Goal: Task Accomplishment & Management: Manage account settings

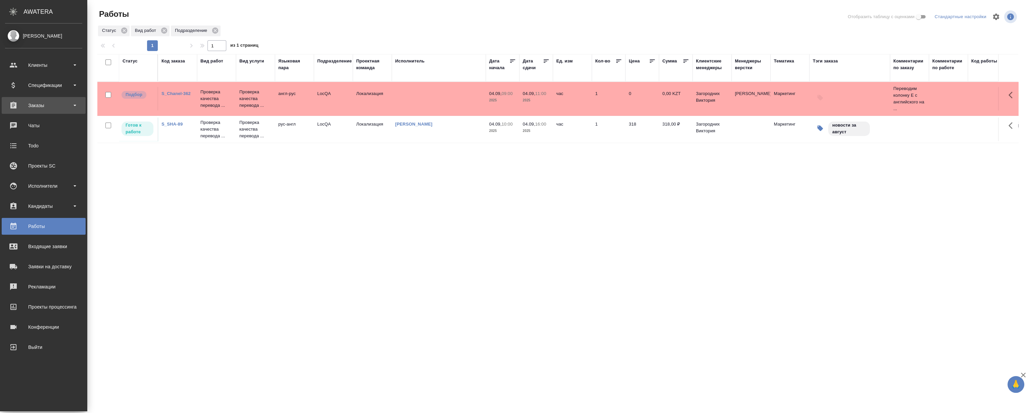
click at [42, 105] on div "Заказы" at bounding box center [43, 105] width 77 height 10
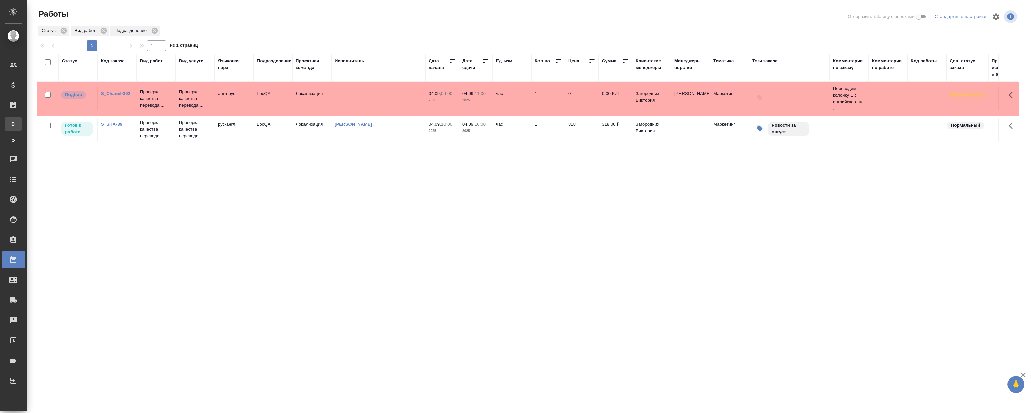
click at [10, 122] on div "Все заказы" at bounding box center [5, 124] width 10 height 7
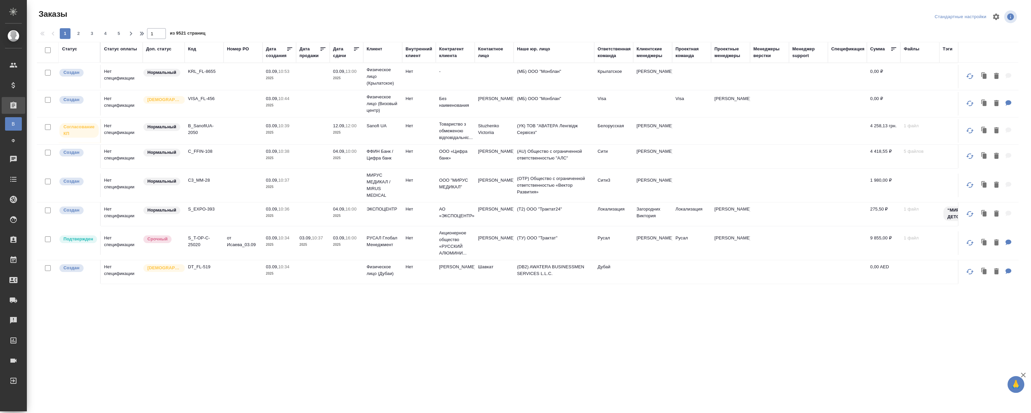
click at [195, 46] on div "Код" at bounding box center [192, 49] width 8 height 7
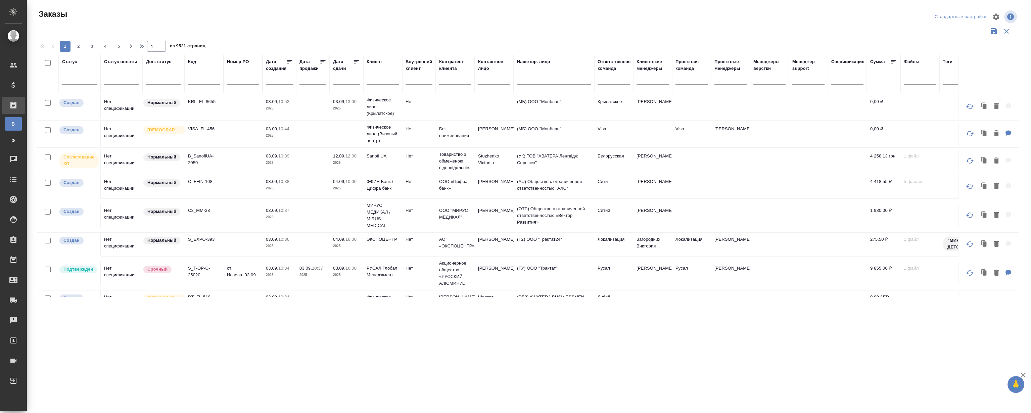
click at [208, 81] on input "text" at bounding box center [204, 80] width 32 height 8
paste input "S_AwA-1824"
type input "S_AwA-1824"
click at [279, 21] on div "Заказы" at bounding box center [201, 17] width 329 height 16
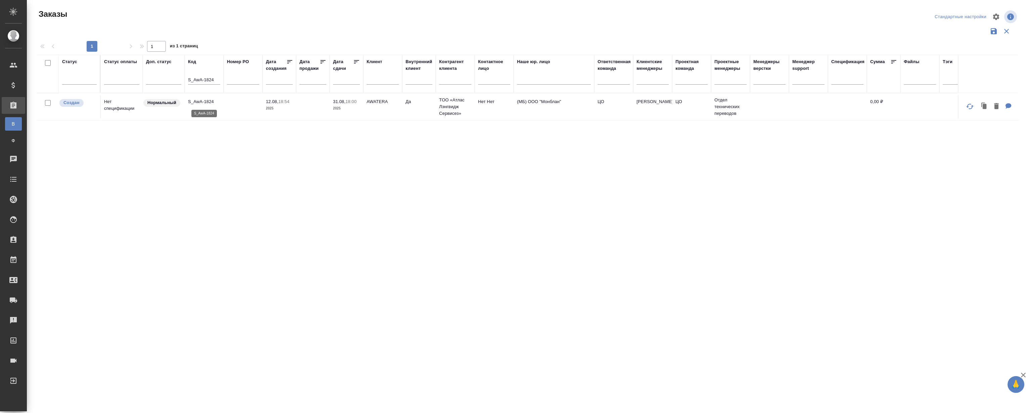
click at [201, 101] on p "S_AwA-1824" at bounding box center [204, 101] width 32 height 7
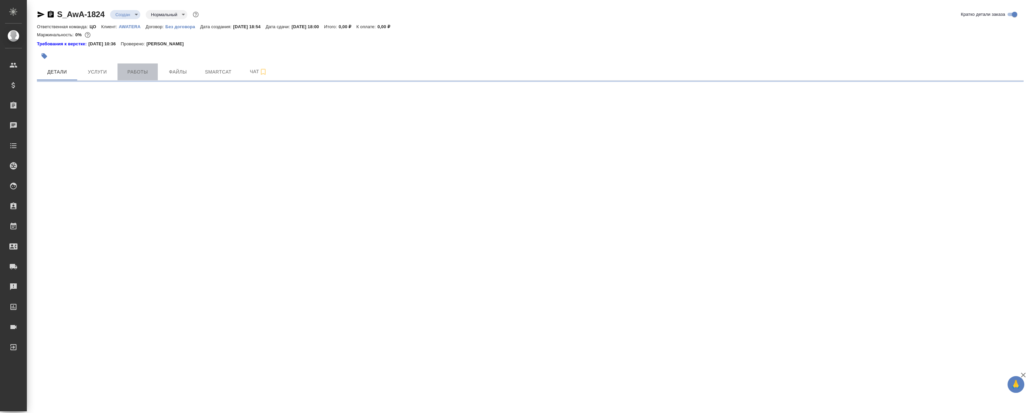
click at [142, 71] on span "Работы" at bounding box center [138, 72] width 32 height 8
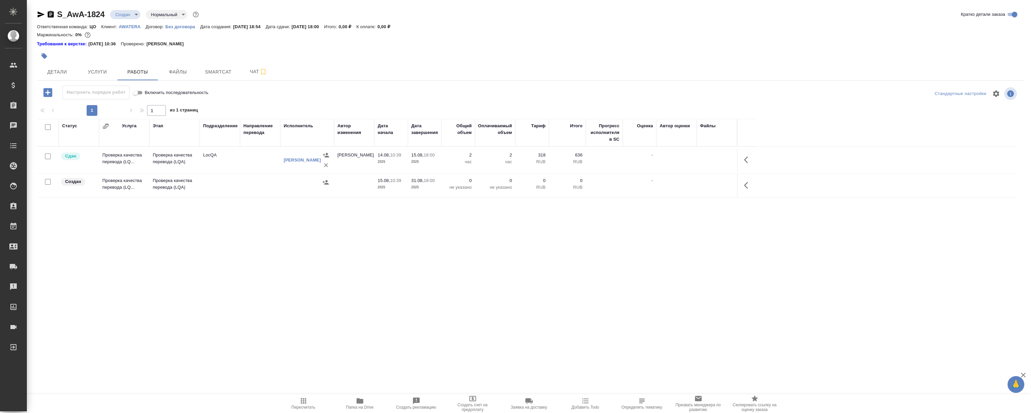
click at [271, 261] on div "Статус Услуга Этап Подразделение Направление перевода Исполнитель Автор изменен…" at bounding box center [528, 194] width 982 height 151
click at [344, 248] on div "Статус Услуга Этап Подразделение Направление перевода Исполнитель Автор изменен…" at bounding box center [528, 194] width 982 height 151
drag, startPoint x: 347, startPoint y: 239, endPoint x: 636, endPoint y: 209, distance: 290.8
click at [349, 239] on div "Статус Услуга Этап Подразделение Направление перевода Исполнитель Автор изменен…" at bounding box center [528, 194] width 982 height 151
click at [749, 160] on icon "button" at bounding box center [748, 160] width 8 height 8
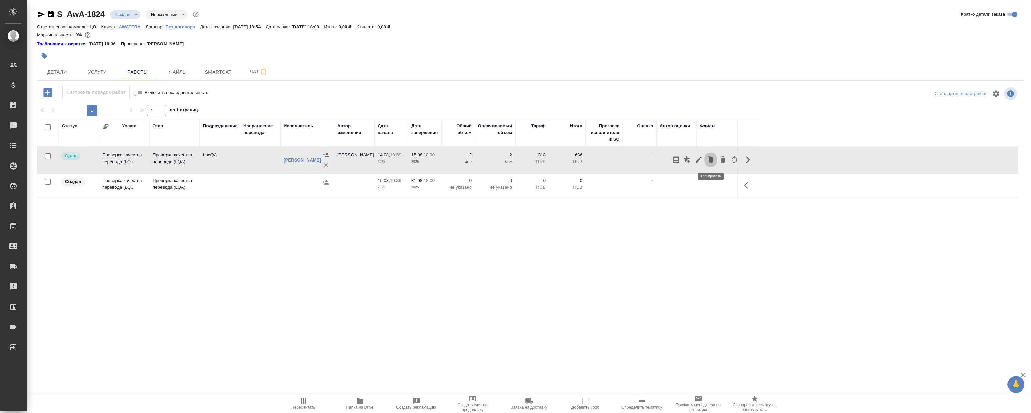
click at [711, 158] on icon "button" at bounding box center [711, 159] width 4 height 5
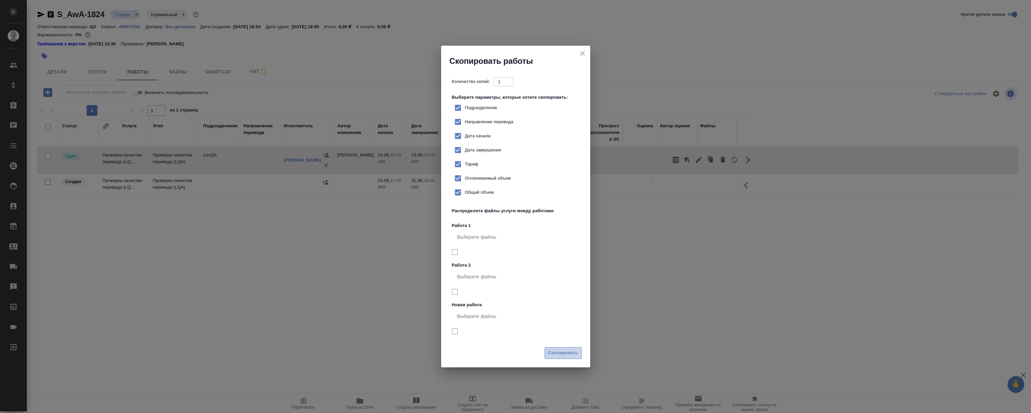
click at [561, 354] on span "Скопировать" at bounding box center [563, 353] width 30 height 8
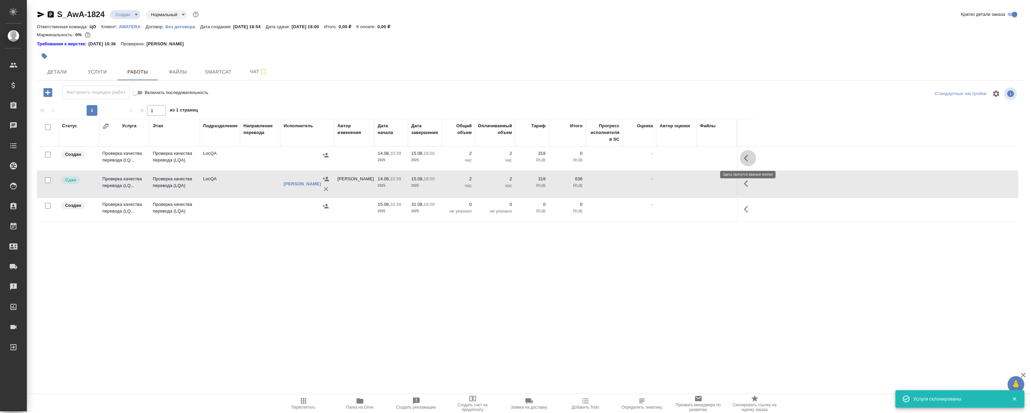
click at [752, 154] on icon "button" at bounding box center [748, 158] width 8 height 8
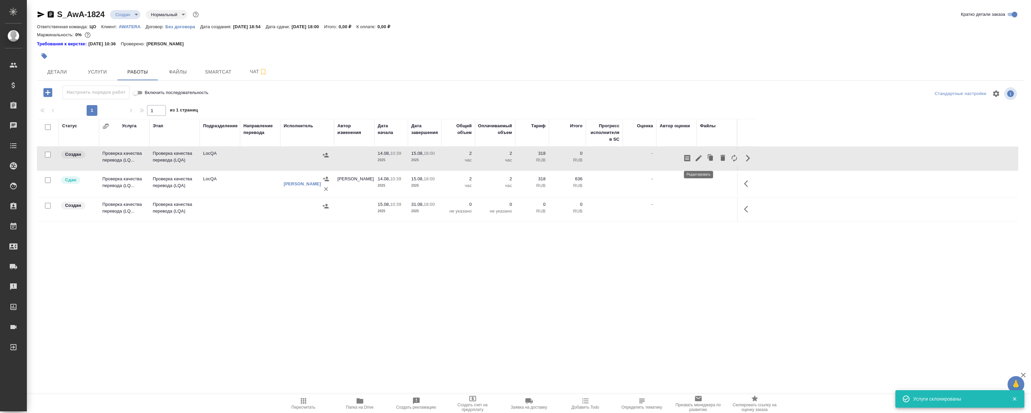
click at [700, 155] on icon "button" at bounding box center [699, 158] width 8 height 8
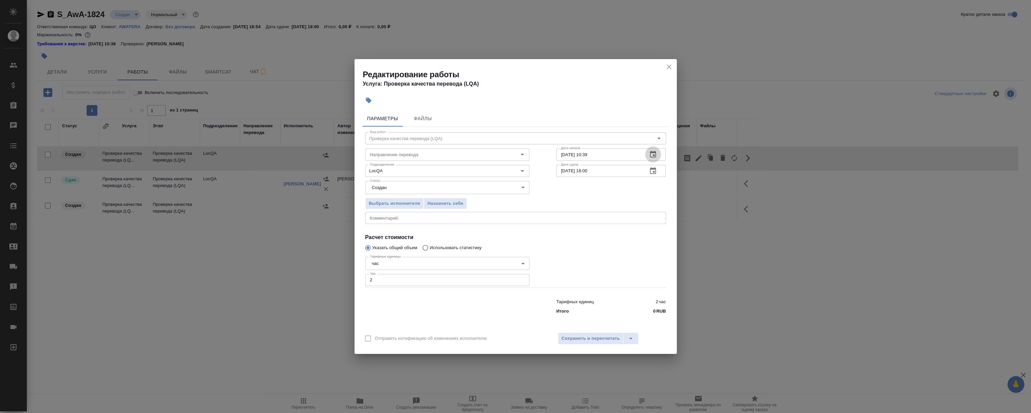
click at [654, 153] on icon "button" at bounding box center [653, 154] width 8 height 8
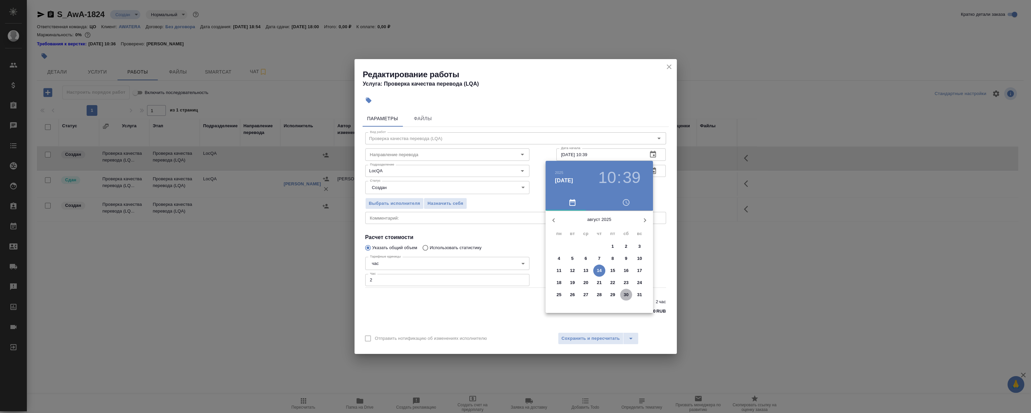
click at [623, 295] on span "30" at bounding box center [626, 295] width 12 height 7
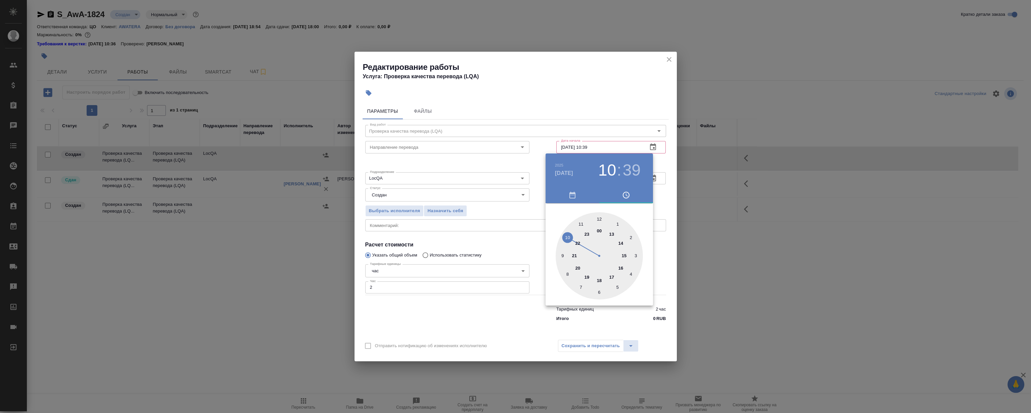
click at [605, 145] on div at bounding box center [515, 206] width 1031 height 413
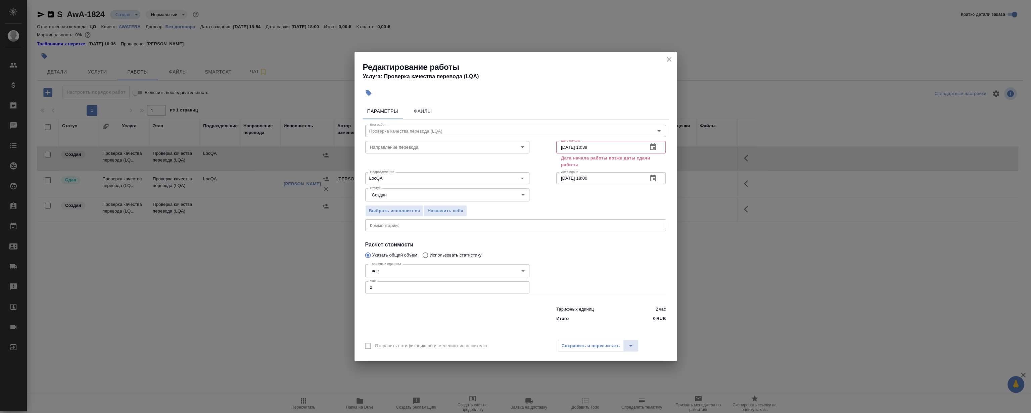
click at [652, 145] on icon "button" at bounding box center [653, 146] width 6 height 7
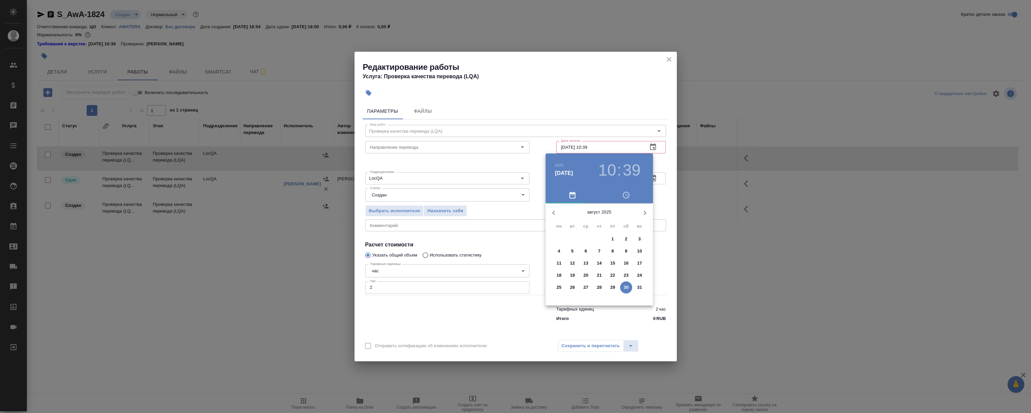
click at [601, 285] on p "28" at bounding box center [599, 287] width 5 height 7
type input "28.08.2025 10:39"
click at [622, 85] on div at bounding box center [515, 206] width 1031 height 413
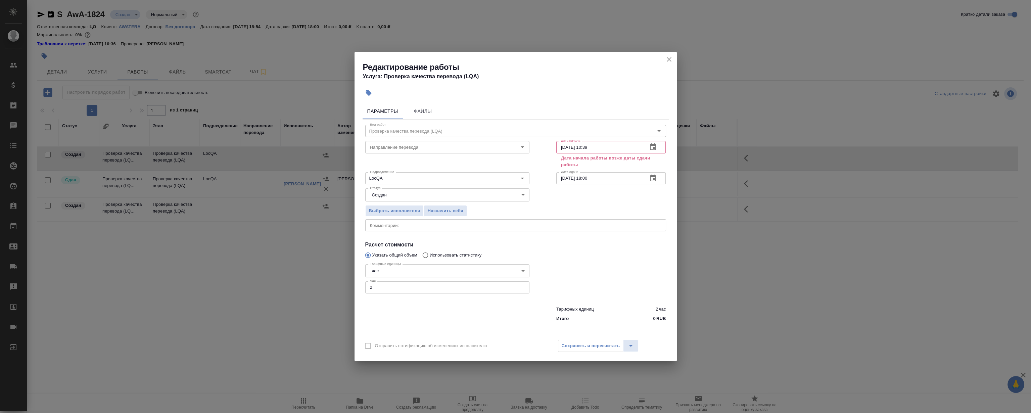
click at [652, 178] on icon "button" at bounding box center [653, 178] width 8 height 8
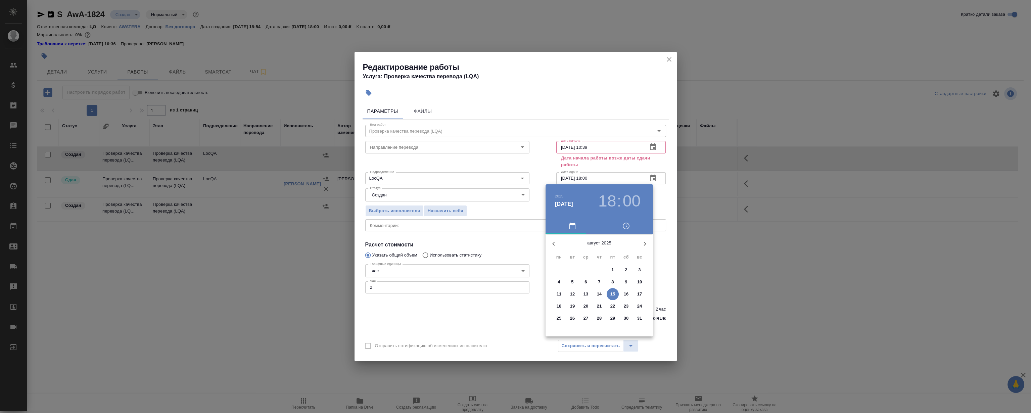
click at [612, 316] on p "29" at bounding box center [613, 318] width 5 height 7
type input "29.08.2025 18:00"
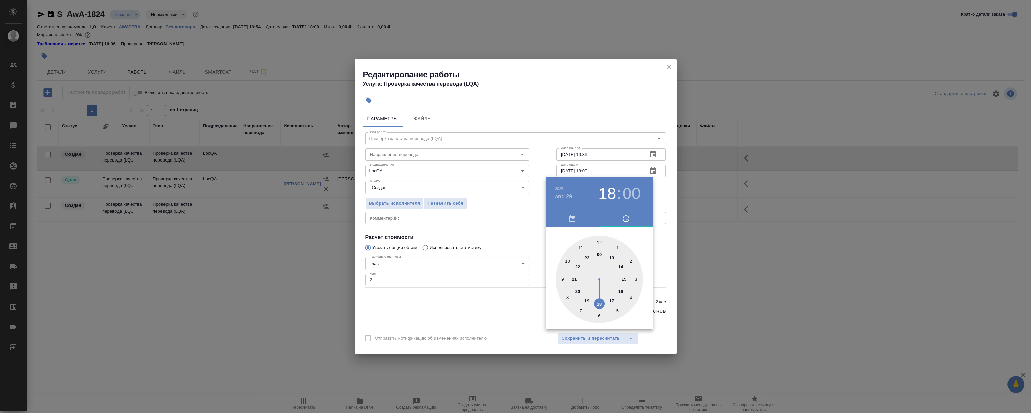
click at [586, 96] on div at bounding box center [515, 206] width 1031 height 413
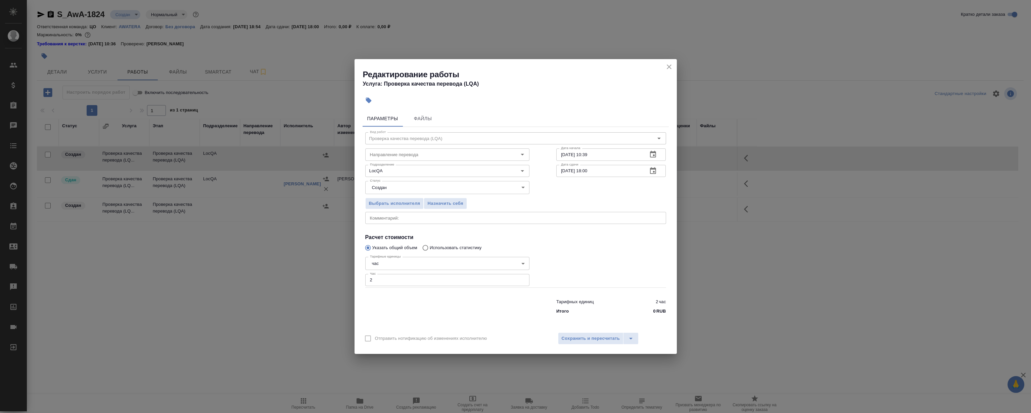
click at [385, 284] on input "2" at bounding box center [447, 280] width 164 height 12
click at [400, 280] on input "2" at bounding box center [447, 280] width 164 height 12
drag, startPoint x: 344, startPoint y: 279, endPoint x: 251, endPoint y: 273, distance: 92.6
click at [254, 274] on div "Редактирование работы Услуга: Проверка качества перевода (LQA) Параметры Файлы …" at bounding box center [515, 206] width 1031 height 413
type input "1.5"
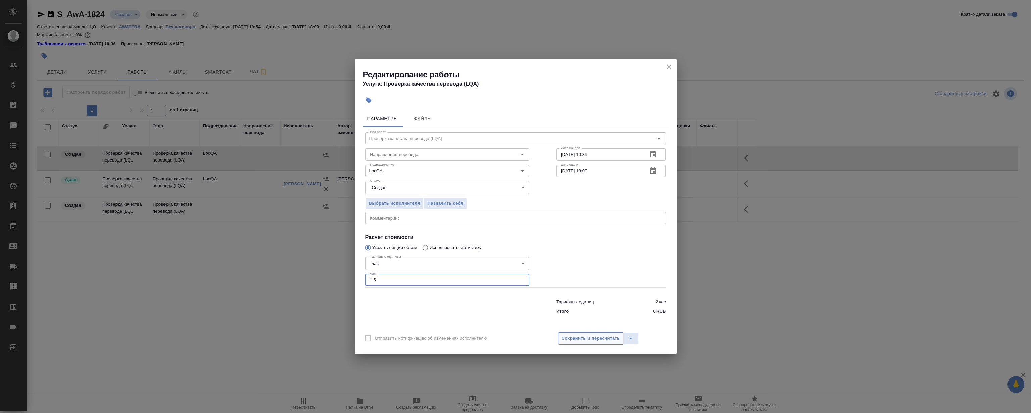
click at [594, 334] on button "Сохранить и пересчитать" at bounding box center [591, 339] width 66 height 12
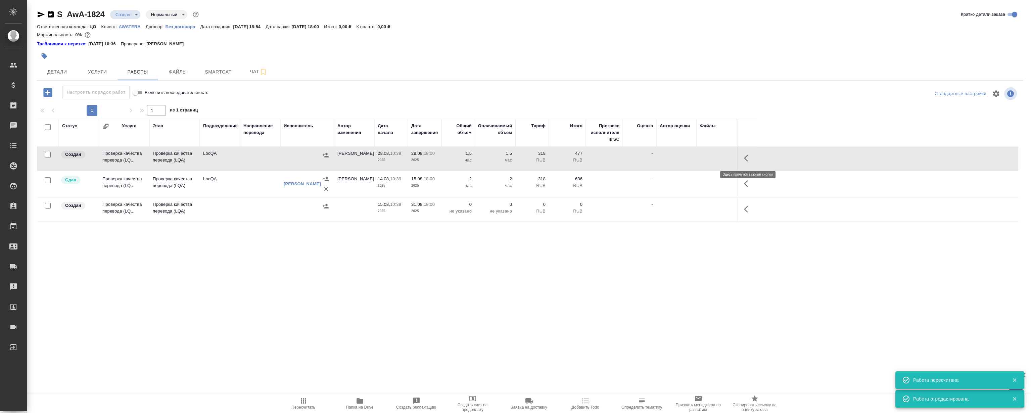
click at [746, 158] on icon "button" at bounding box center [748, 158] width 8 height 8
click at [699, 157] on icon "button" at bounding box center [699, 158] width 6 height 6
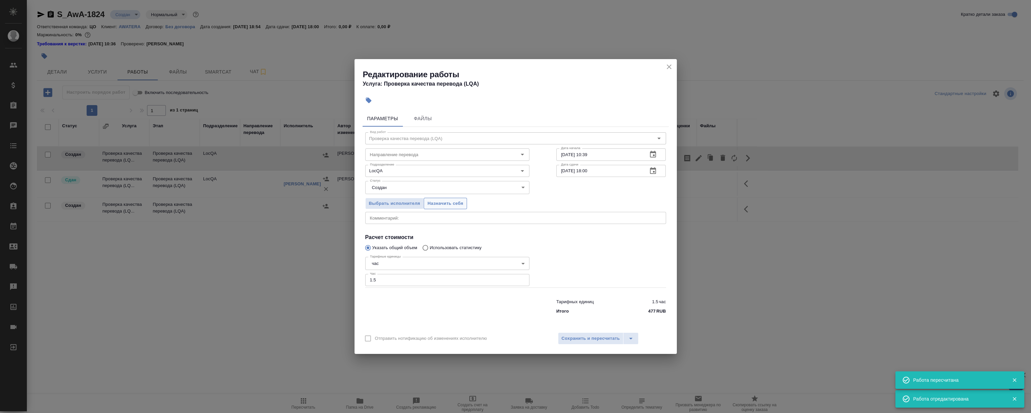
click at [437, 205] on span "Назначить себя" at bounding box center [446, 204] width 36 height 8
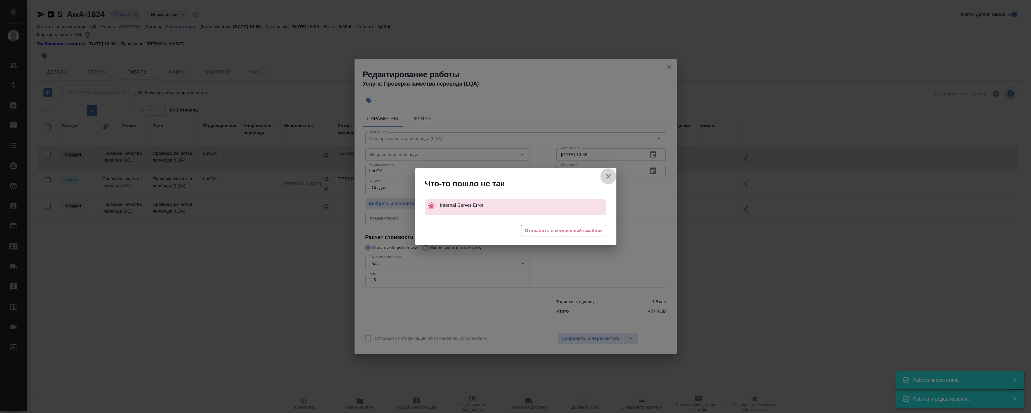
click at [606, 178] on icon "button" at bounding box center [609, 176] width 8 height 8
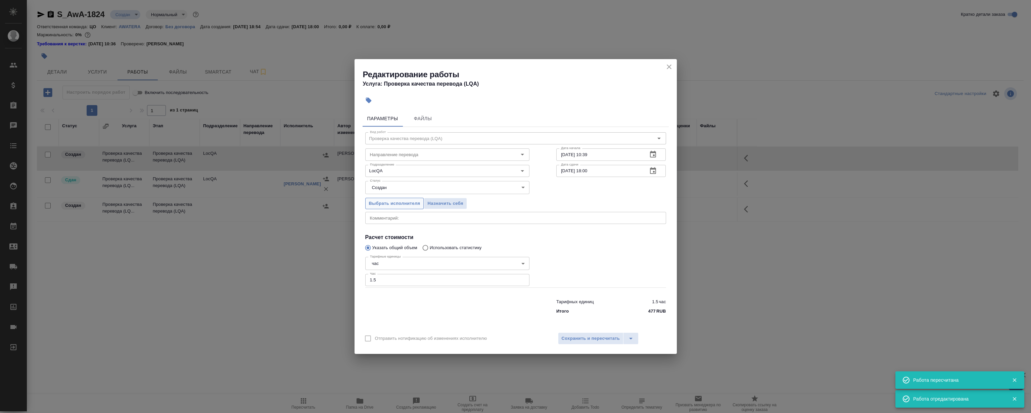
click at [390, 201] on span "Выбрать исполнителя" at bounding box center [394, 204] width 51 height 8
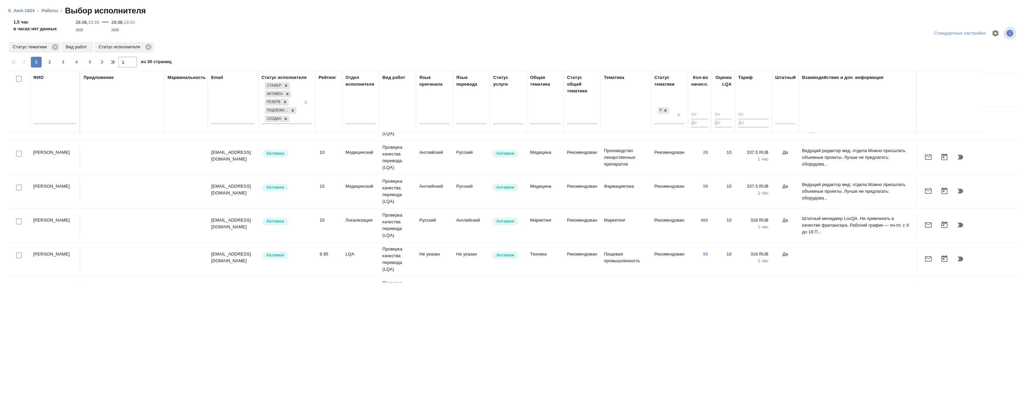
scroll to position [61, 0]
click at [962, 221] on icon "button" at bounding box center [961, 224] width 8 height 8
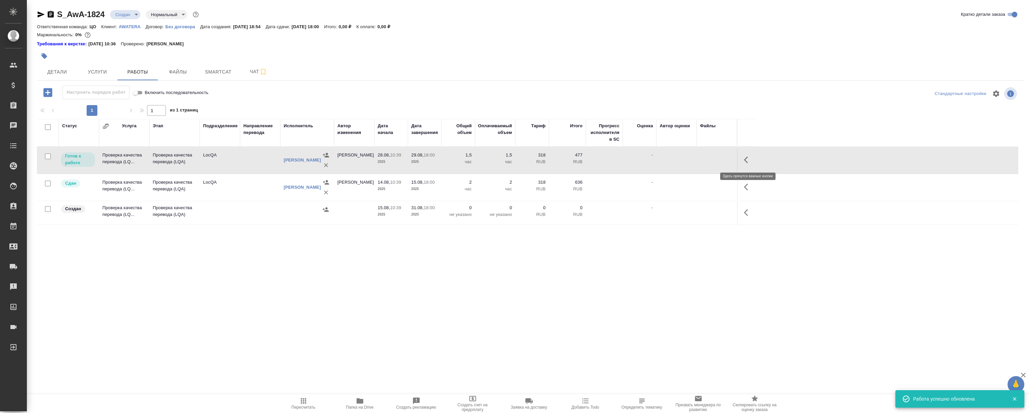
click at [747, 160] on icon "button" at bounding box center [748, 160] width 8 height 8
click at [699, 160] on icon "button" at bounding box center [699, 160] width 6 height 6
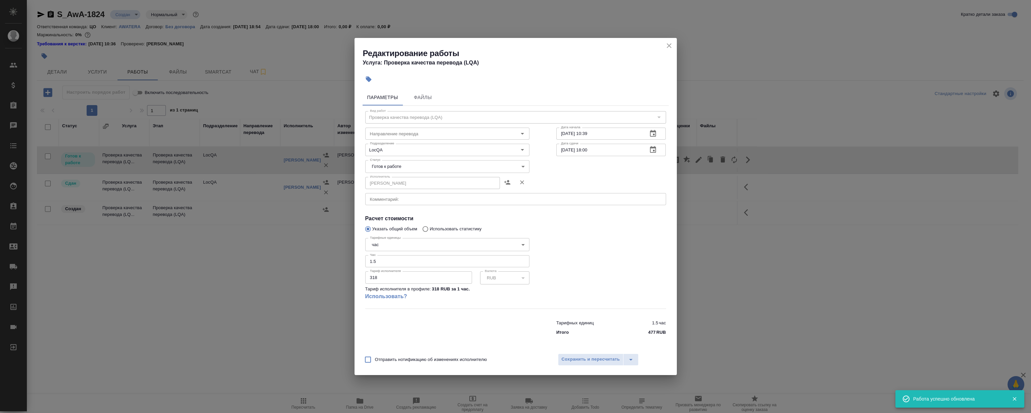
click at [404, 163] on body "🙏 .cls-1 fill:#fff; AWATERA Magerramov Ruslan Клиенты Спецификации Заказы 0 Чат…" at bounding box center [515, 206] width 1031 height 413
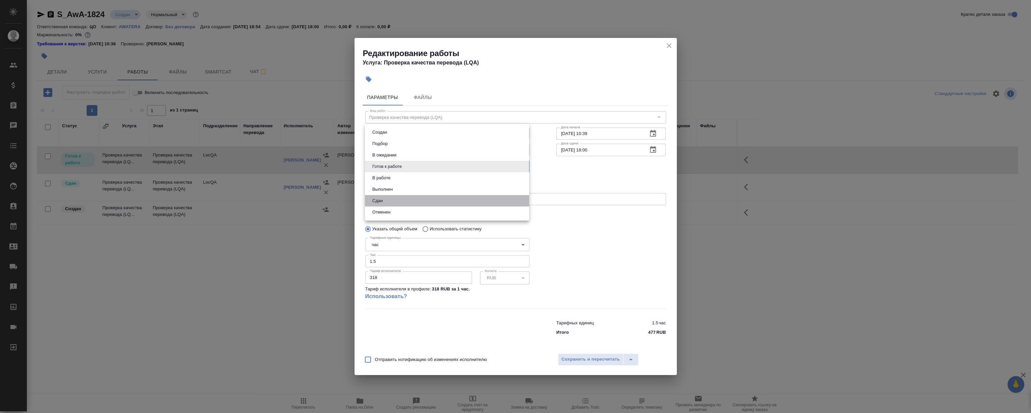
click at [390, 196] on li "Сдан" at bounding box center [447, 200] width 164 height 11
type input "closed"
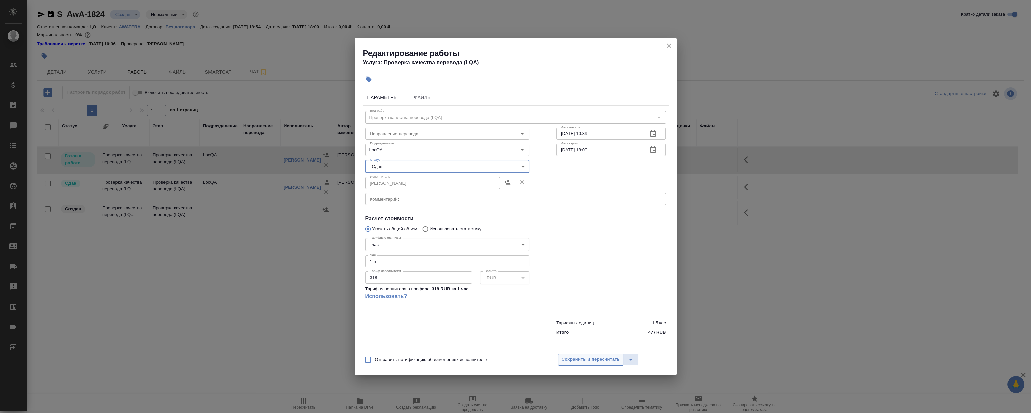
click at [608, 359] on span "Сохранить и пересчитать" at bounding box center [591, 360] width 58 height 8
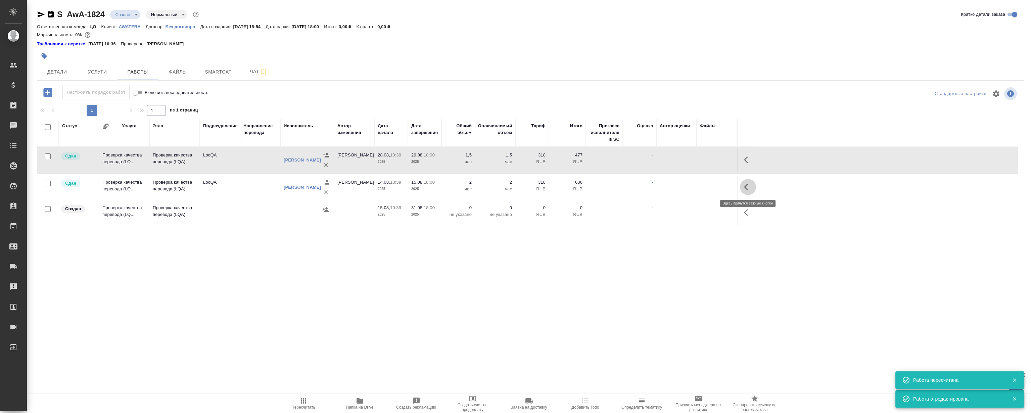
click at [748, 186] on icon "button" at bounding box center [748, 187] width 8 height 8
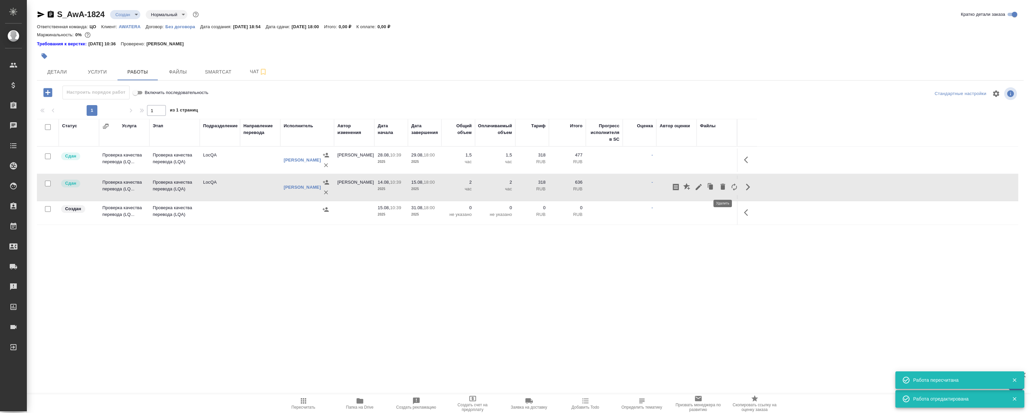
click at [709, 185] on icon "button" at bounding box center [710, 186] width 9 height 9
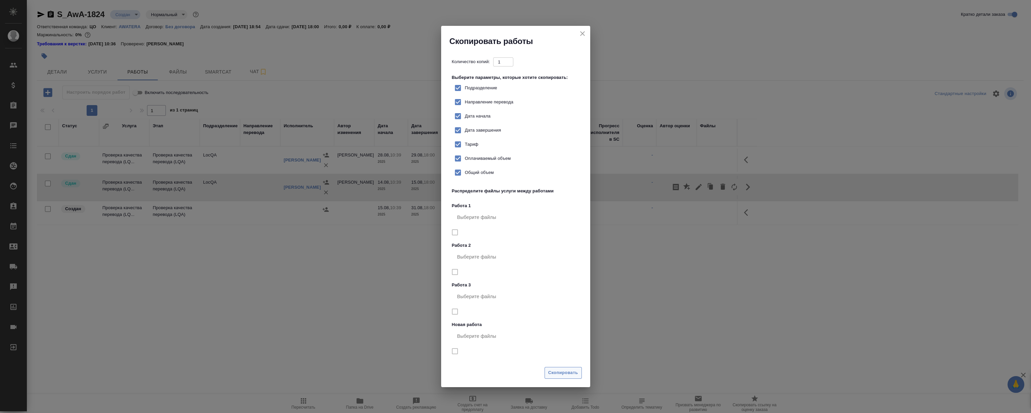
click at [555, 378] on button "Скопировать" at bounding box center [563, 373] width 37 height 12
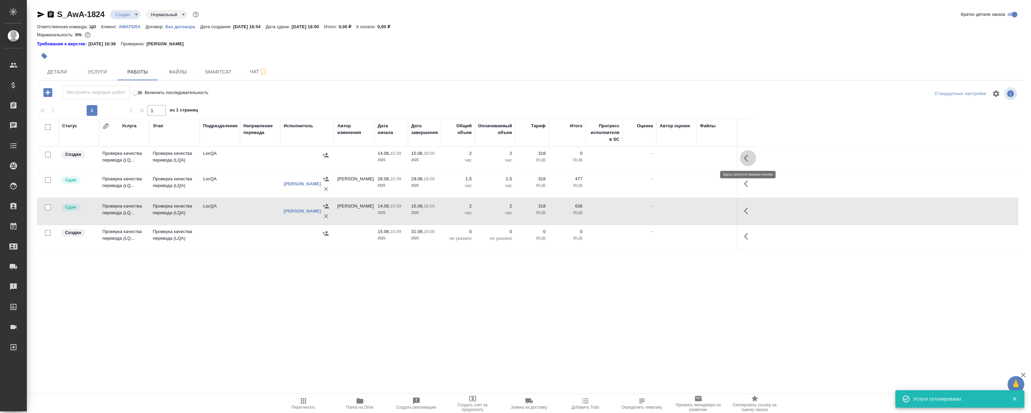
click at [748, 158] on icon "button" at bounding box center [748, 158] width 8 height 8
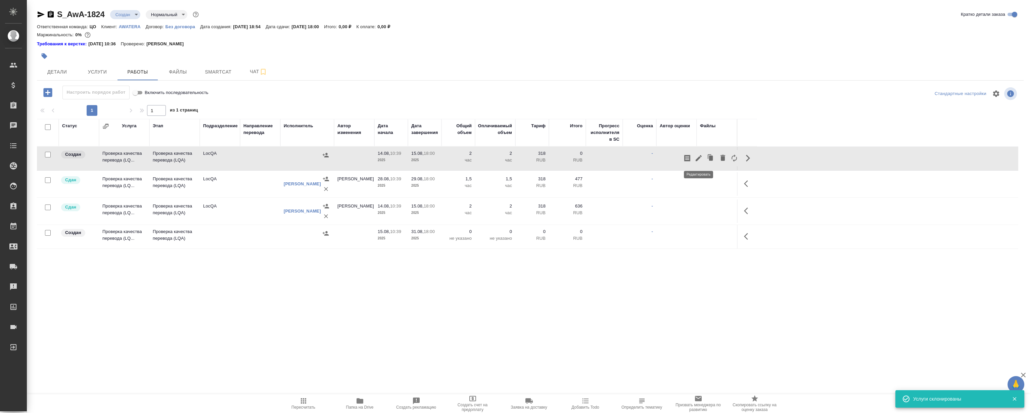
click at [700, 161] on icon "button" at bounding box center [699, 158] width 8 height 8
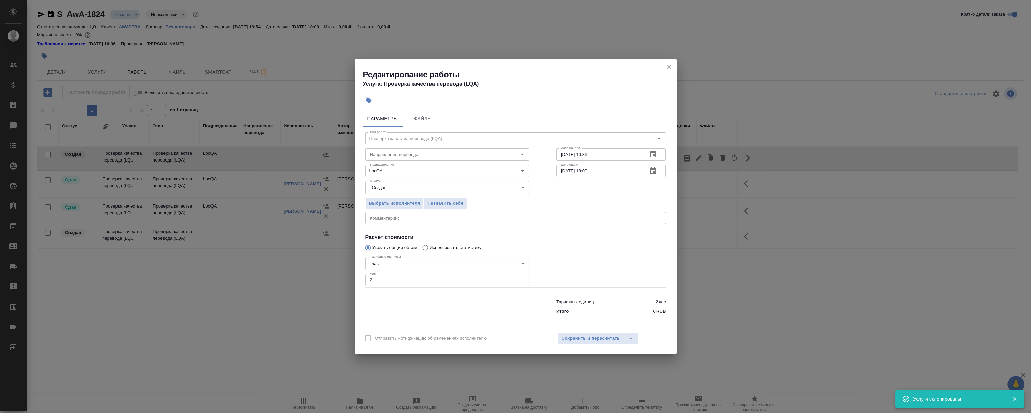
drag, startPoint x: 388, startPoint y: 281, endPoint x: 265, endPoint y: 283, distance: 123.3
click at [301, 284] on div "Редактирование работы Услуга: Проверка качества перевода (LQA) Параметры Файлы …" at bounding box center [515, 206] width 1031 height 413
type input "1"
click at [655, 155] on icon "button" at bounding box center [653, 154] width 8 height 8
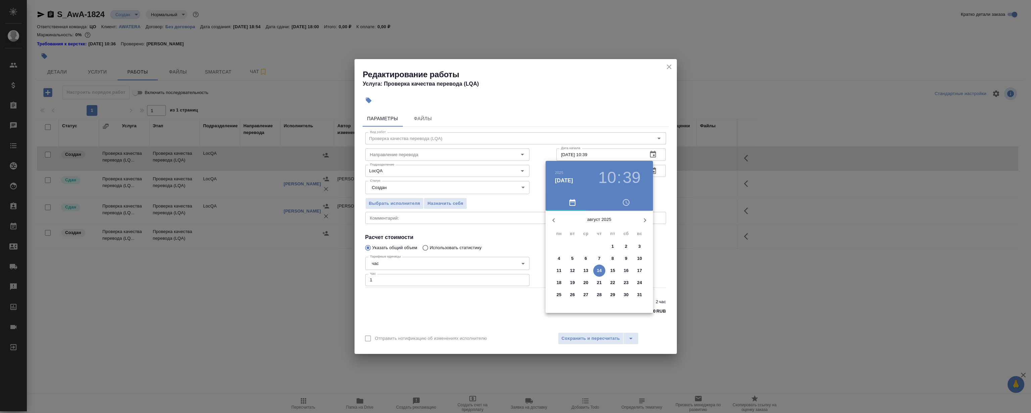
click at [574, 256] on span "5" at bounding box center [573, 258] width 12 height 7
type input "05.08.2025 10:39"
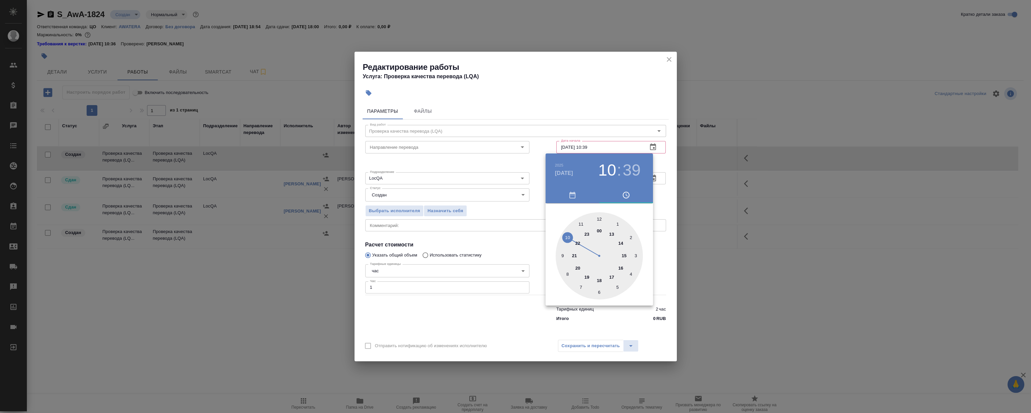
click at [602, 92] on div at bounding box center [515, 206] width 1031 height 413
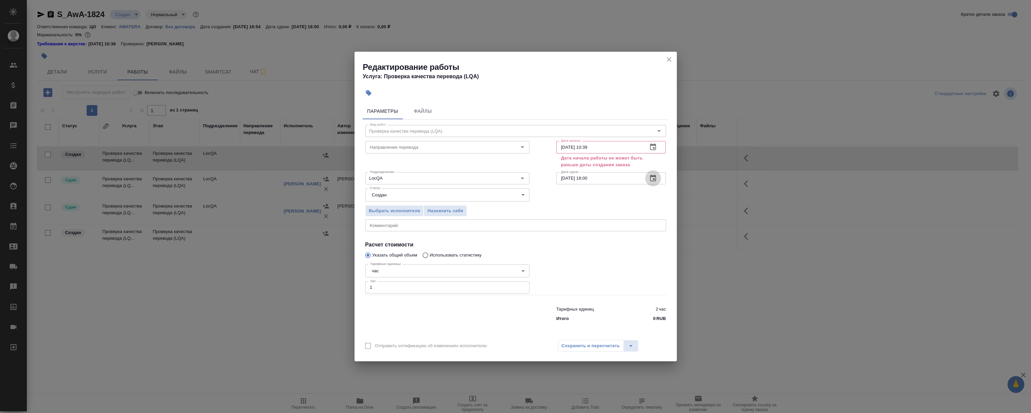
click at [656, 178] on icon "button" at bounding box center [653, 178] width 6 height 7
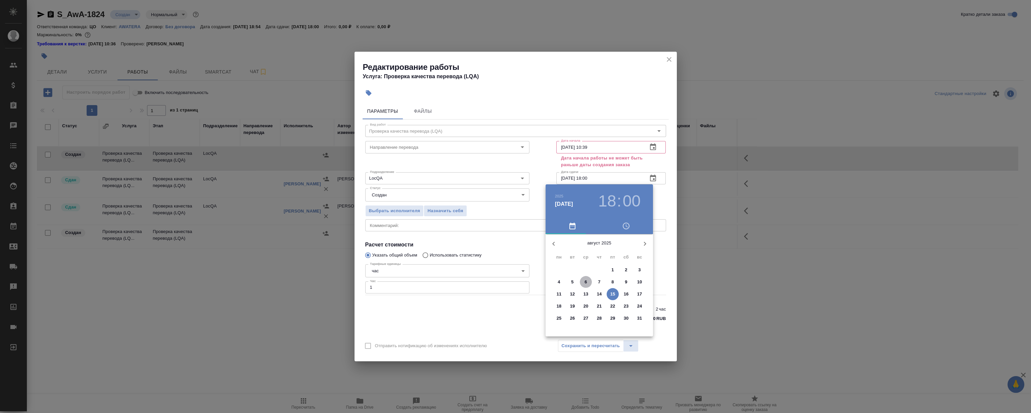
click at [586, 285] on p "6" at bounding box center [586, 282] width 2 height 7
type input "06.08.2025 18:00"
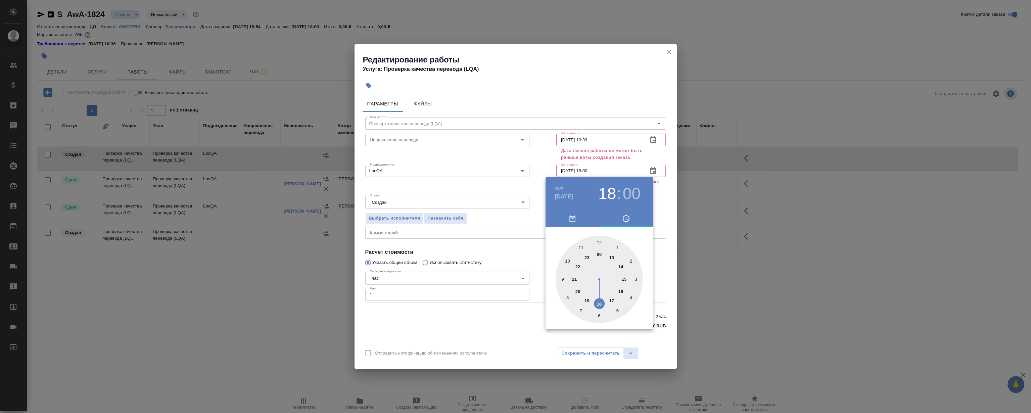
click at [583, 92] on div at bounding box center [515, 206] width 1031 height 413
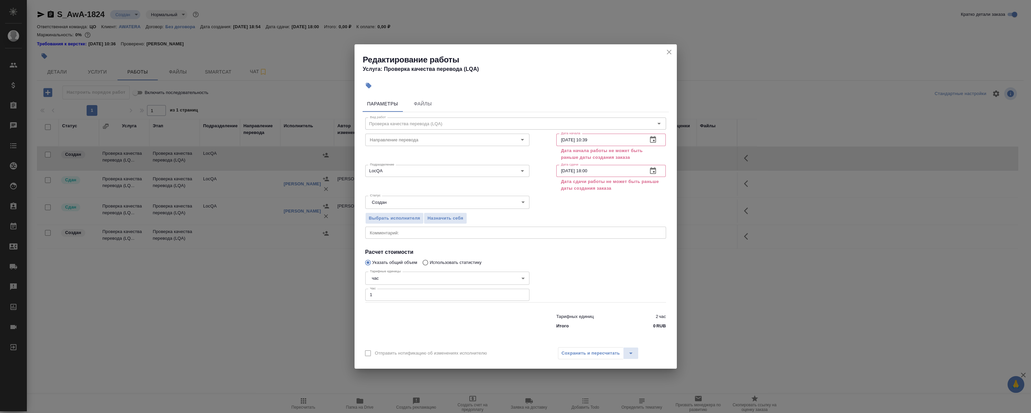
click at [601, 94] on div "Параметры Файлы Вид работ Проверка качества перевода (LQA) Вид работ Направлени…" at bounding box center [516, 218] width 322 height 250
click at [600, 90] on div at bounding box center [519, 85] width 316 height 15
click at [648, 135] on button "button" at bounding box center [653, 140] width 16 height 16
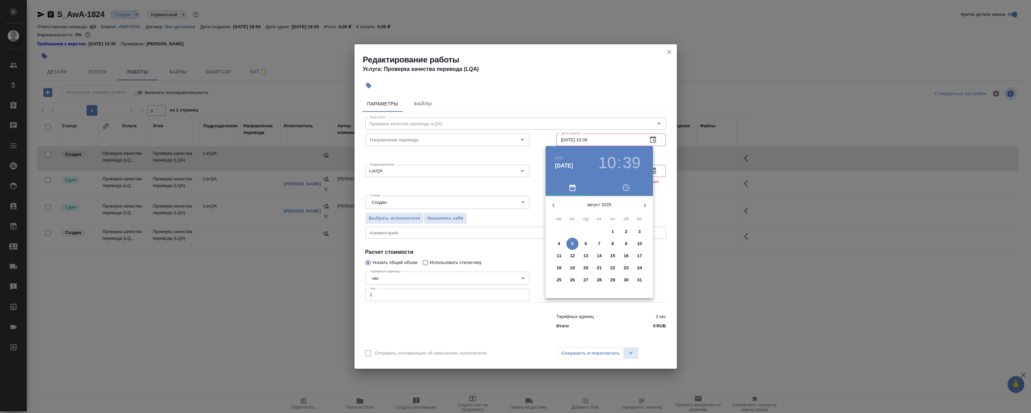
click at [628, 83] on div at bounding box center [515, 206] width 1031 height 413
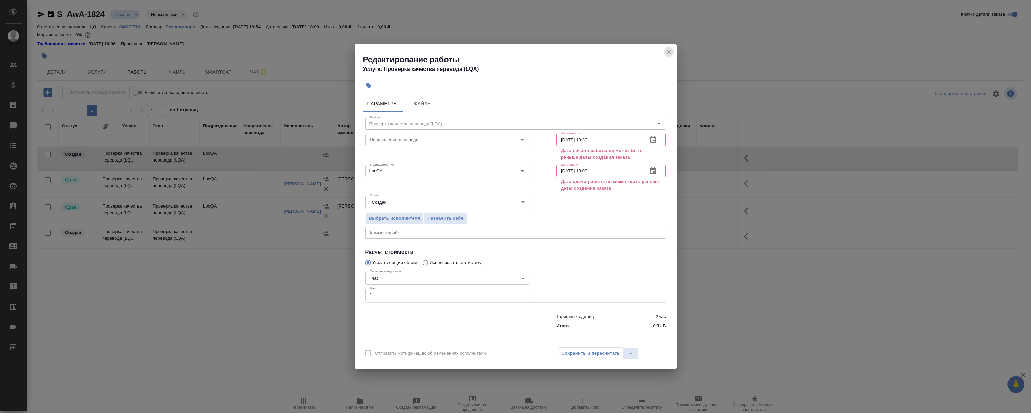
click at [669, 50] on icon "close" at bounding box center [669, 52] width 8 height 8
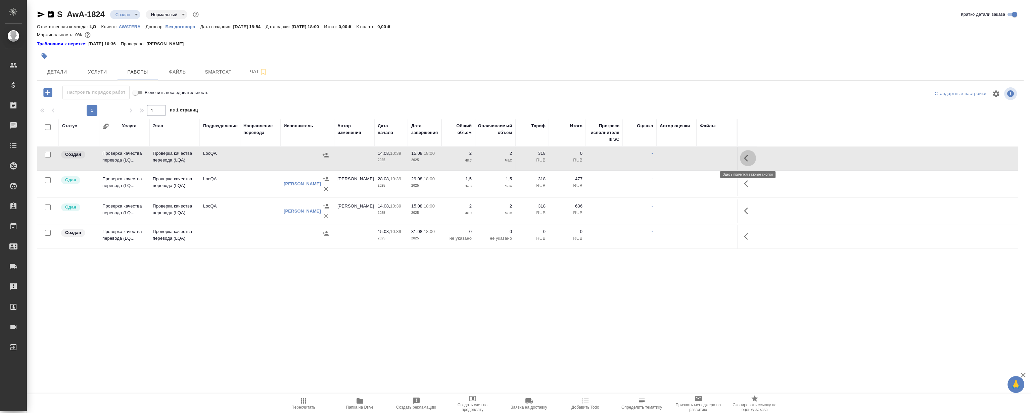
click at [748, 159] on icon "button" at bounding box center [748, 158] width 8 height 8
click at [699, 158] on icon "button" at bounding box center [699, 158] width 6 height 6
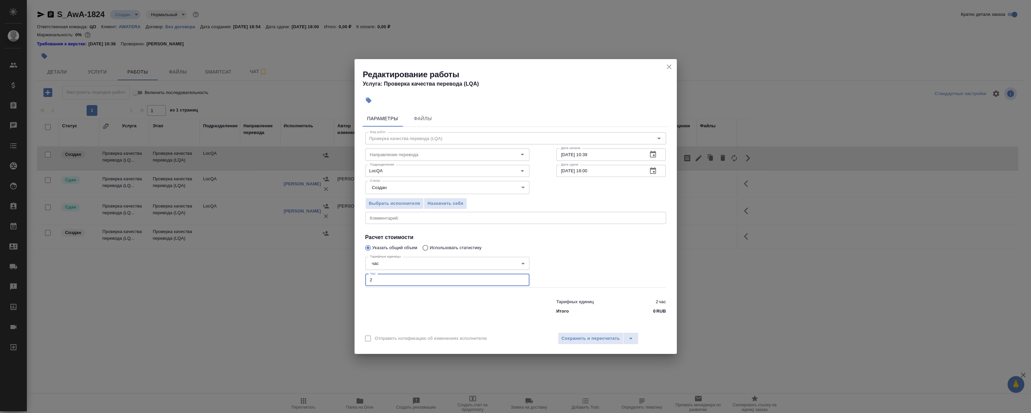
drag, startPoint x: 380, startPoint y: 280, endPoint x: 319, endPoint y: 273, distance: 61.5
click at [319, 273] on div "Редактирование работы Услуга: Проверка качества перевода (LQA) Параметры Файлы …" at bounding box center [515, 206] width 1031 height 413
type input "1"
click at [601, 337] on span "Сохранить и пересчитать" at bounding box center [591, 339] width 58 height 8
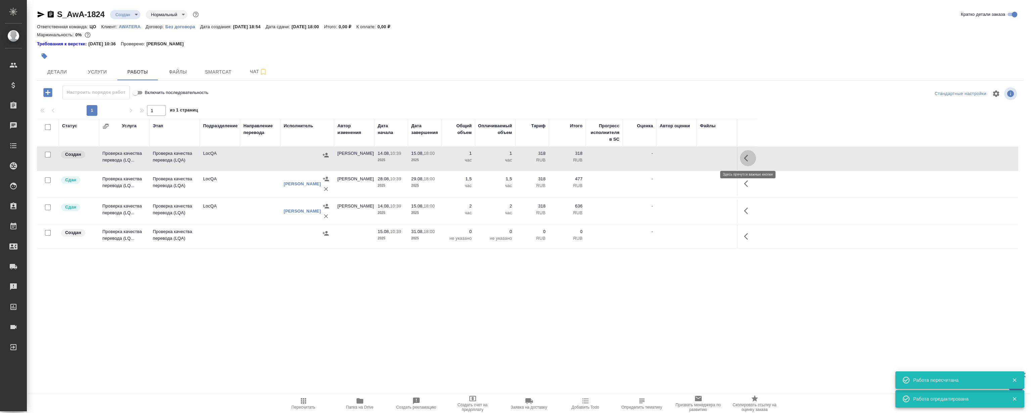
click at [749, 159] on icon "button" at bounding box center [748, 158] width 8 height 8
click at [699, 159] on icon "button" at bounding box center [699, 158] width 6 height 6
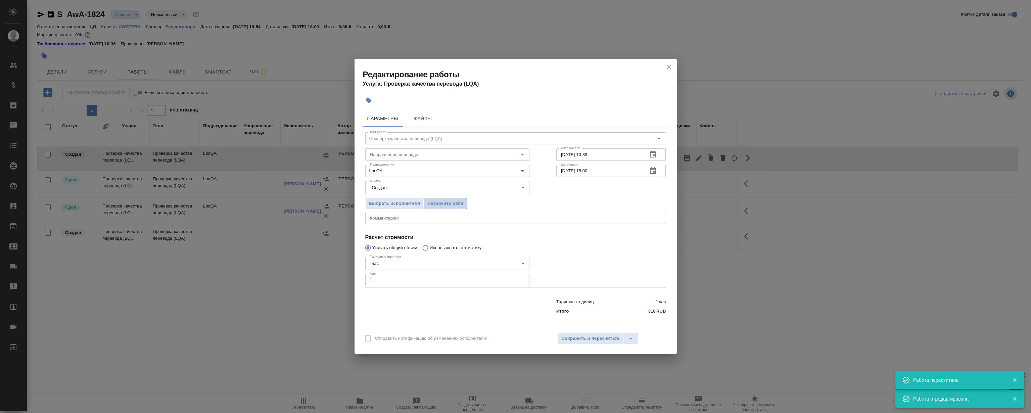
click at [444, 203] on span "Назначить себя" at bounding box center [446, 204] width 36 height 8
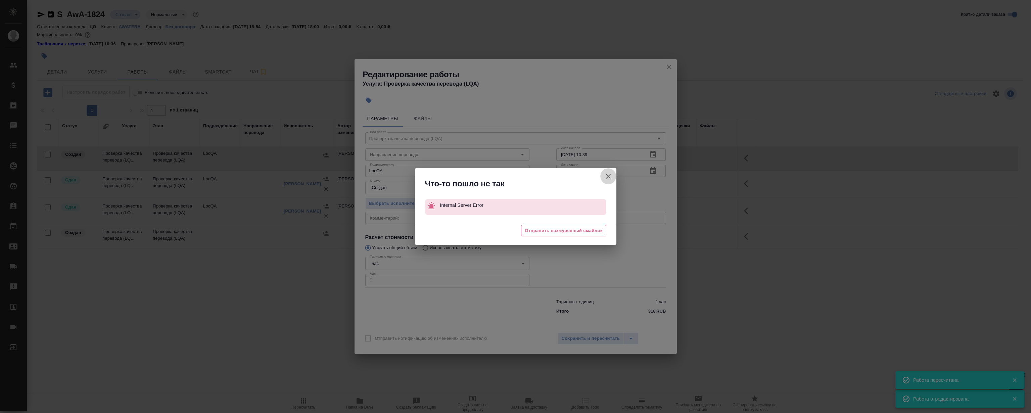
click at [608, 175] on icon "button" at bounding box center [608, 176] width 5 height 5
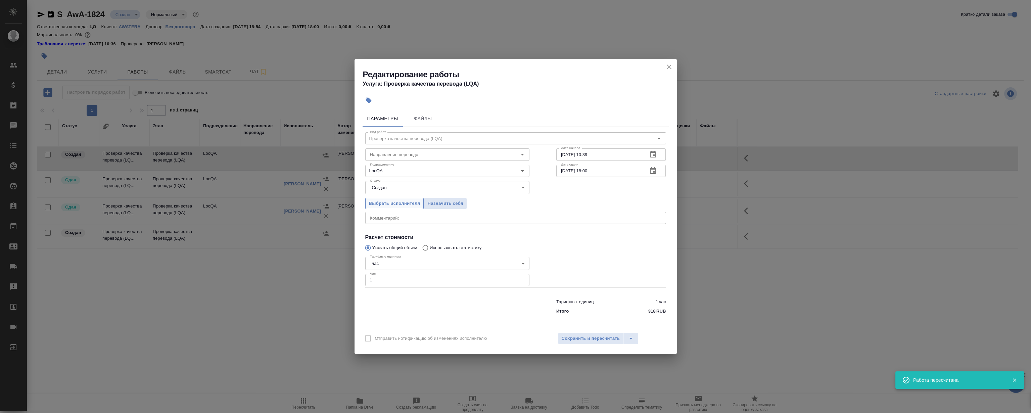
click at [395, 203] on span "Выбрать исполнителя" at bounding box center [394, 204] width 51 height 8
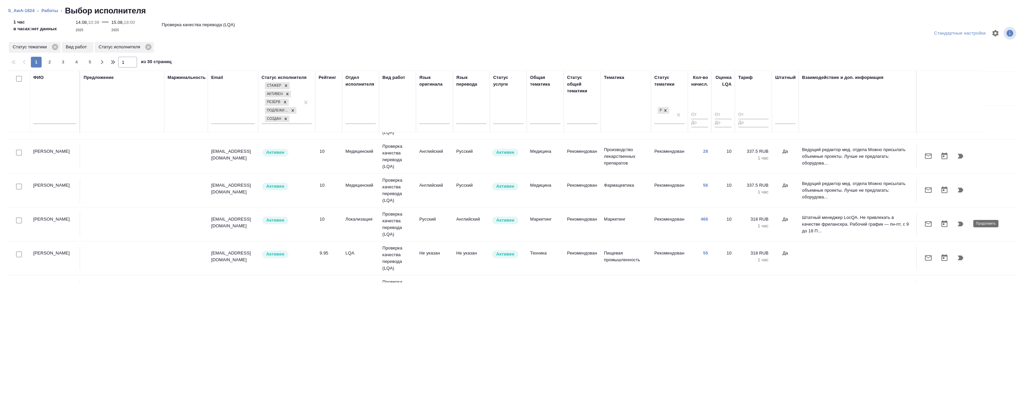
click at [964, 224] on icon "button" at bounding box center [961, 224] width 8 height 8
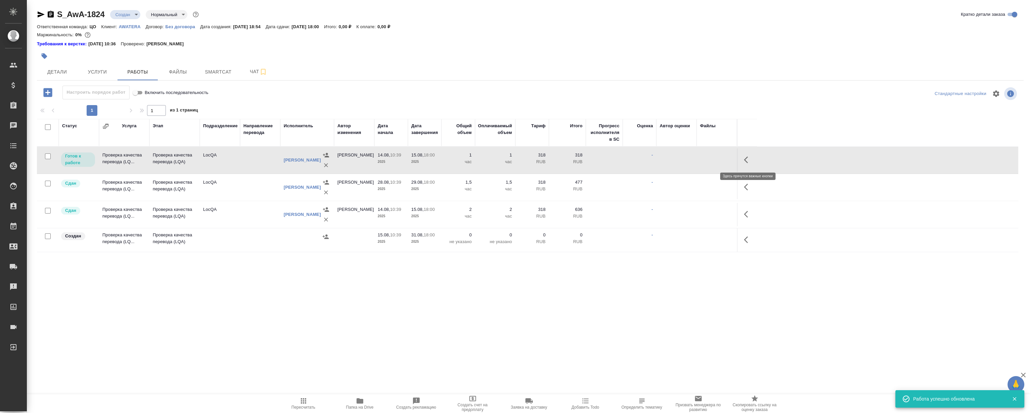
click at [748, 159] on icon "button" at bounding box center [748, 160] width 8 height 8
click at [698, 162] on icon "button" at bounding box center [699, 160] width 6 height 6
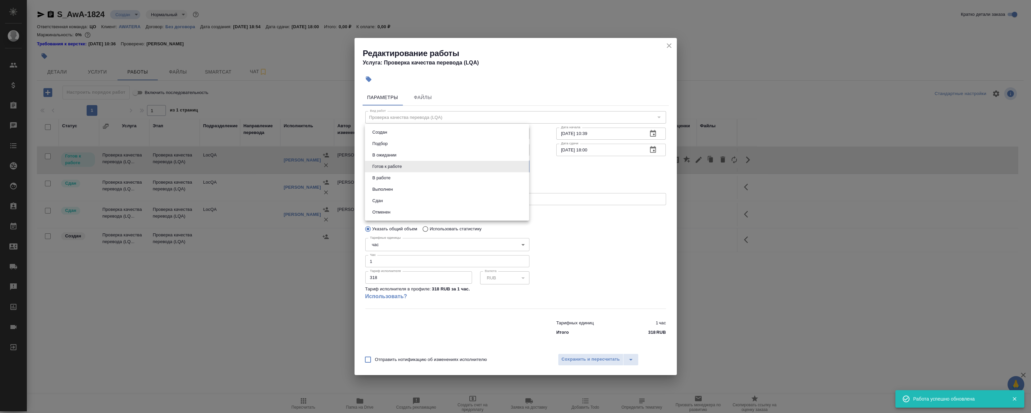
click at [409, 168] on body "🙏 .cls-1 fill:#fff; AWATERA Magerramov Ruslan Клиенты Спецификации Заказы 0 Чат…" at bounding box center [515, 206] width 1031 height 413
click at [389, 195] on li "Сдан" at bounding box center [447, 200] width 164 height 11
type input "closed"
click at [595, 357] on span "Сохранить и пересчитать" at bounding box center [591, 360] width 58 height 8
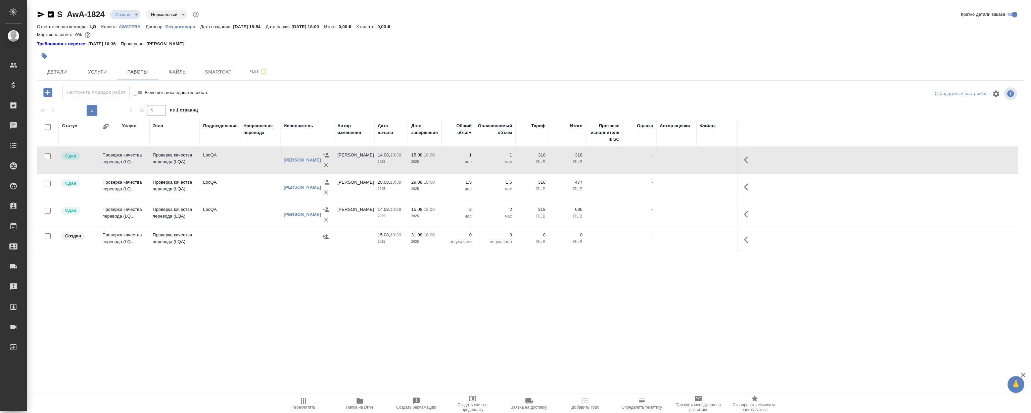
click at [461, 44] on div "Требования к верстке: 13.05.2025 10:36 Проверено: Петрова Валерия" at bounding box center [530, 44] width 987 height 7
click at [605, 287] on div "S_AwA-1824 Создан new Нормальный normal Кратко детали заказа Ответственная кома…" at bounding box center [530, 143] width 995 height 287
drag, startPoint x: 492, startPoint y: 275, endPoint x: 554, endPoint y: 272, distance: 61.2
click at [492, 275] on div "S_AwA-1824 Создан new Нормальный normal Кратко детали заказа Ответственная кома…" at bounding box center [530, 143] width 995 height 287
click at [749, 216] on icon "button" at bounding box center [748, 214] width 8 height 8
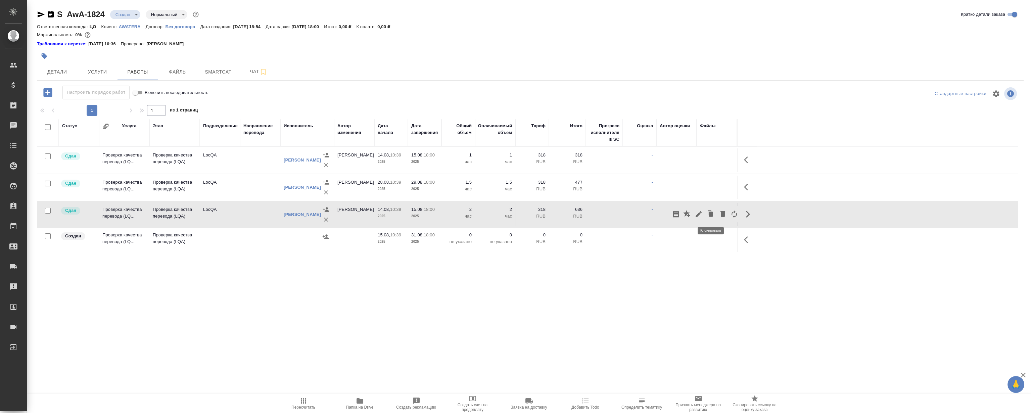
click at [711, 213] on icon "button" at bounding box center [711, 214] width 4 height 5
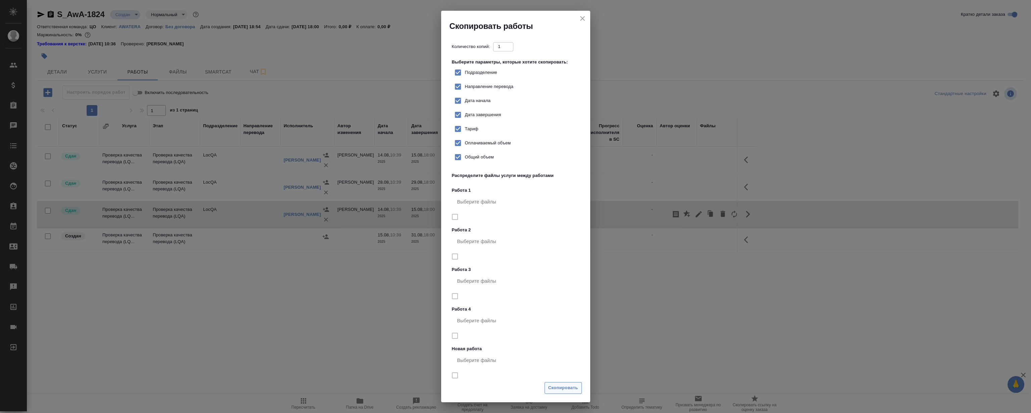
click at [556, 386] on span "Скопировать" at bounding box center [563, 388] width 30 height 8
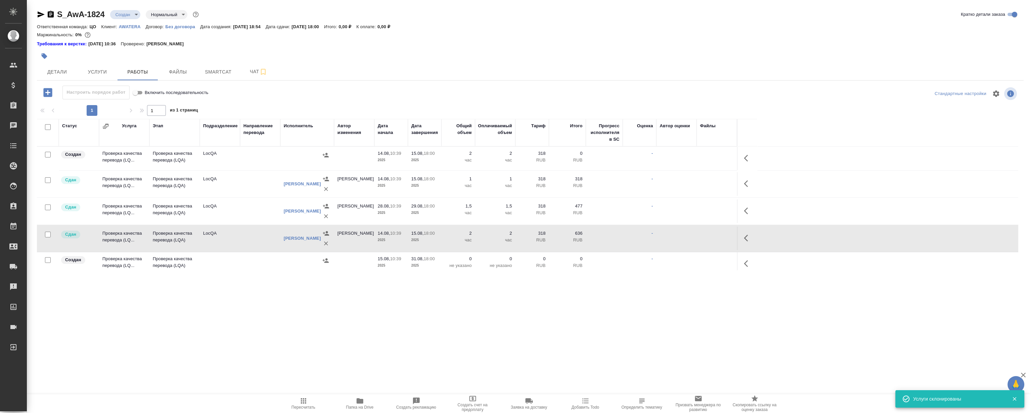
click at [749, 160] on icon "button" at bounding box center [748, 158] width 8 height 8
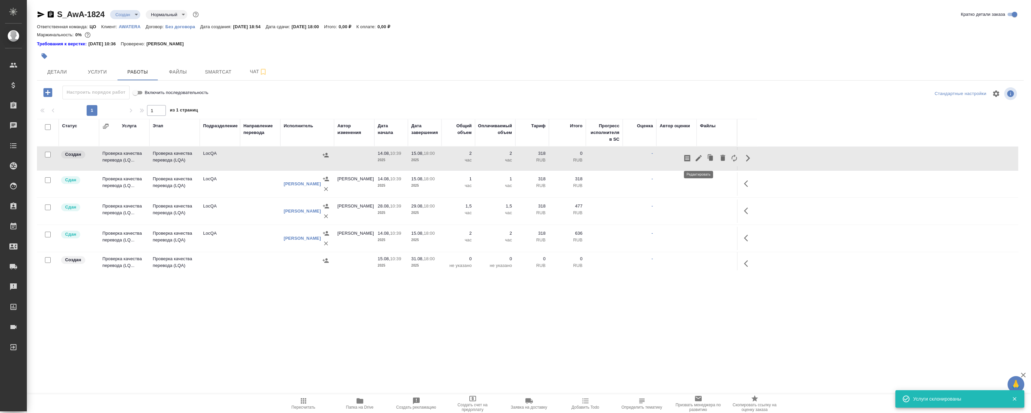
click at [698, 159] on icon "button" at bounding box center [699, 158] width 6 height 6
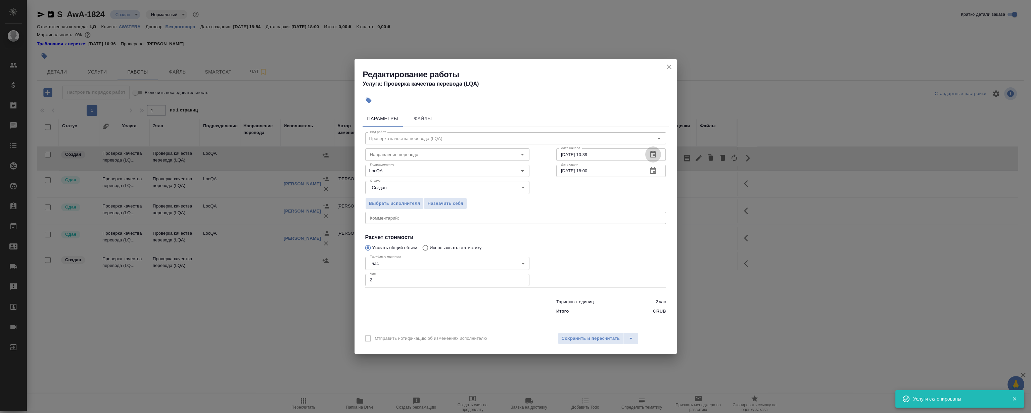
click at [651, 150] on icon "button" at bounding box center [653, 154] width 8 height 8
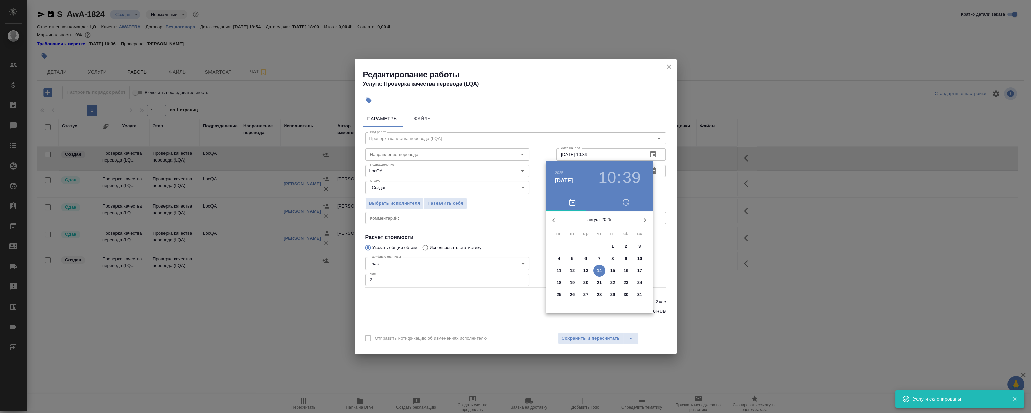
click at [611, 285] on p "22" at bounding box center [613, 282] width 5 height 7
type input "22.08.2025 10:39"
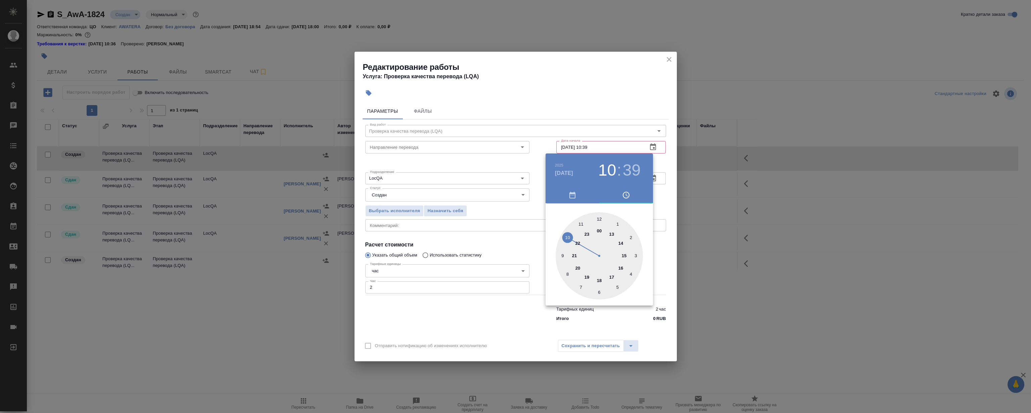
click at [600, 93] on div at bounding box center [515, 206] width 1031 height 413
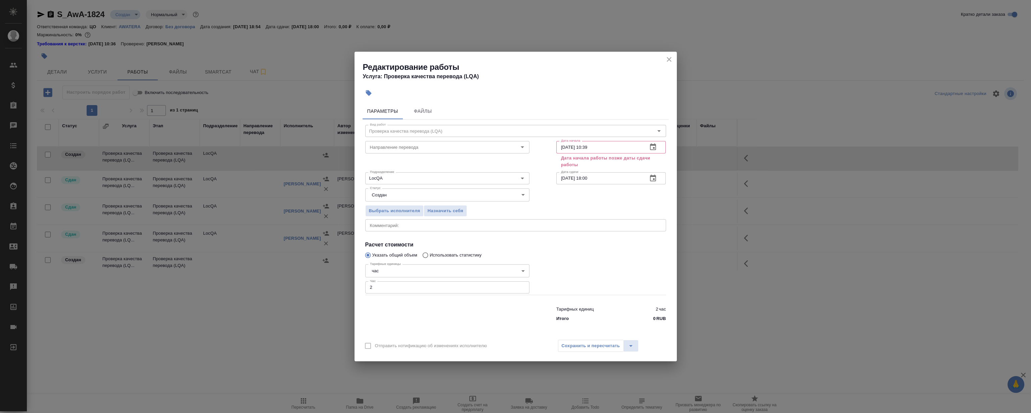
click at [655, 178] on icon "button" at bounding box center [653, 178] width 8 height 8
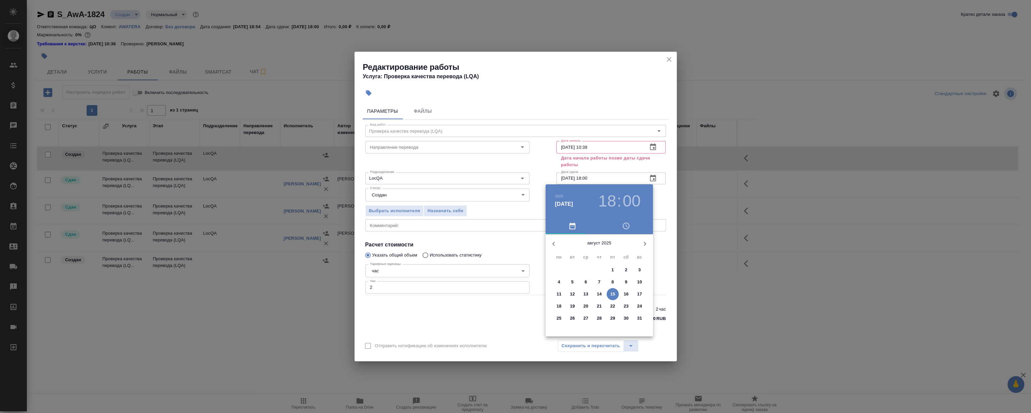
click at [622, 309] on span "23" at bounding box center [626, 306] width 12 height 7
type input "23.08.2025 18:00"
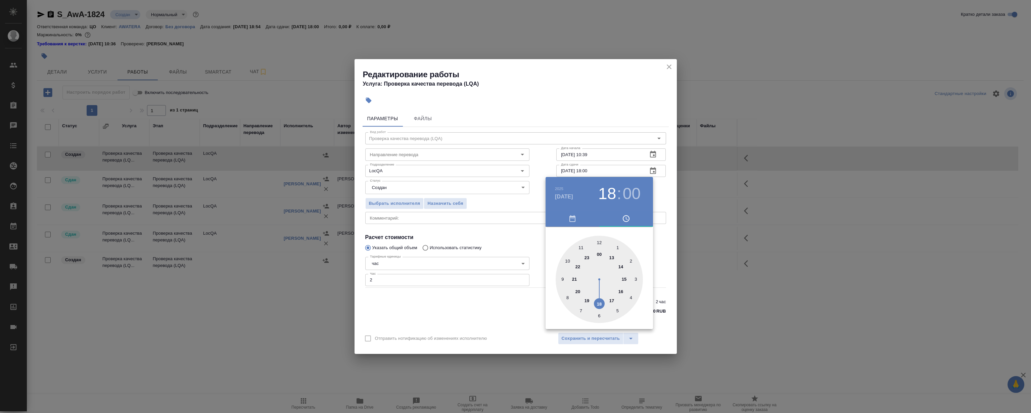
click at [590, 99] on div at bounding box center [515, 206] width 1031 height 413
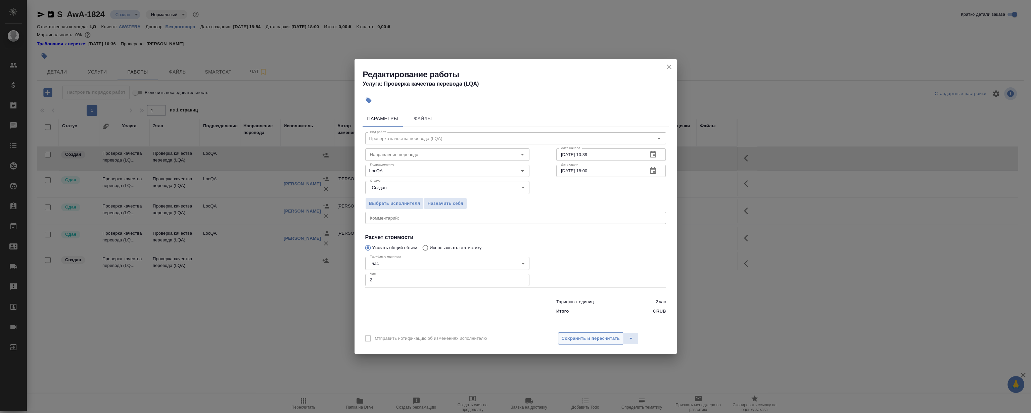
click at [600, 337] on span "Сохранить и пересчитать" at bounding box center [591, 339] width 58 height 8
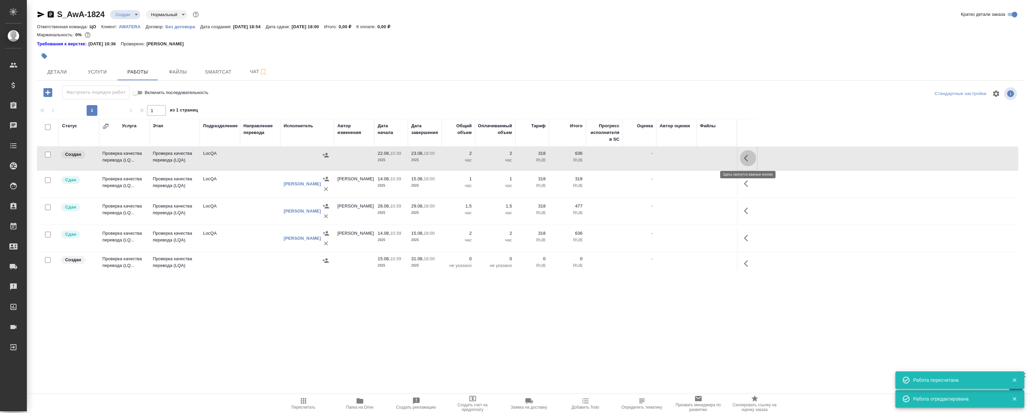
click at [743, 156] on button "button" at bounding box center [748, 158] width 16 height 16
click at [700, 158] on icon "button" at bounding box center [699, 158] width 6 height 6
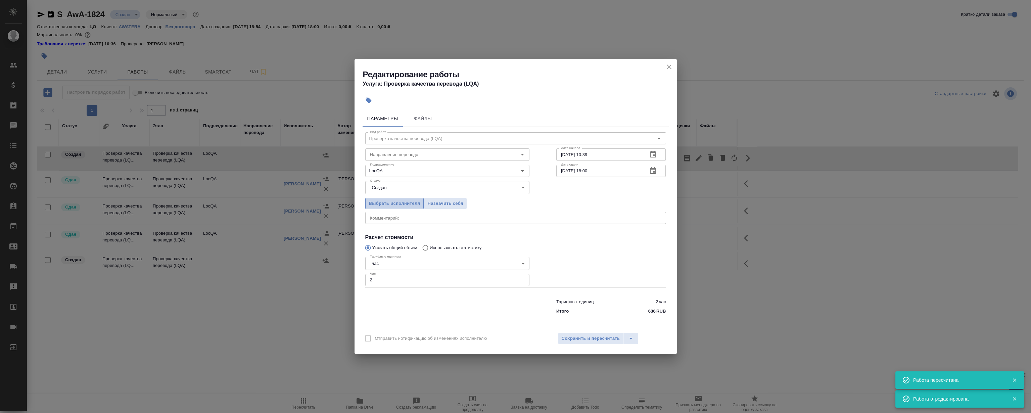
click at [390, 203] on span "Выбрать исполнителя" at bounding box center [394, 204] width 51 height 8
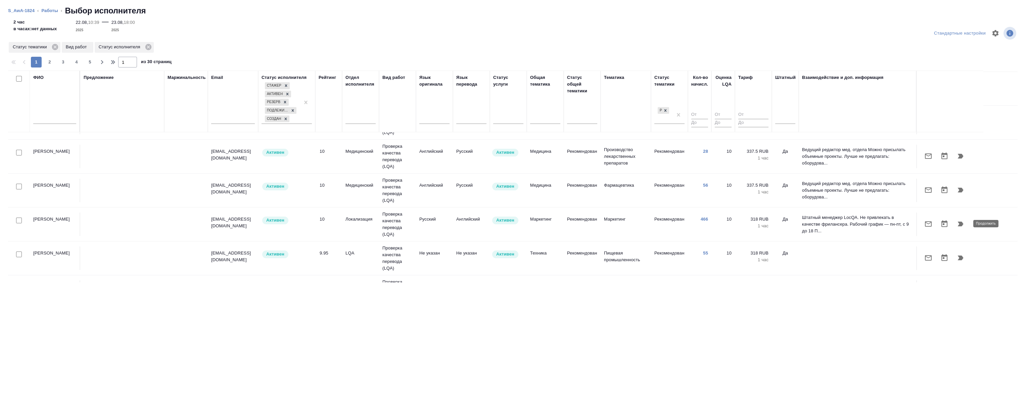
click at [960, 222] on icon "button" at bounding box center [961, 224] width 6 height 5
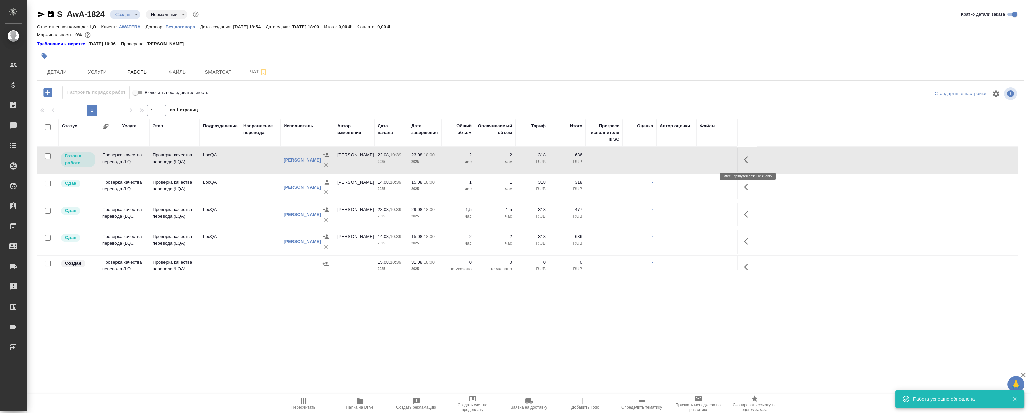
click at [745, 158] on icon "button" at bounding box center [748, 160] width 8 height 8
click at [696, 160] on icon "button" at bounding box center [699, 160] width 8 height 8
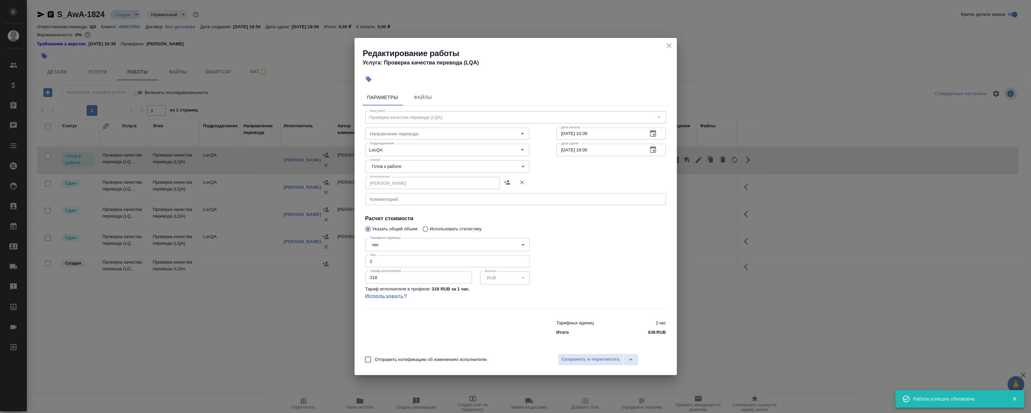
click at [411, 170] on body "🙏 .cls-1 fill:#fff; AWATERA Magerramov Ruslan Клиенты Спецификации Заказы 0 Чат…" at bounding box center [515, 206] width 1031 height 413
click at [396, 199] on li "Сдан" at bounding box center [447, 200] width 164 height 11
type input "closed"
click at [611, 355] on button "Сохранить и пересчитать" at bounding box center [591, 360] width 66 height 12
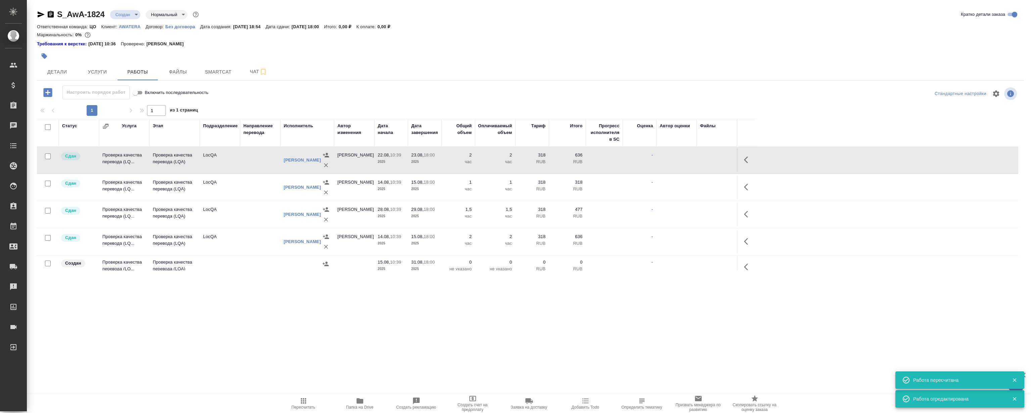
drag, startPoint x: 405, startPoint y: 381, endPoint x: 396, endPoint y: 370, distance: 14.2
click at [404, 381] on div ".cls-1 fill:#fff; AWATERA Magerramov Ruslan Клиенты Спецификации Заказы 0 Чаты …" at bounding box center [515, 206] width 1031 height 413
drag, startPoint x: 320, startPoint y: 323, endPoint x: 339, endPoint y: 270, distance: 55.9
click at [321, 323] on div ".cls-1 fill:#fff; AWATERA Magerramov Ruslan Клиенты Спецификации Заказы 0 Чаты …" at bounding box center [515, 206] width 1031 height 413
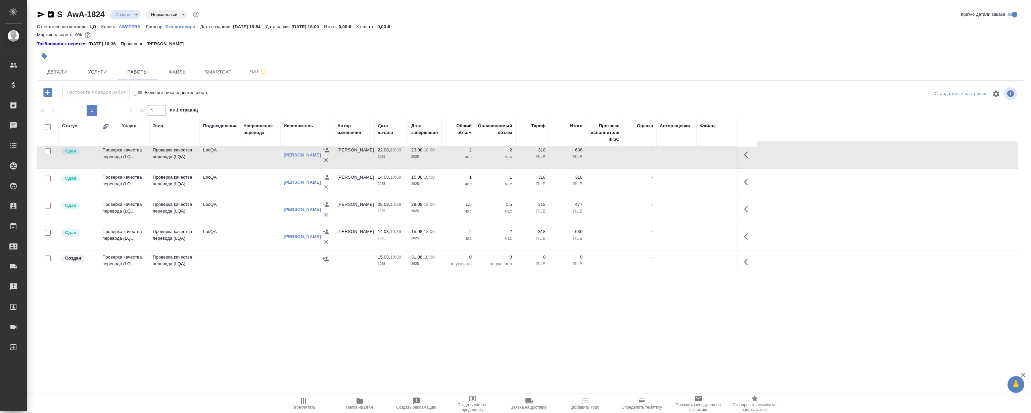
scroll to position [0, 0]
click at [481, 60] on div at bounding box center [366, 56] width 658 height 15
click at [742, 260] on button "button" at bounding box center [748, 258] width 16 height 16
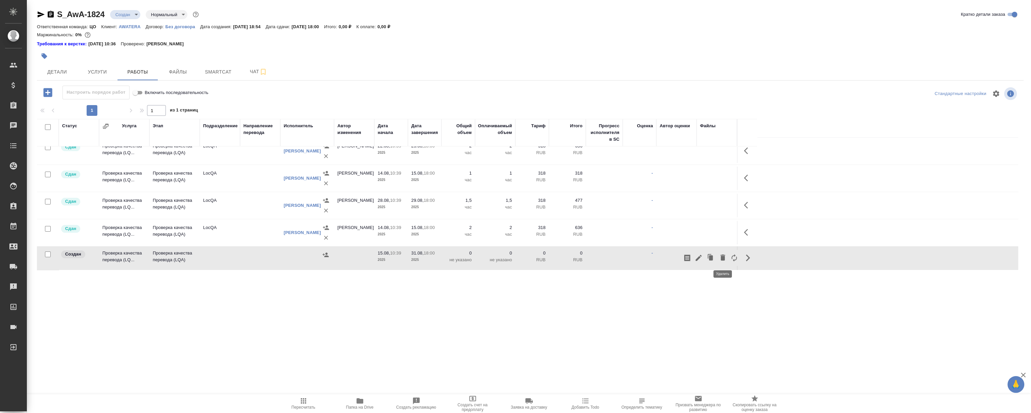
click at [724, 258] on icon "button" at bounding box center [723, 258] width 5 height 6
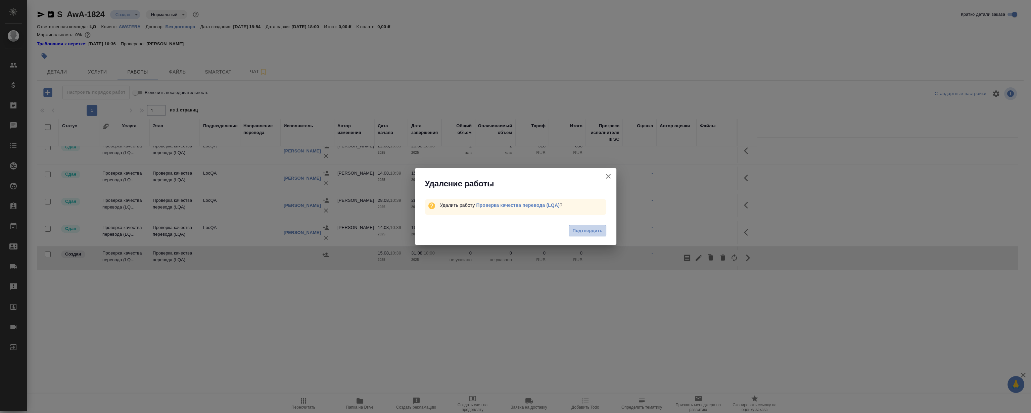
click at [584, 229] on span "Подтвердить" at bounding box center [588, 231] width 30 height 8
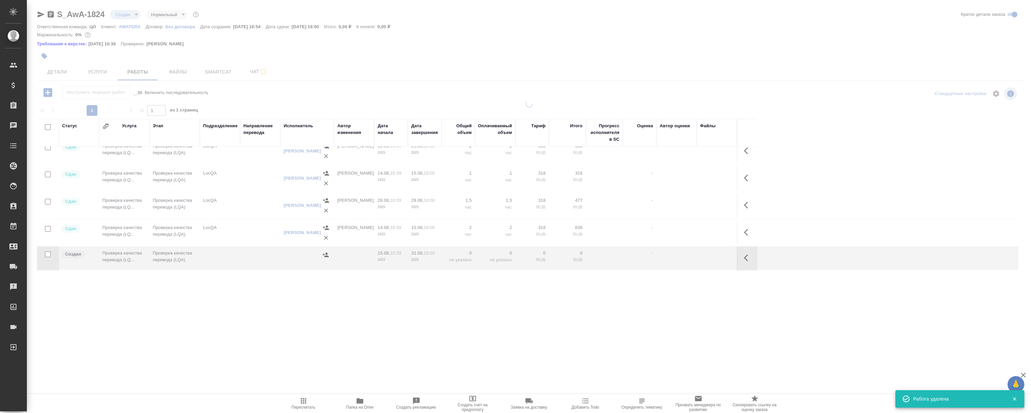
scroll to position [0, 0]
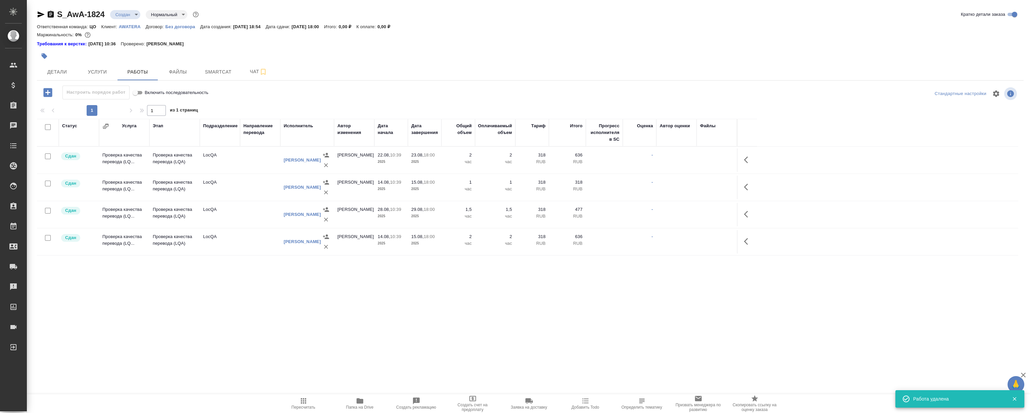
click at [121, 10] on body "🙏 .cls-1 fill:#fff; AWATERA Magerramov Ruslan Клиенты Спецификации Заказы 0 Чат…" at bounding box center [515, 206] width 1031 height 413
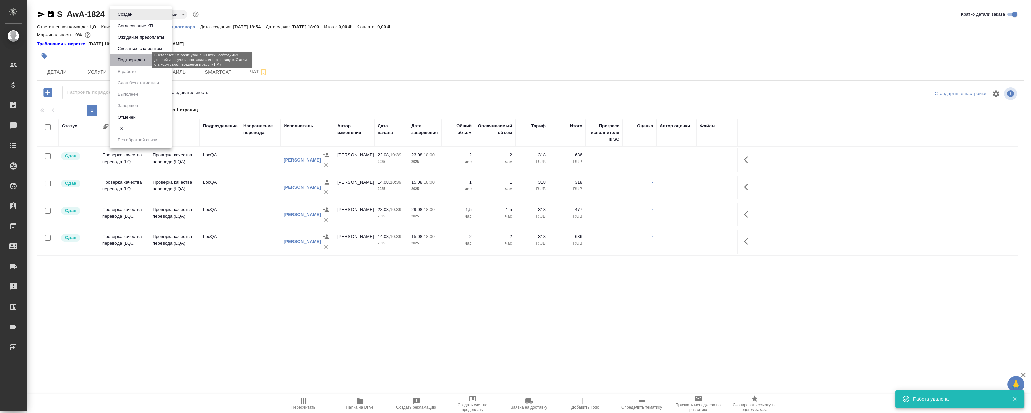
click at [136, 60] on button "Подтвержден" at bounding box center [132, 59] width 32 height 7
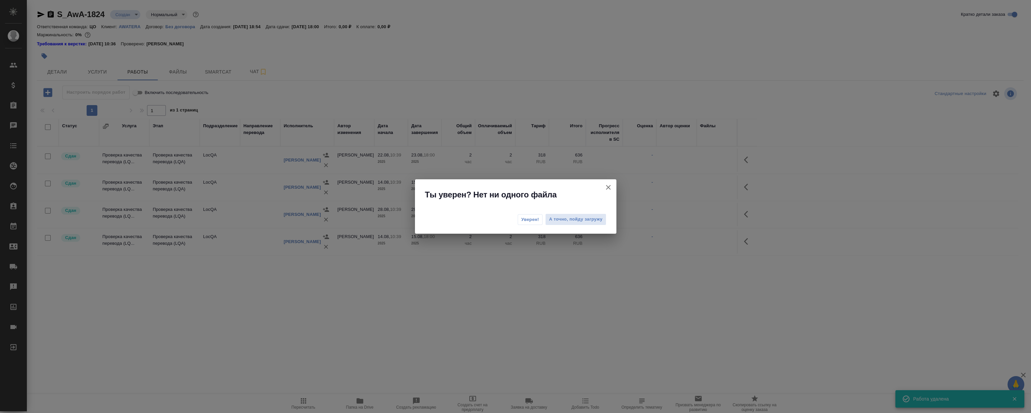
click at [533, 221] on span "Уверен!" at bounding box center [531, 219] width 18 height 7
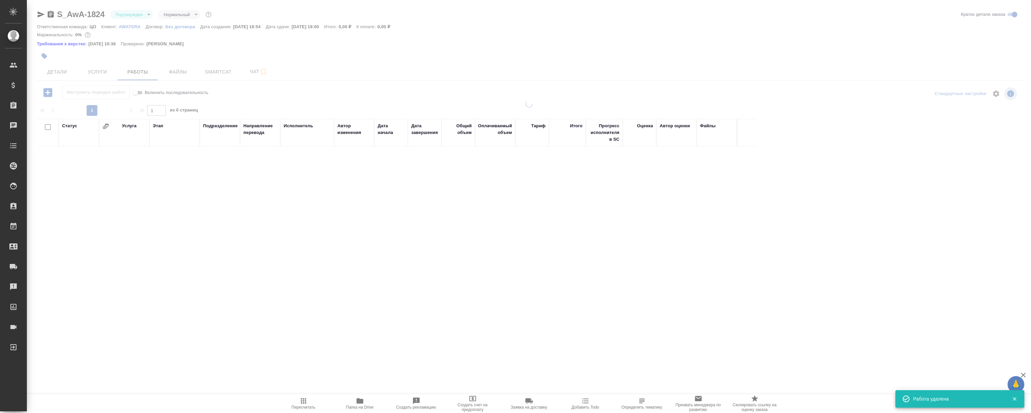
click at [130, 16] on body "🙏 .cls-1 fill:#fff; AWATERA Magerramov Ruslan Клиенты Спецификации Заказы 0 Чат…" at bounding box center [515, 206] width 1031 height 413
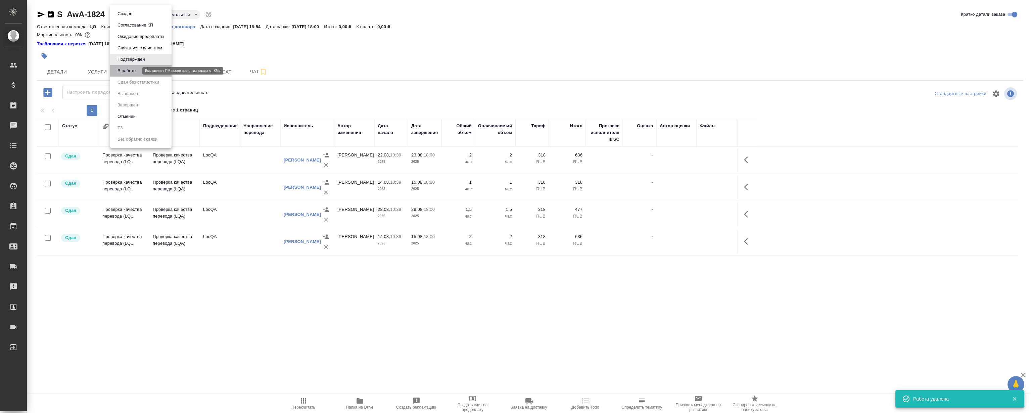
click at [131, 71] on button "В работе" at bounding box center [127, 70] width 22 height 7
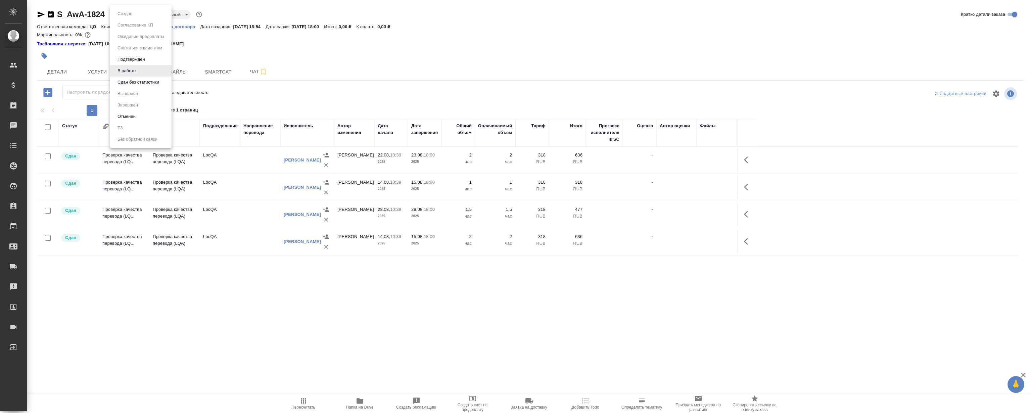
click at [121, 12] on body "🙏 .cls-1 fill:#fff; AWATERA Magerramov Ruslan Клиенты Спецификации Заказы 0 Чат…" at bounding box center [515, 206] width 1031 height 413
click at [145, 81] on button "Сдан без статистики" at bounding box center [139, 82] width 46 height 7
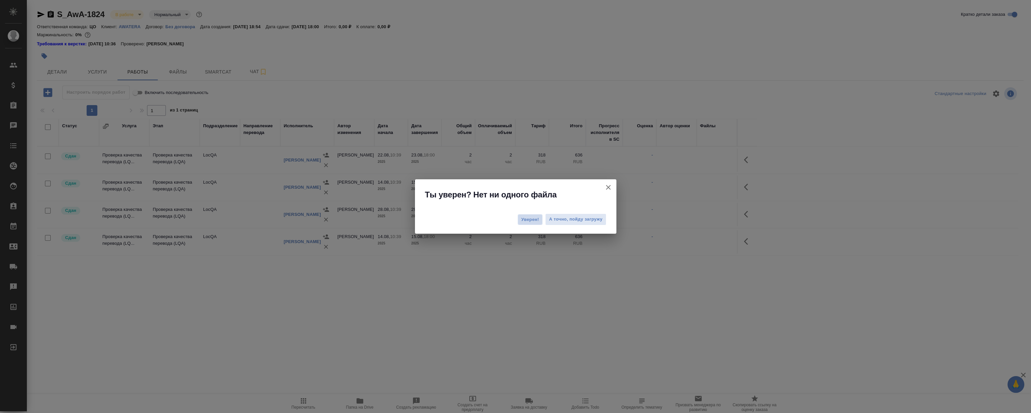
click at [528, 214] on button "Уверен!" at bounding box center [530, 219] width 25 height 11
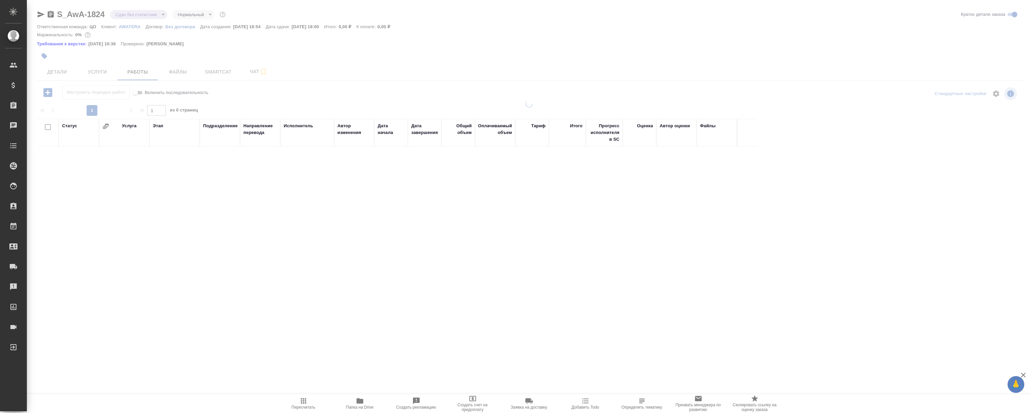
click at [135, 12] on div at bounding box center [529, 143] width 1005 height 287
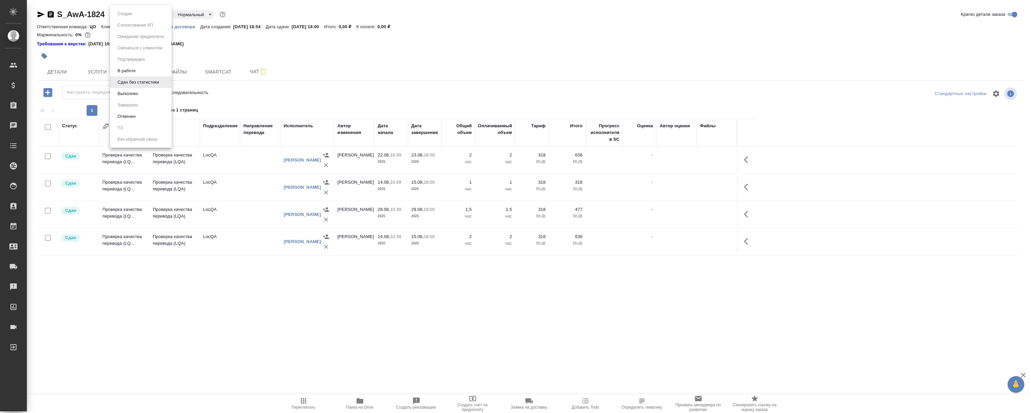
click at [140, 15] on body "🙏 .cls-1 fill:#fff; AWATERA Magerramov Ruslan Клиенты Спецификации Заказы 0 Чат…" at bounding box center [515, 206] width 1031 height 413
click at [137, 97] on button "Выполнен" at bounding box center [128, 93] width 25 height 7
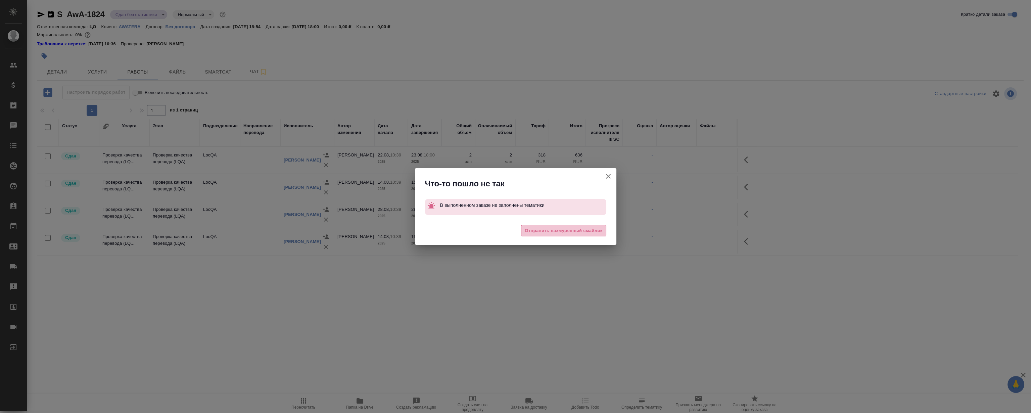
click at [544, 233] on span "Отправить нахмуренный смайлик" at bounding box center [564, 231] width 78 height 8
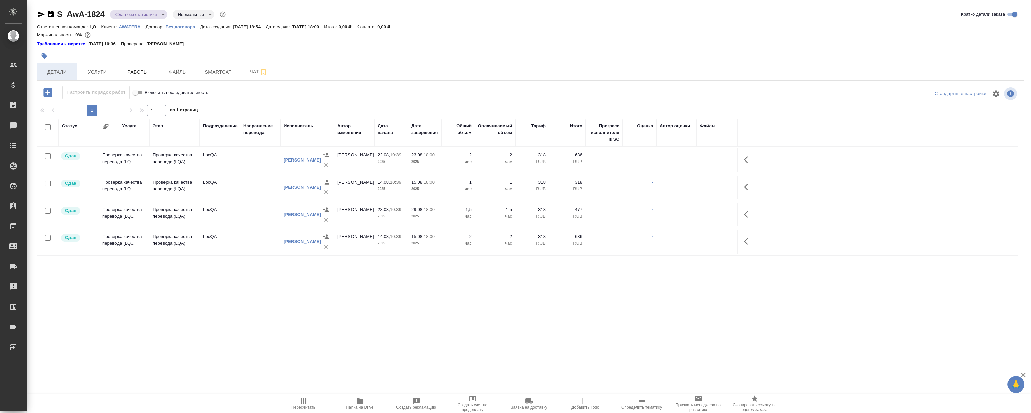
click at [50, 71] on span "Детали" at bounding box center [57, 72] width 32 height 8
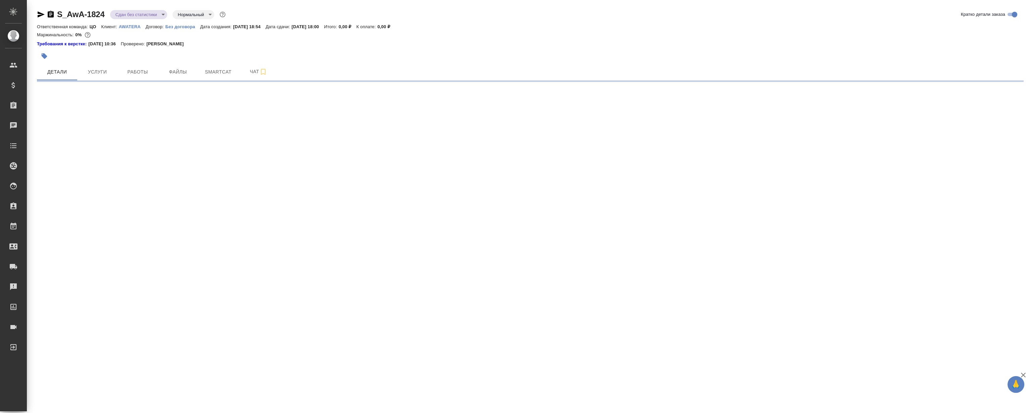
select select "RU"
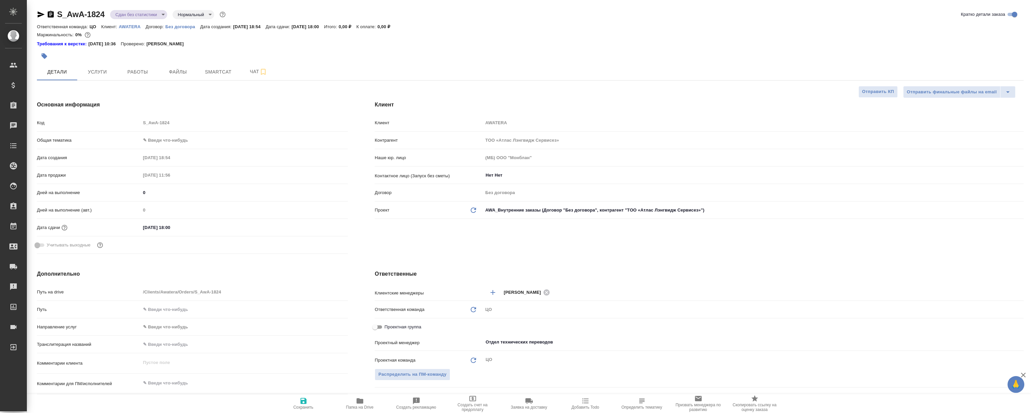
type textarea "x"
click at [171, 139] on body "🙏 .cls-1 fill:#fff; AWATERA Magerramov Ruslan Клиенты Спецификации Заказы 0 Чат…" at bounding box center [515, 206] width 1031 height 413
click at [176, 161] on li "Маркетинг" at bounding box center [245, 161] width 208 height 11
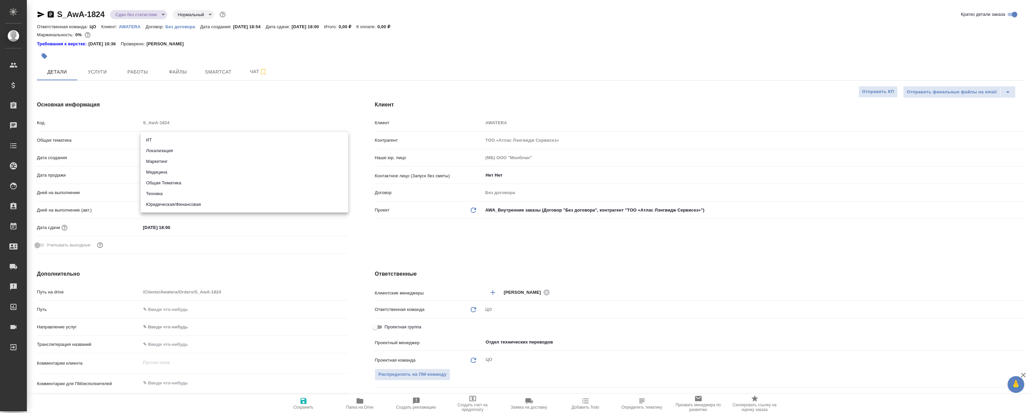
type input "marketing"
type textarea "x"
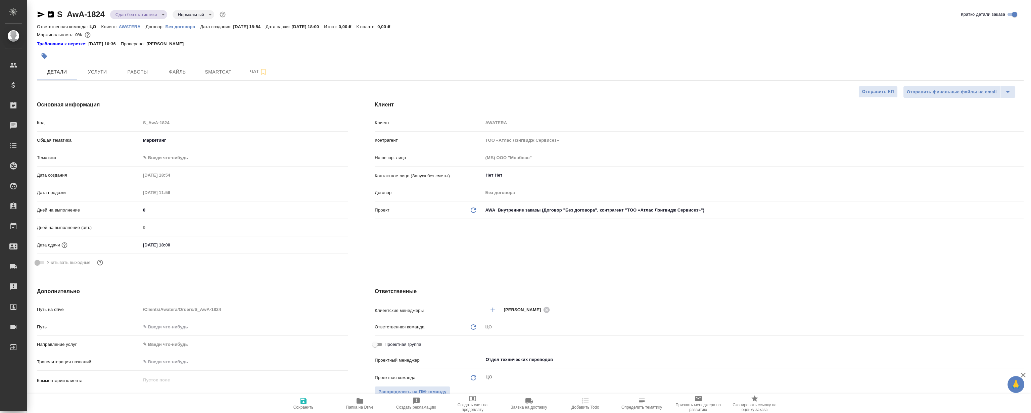
click at [161, 158] on body "🙏 .cls-1 fill:#fff; AWATERA Magerramov Ruslan Клиенты Спецификации Заказы 0 Чат…" at bounding box center [515, 206] width 1031 height 413
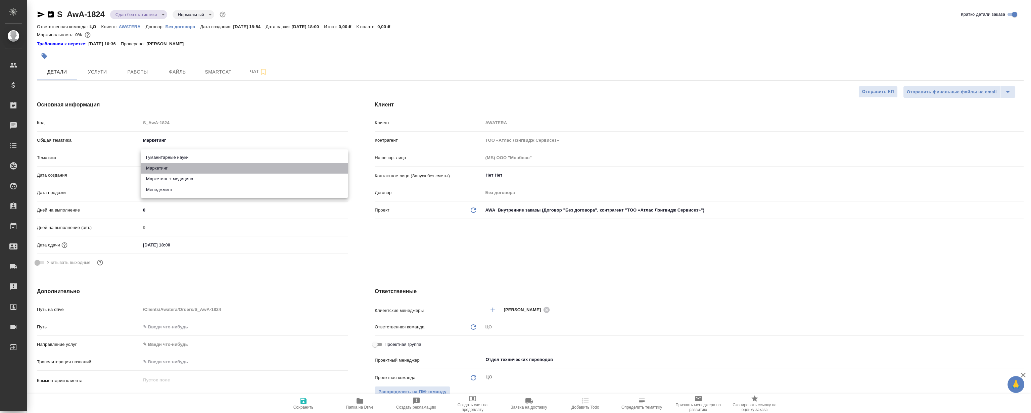
click at [165, 167] on li "Маркетинг" at bounding box center [245, 168] width 208 height 11
type textarea "x"
type input "5a8b8b956a9677013d343d63"
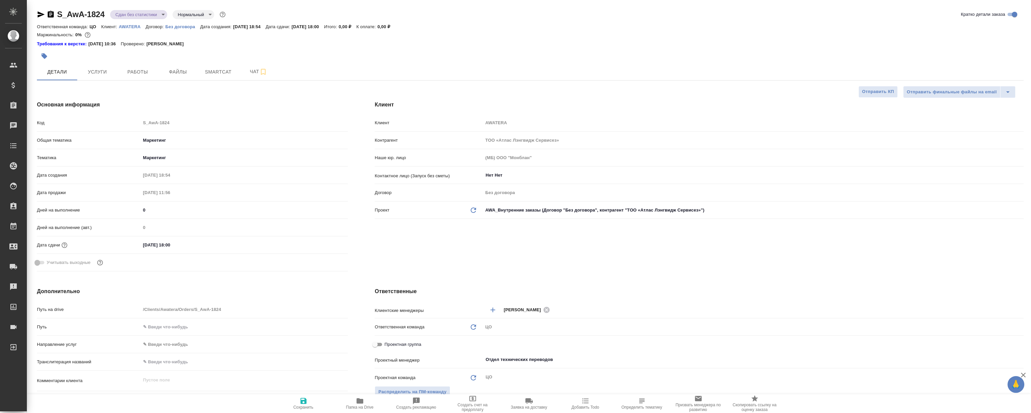
click at [312, 403] on span "Сохранить" at bounding box center [303, 403] width 48 height 13
type textarea "x"
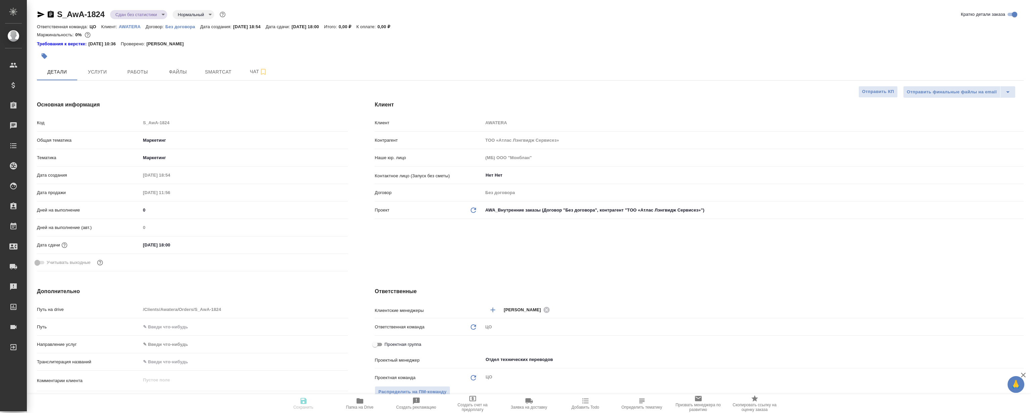
type textarea "x"
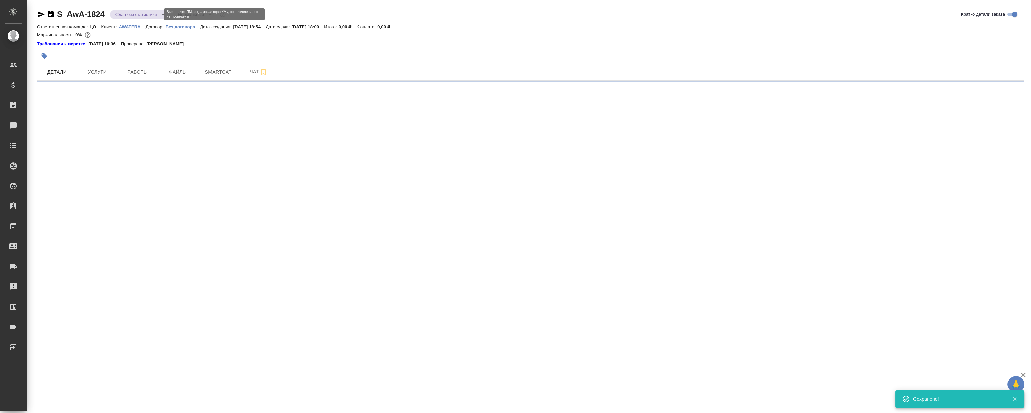
click at [138, 13] on body "🙏 .cls-1 fill:#fff; AWATERA Magerramov Ruslan Клиенты Спецификации Заказы 0 Чат…" at bounding box center [515, 206] width 1031 height 413
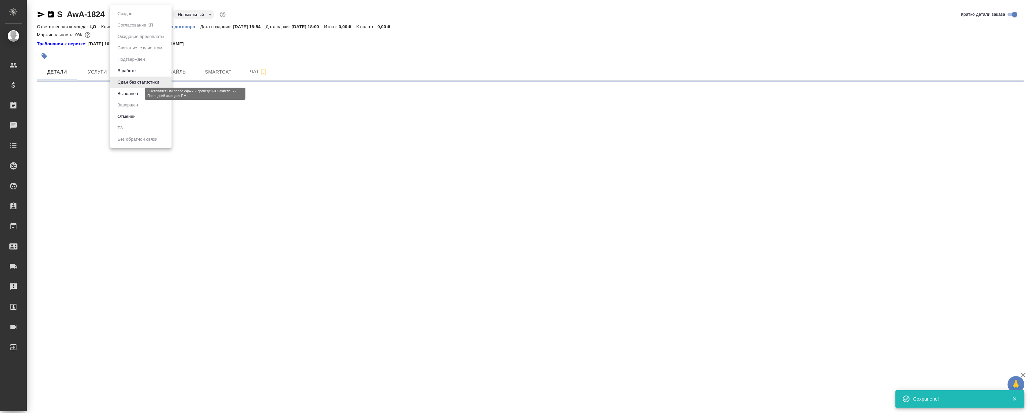
click at [134, 92] on button "Выполнен" at bounding box center [128, 93] width 25 height 7
click at [130, 17] on body "🙏 .cls-1 fill:#fff; AWATERA Magerramov Ruslan Клиенты Спецификации Заказы 0 Чат…" at bounding box center [515, 206] width 1031 height 413
click at [133, 103] on button "Завершен" at bounding box center [128, 104] width 25 height 7
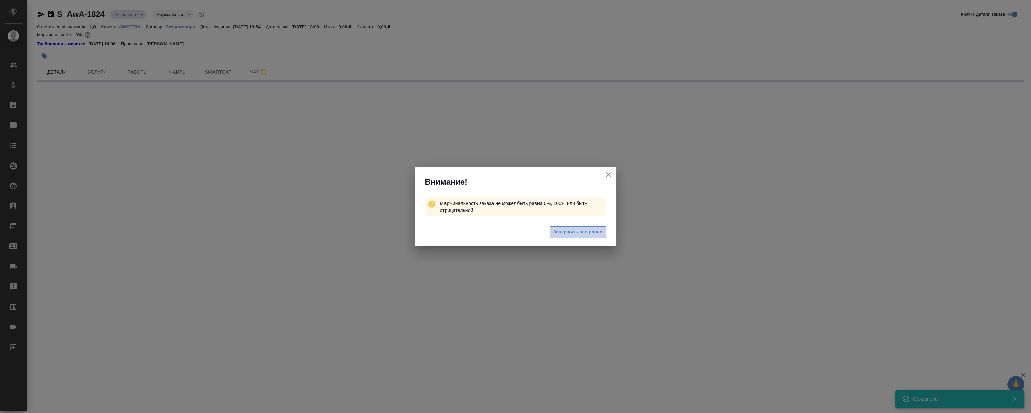
click at [584, 233] on span "Завершить все равно" at bounding box center [578, 232] width 49 height 8
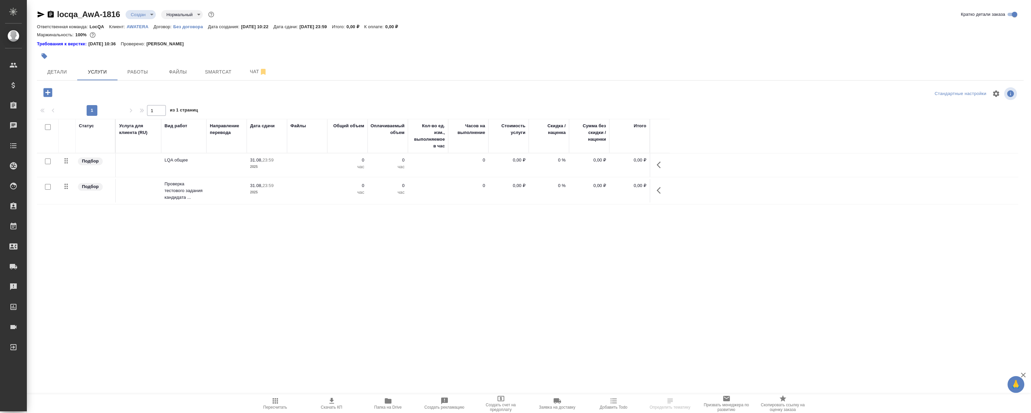
click at [141, 29] on p "AWATERA" at bounding box center [140, 26] width 27 height 5
click at [139, 76] on button "Работы" at bounding box center [138, 71] width 40 height 17
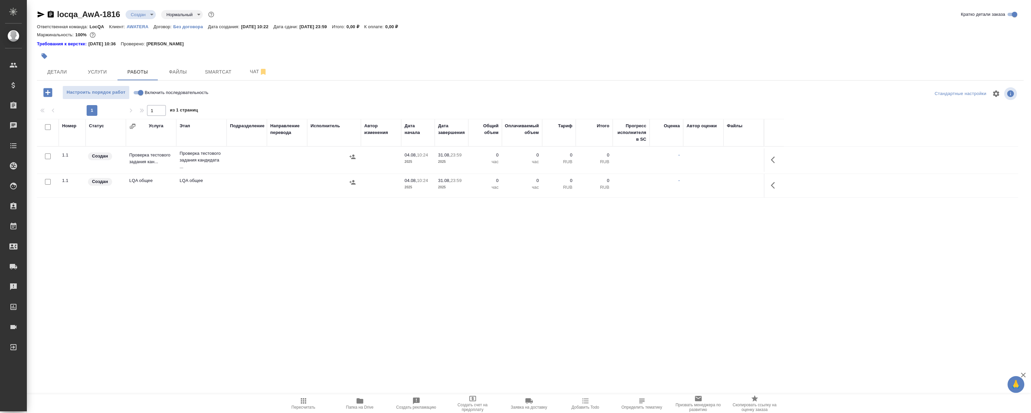
click at [331, 235] on div "Номер Статус Услуга Этап Подразделение Направление перевода Исполнитель Автор и…" at bounding box center [528, 194] width 982 height 151
click at [395, 260] on div "Номер Статус Услуга Этап Подразделение Направление перевода Исполнитель Автор и…" at bounding box center [528, 194] width 982 height 151
click at [398, 263] on div "Номер Статус Услуга Этап Подразделение Направление перевода Исполнитель Автор и…" at bounding box center [528, 194] width 982 height 151
click at [405, 249] on div "Номер Статус Услуга Этап Подразделение Направление перевода Исполнитель Автор и…" at bounding box center [528, 194] width 982 height 151
click at [385, 255] on div "Номер Статус Услуга Этап Подразделение Направление перевода Исполнитель Автор и…" at bounding box center [528, 194] width 982 height 151
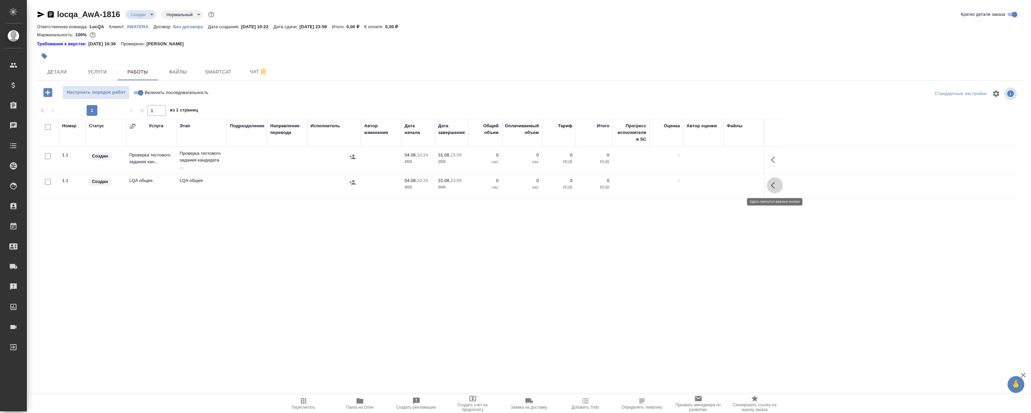
click at [774, 185] on icon "button" at bounding box center [775, 185] width 8 height 8
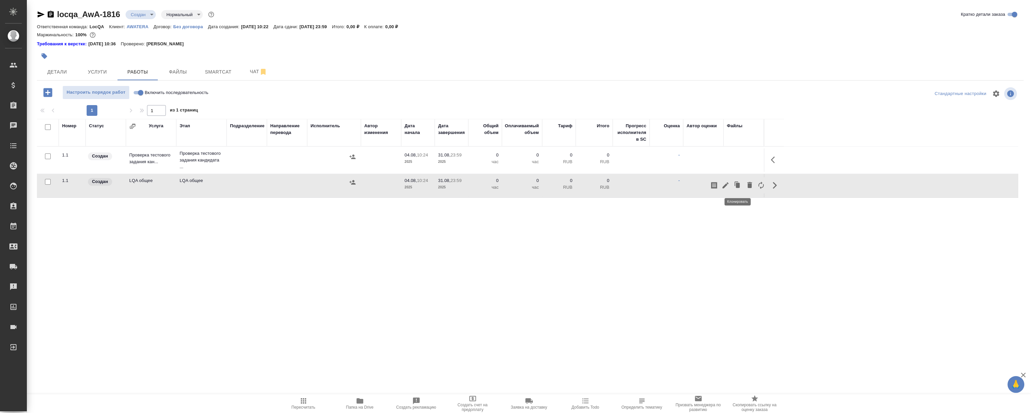
click at [737, 187] on icon "button" at bounding box center [738, 185] width 4 height 5
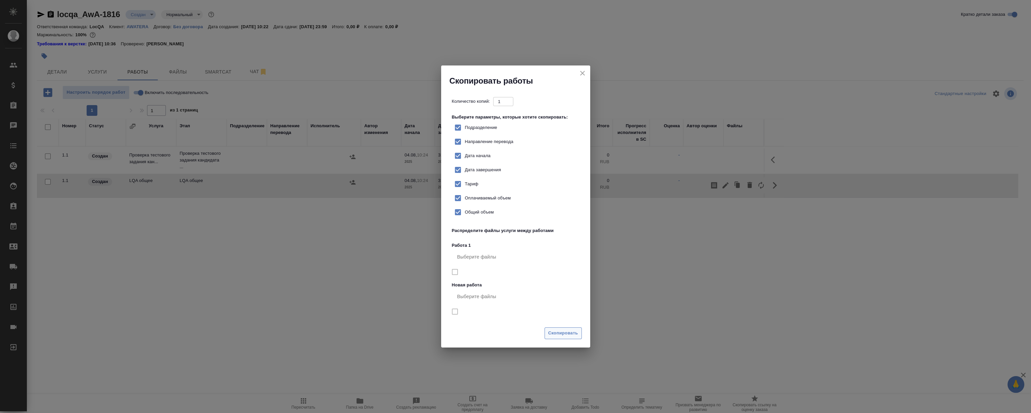
click at [562, 337] on span "Скопировать" at bounding box center [563, 333] width 30 height 8
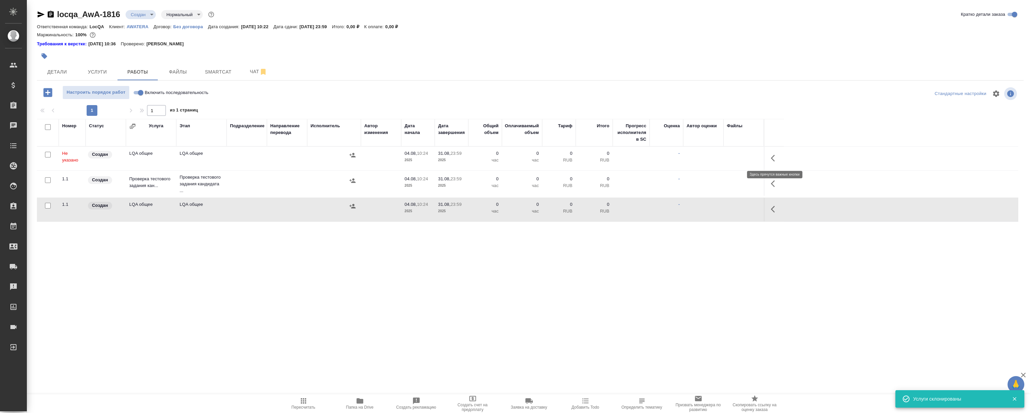
click at [774, 162] on button "button" at bounding box center [775, 158] width 16 height 16
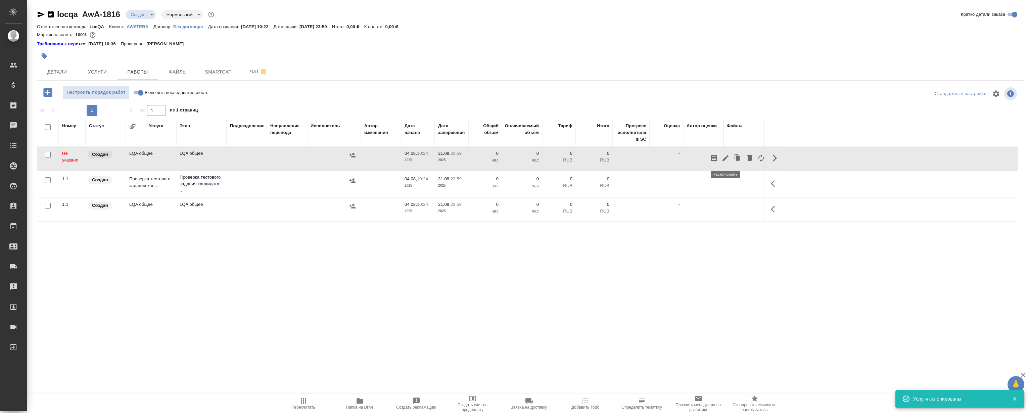
click at [725, 160] on icon "button" at bounding box center [726, 158] width 6 height 6
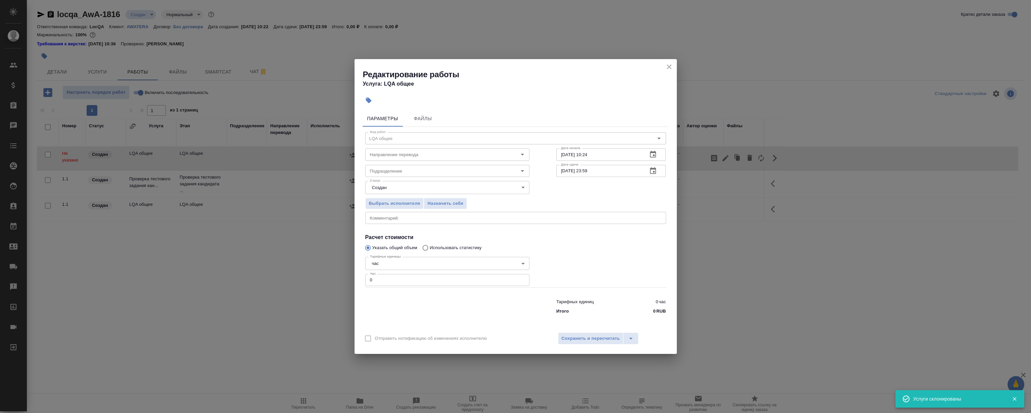
click at [663, 69] on div "Редактирование работы Услуга: LQA общее" at bounding box center [516, 76] width 322 height 34
click at [670, 63] on icon "close" at bounding box center [669, 67] width 8 height 8
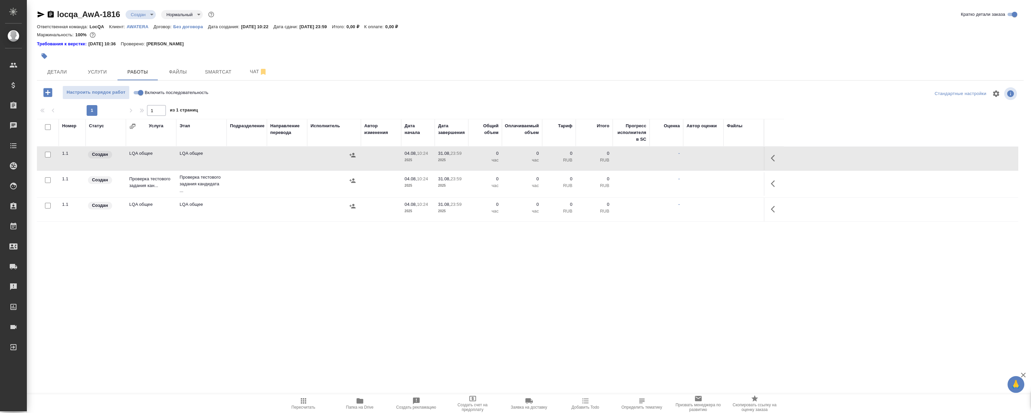
click at [138, 93] on input "Включить последовательность" at bounding box center [141, 93] width 24 height 8
checkbox input "true"
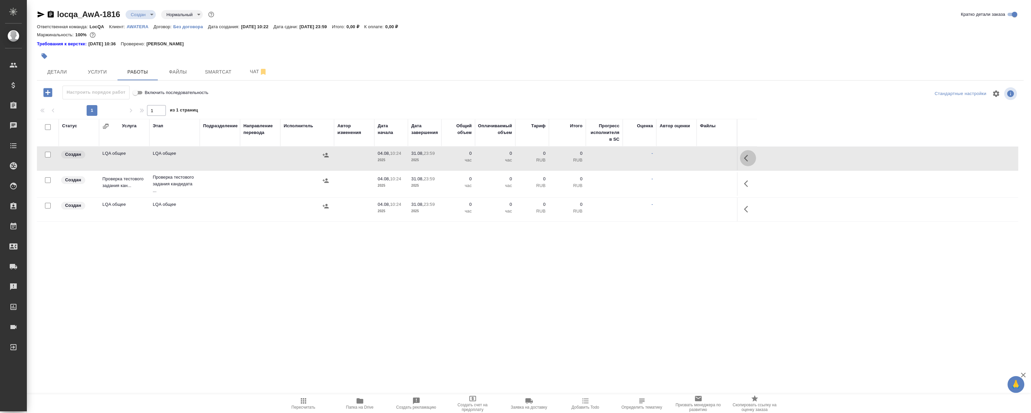
click at [744, 156] on button "button" at bounding box center [748, 158] width 16 height 16
click at [699, 159] on icon "button" at bounding box center [699, 158] width 6 height 6
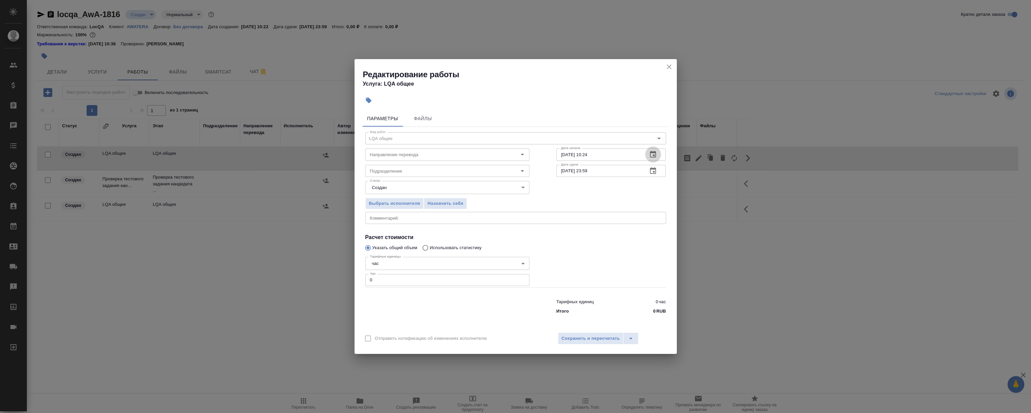
click at [652, 154] on icon "button" at bounding box center [653, 154] width 8 height 8
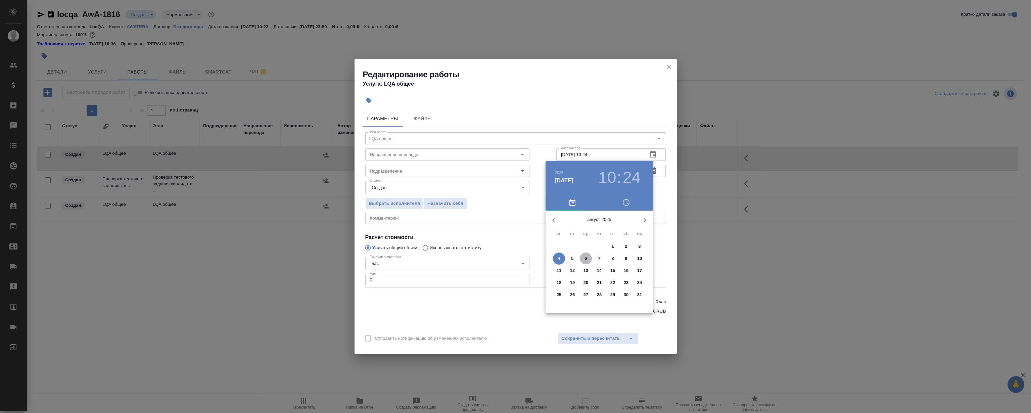
click at [585, 257] on p "6" at bounding box center [586, 258] width 2 height 7
drag, startPoint x: 599, startPoint y: 228, endPoint x: 584, endPoint y: 232, distance: 14.8
click at [584, 232] on div at bounding box center [599, 263] width 87 height 87
type input "06.08.2025 11:30"
drag, startPoint x: 605, startPoint y: 290, endPoint x: 600, endPoint y: 298, distance: 9.7
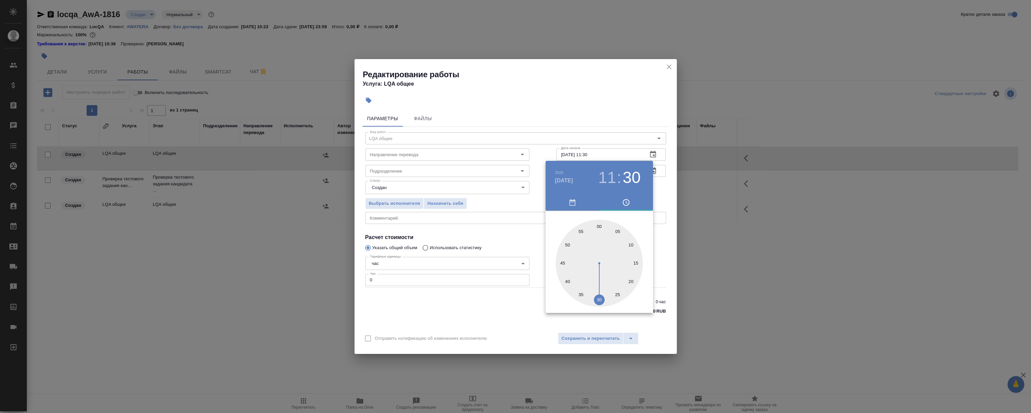
click at [600, 298] on div at bounding box center [599, 263] width 87 height 87
click at [619, 58] on div at bounding box center [515, 206] width 1031 height 413
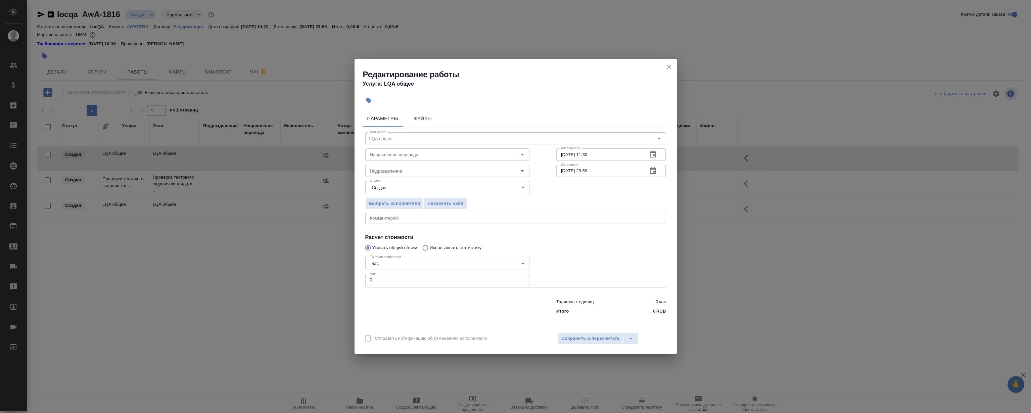
click at [653, 170] on icon "button" at bounding box center [653, 171] width 8 height 8
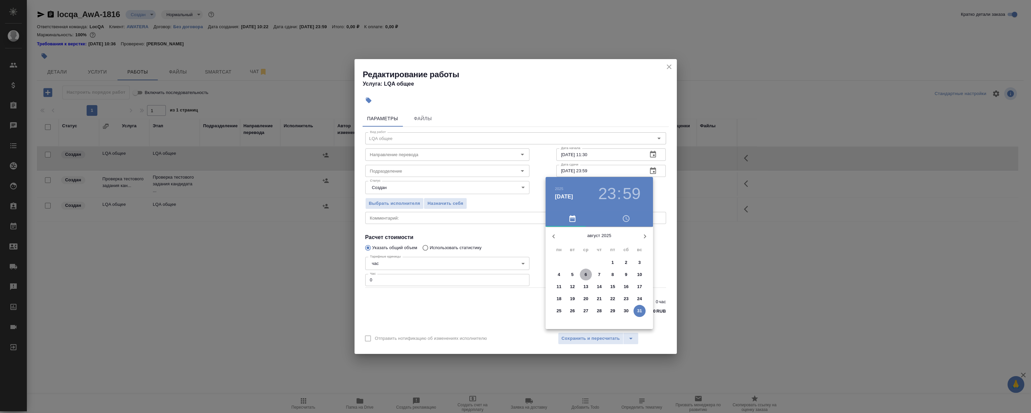
click at [585, 276] on p "6" at bounding box center [586, 274] width 2 height 7
click at [631, 259] on div at bounding box center [599, 279] width 87 height 87
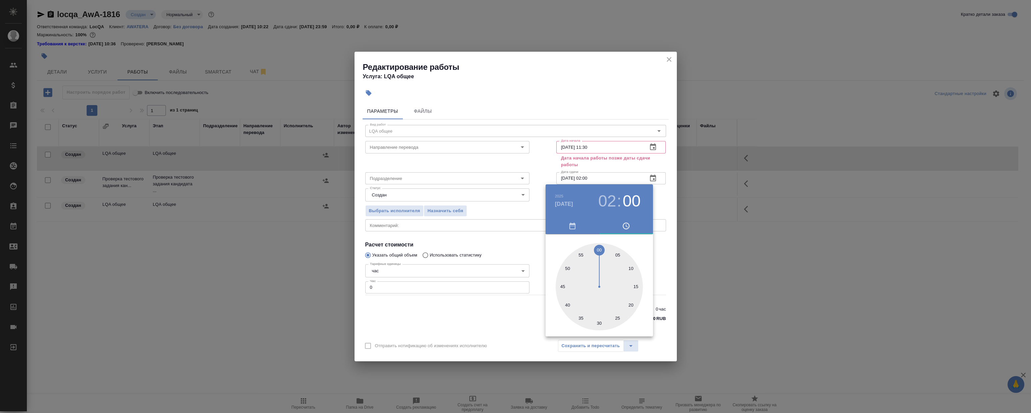
click at [598, 248] on div at bounding box center [599, 286] width 87 height 87
click at [604, 201] on h3 "02" at bounding box center [608, 201] width 18 height 19
click at [620, 275] on div at bounding box center [599, 286] width 87 height 87
type input "06.08.2025 15:00"
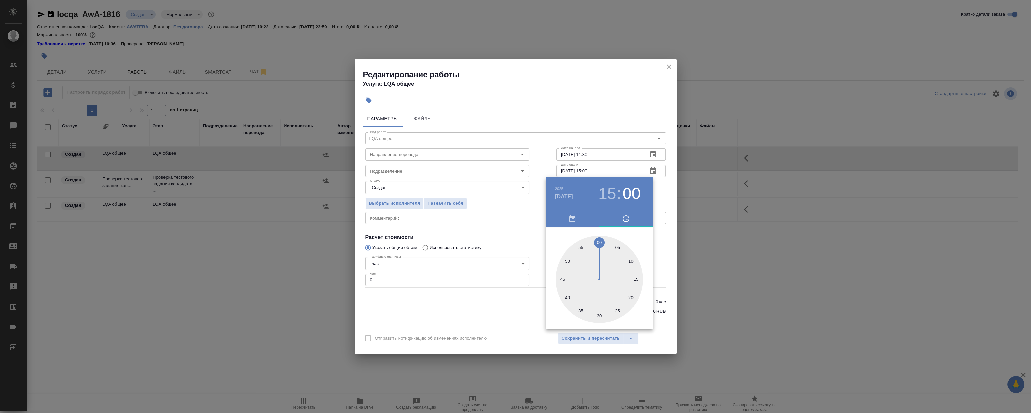
click at [583, 97] on div at bounding box center [515, 206] width 1031 height 413
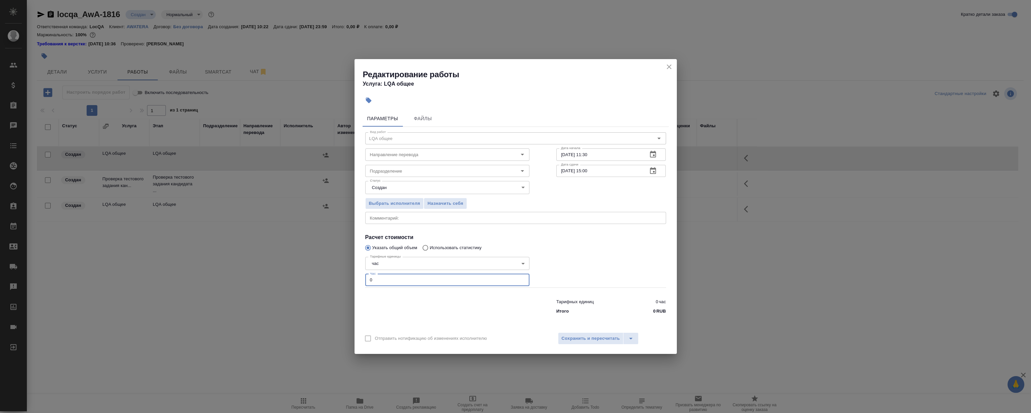
drag, startPoint x: 403, startPoint y: 285, endPoint x: 200, endPoint y: 285, distance: 202.9
click at [255, 287] on div "Редактирование работы Услуга: LQA общее Параметры Файлы Вид работ LQA общее Вид…" at bounding box center [515, 206] width 1031 height 413
type input "1"
click at [398, 221] on div "x Комментарий:" at bounding box center [515, 218] width 301 height 12
type textarea "H"
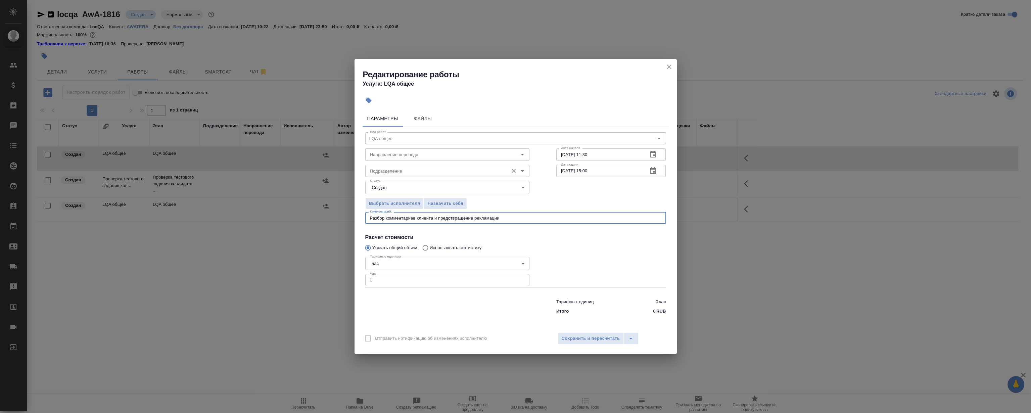
type textarea "Разбор комментариев клиента и предотвращение рекламации"
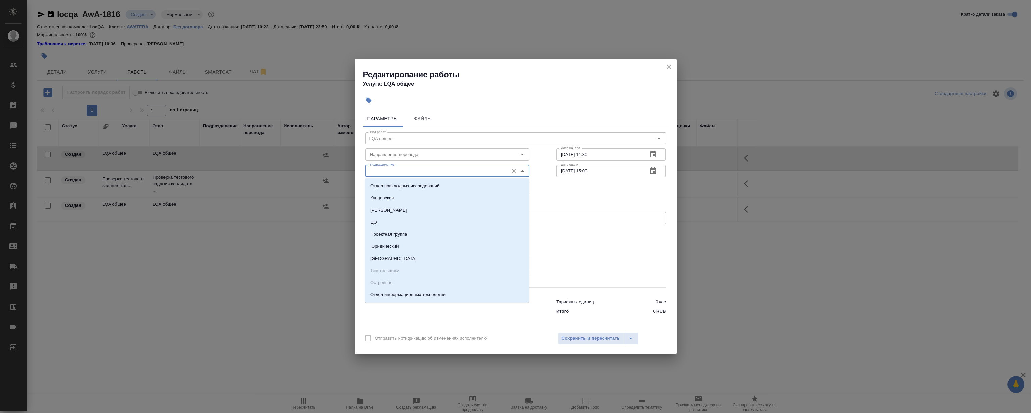
click at [402, 169] on input "Подразделение" at bounding box center [436, 171] width 138 height 8
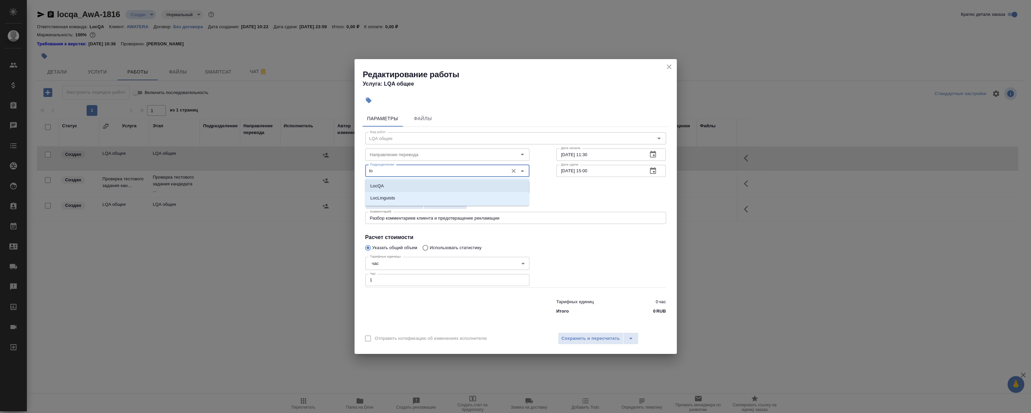
click at [395, 183] on li "LocQA" at bounding box center [447, 186] width 164 height 12
type input "LocQA"
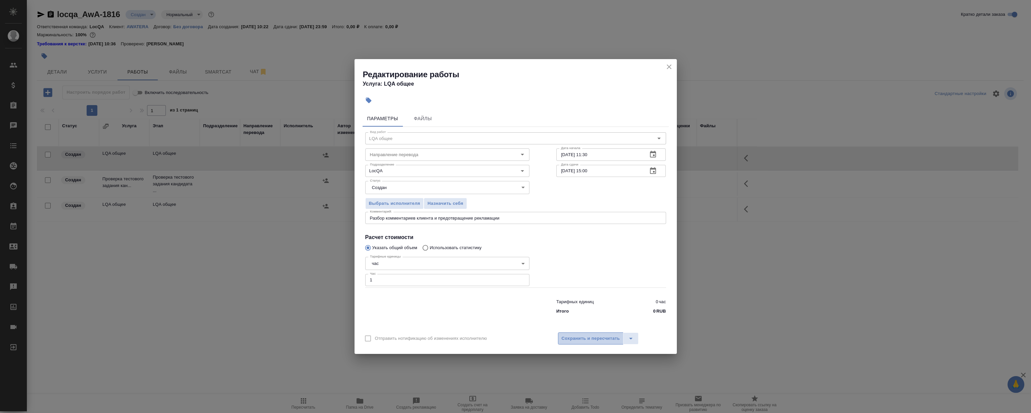
click at [602, 342] on span "Сохранить и пересчитать" at bounding box center [591, 339] width 58 height 8
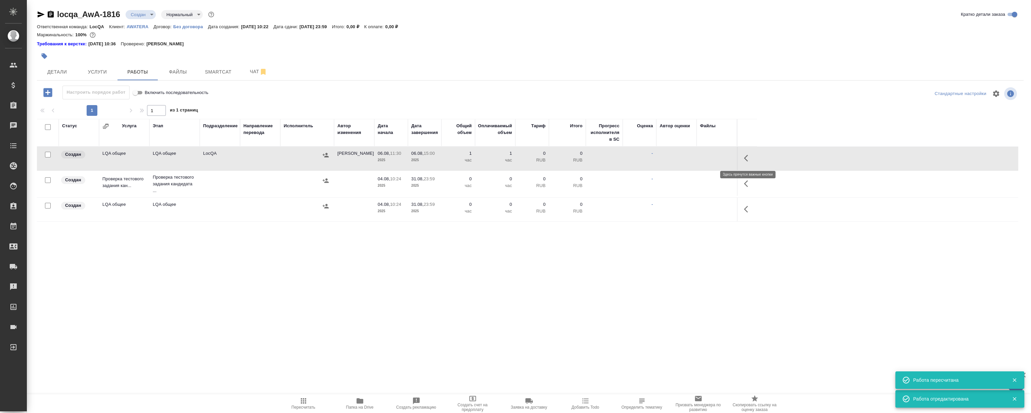
click at [746, 158] on icon "button" at bounding box center [748, 158] width 8 height 8
click at [698, 162] on button "button" at bounding box center [698, 158] width 11 height 16
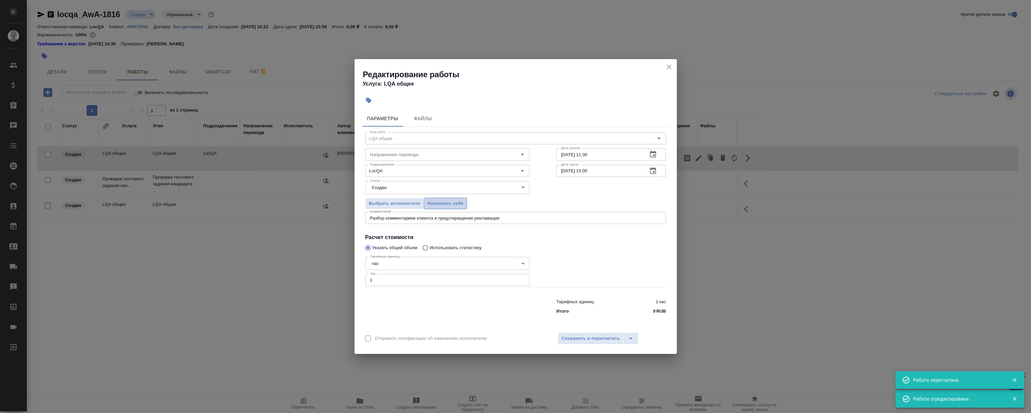
click at [457, 205] on span "Назначить себя" at bounding box center [446, 204] width 36 height 8
click at [671, 63] on icon "close" at bounding box center [669, 67] width 8 height 8
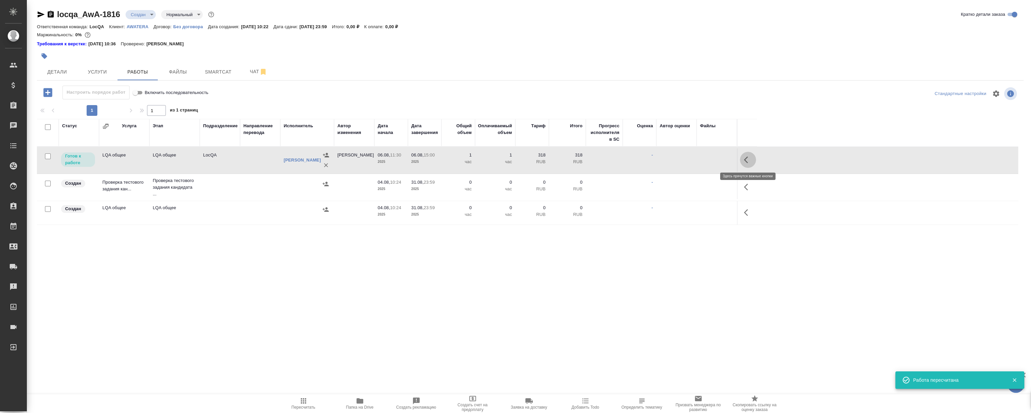
click at [749, 158] on icon "button" at bounding box center [748, 160] width 8 height 8
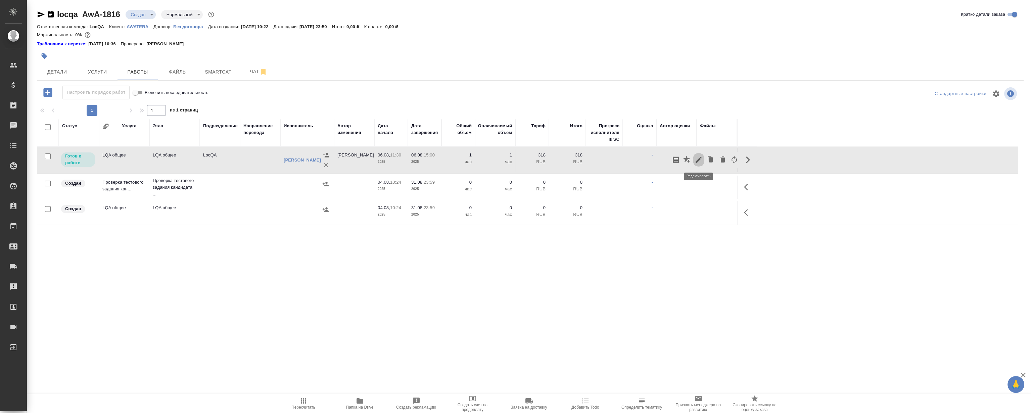
click at [697, 159] on icon "button" at bounding box center [699, 160] width 8 height 8
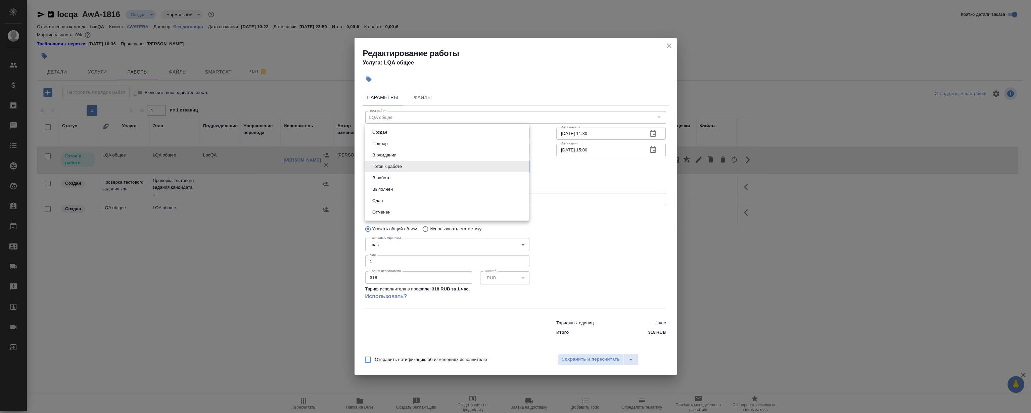
click at [416, 167] on body "🙏 .cls-1 fill:#fff; AWATERA Magerramov Ruslan Клиенты Спецификации Заказы 0 Чат…" at bounding box center [515, 206] width 1031 height 413
click at [402, 196] on li "Сдан" at bounding box center [447, 200] width 164 height 11
type input "closed"
click at [589, 361] on span "Сохранить и пересчитать" at bounding box center [591, 360] width 58 height 8
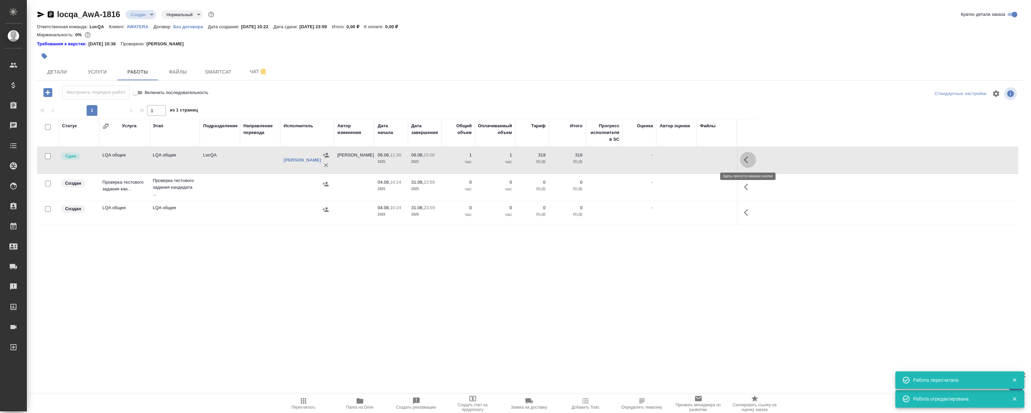
click at [746, 161] on icon "button" at bounding box center [746, 160] width 4 height 7
click at [712, 158] on icon "button" at bounding box center [711, 159] width 4 height 5
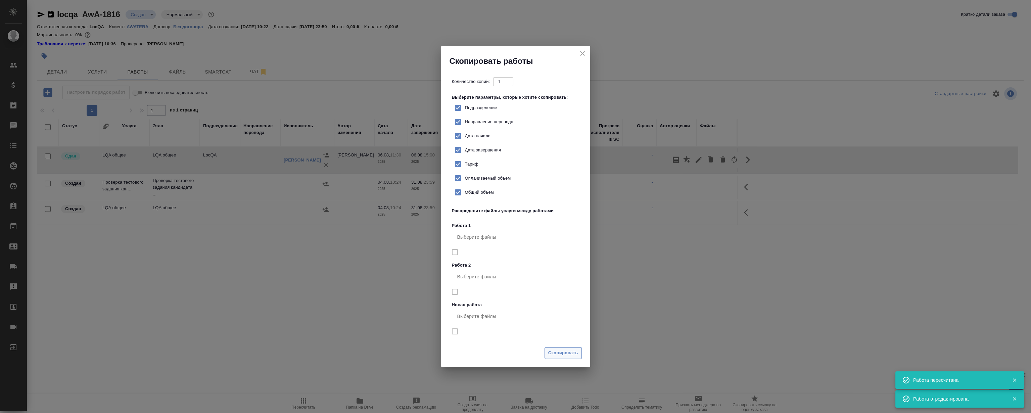
click at [564, 352] on span "Скопировать" at bounding box center [563, 353] width 30 height 8
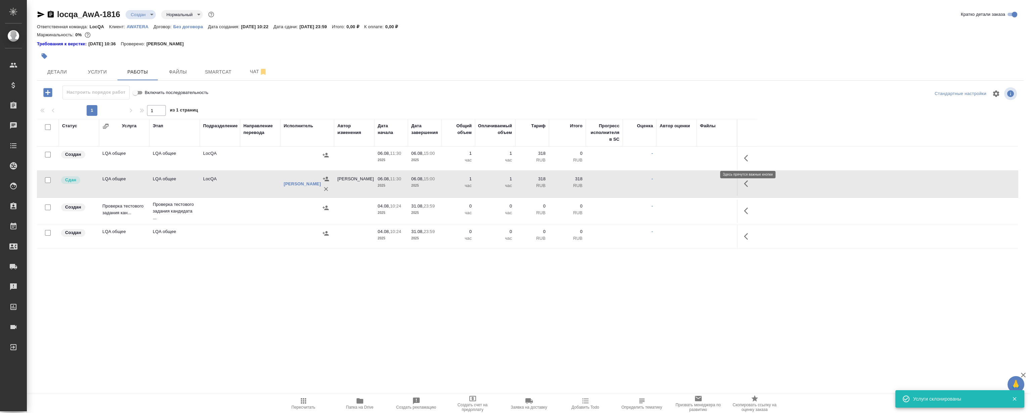
click at [745, 158] on icon "button" at bounding box center [746, 158] width 4 height 7
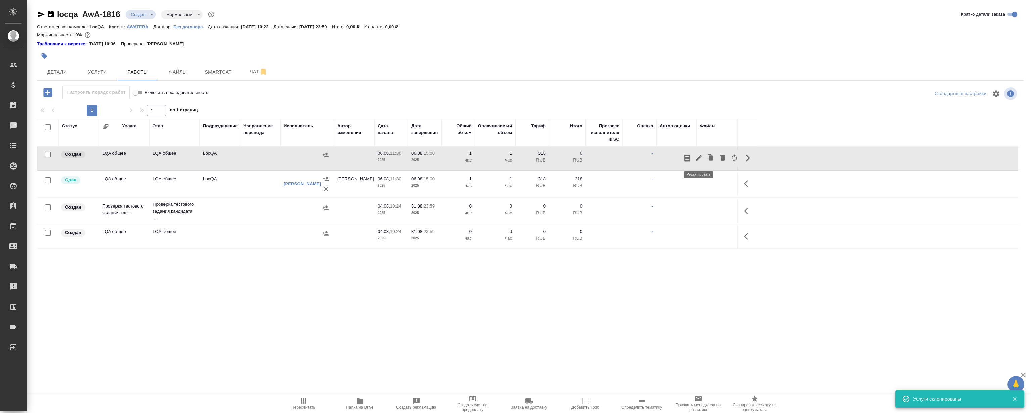
click at [699, 158] on icon "button" at bounding box center [699, 158] width 6 height 6
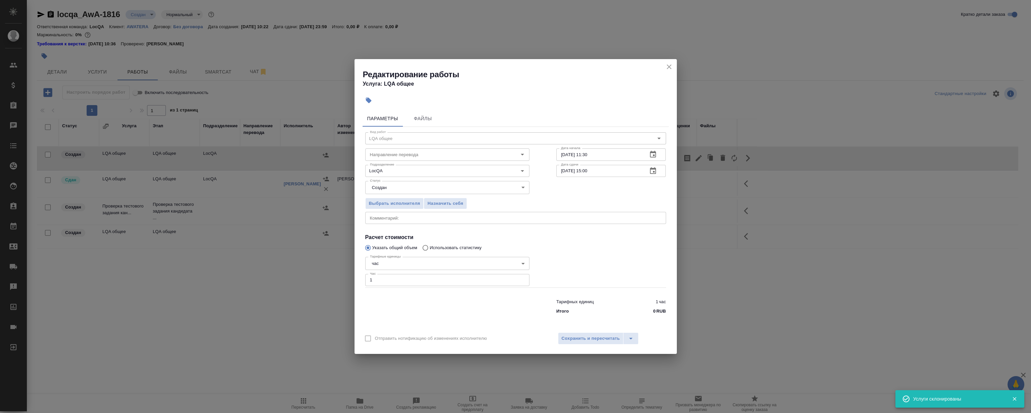
drag, startPoint x: 402, startPoint y: 216, endPoint x: 395, endPoint y: 214, distance: 7.1
click at [403, 216] on textarea at bounding box center [516, 218] width 292 height 5
type textarea "G"
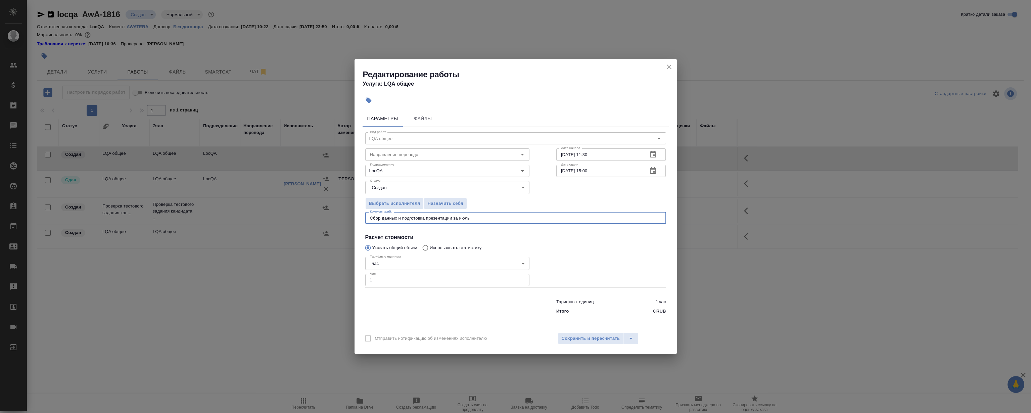
type textarea "Сбор данных и подготовка презентации за июль"
click at [610, 190] on div "Выбрать исполнителя Назначить себя" at bounding box center [516, 202] width 328 height 41
click at [578, 338] on span "Сохранить и пересчитать" at bounding box center [591, 339] width 58 height 8
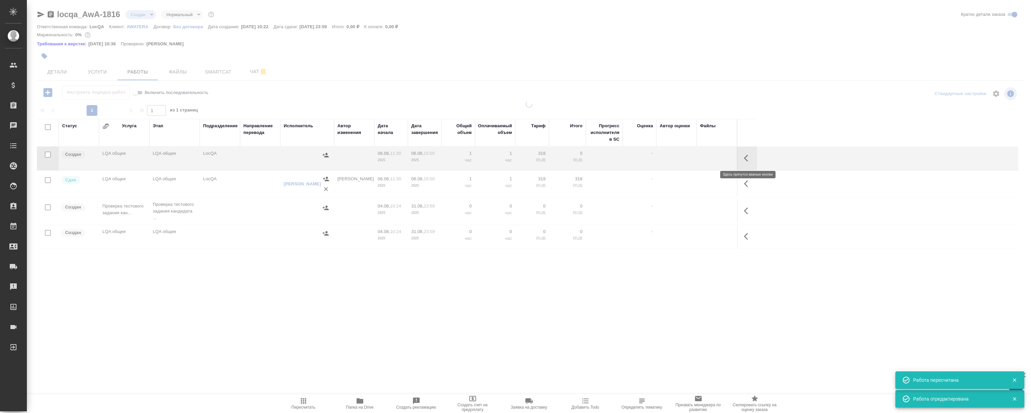
click at [746, 157] on icon "button" at bounding box center [748, 158] width 8 height 8
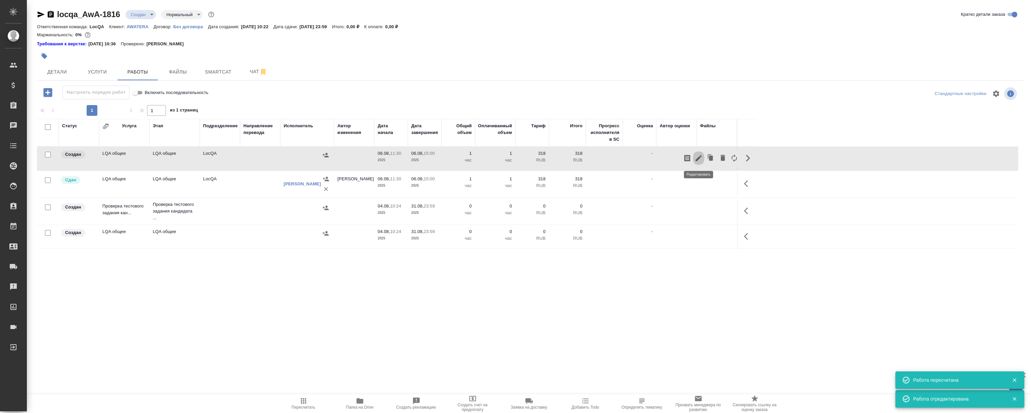
click at [700, 156] on icon "button" at bounding box center [699, 158] width 8 height 8
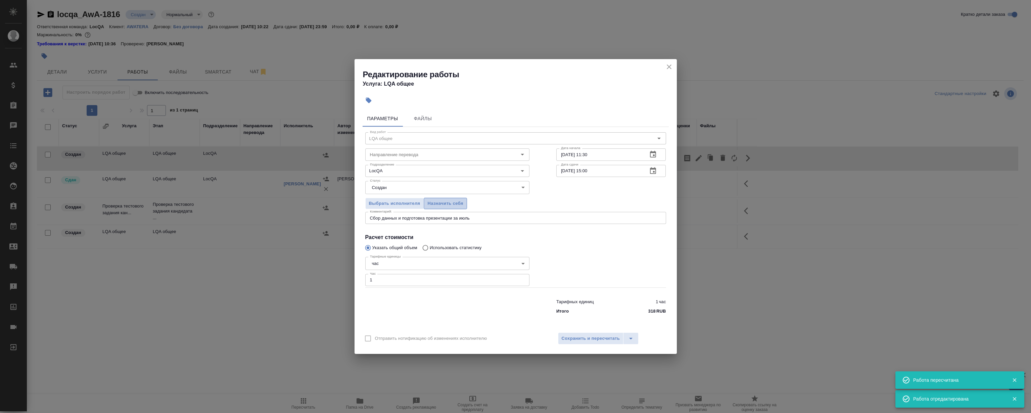
drag, startPoint x: 435, startPoint y: 205, endPoint x: 445, endPoint y: 200, distance: 11.4
click at [436, 205] on span "Назначить себя" at bounding box center [446, 204] width 36 height 8
click at [668, 67] on icon "close" at bounding box center [669, 66] width 5 height 5
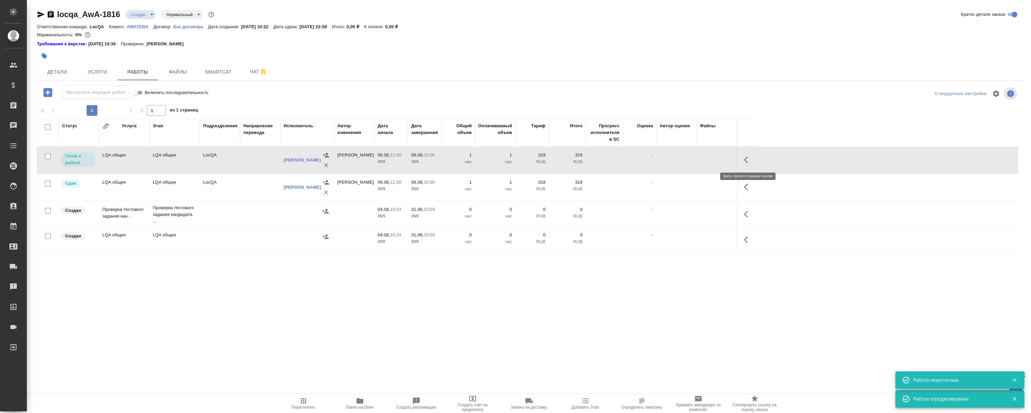
click at [747, 158] on icon "button" at bounding box center [746, 160] width 4 height 7
click at [697, 162] on icon "button" at bounding box center [699, 160] width 6 height 6
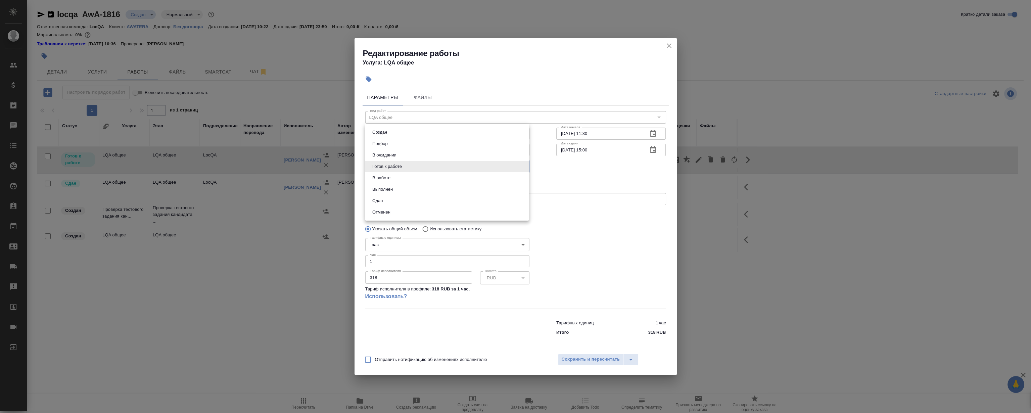
click at [404, 167] on body "🙏 .cls-1 fill:#fff; AWATERA Magerramov Ruslan Клиенты Спецификации Заказы 0 Чат…" at bounding box center [515, 206] width 1031 height 413
click at [397, 200] on li "Сдан" at bounding box center [447, 200] width 164 height 11
type input "closed"
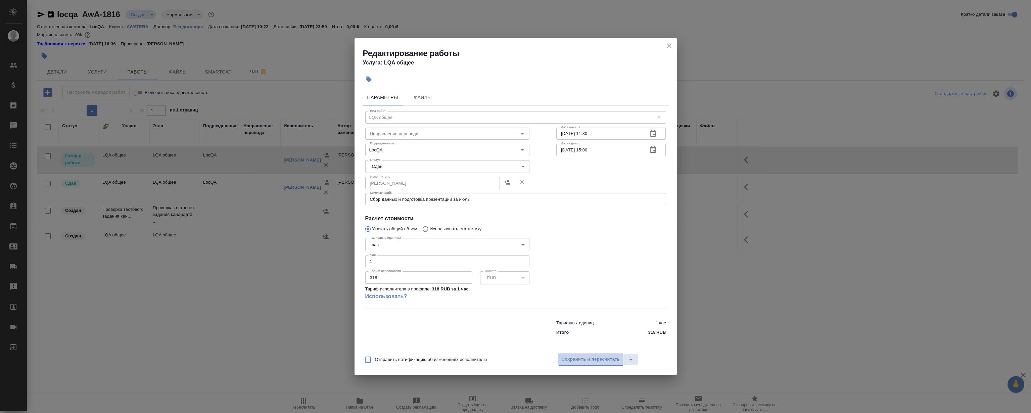
click at [590, 359] on span "Сохранить и пересчитать" at bounding box center [591, 360] width 58 height 8
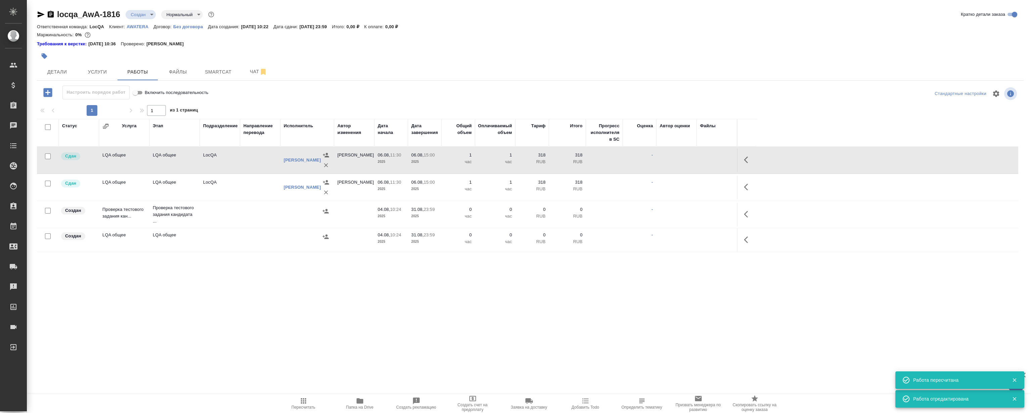
drag, startPoint x: 253, startPoint y: 331, endPoint x: 252, endPoint y: 325, distance: 5.6
click at [253, 330] on div ".cls-1 fill:#fff; AWATERA Magerramov Ruslan Клиенты Спецификации Заказы 0 Чаты …" at bounding box center [515, 206] width 1031 height 413
click at [104, 67] on button "Услуги" at bounding box center [97, 71] width 40 height 17
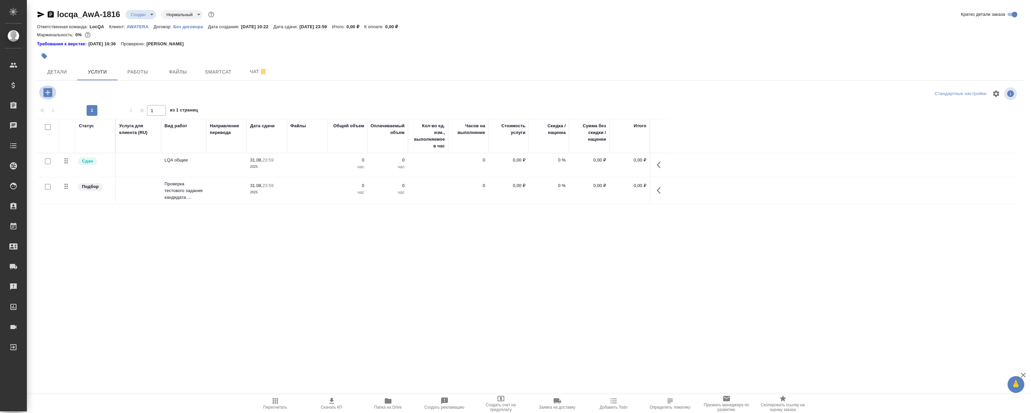
click at [48, 89] on icon "button" at bounding box center [47, 92] width 9 height 9
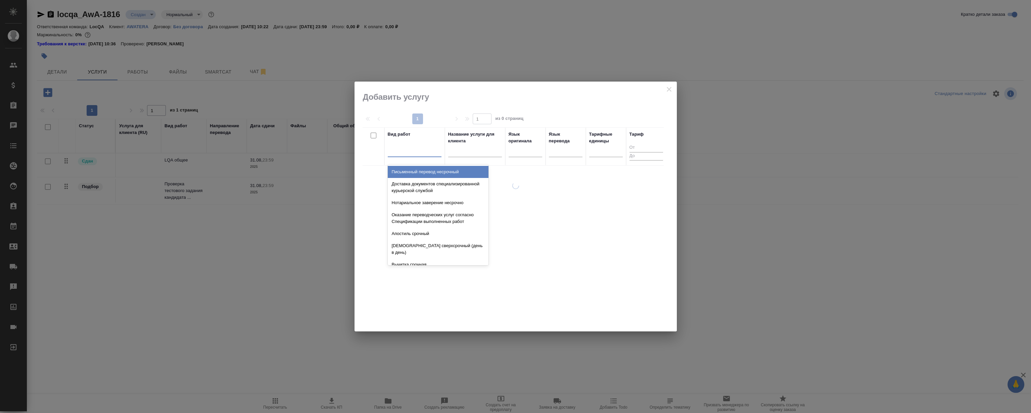
click at [405, 151] on div at bounding box center [415, 150] width 54 height 10
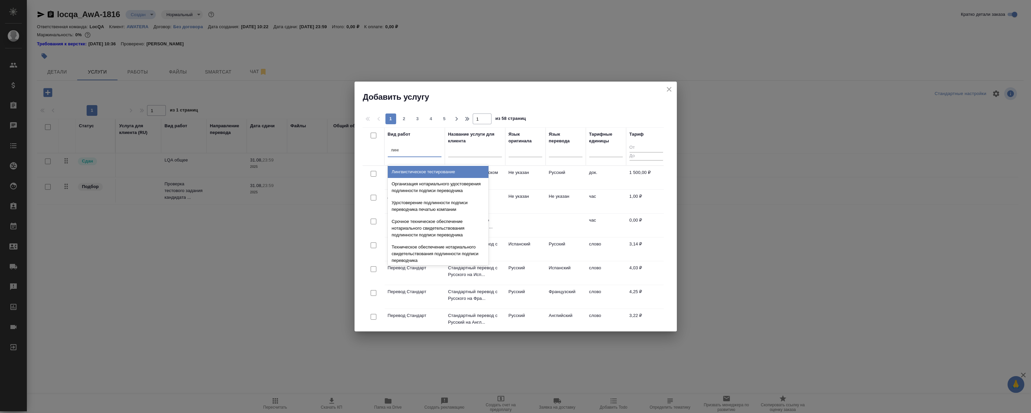
type input "лингви"
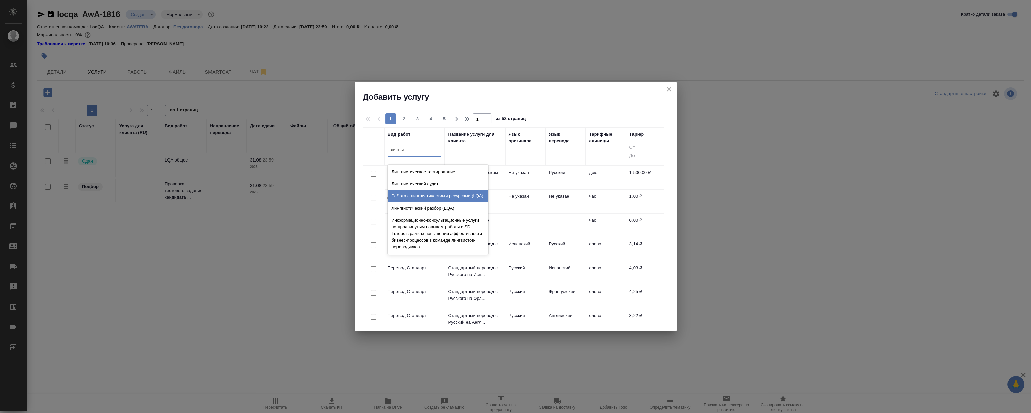
click at [457, 197] on div "Работа с лингвистическими ресурсами (LQA)" at bounding box center [438, 196] width 101 height 12
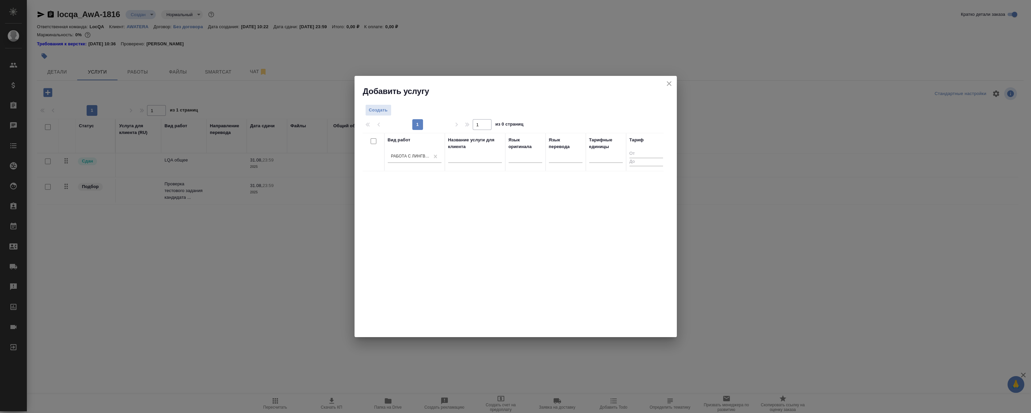
click at [380, 100] on div "Создать 1 1 из 0 страниц Вид работ Работа с лингвистическими ресурсами (LQA) На…" at bounding box center [516, 217] width 322 height 241
click at [382, 107] on span "Создать" at bounding box center [378, 110] width 19 height 8
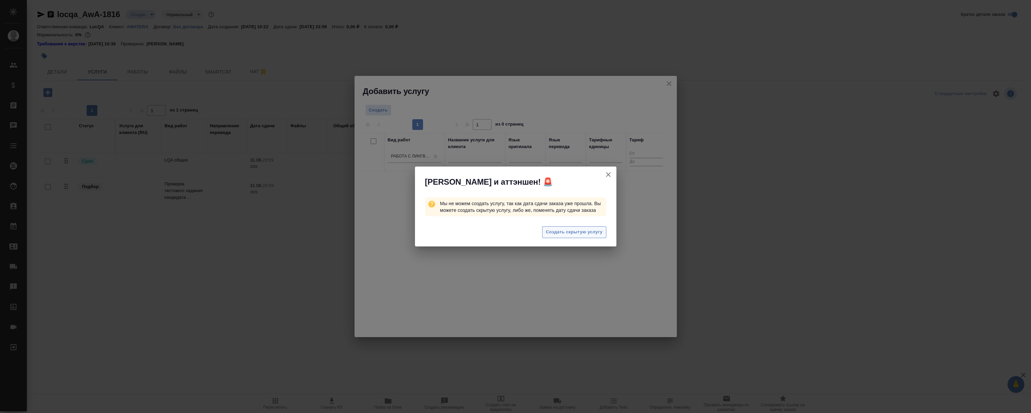
click at [592, 235] on span "Создать скрытую услугу" at bounding box center [574, 232] width 57 height 8
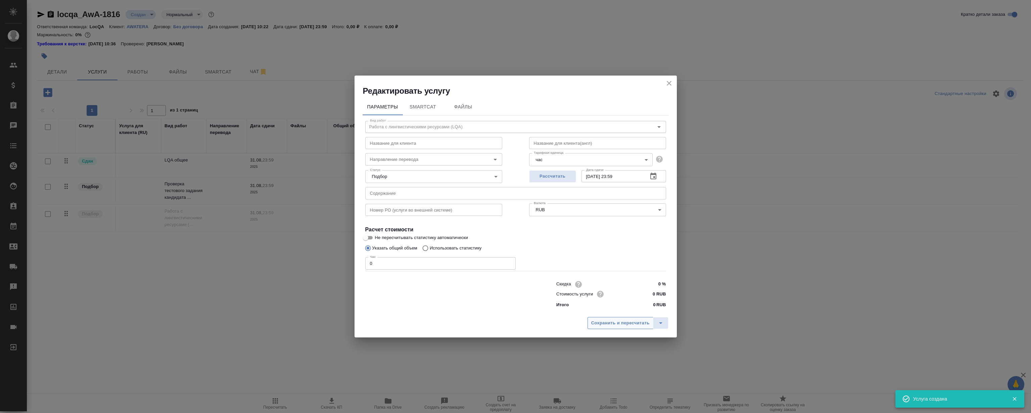
click at [634, 325] on span "Сохранить и пересчитать" at bounding box center [620, 323] width 58 height 8
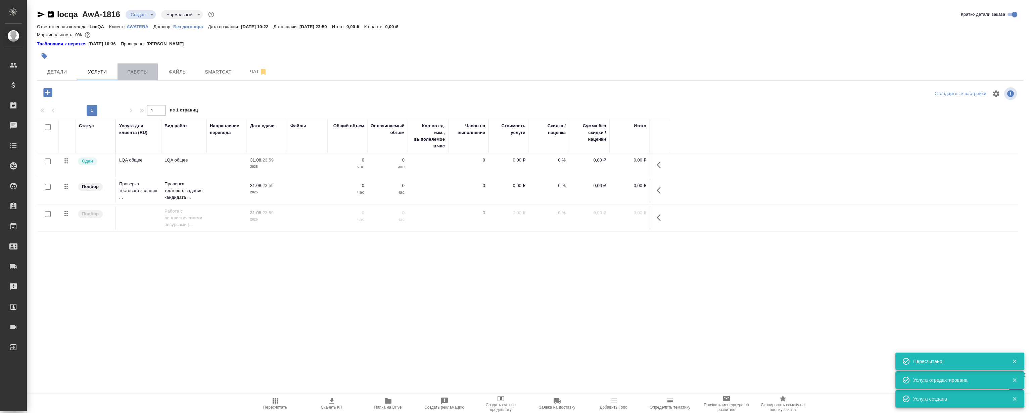
click at [138, 69] on span "Работы" at bounding box center [138, 72] width 32 height 8
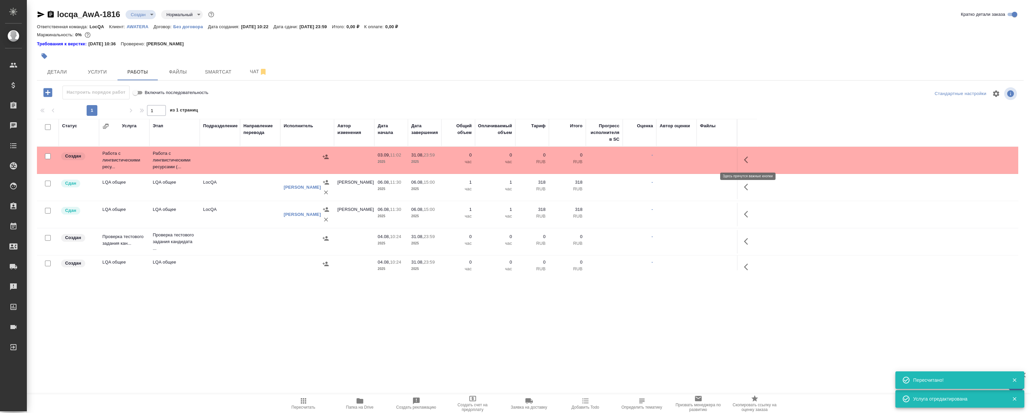
click at [748, 158] on icon "button" at bounding box center [748, 160] width 8 height 8
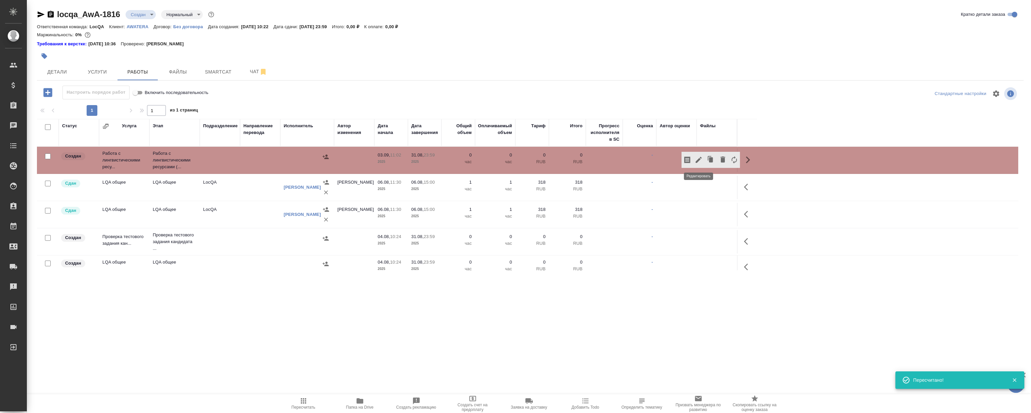
click at [700, 159] on icon "button" at bounding box center [699, 160] width 6 height 6
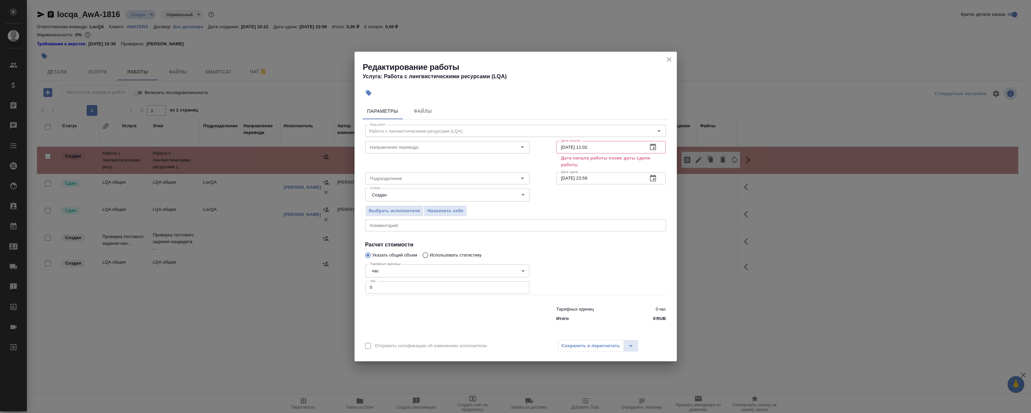
click at [391, 285] on input "0" at bounding box center [447, 287] width 164 height 12
type input "0.5"
click at [653, 144] on icon "button" at bounding box center [653, 146] width 6 height 7
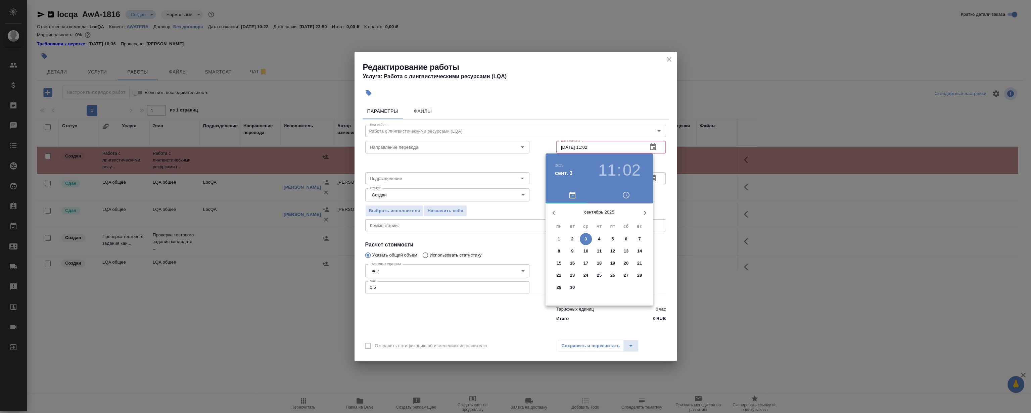
click at [554, 211] on icon "button" at bounding box center [554, 213] width 2 height 4
click at [625, 252] on p "9" at bounding box center [626, 251] width 2 height 7
type input "09.08.2025 11:02"
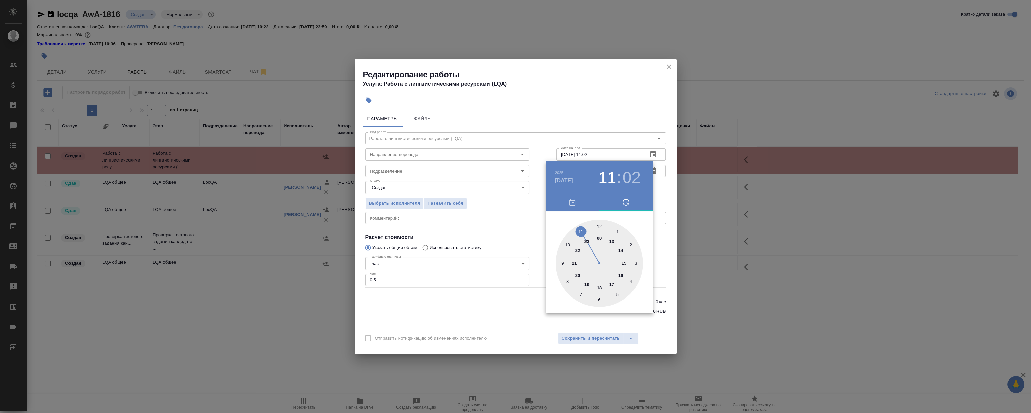
click at [601, 111] on div at bounding box center [515, 206] width 1031 height 413
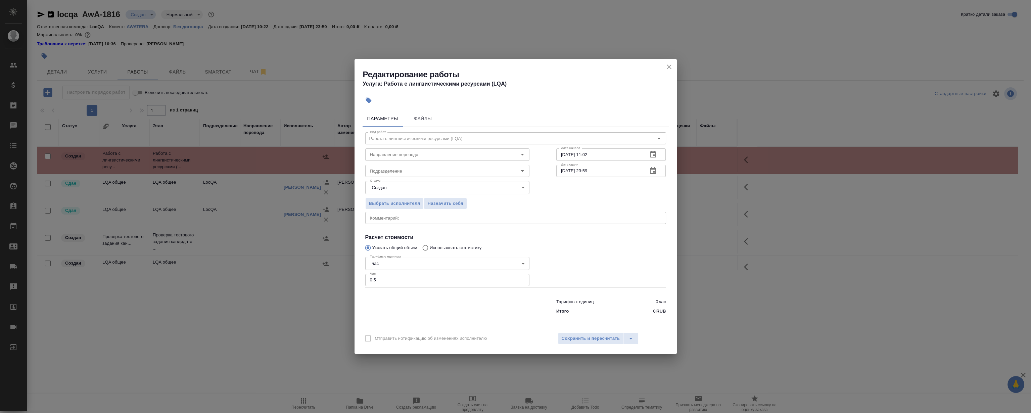
click at [653, 169] on icon "button" at bounding box center [653, 170] width 6 height 7
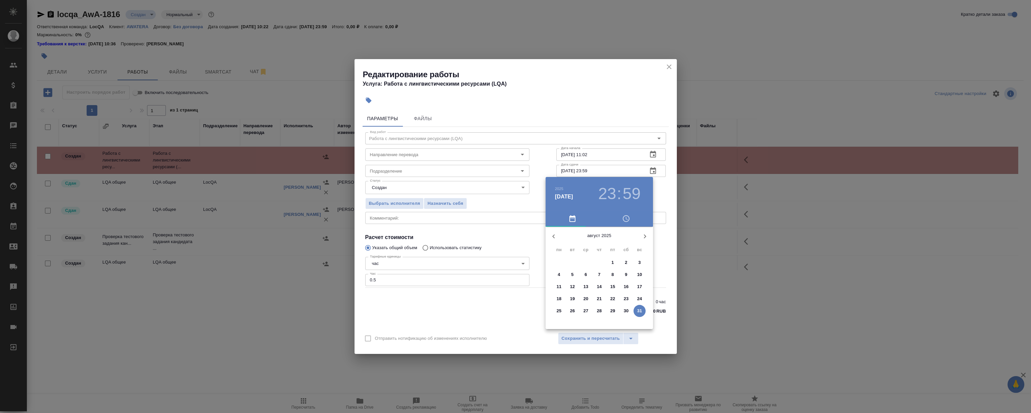
click at [625, 274] on p "9" at bounding box center [626, 274] width 2 height 7
type input "09.08.2025 17:59"
click at [611, 299] on div at bounding box center [599, 279] width 87 height 87
click at [590, 127] on div at bounding box center [515, 206] width 1031 height 413
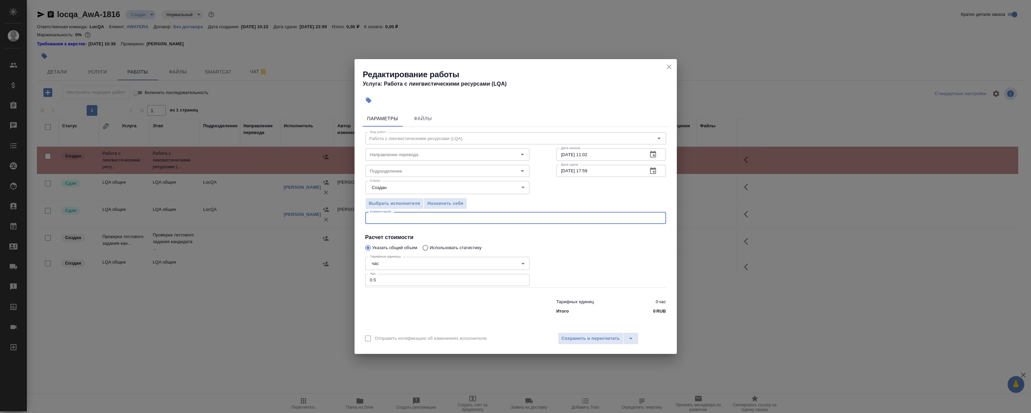
click at [386, 216] on textarea at bounding box center [516, 218] width 292 height 5
type textarea "Работа с глоссариями и ТМками клиента"
click at [450, 175] on input "Подразделение" at bounding box center [436, 171] width 138 height 8
click at [418, 189] on li "LocQA" at bounding box center [447, 186] width 164 height 12
type input "LocQA"
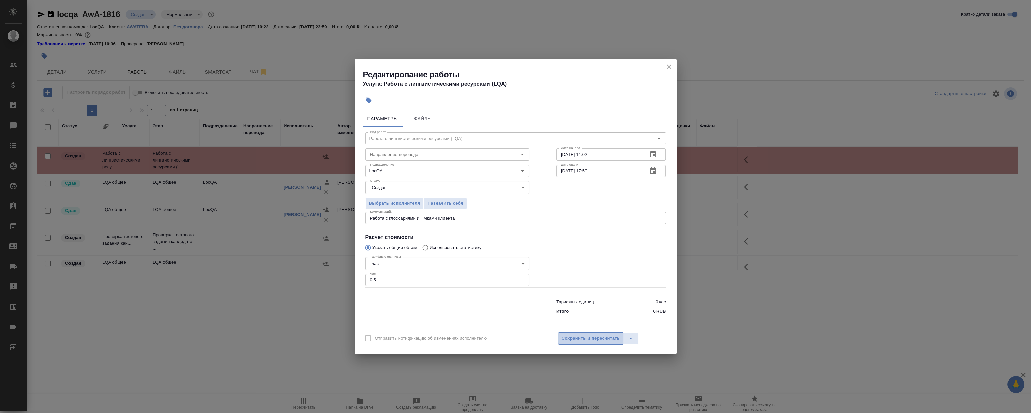
click at [591, 334] on button "Сохранить и пересчитать" at bounding box center [591, 339] width 66 height 12
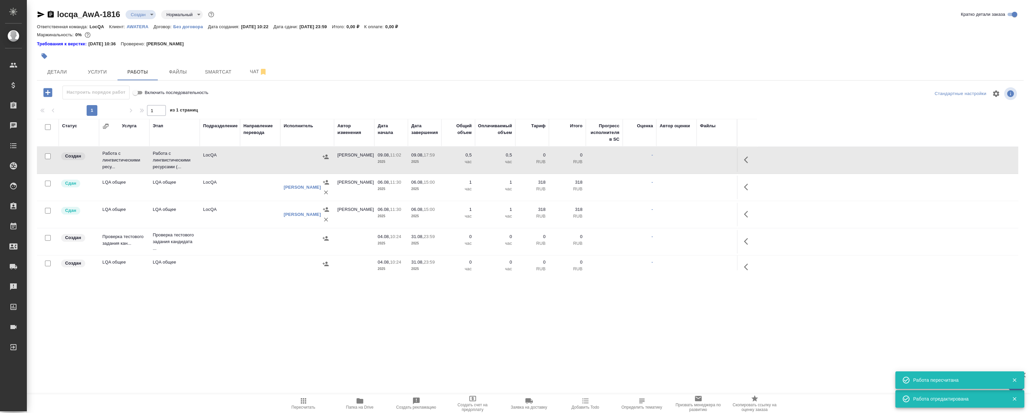
click at [744, 159] on icon "button" at bounding box center [748, 160] width 8 height 8
click at [699, 159] on icon "button" at bounding box center [699, 160] width 6 height 6
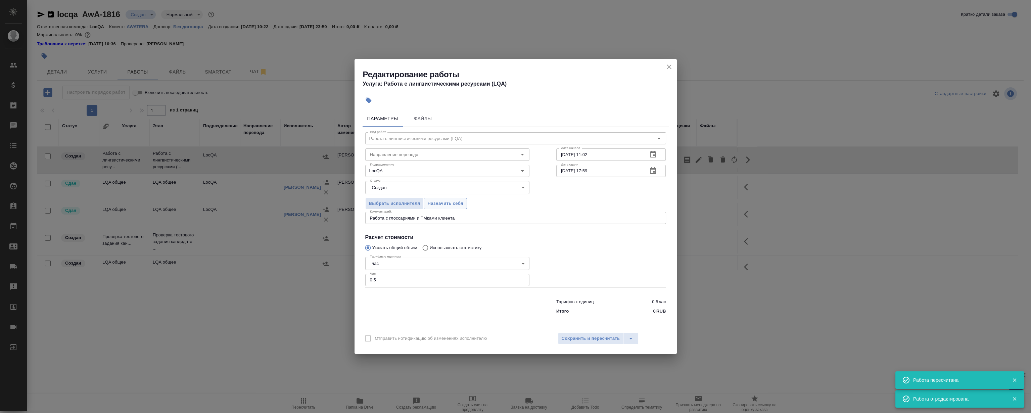
click at [443, 205] on span "Назначить себя" at bounding box center [446, 204] width 36 height 8
click at [671, 65] on icon "close" at bounding box center [669, 67] width 8 height 8
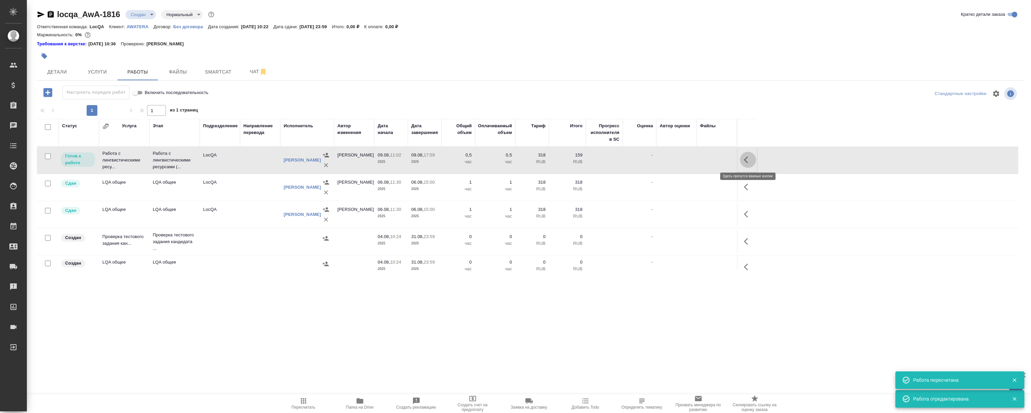
click at [746, 159] on icon "button" at bounding box center [746, 160] width 4 height 7
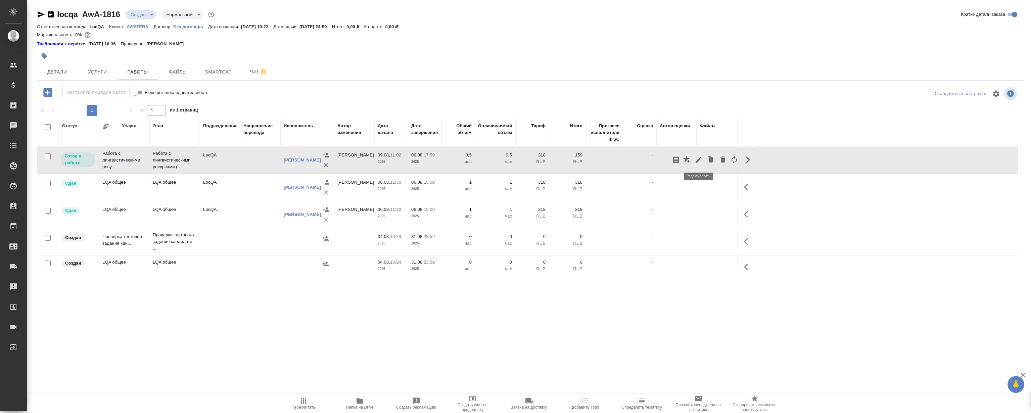
click at [698, 162] on icon "button" at bounding box center [699, 160] width 8 height 8
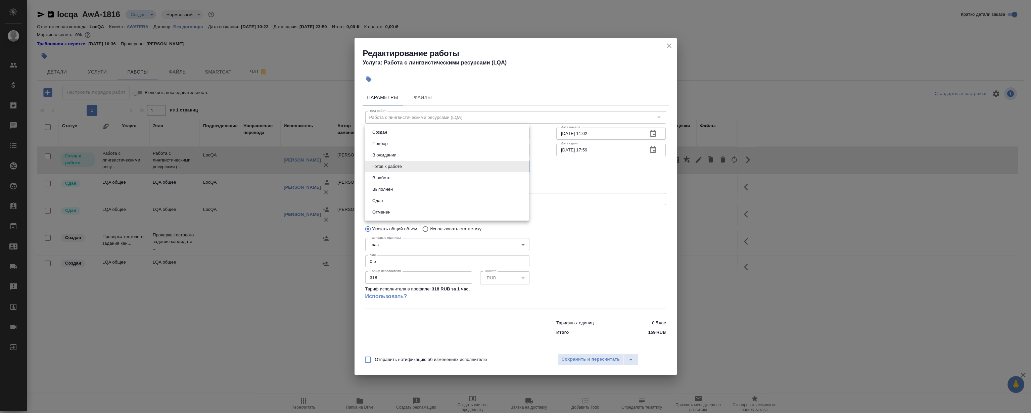
click at [369, 165] on body "🙏 .cls-1 fill:#fff; AWATERA Magerramov Ruslan Клиенты Спецификации Заказы 0 Чат…" at bounding box center [515, 206] width 1031 height 413
click at [411, 198] on li "Сдан" at bounding box center [447, 200] width 164 height 11
type input "closed"
click at [576, 364] on button "Сохранить и пересчитать" at bounding box center [591, 360] width 66 height 12
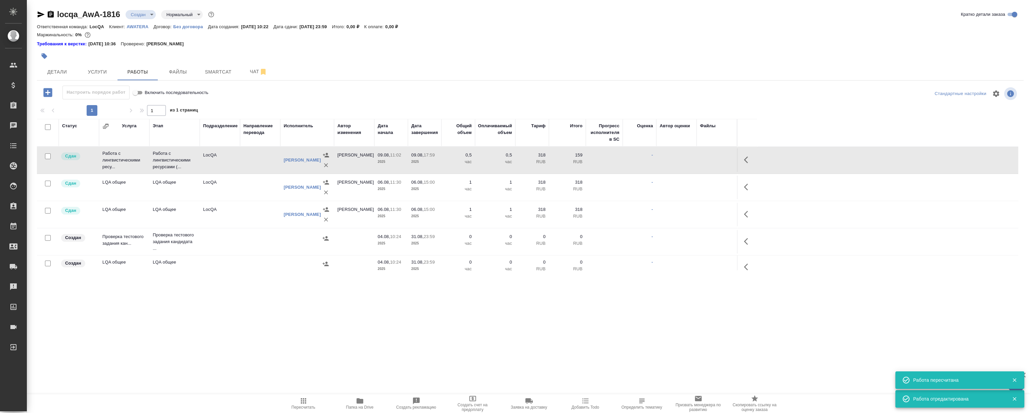
drag, startPoint x: 261, startPoint y: 317, endPoint x: 242, endPoint y: 337, distance: 27.6
click at [260, 324] on div ".cls-1 fill:#fff; AWATERA Magerramov Ruslan Клиенты Спецификации Заказы 0 Чаты …" at bounding box center [515, 206] width 1031 height 413
click at [221, 342] on div ".cls-1 fill:#fff; AWATERA Magerramov Ruslan Клиенты Спецификации Заказы 0 Чаты …" at bounding box center [515, 206] width 1031 height 413
click at [221, 337] on div ".cls-1 fill:#fff; AWATERA Magerramov Ruslan Клиенты Спецификации Заказы 0 Чаты …" at bounding box center [515, 206] width 1031 height 413
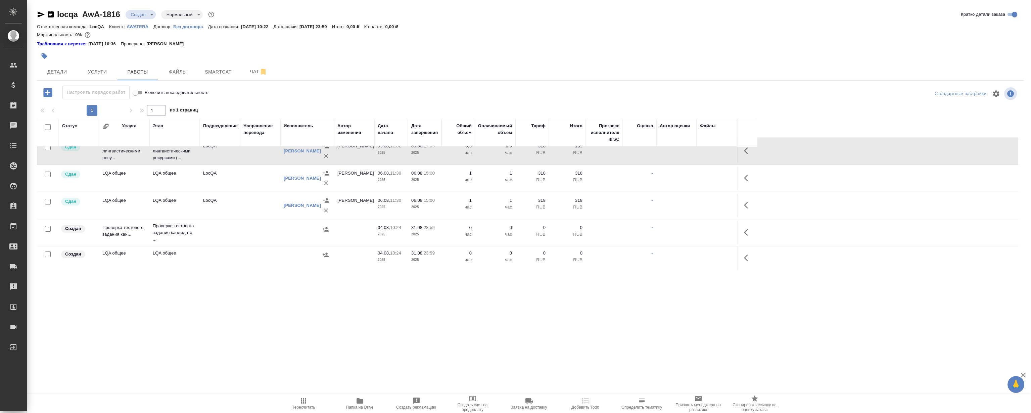
click at [749, 178] on icon "button" at bounding box center [748, 178] width 8 height 8
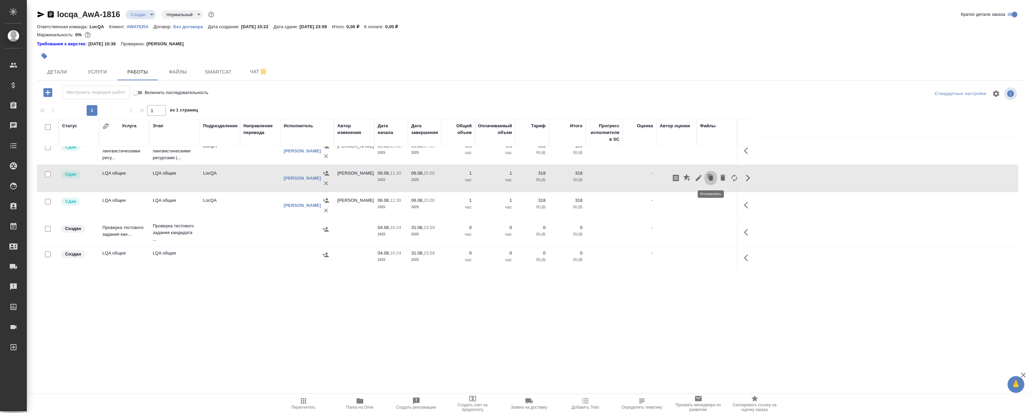
click at [709, 176] on icon "button" at bounding box center [711, 177] width 4 height 5
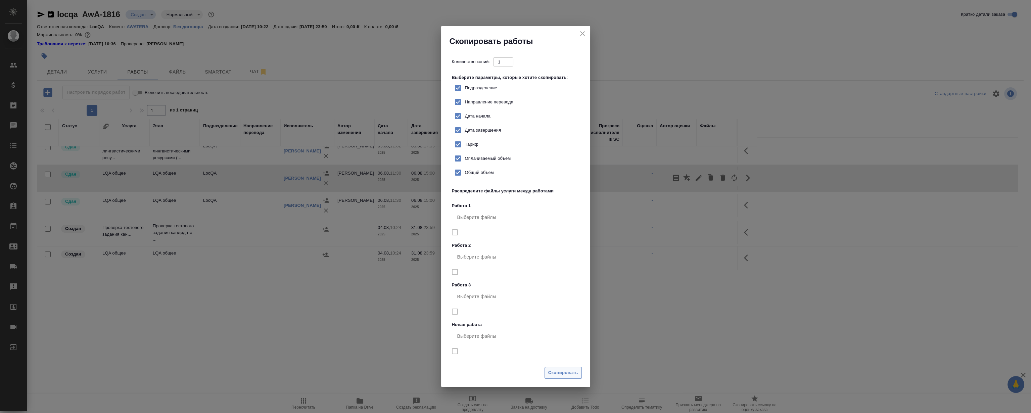
click at [567, 372] on span "Скопировать" at bounding box center [563, 373] width 30 height 8
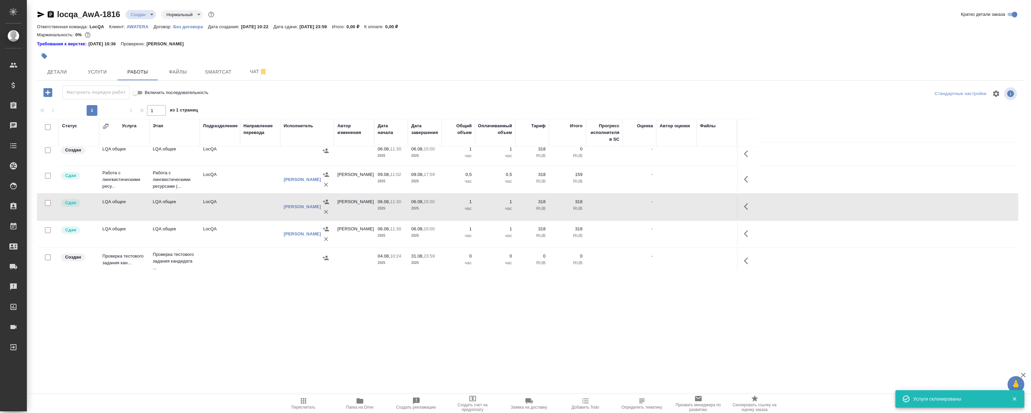
scroll to position [0, 0]
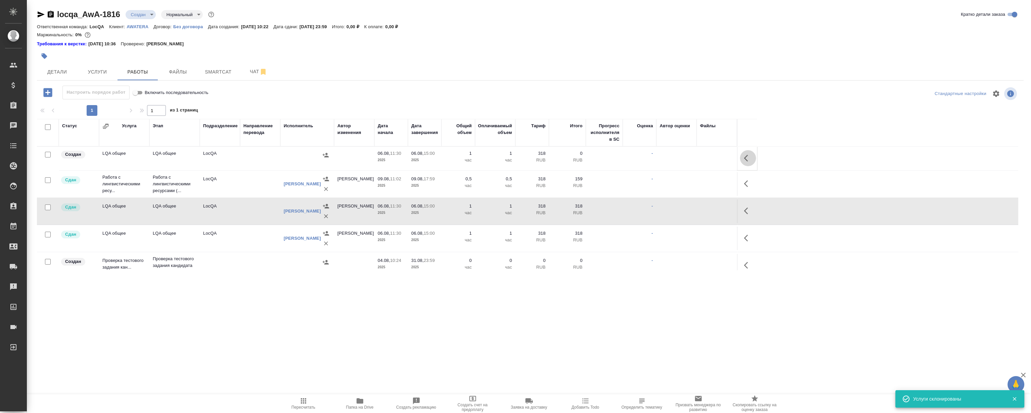
click at [744, 156] on button "button" at bounding box center [748, 158] width 16 height 16
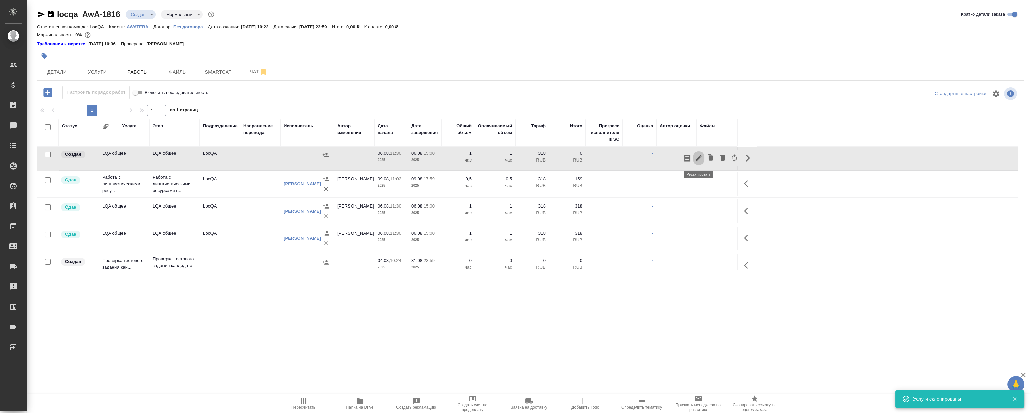
click at [698, 156] on icon "button" at bounding box center [699, 158] width 8 height 8
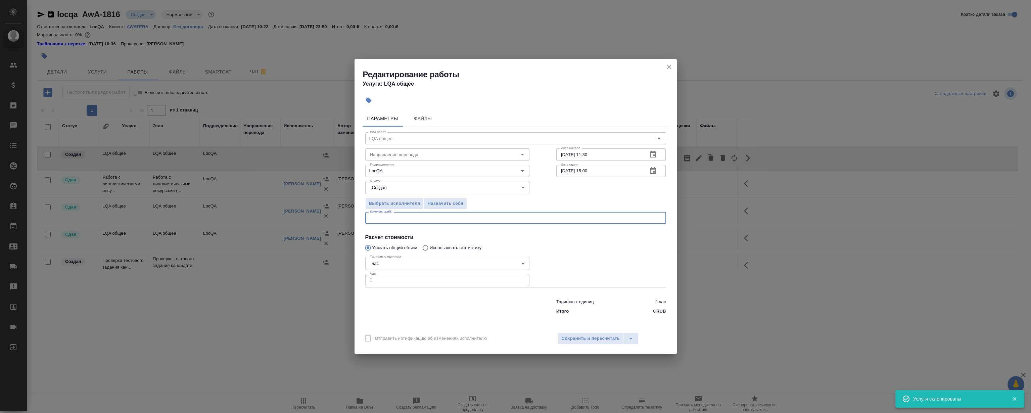
click at [430, 218] on textarea at bounding box center [516, 218] width 292 height 5
type textarea "F"
type textarea "Анализ маржи за июль"
click at [654, 149] on button "button" at bounding box center [653, 154] width 16 height 16
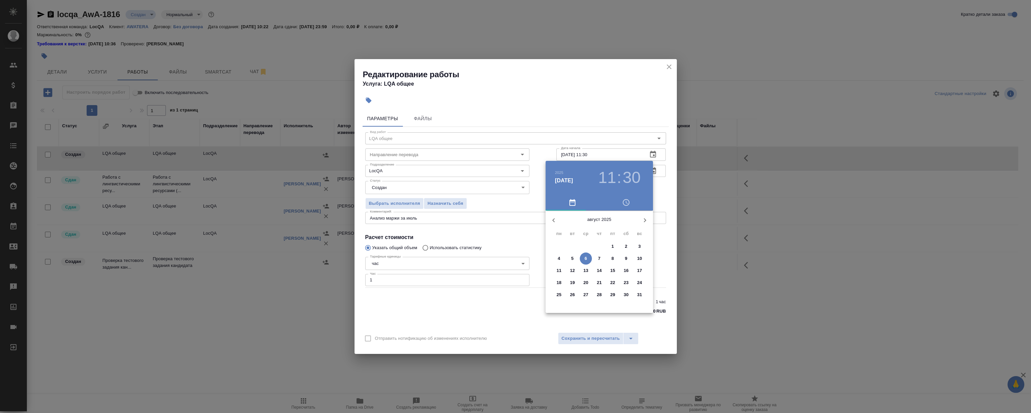
click at [586, 269] on p "13" at bounding box center [586, 270] width 5 height 7
type input "13.08.2025 11:30"
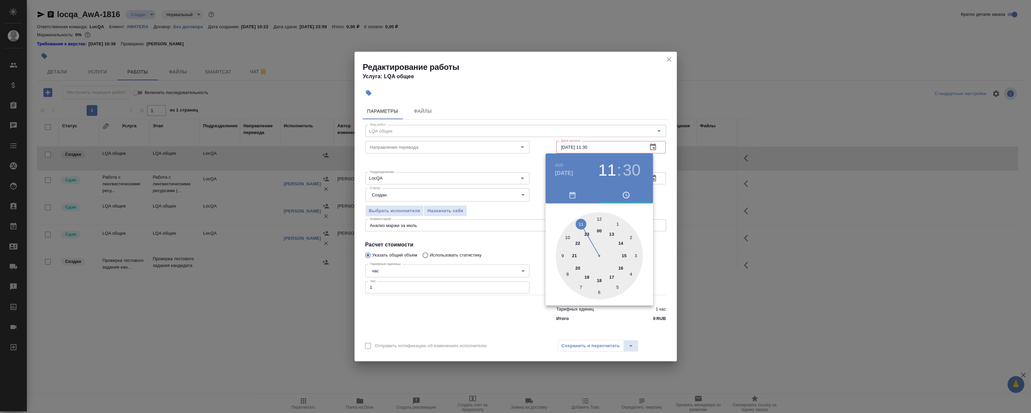
click at [598, 94] on div at bounding box center [515, 206] width 1031 height 413
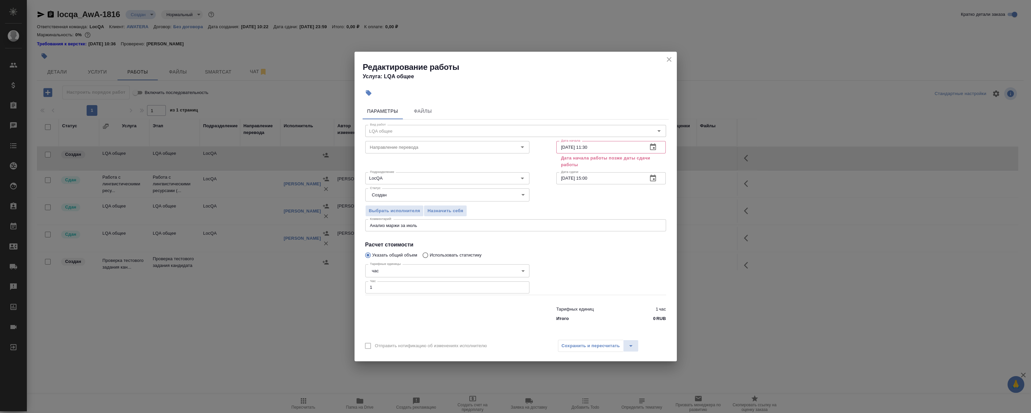
click at [655, 176] on icon "button" at bounding box center [653, 178] width 6 height 7
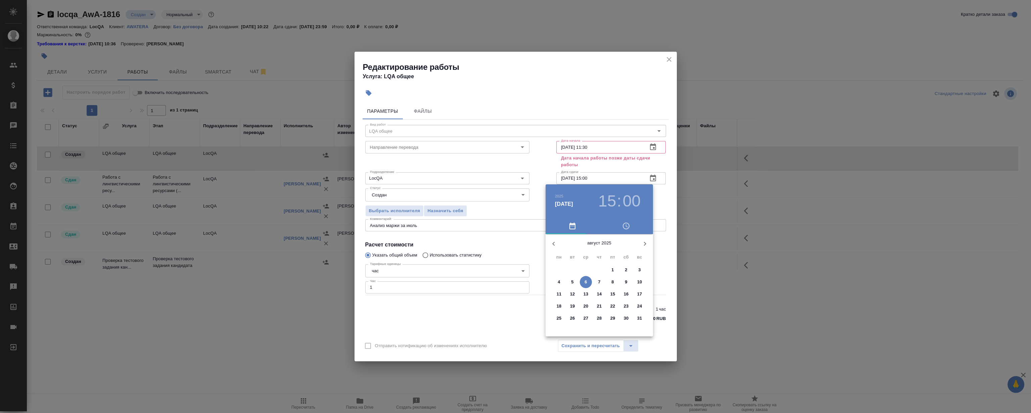
click at [584, 294] on span "13" at bounding box center [586, 294] width 12 height 7
type input "13.08.2025 15:00"
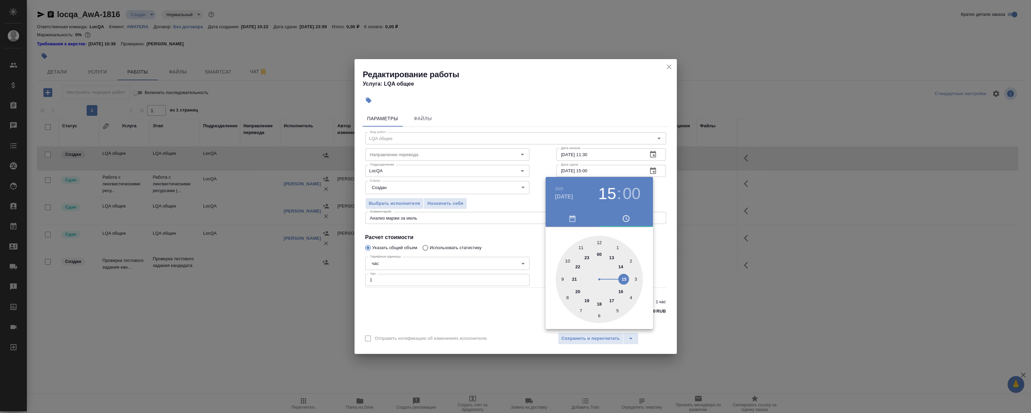
click at [587, 88] on div at bounding box center [515, 206] width 1031 height 413
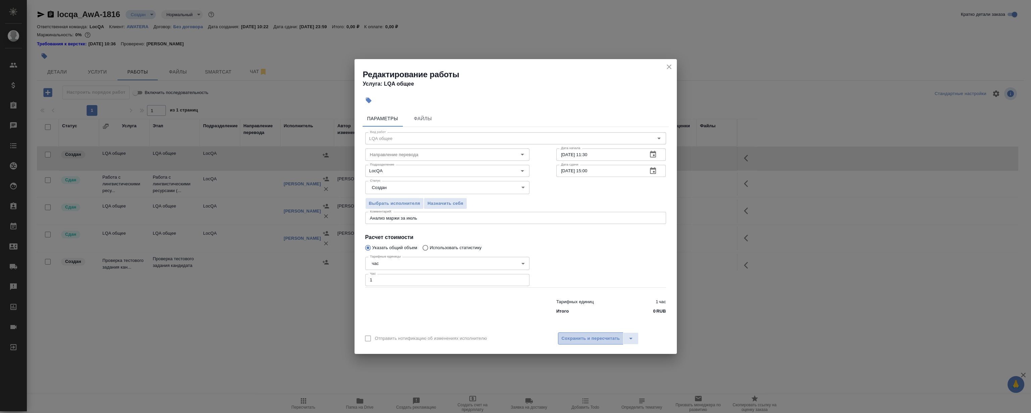
click at [606, 340] on span "Сохранить и пересчитать" at bounding box center [591, 339] width 58 height 8
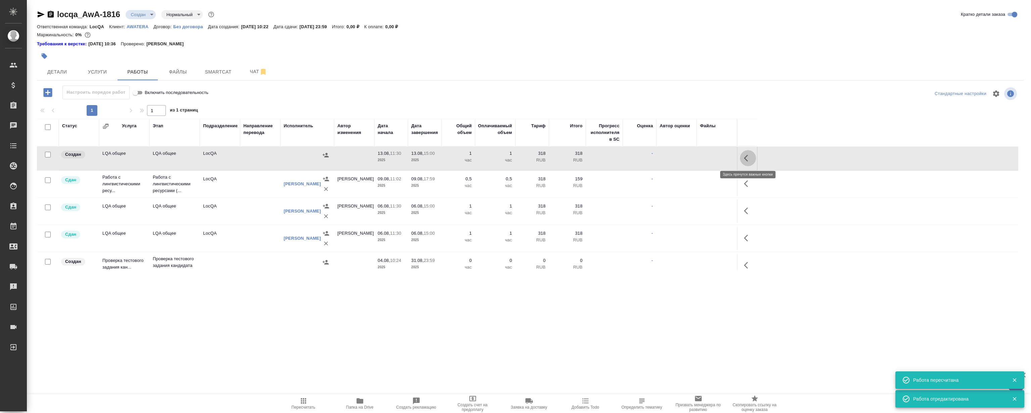
click at [747, 161] on icon "button" at bounding box center [748, 158] width 8 height 8
click at [699, 161] on icon "button" at bounding box center [699, 158] width 8 height 8
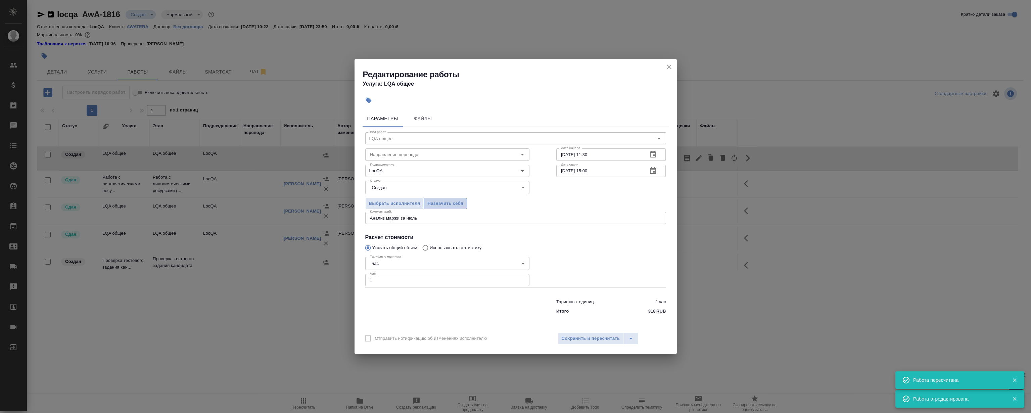
click at [458, 201] on span "Назначить себя" at bounding box center [446, 204] width 36 height 8
click at [668, 67] on icon "close" at bounding box center [669, 67] width 8 height 8
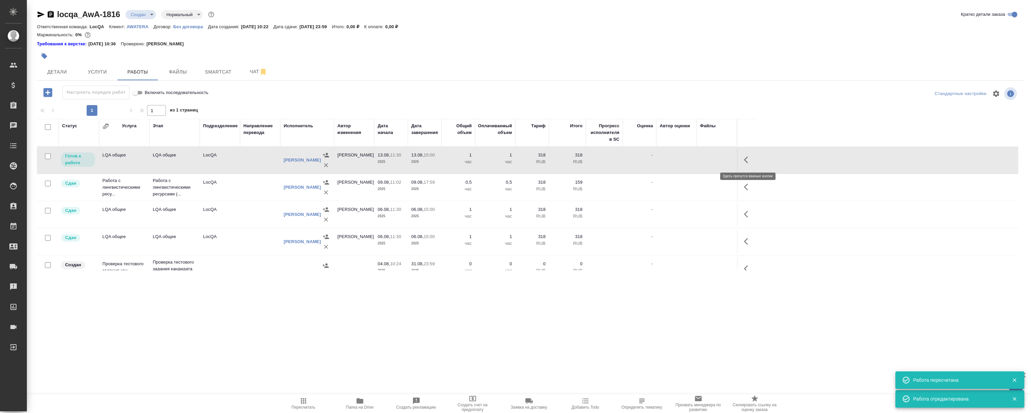
click at [745, 157] on icon "button" at bounding box center [748, 160] width 8 height 8
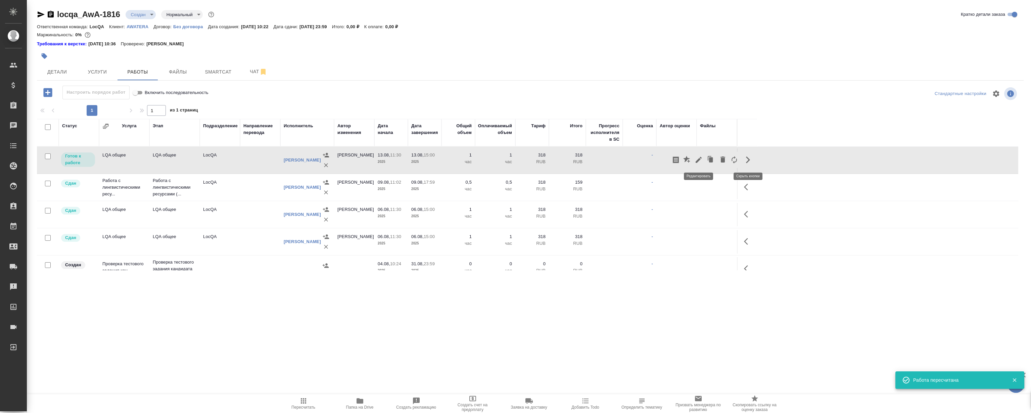
click at [699, 158] on icon "button" at bounding box center [699, 160] width 6 height 6
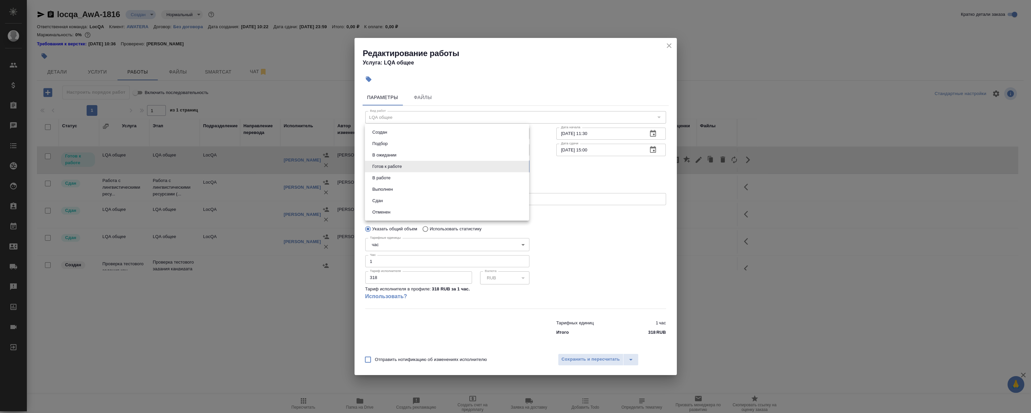
click at [407, 168] on body "🙏 .cls-1 fill:#fff; AWATERA Magerramov Ruslan Клиенты Спецификации Заказы 0 Чат…" at bounding box center [515, 206] width 1031 height 413
click at [383, 199] on button "Сдан" at bounding box center [377, 200] width 14 height 7
type input "closed"
click at [582, 358] on span "Сохранить и пересчитать" at bounding box center [591, 360] width 58 height 8
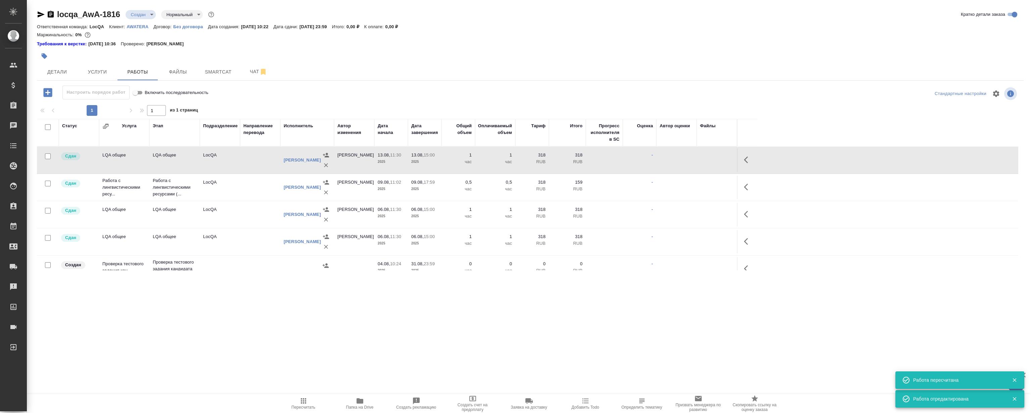
click at [313, 321] on div ".cls-1 fill:#fff; AWATERA Magerramov Ruslan Клиенты Спецификации Заказы 0 Чаты …" at bounding box center [515, 206] width 1031 height 413
click at [306, 319] on div ".cls-1 fill:#fff; AWATERA Magerramov Ruslan Клиенты Спецификации Заказы 0 Чаты …" at bounding box center [515, 206] width 1031 height 413
click at [433, 328] on div ".cls-1 fill:#fff; AWATERA Magerramov Ruslan Клиенты Спецификации Заказы 0 Чаты …" at bounding box center [515, 206] width 1031 height 413
drag, startPoint x: 552, startPoint y: 312, endPoint x: 550, endPoint y: 307, distance: 4.7
click at [551, 308] on div ".cls-1 fill:#fff; AWATERA Magerramov Ruslan Клиенты Спецификации Заказы 0 Чаты …" at bounding box center [515, 206] width 1031 height 413
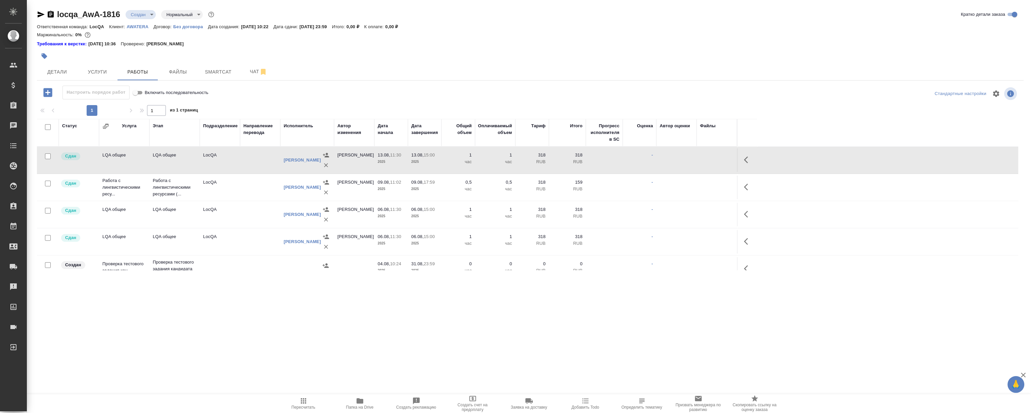
click at [745, 235] on button "button" at bounding box center [748, 241] width 16 height 16
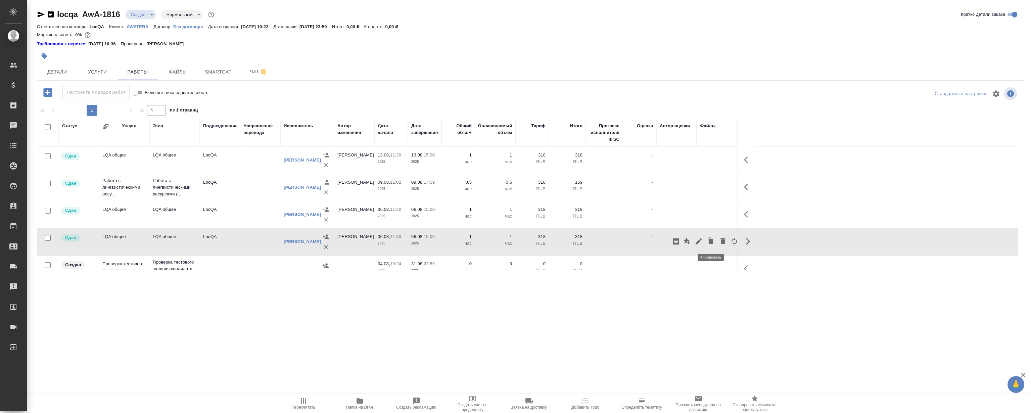
click at [712, 242] on icon "button" at bounding box center [711, 241] width 4 height 5
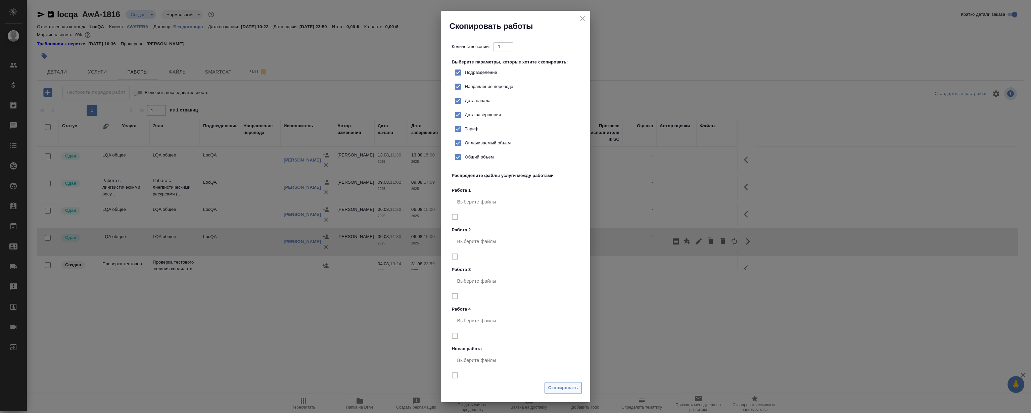
click at [556, 386] on span "Скопировать" at bounding box center [563, 388] width 30 height 8
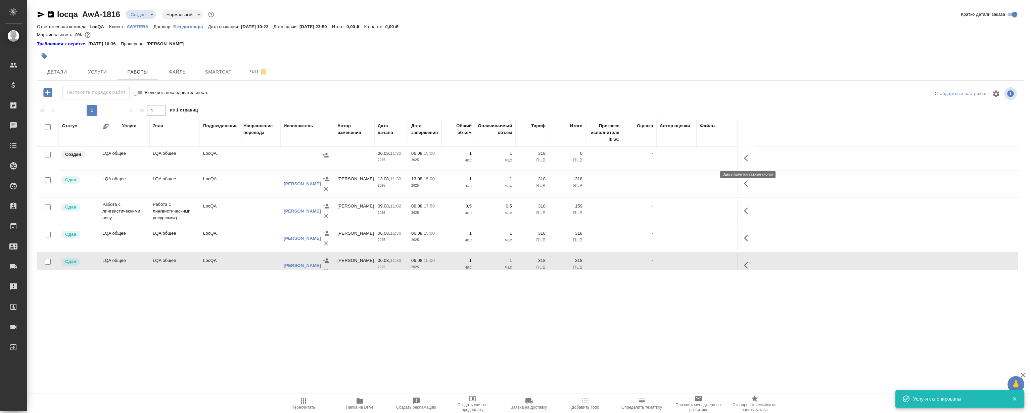
click at [746, 158] on icon "button" at bounding box center [748, 158] width 8 height 8
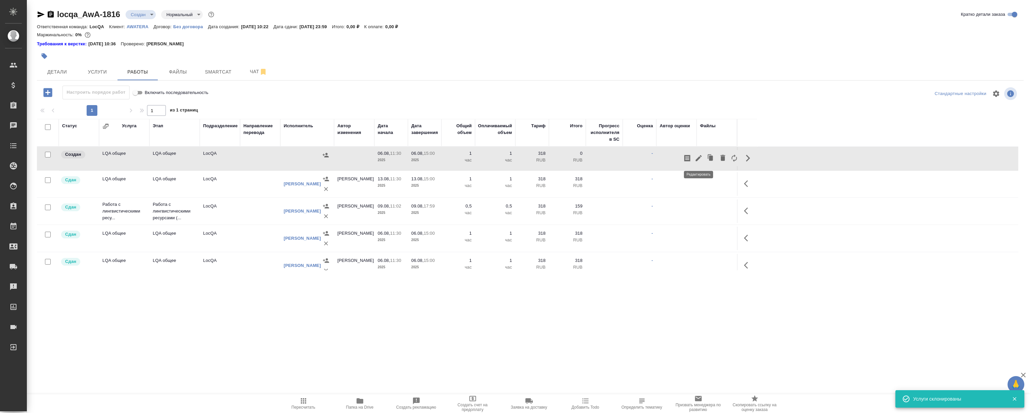
click at [701, 155] on icon "button" at bounding box center [699, 158] width 6 height 6
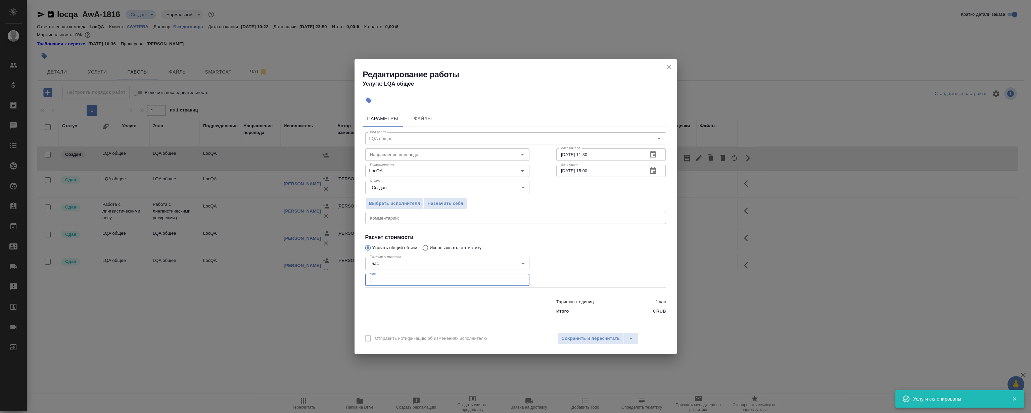
drag, startPoint x: 388, startPoint y: 280, endPoint x: 292, endPoint y: 282, distance: 96.1
click at [287, 283] on div "Редактирование работы Услуга: LQA общее Параметры Файлы Вид работ LQA общее Вид…" at bounding box center [515, 206] width 1031 height 413
type input "3"
type input "5"
click at [403, 217] on textarea at bounding box center [516, 218] width 292 height 5
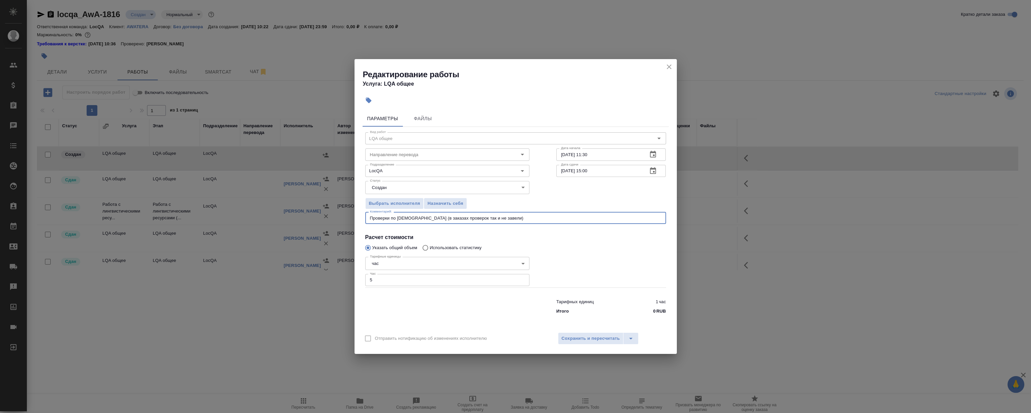
click at [448, 220] on textarea "Проверки по Исаеву (в заказах проверок так и не завели)" at bounding box center [516, 218] width 292 height 5
click at [479, 215] on div "Проверки по Исаеву (в заказах работы так и не завели) x Комментарий:" at bounding box center [515, 218] width 301 height 12
click at [478, 220] on textarea "Проверки по Исаеву (в заказах работы так и не завели)" at bounding box center [516, 218] width 292 height 5
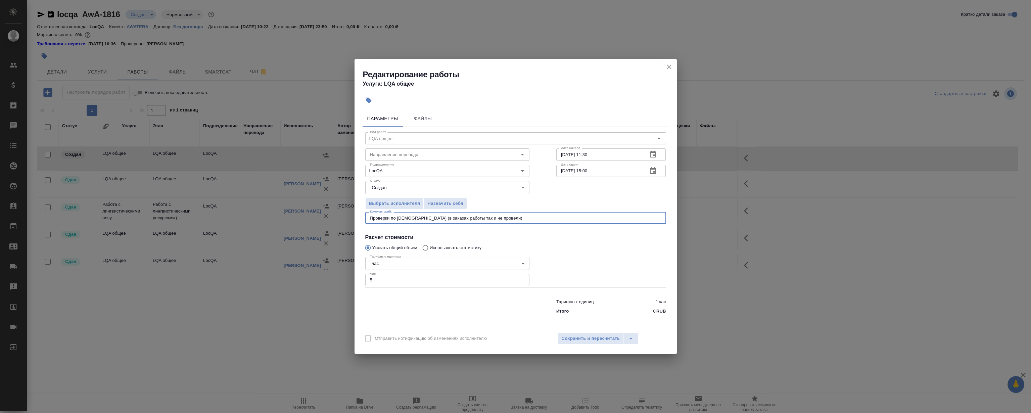
type textarea "Проверки по Исаеву (в заказах работы так и не провели)"
click at [652, 152] on icon "button" at bounding box center [653, 154] width 6 height 7
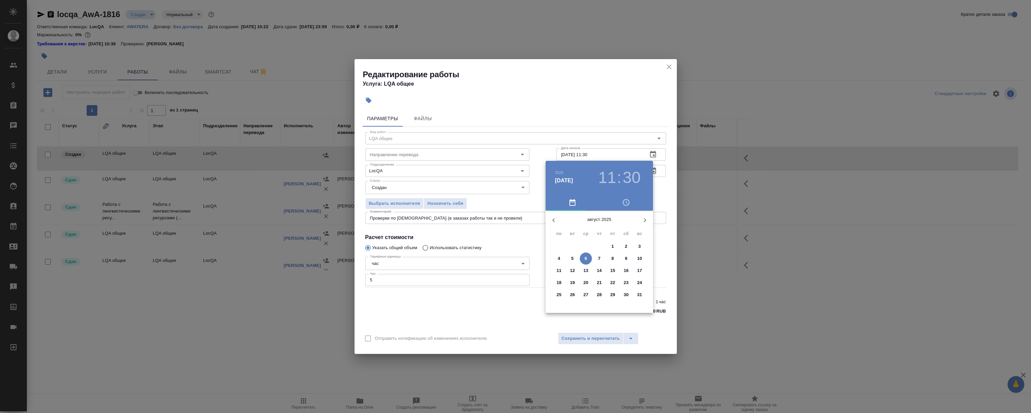
click at [610, 270] on span "15" at bounding box center [613, 270] width 12 height 7
type input "15.08.2025 11:30"
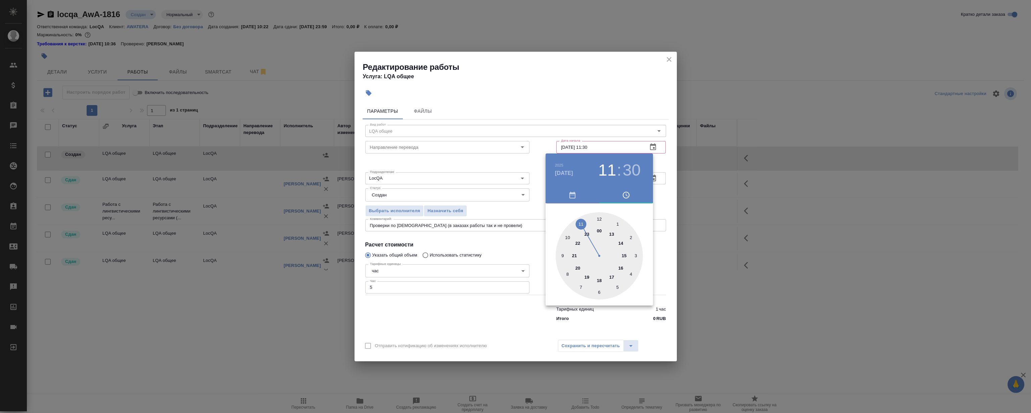
click at [618, 85] on div at bounding box center [515, 206] width 1031 height 413
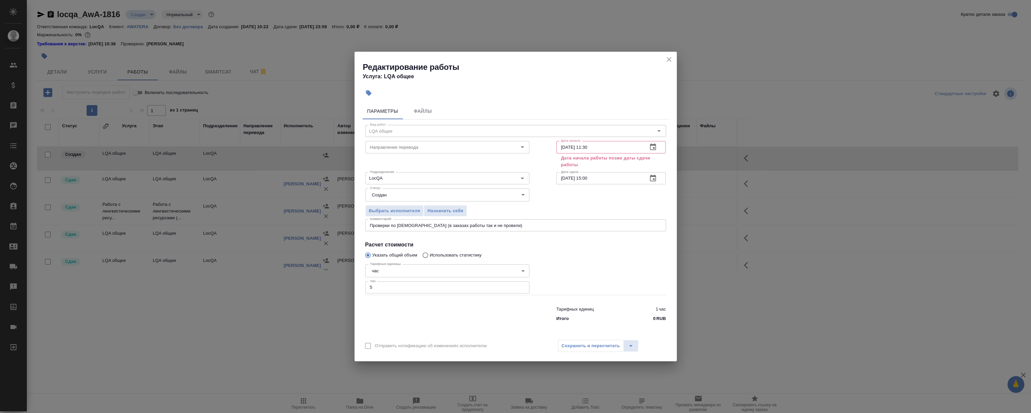
click at [654, 182] on button "button" at bounding box center [653, 178] width 16 height 16
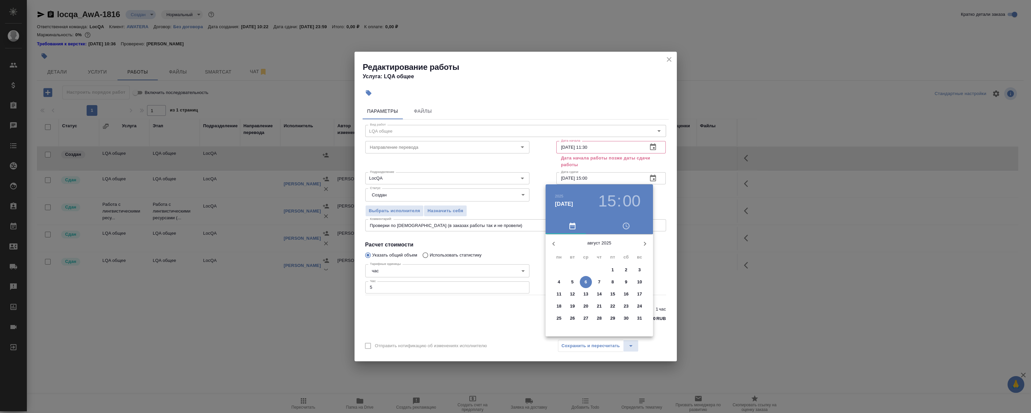
click at [613, 304] on p "22" at bounding box center [613, 306] width 5 height 7
type input "22.08.2025 15:00"
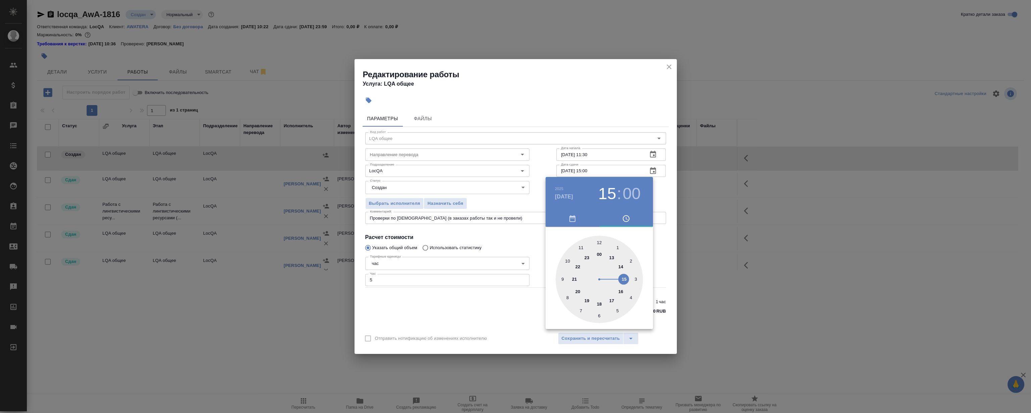
drag, startPoint x: 593, startPoint y: 149, endPoint x: 606, endPoint y: 154, distance: 13.6
click at [593, 150] on div at bounding box center [515, 206] width 1031 height 413
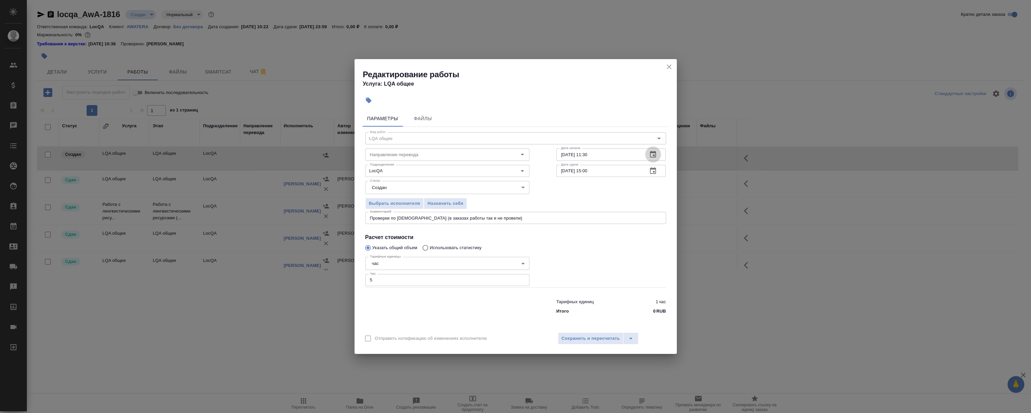
click at [652, 152] on icon "button" at bounding box center [653, 154] width 8 height 8
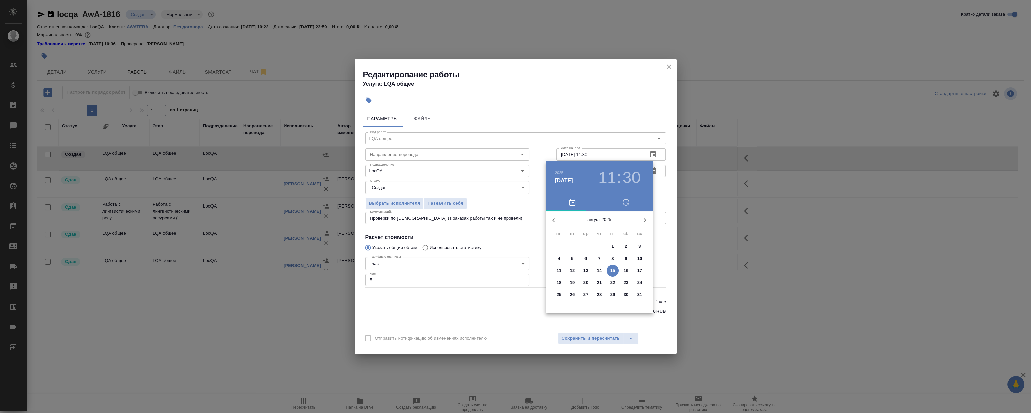
click at [642, 244] on span "3" at bounding box center [640, 246] width 12 height 7
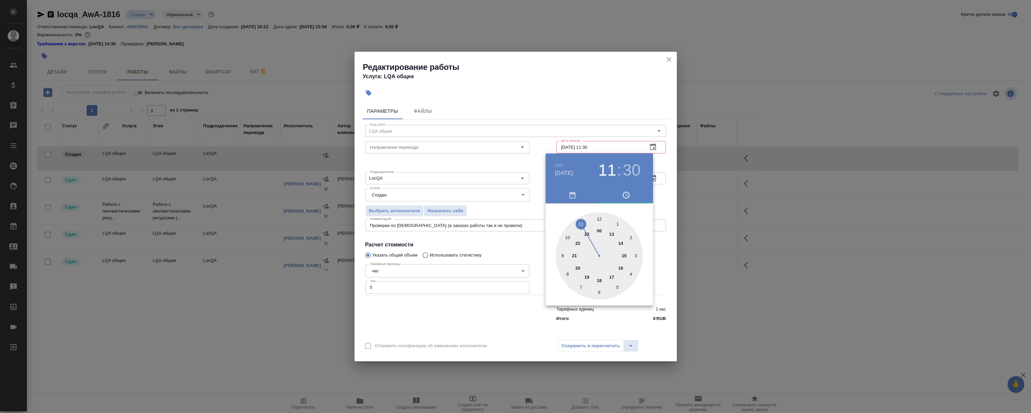
click at [588, 83] on div at bounding box center [515, 206] width 1031 height 413
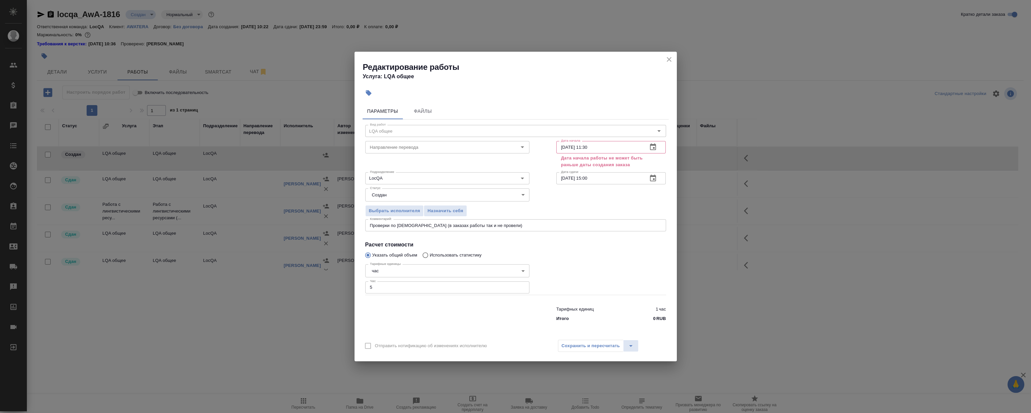
click at [655, 146] on icon "button" at bounding box center [653, 146] width 6 height 7
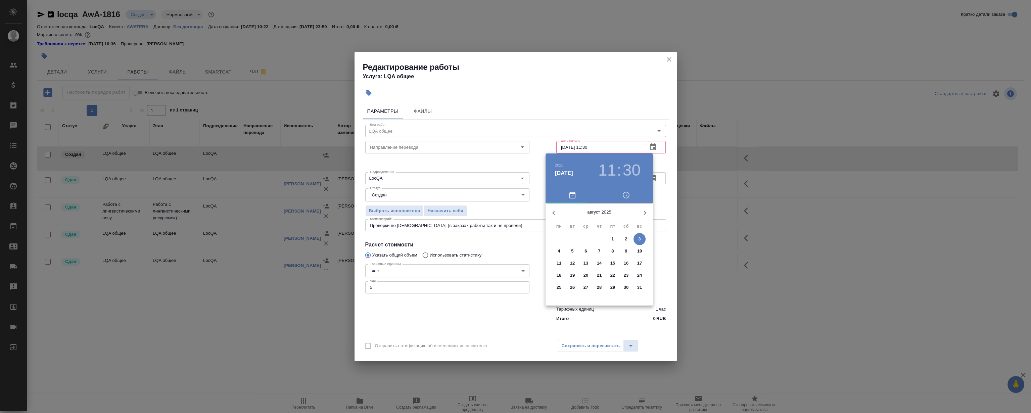
click at [572, 250] on p "5" at bounding box center [572, 251] width 2 height 7
type input "05.08.2025 11:30"
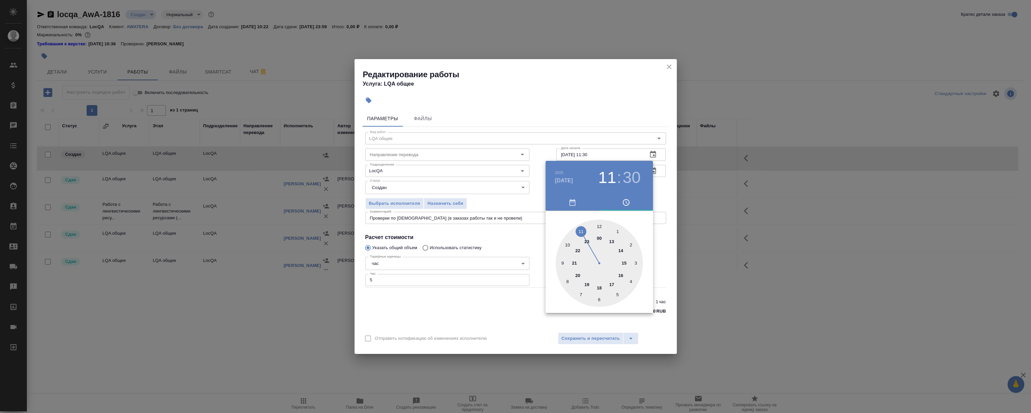
click at [576, 95] on div at bounding box center [515, 206] width 1031 height 413
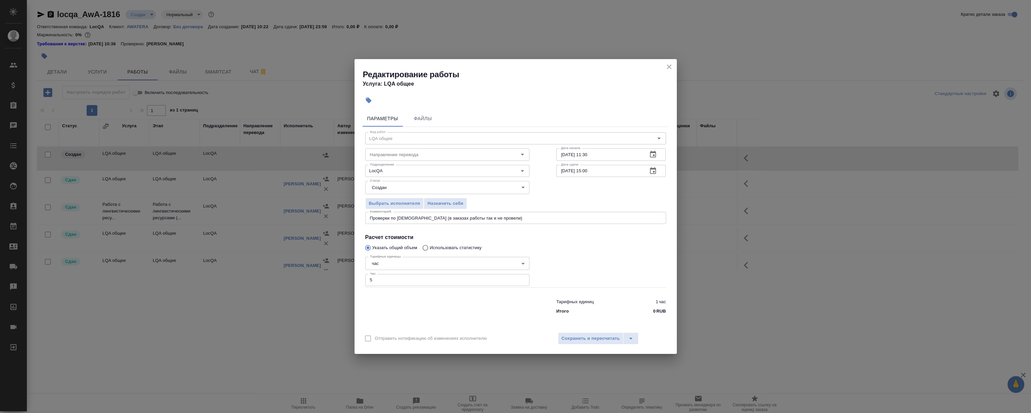
click at [591, 252] on div at bounding box center [611, 271] width 137 height 60
click at [584, 336] on span "Сохранить и пересчитать" at bounding box center [591, 339] width 58 height 8
drag, startPoint x: 584, startPoint y: 336, endPoint x: 581, endPoint y: 274, distance: 61.2
click at [581, 275] on div "Редактирование работы Услуга: LQA общее Параметры Файлы Вид работ LQA общее Вид…" at bounding box center [516, 206] width 322 height 295
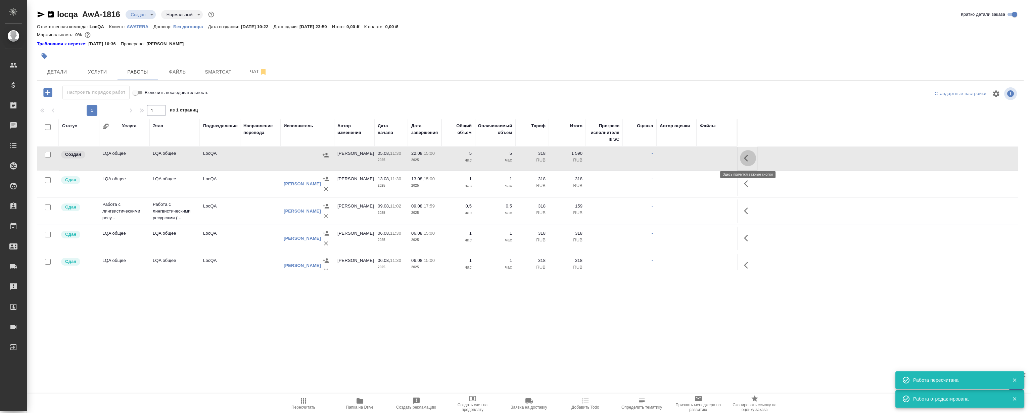
click at [748, 158] on icon "button" at bounding box center [748, 158] width 8 height 8
click at [700, 157] on icon "button" at bounding box center [699, 158] width 8 height 8
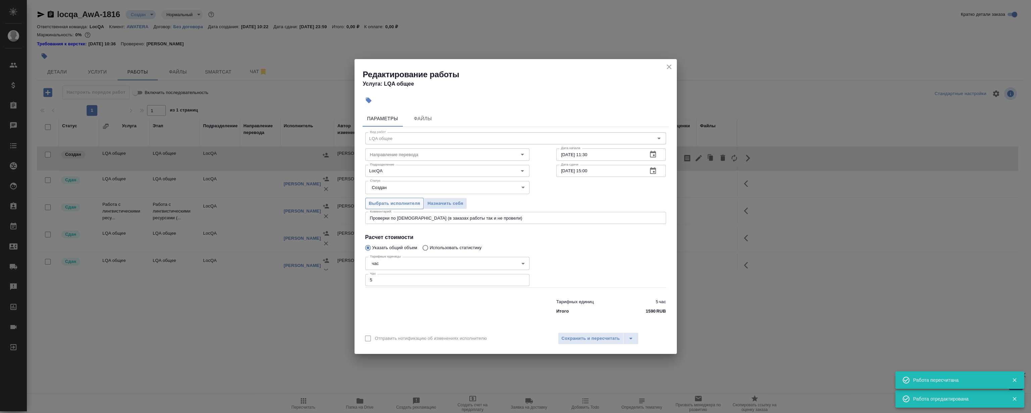
click at [393, 206] on span "Выбрать исполнителя" at bounding box center [394, 204] width 51 height 8
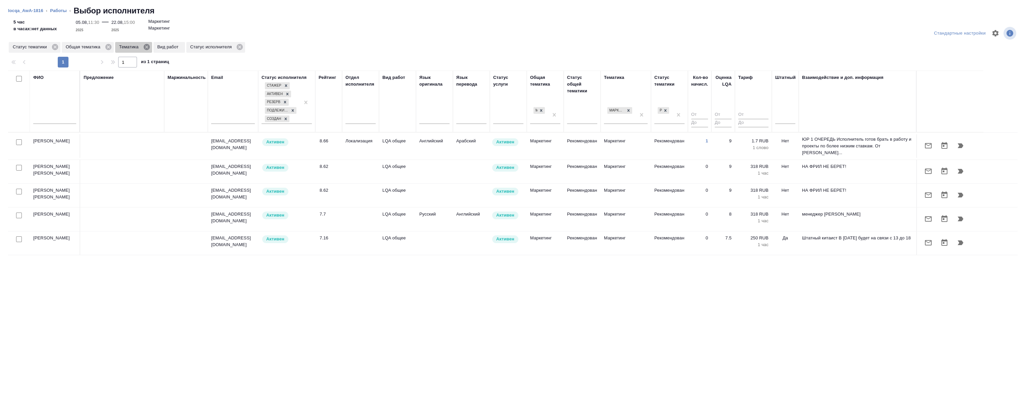
click at [146, 46] on icon at bounding box center [146, 47] width 6 height 6
click at [107, 47] on icon at bounding box center [108, 46] width 7 height 7
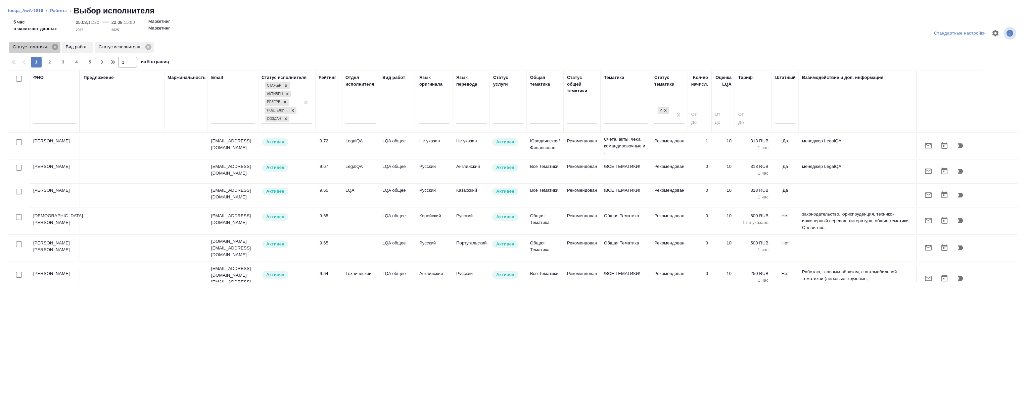
click at [54, 47] on icon at bounding box center [54, 46] width 7 height 7
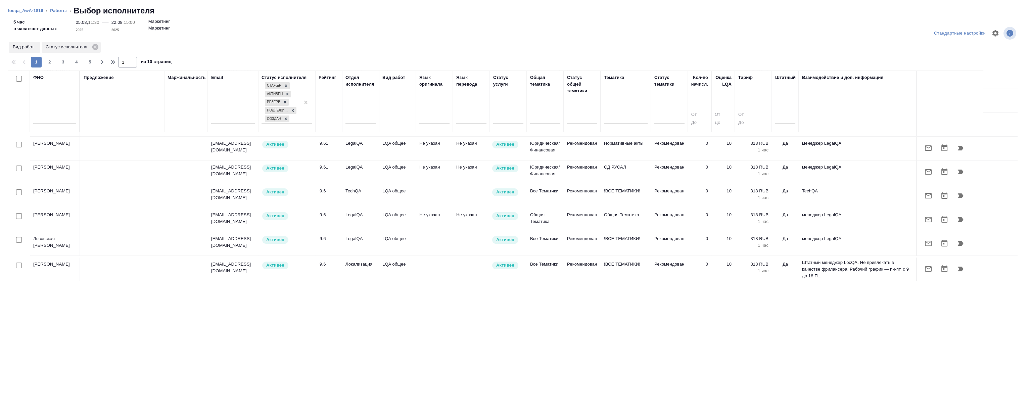
scroll to position [397, 0]
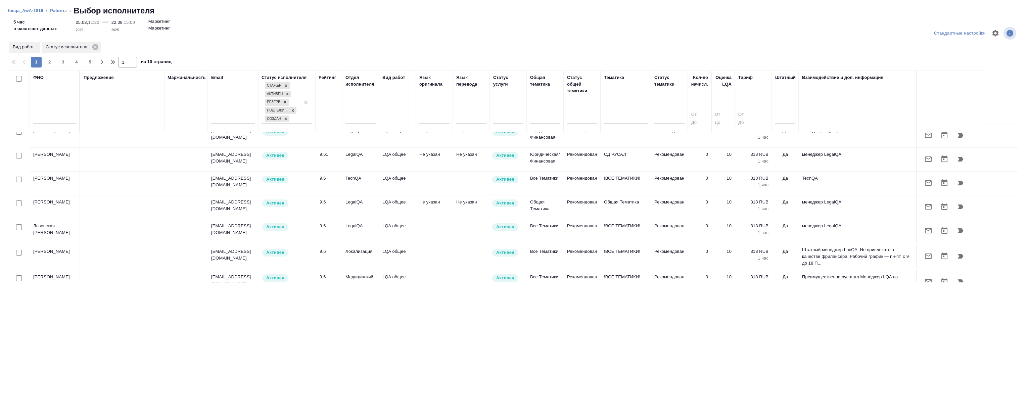
click at [960, 252] on icon "button" at bounding box center [961, 256] width 8 height 8
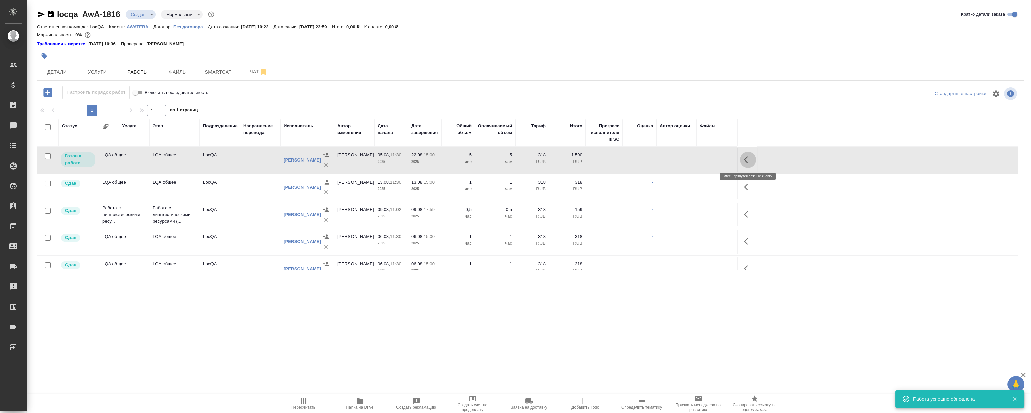
click at [748, 157] on icon "button" at bounding box center [746, 160] width 4 height 7
click at [698, 160] on icon "button" at bounding box center [699, 160] width 6 height 6
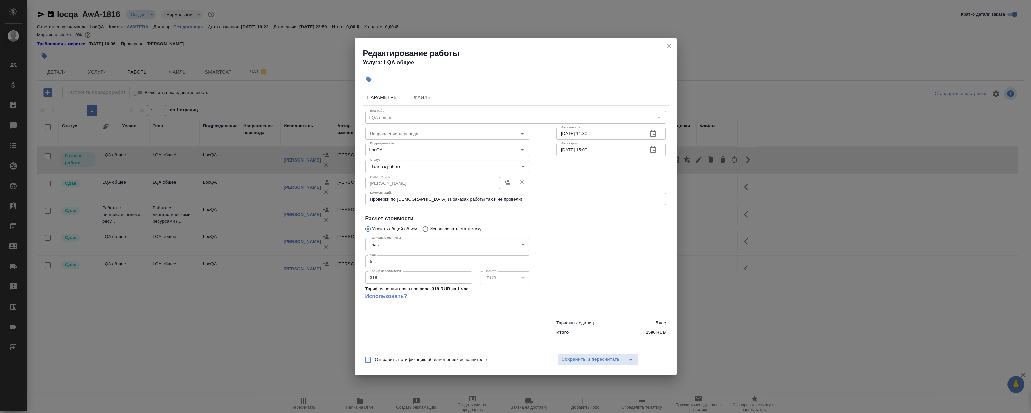
click at [403, 165] on body "🙏 .cls-1 fill:#fff; AWATERA Magerramov Ruslan Клиенты Спецификации Заказы 0 Чат…" at bounding box center [515, 206] width 1031 height 413
click at [403, 202] on li "Сдан" at bounding box center [447, 200] width 164 height 11
type input "closed"
click at [485, 197] on textarea "Проверки по Исаеву (в заказах работы так и не провели)" at bounding box center [516, 199] width 292 height 5
type textarea "Проверки по Исаеву (в заказах работы так и не провели когда проверял в последни…"
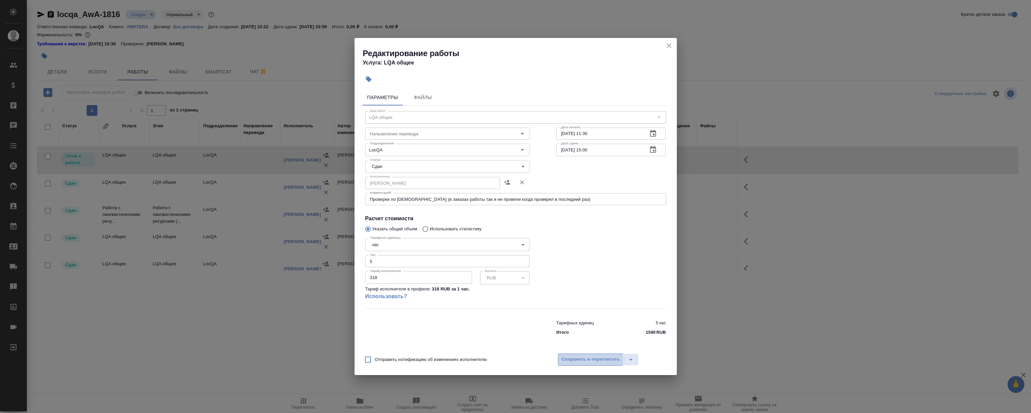
click at [588, 358] on span "Сохранить и пересчитать" at bounding box center [591, 360] width 58 height 8
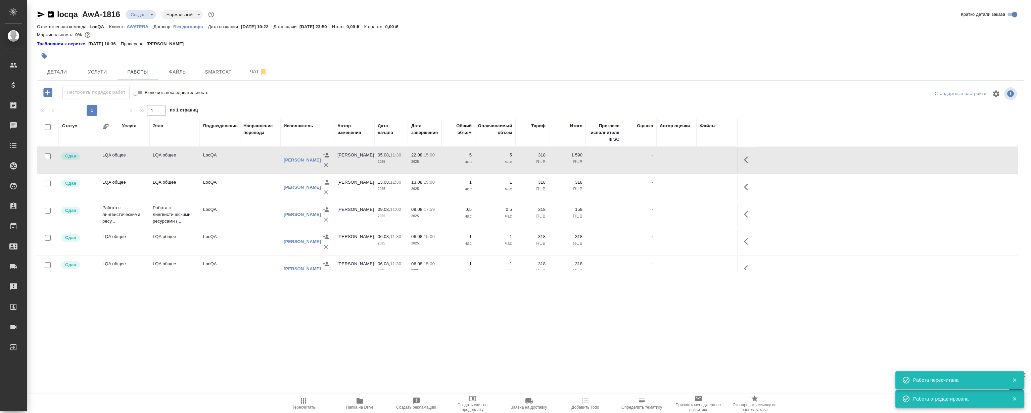
click at [521, 291] on div ".cls-1 fill:#fff; AWATERA Magerramov Ruslan Клиенты Спецификации Заказы 0 Чаты …" at bounding box center [515, 206] width 1031 height 413
click at [497, 90] on div at bounding box center [530, 94] width 329 height 16
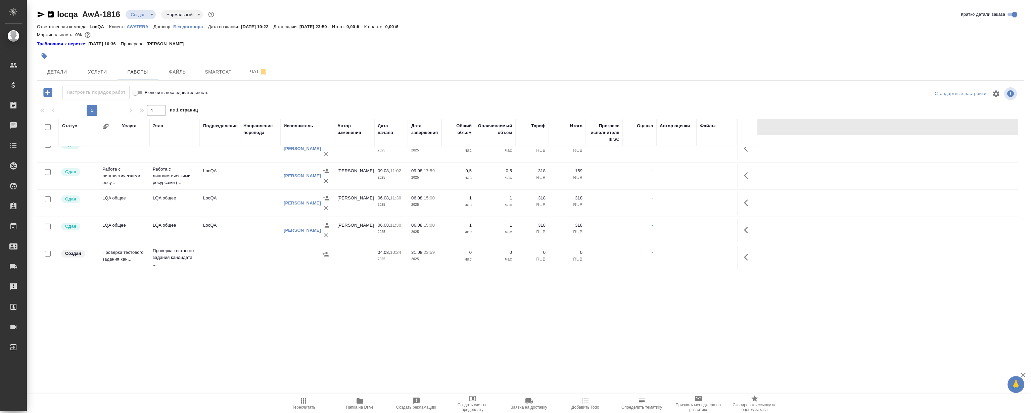
scroll to position [61, 0]
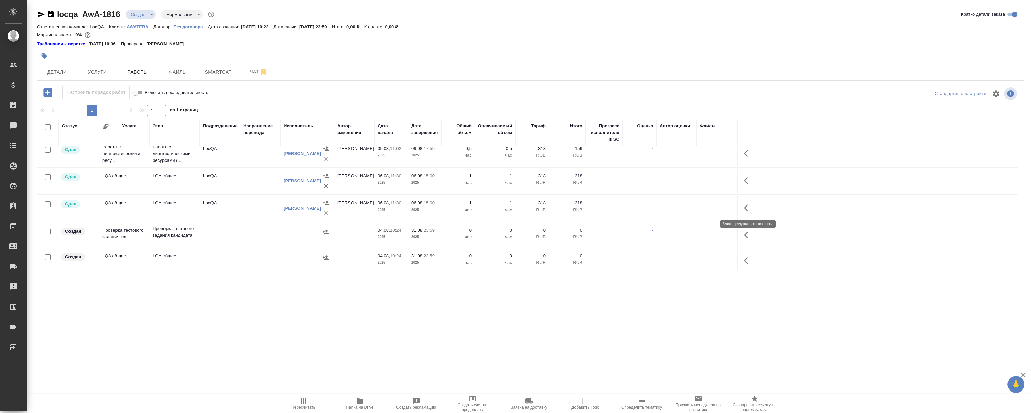
drag, startPoint x: 747, startPoint y: 203, endPoint x: 742, endPoint y: 203, distance: 4.7
click at [747, 203] on button "button" at bounding box center [748, 208] width 16 height 16
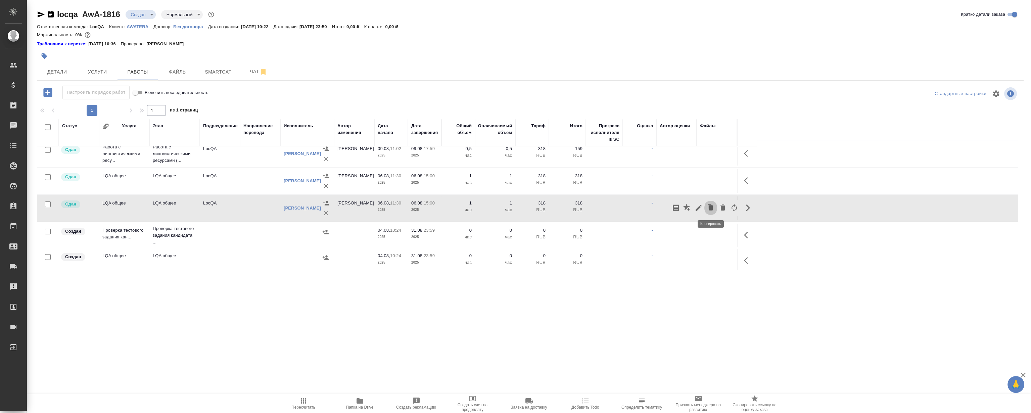
click at [712, 206] on icon "button" at bounding box center [711, 207] width 4 height 5
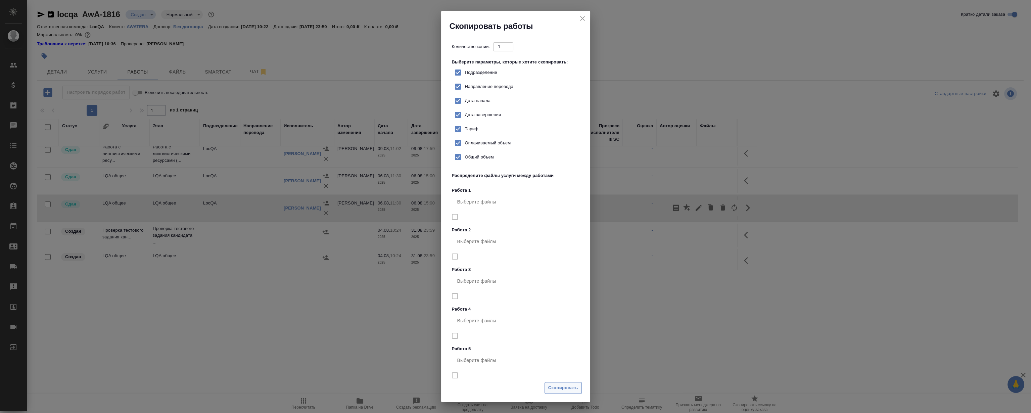
click at [558, 392] on span "Скопировать" at bounding box center [563, 388] width 30 height 8
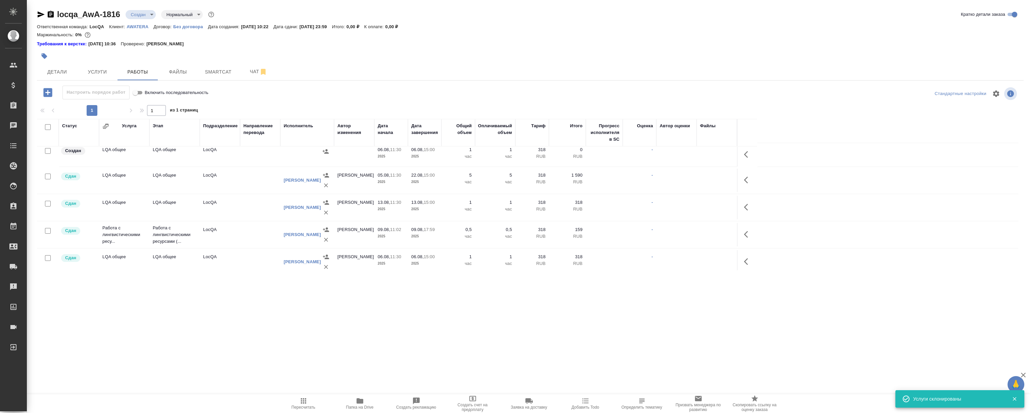
scroll to position [0, 0]
click at [749, 155] on icon "button" at bounding box center [748, 158] width 8 height 8
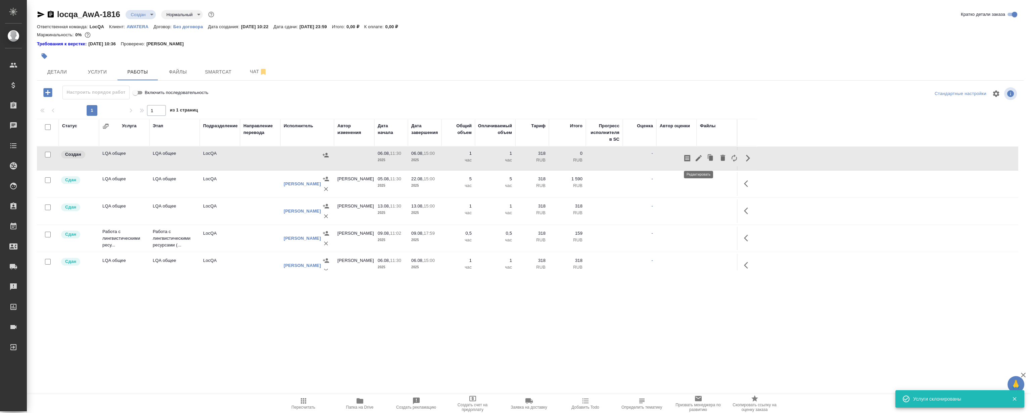
click at [697, 157] on icon "button" at bounding box center [699, 158] width 8 height 8
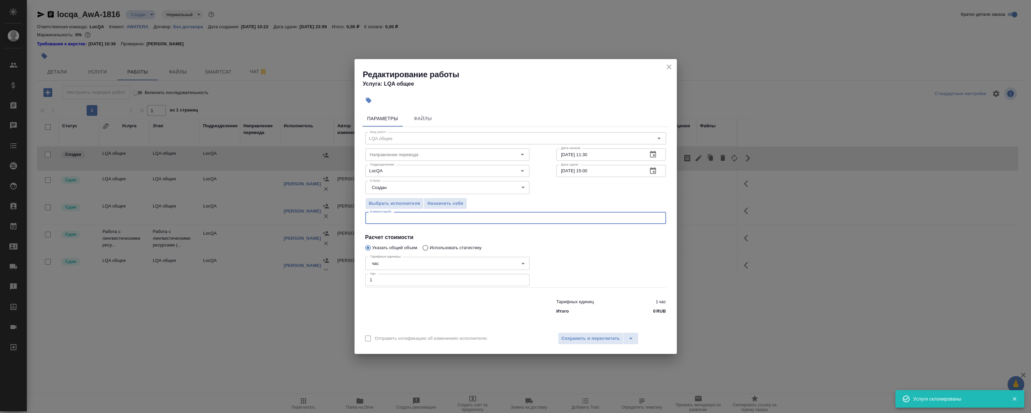
click at [448, 217] on textarea at bounding box center [516, 218] width 292 height 5
type textarea "{"
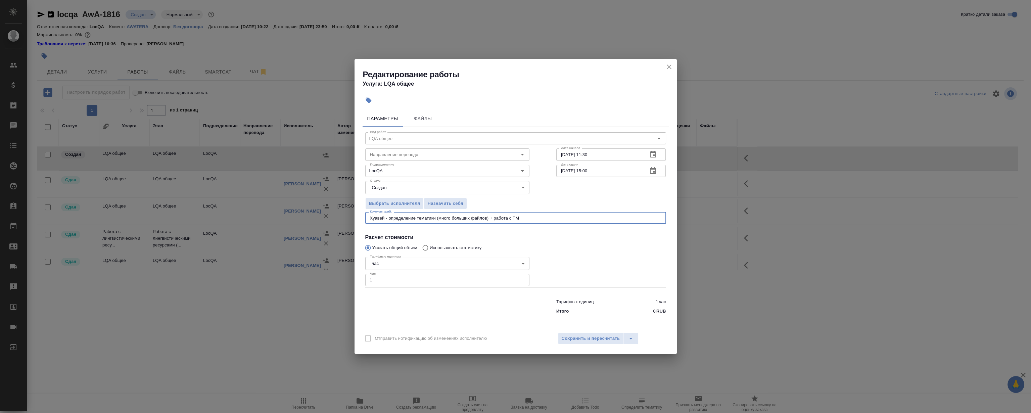
type textarea "Хуавей - определение тематики (много больших файлов) + работа с ТМ"
click at [598, 275] on div at bounding box center [611, 271] width 137 height 60
click at [653, 152] on icon "button" at bounding box center [653, 154] width 6 height 7
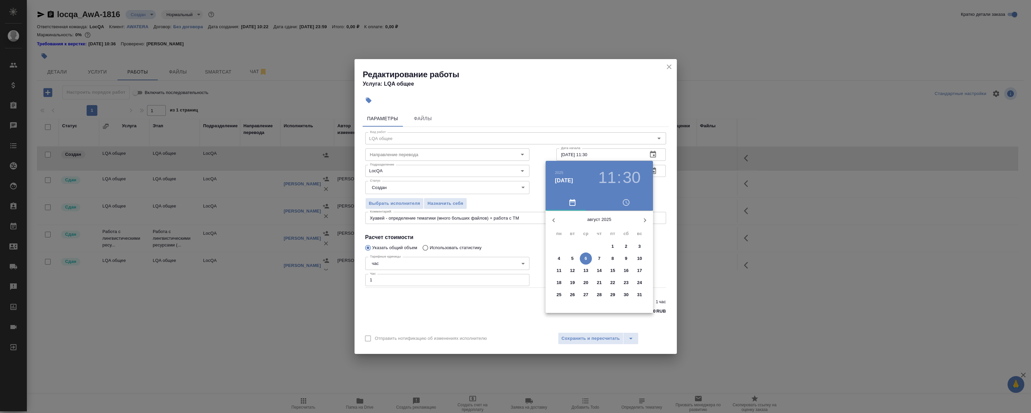
click at [596, 280] on span "21" at bounding box center [599, 282] width 12 height 7
type input "21.08.2025 11:30"
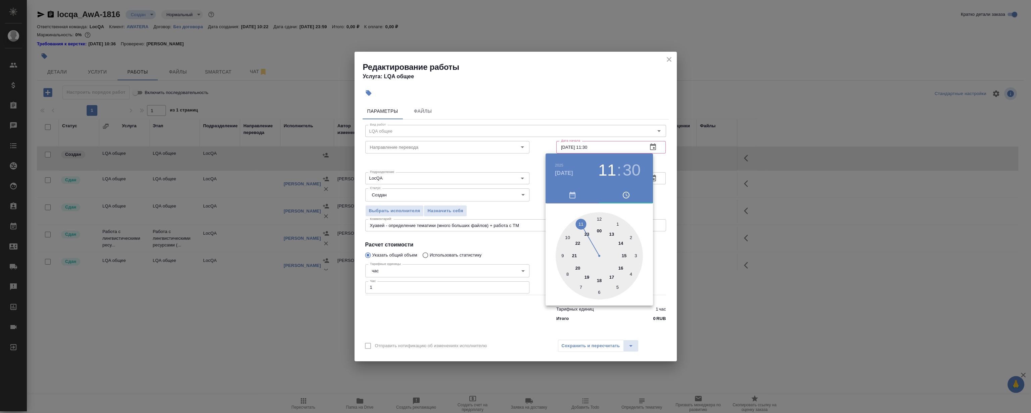
click at [595, 70] on div at bounding box center [515, 206] width 1031 height 413
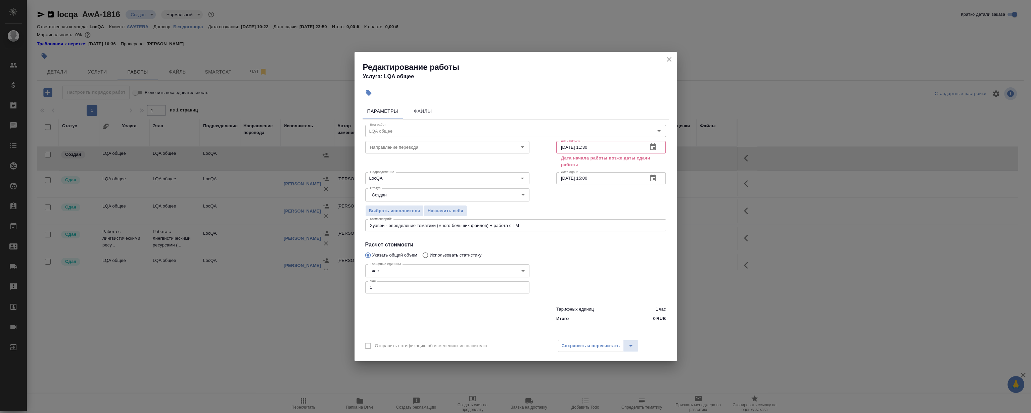
click at [657, 181] on icon "button" at bounding box center [653, 178] width 8 height 8
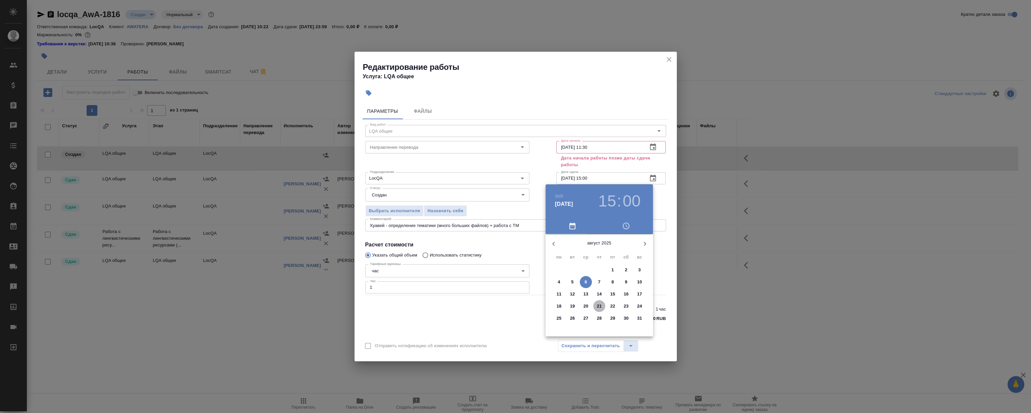
click at [598, 306] on p "21" at bounding box center [599, 306] width 5 height 7
type input "21.08.2025 15:00"
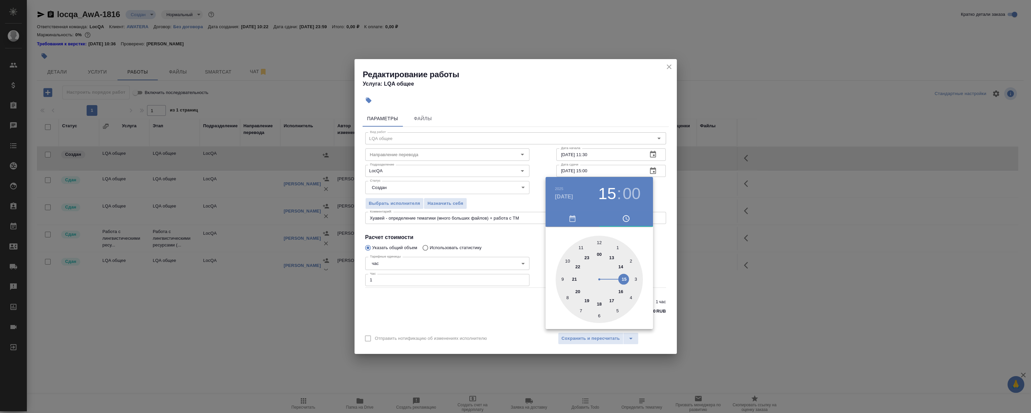
click at [550, 55] on div at bounding box center [515, 206] width 1031 height 413
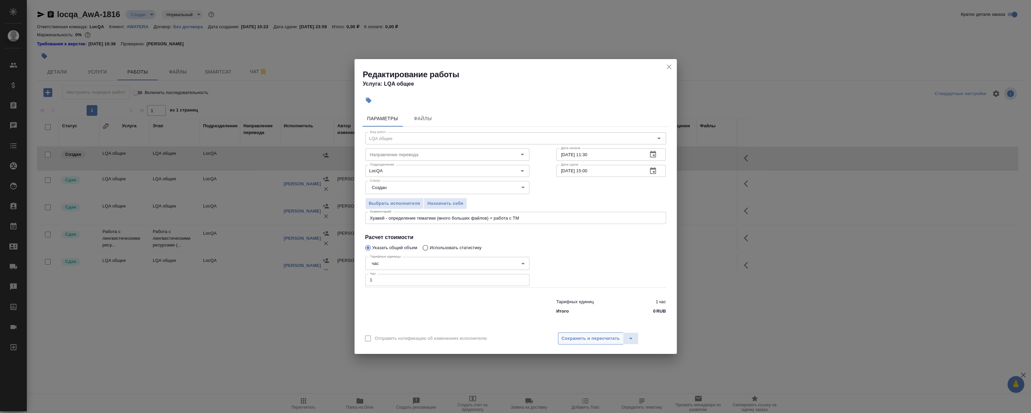
click at [597, 336] on span "Сохранить и пересчитать" at bounding box center [591, 339] width 58 height 8
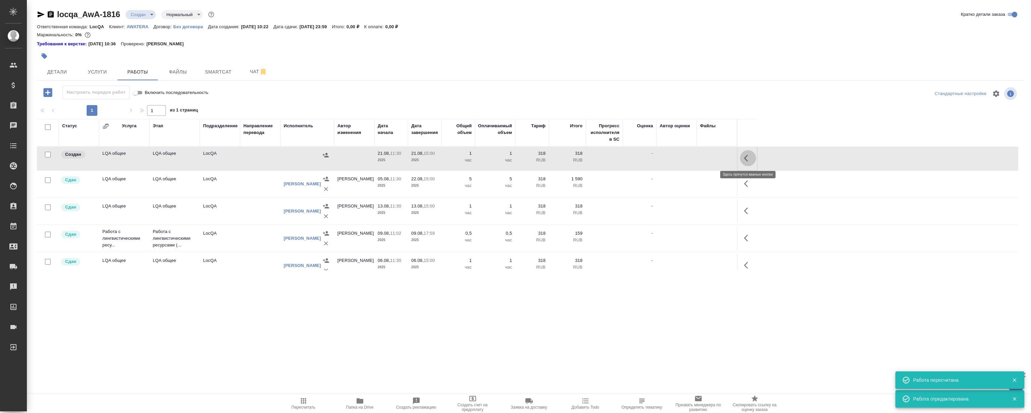
click at [748, 159] on icon "button" at bounding box center [748, 158] width 8 height 8
click at [699, 158] on icon "button" at bounding box center [699, 158] width 6 height 6
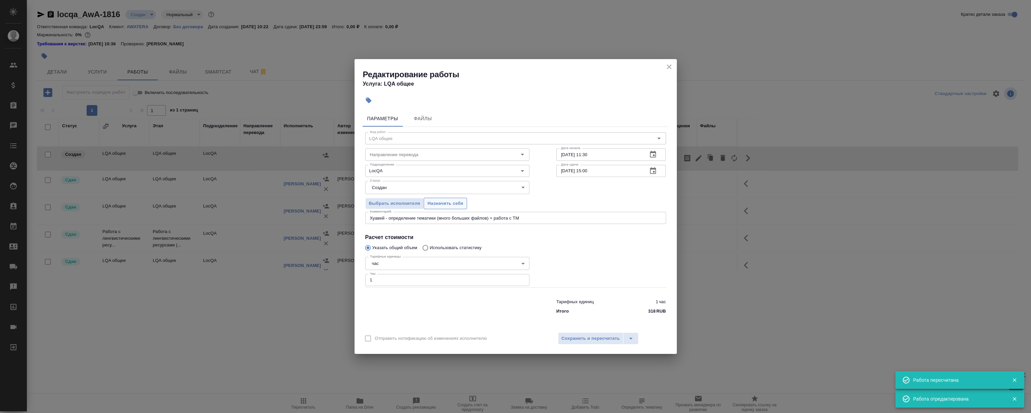
click at [448, 202] on span "Назначить себя" at bounding box center [446, 204] width 36 height 8
click at [668, 65] on icon "close" at bounding box center [669, 67] width 8 height 8
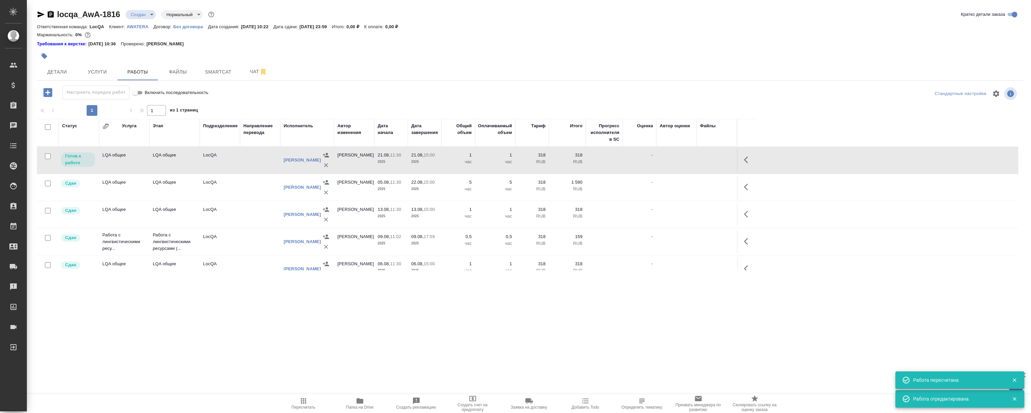
click at [746, 158] on icon "button" at bounding box center [746, 160] width 4 height 7
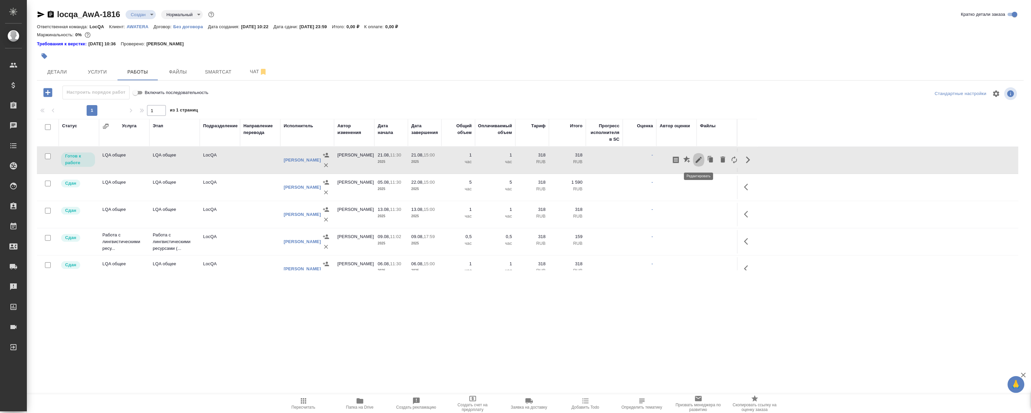
click at [699, 159] on icon "button" at bounding box center [699, 160] width 8 height 8
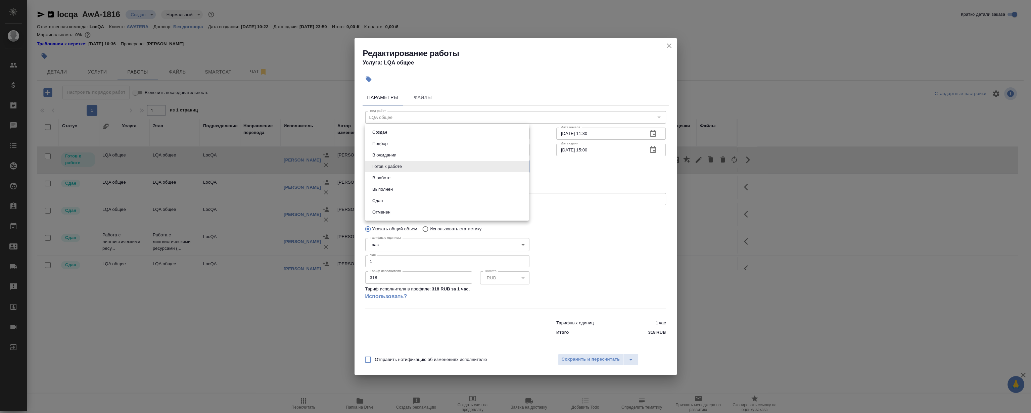
click at [403, 164] on body "🙏 .cls-1 fill:#fff; AWATERA Magerramov Ruslan Клиенты Спецификации Заказы 0 Чат…" at bounding box center [515, 206] width 1031 height 413
click at [390, 201] on li "Сдан" at bounding box center [447, 200] width 164 height 11
type input "closed"
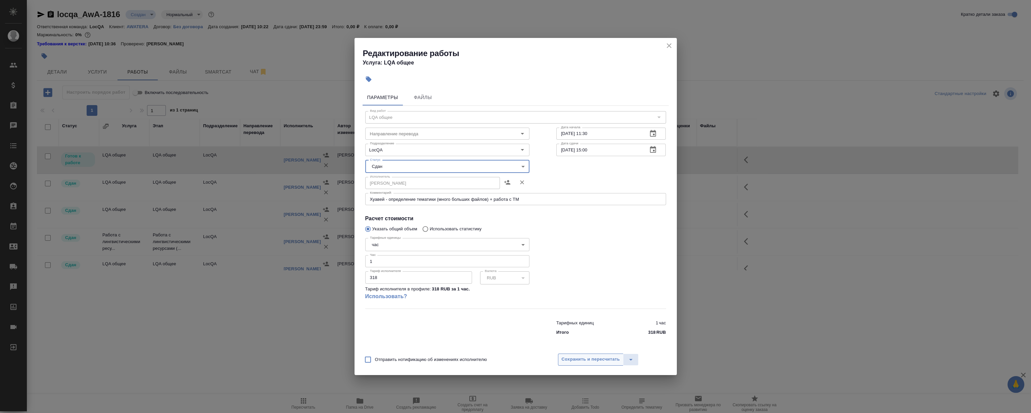
drag, startPoint x: 588, startPoint y: 361, endPoint x: 585, endPoint y: 357, distance: 5.3
click at [587, 360] on span "Сохранить и пересчитать" at bounding box center [591, 360] width 58 height 8
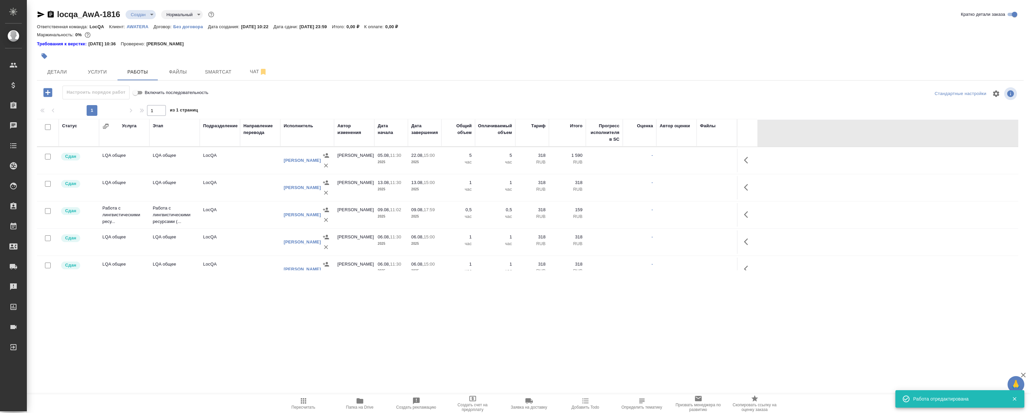
scroll to position [91, 0]
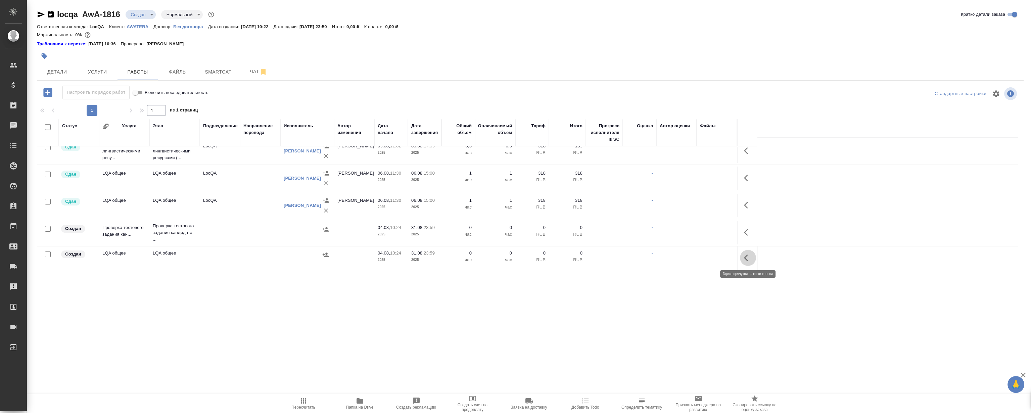
click at [746, 261] on icon "button" at bounding box center [748, 258] width 8 height 8
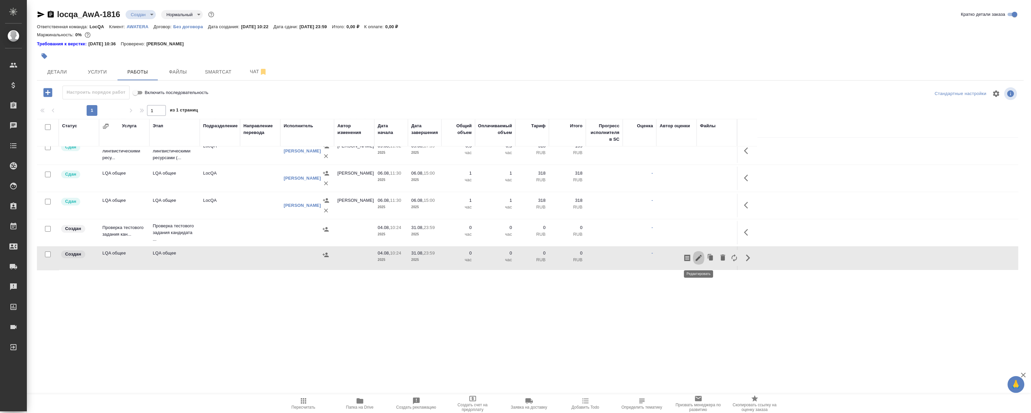
click at [699, 259] on icon "button" at bounding box center [699, 258] width 6 height 6
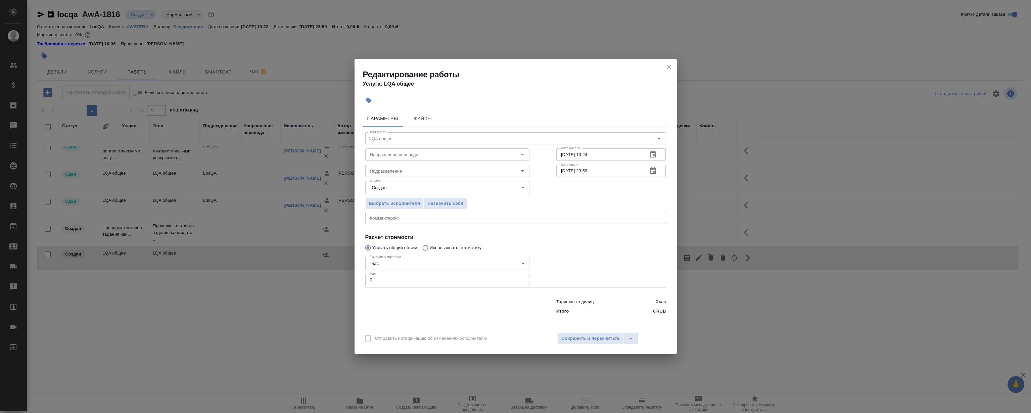
click at [652, 152] on icon "button" at bounding box center [653, 154] width 6 height 7
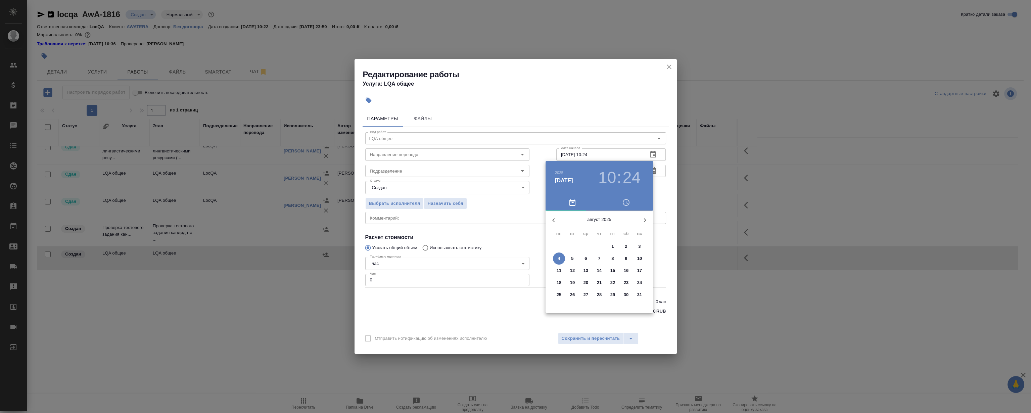
click at [574, 295] on p "26" at bounding box center [572, 295] width 5 height 7
type input "26.08.2025 10:24"
click at [607, 103] on div at bounding box center [515, 206] width 1031 height 413
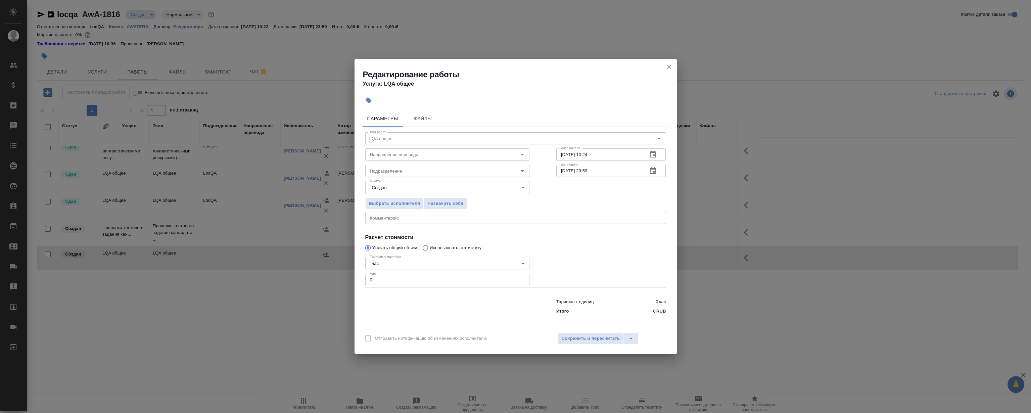
click at [655, 171] on icon "button" at bounding box center [653, 171] width 8 height 8
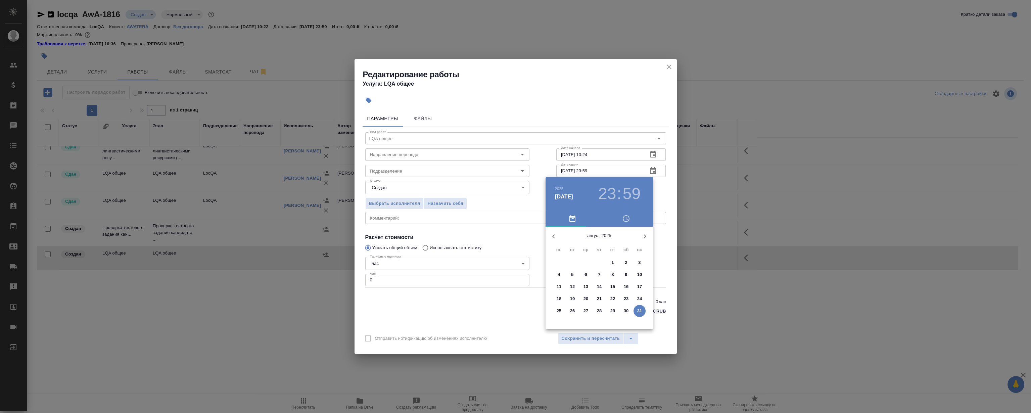
click at [601, 310] on p "28" at bounding box center [599, 311] width 5 height 7
type input "28.08.2025 23:59"
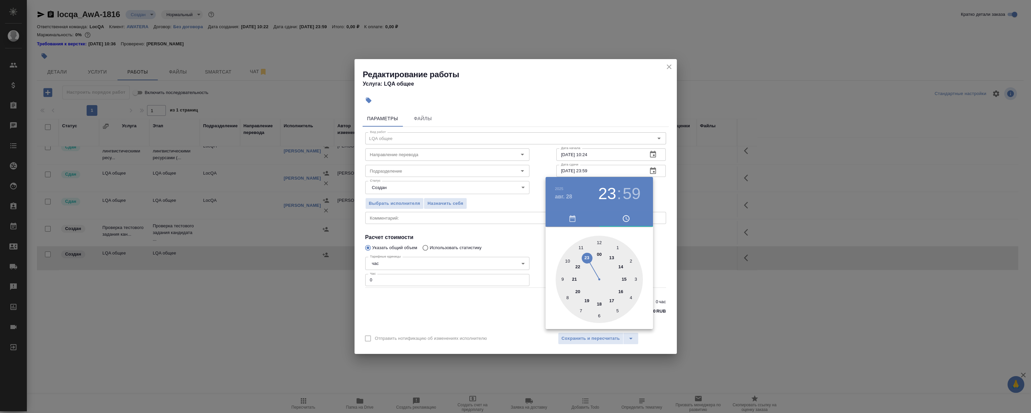
click at [584, 85] on div at bounding box center [515, 206] width 1031 height 413
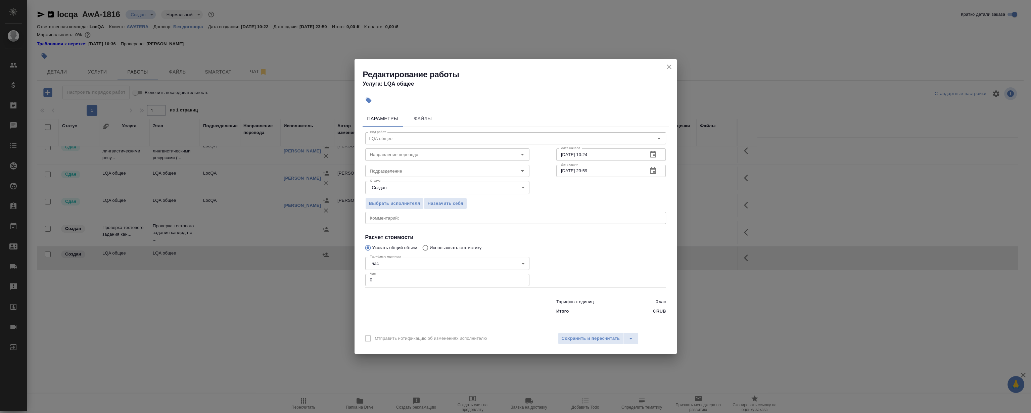
click at [401, 264] on body "🙏 .cls-1 fill:#fff; AWATERA Magerramov Ruslan Клиенты Спецификации Заказы 0 Чат…" at bounding box center [515, 206] width 1031 height 413
click at [521, 84] on div at bounding box center [515, 206] width 1031 height 413
drag, startPoint x: 409, startPoint y: 282, endPoint x: 183, endPoint y: 284, distance: 225.7
click at [188, 286] on div "Редактирование работы Услуга: LQA общее Параметры Файлы Вид работ LQA общее Вид…" at bounding box center [515, 206] width 1031 height 413
type input "3"
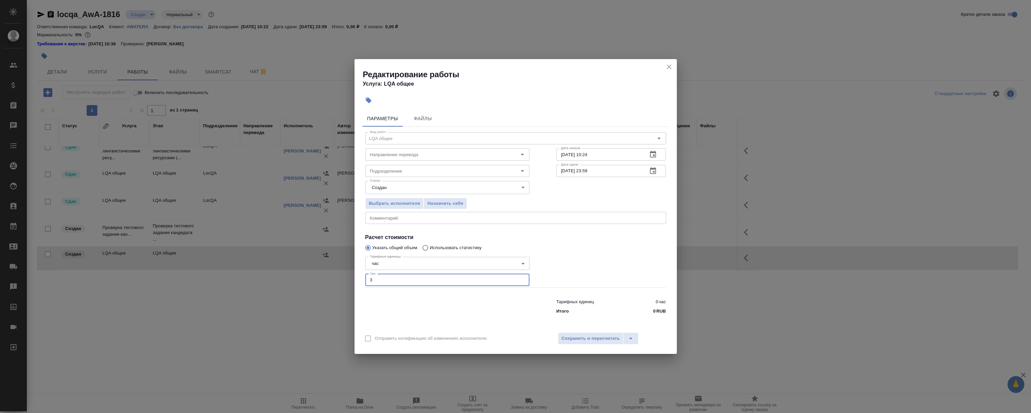
click at [459, 111] on div "Параметры Файлы" at bounding box center [516, 119] width 306 height 16
click at [430, 216] on textarea at bounding box center [516, 218] width 292 height 5
click at [485, 218] on textarea "Задача по сравнению и оценке движков" at bounding box center [516, 218] width 292 height 5
type textarea "Задача по сравнению и оценке движков"
click at [516, 97] on div at bounding box center [466, 100] width 211 height 15
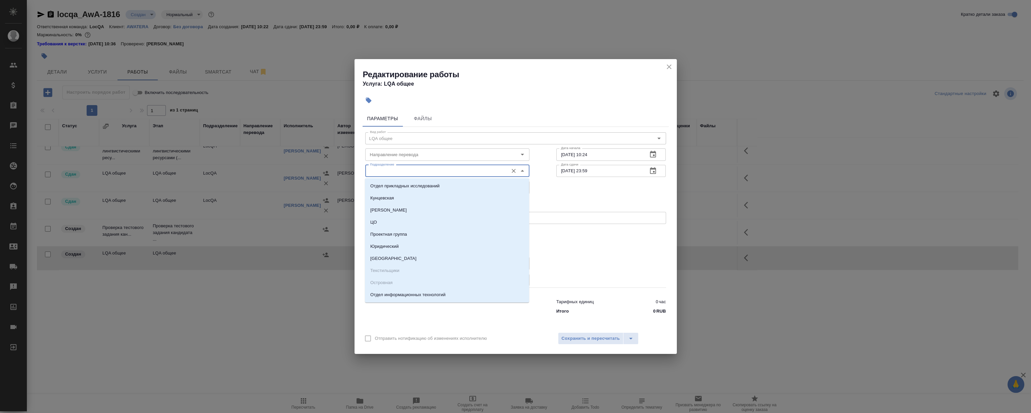
click at [421, 174] on input "Подразделение" at bounding box center [436, 171] width 138 height 8
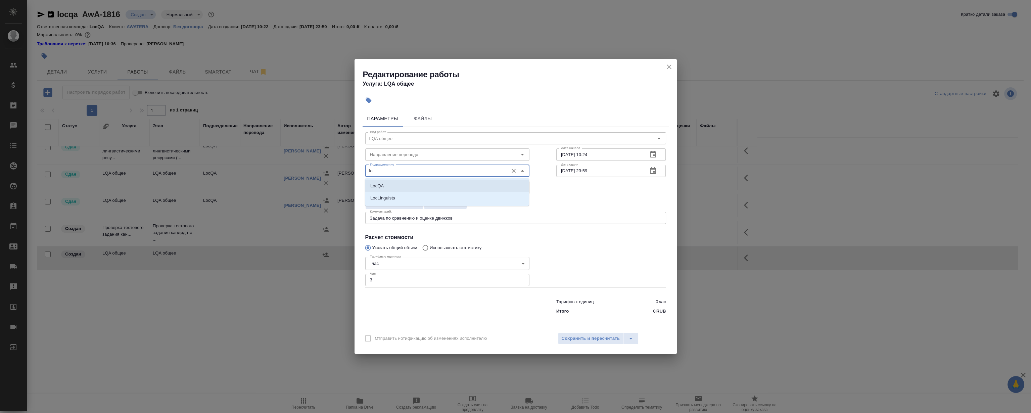
click at [385, 187] on li "LocQA" at bounding box center [447, 186] width 164 height 12
type input "LocQA"
click at [589, 339] on span "Сохранить и пересчитать" at bounding box center [591, 339] width 58 height 8
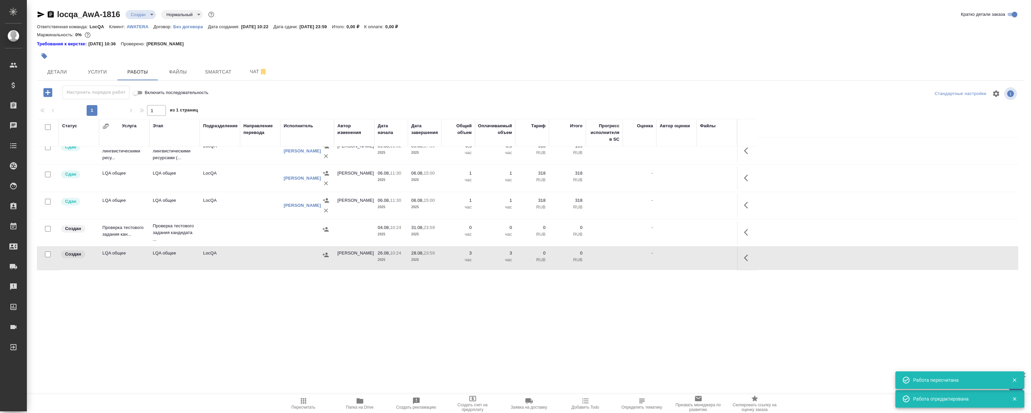
click at [747, 256] on icon "button" at bounding box center [748, 258] width 8 height 8
click at [699, 258] on icon "button" at bounding box center [699, 258] width 6 height 6
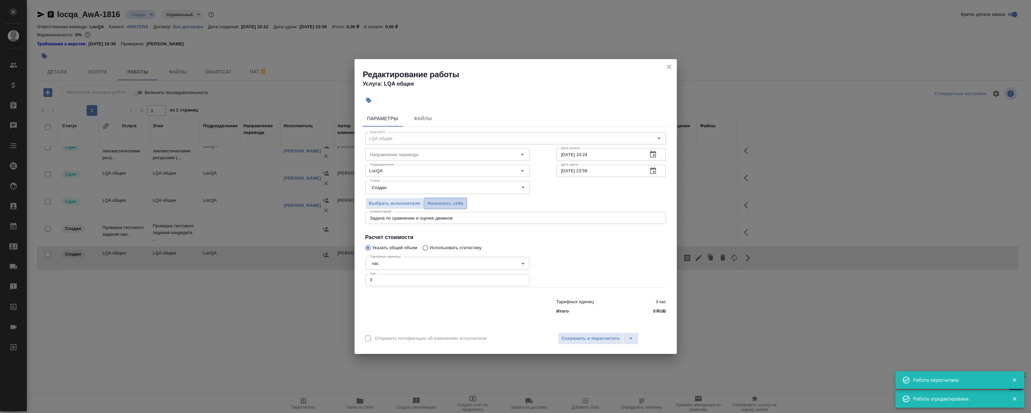
click at [449, 205] on span "Назначить себя" at bounding box center [446, 204] width 36 height 8
click at [668, 68] on icon "close" at bounding box center [669, 66] width 5 height 5
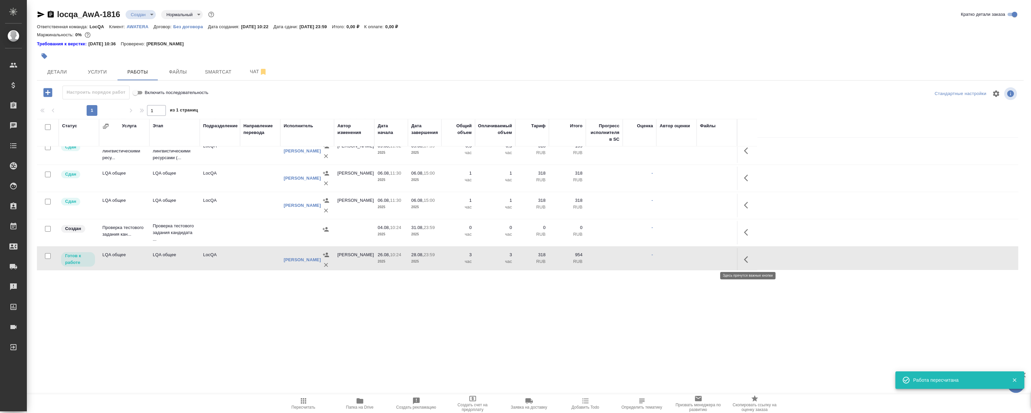
click at [750, 259] on icon "button" at bounding box center [748, 260] width 8 height 8
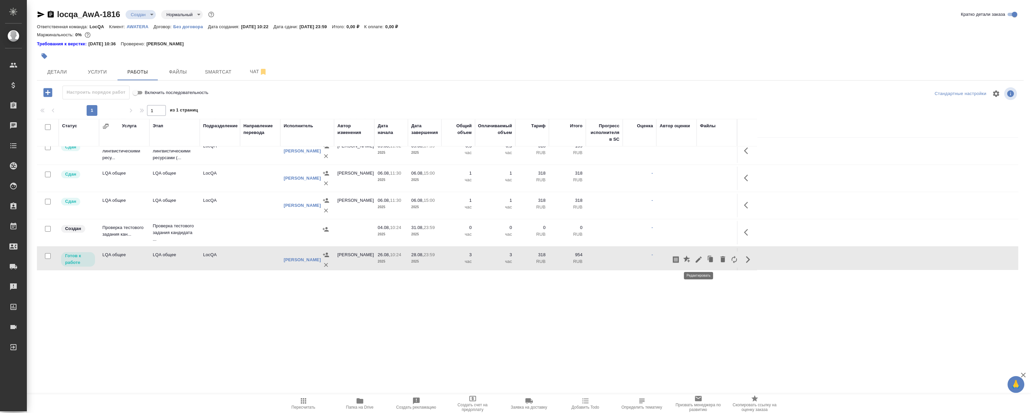
click at [700, 258] on icon "button" at bounding box center [699, 260] width 8 height 8
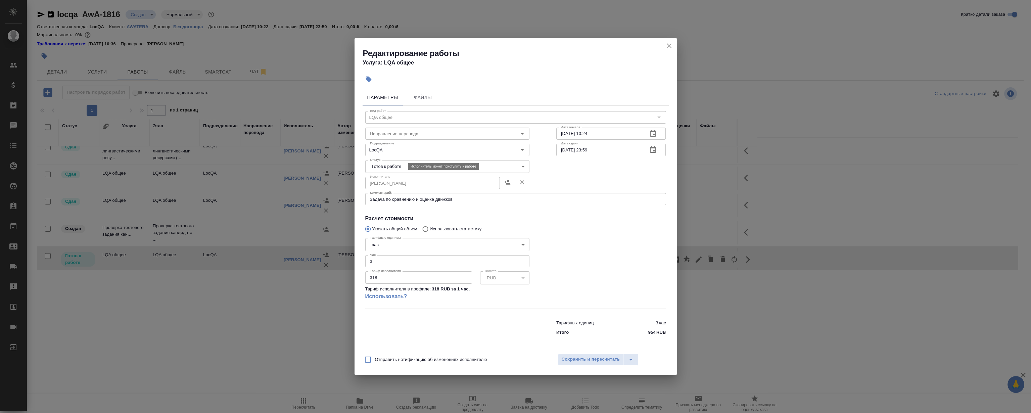
click at [388, 166] on body "🙏 .cls-1 fill:#fff; AWATERA Magerramov Ruslan Клиенты Спецификации Заказы 0 Чат…" at bounding box center [515, 206] width 1031 height 413
click at [388, 201] on li "Сдан" at bounding box center [447, 200] width 164 height 11
type input "closed"
click at [586, 359] on span "Сохранить и пересчитать" at bounding box center [591, 360] width 58 height 8
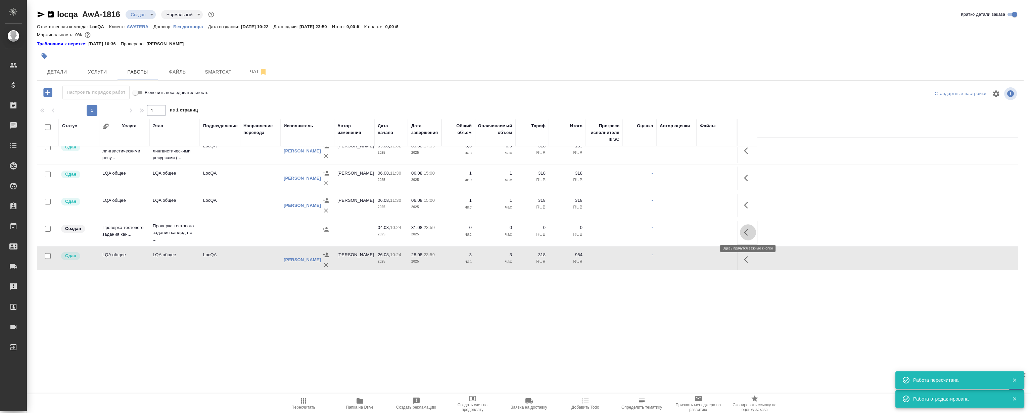
click at [748, 231] on icon "button" at bounding box center [748, 232] width 8 height 8
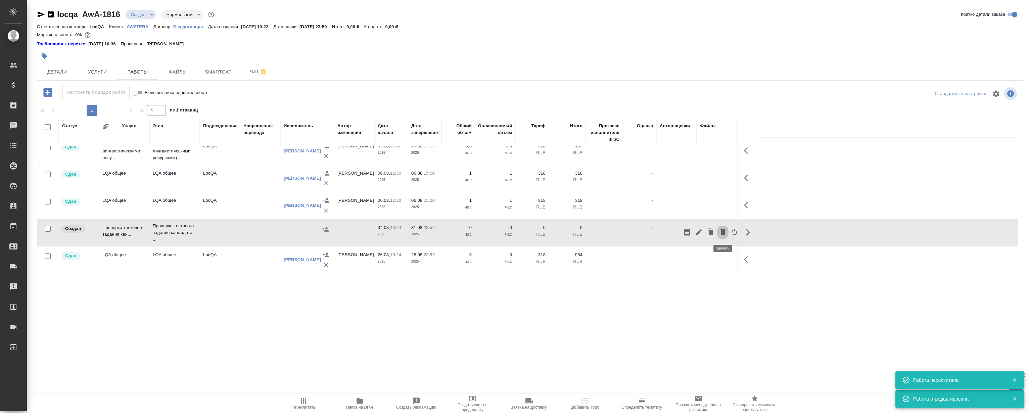
click at [721, 231] on icon "button" at bounding box center [723, 232] width 5 height 6
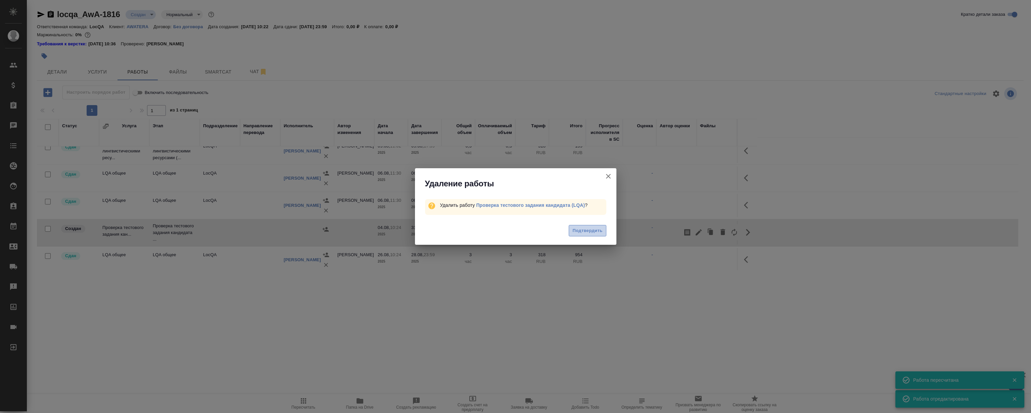
click at [590, 227] on span "Подтвердить" at bounding box center [588, 231] width 30 height 8
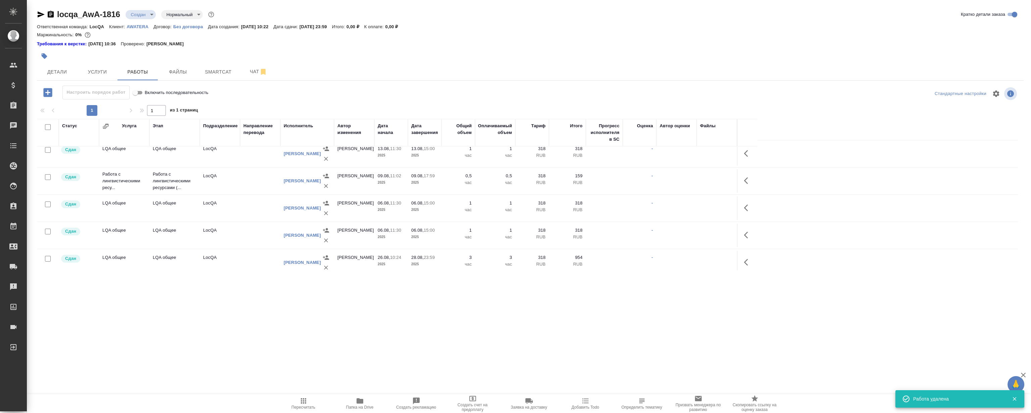
scroll to position [67, 0]
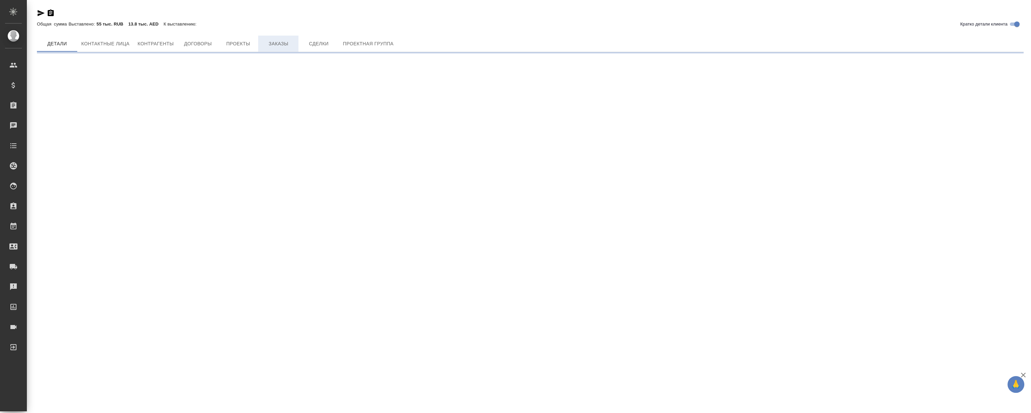
click at [279, 47] on span "Заказы" at bounding box center [278, 44] width 32 height 8
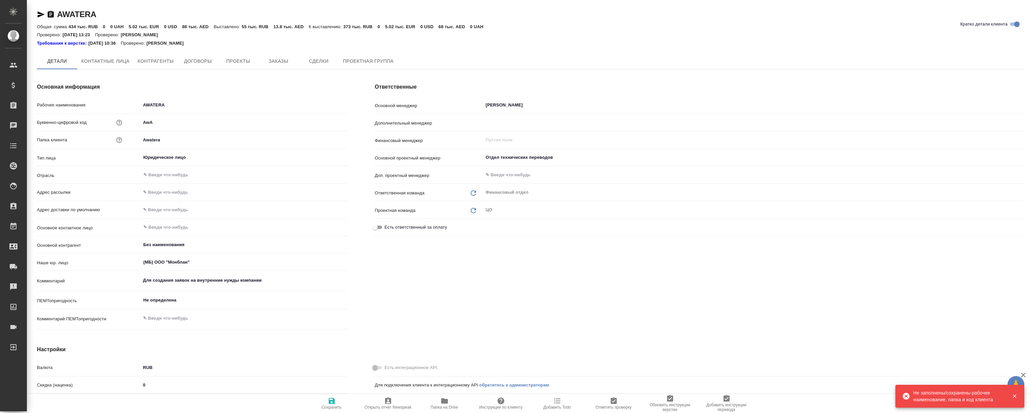
type textarea "x"
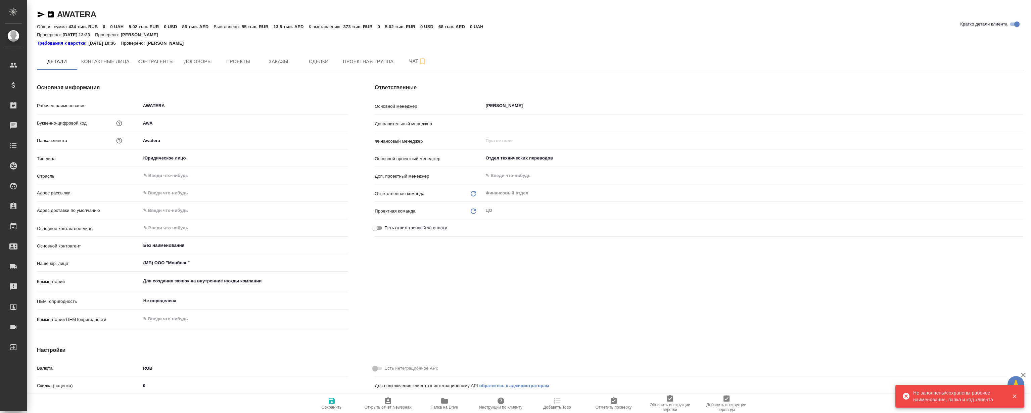
type textarea "x"
click at [260, 64] on button "Заказы" at bounding box center [278, 61] width 40 height 17
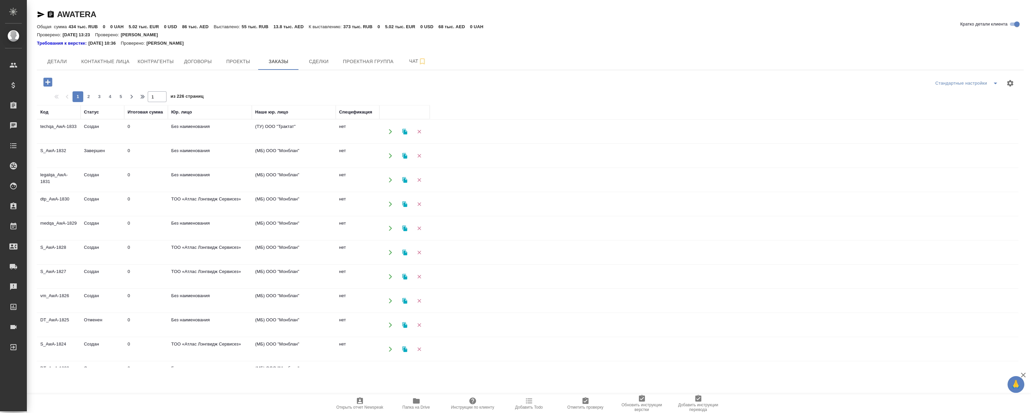
click at [44, 79] on icon "button" at bounding box center [47, 82] width 9 height 9
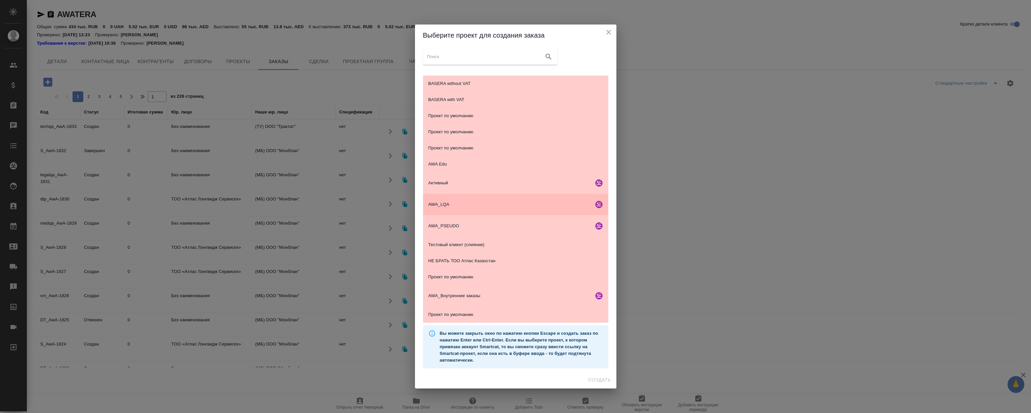
click at [481, 205] on span "AWA_LQA" at bounding box center [510, 204] width 163 height 7
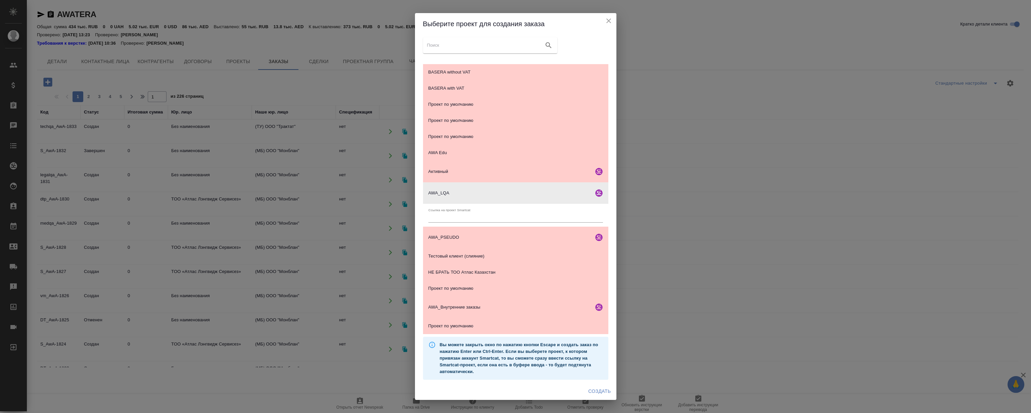
click at [600, 393] on span "Создать" at bounding box center [599, 391] width 23 height 8
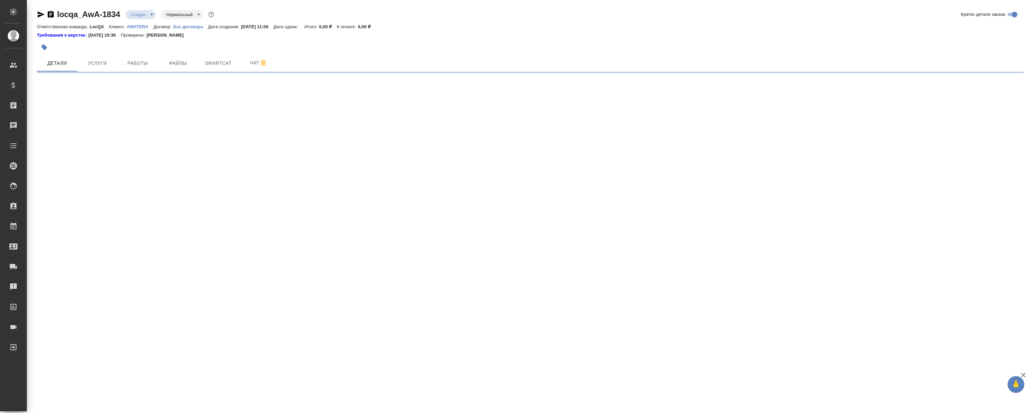
select select "RU"
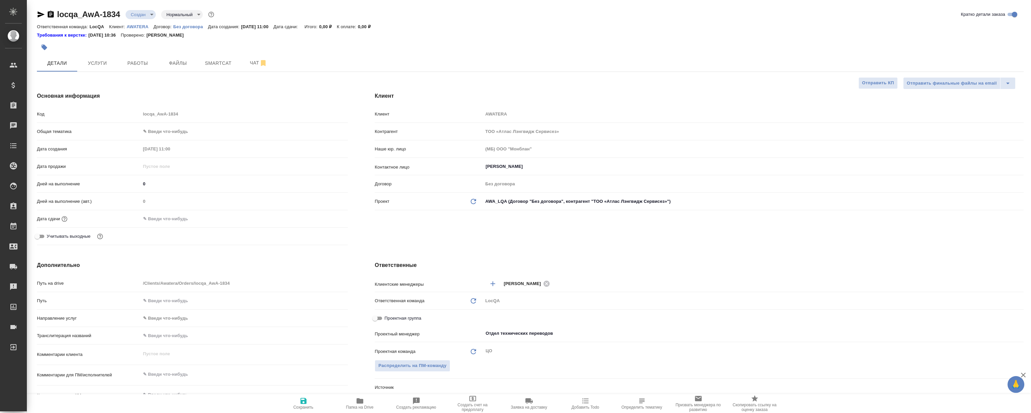
type textarea "x"
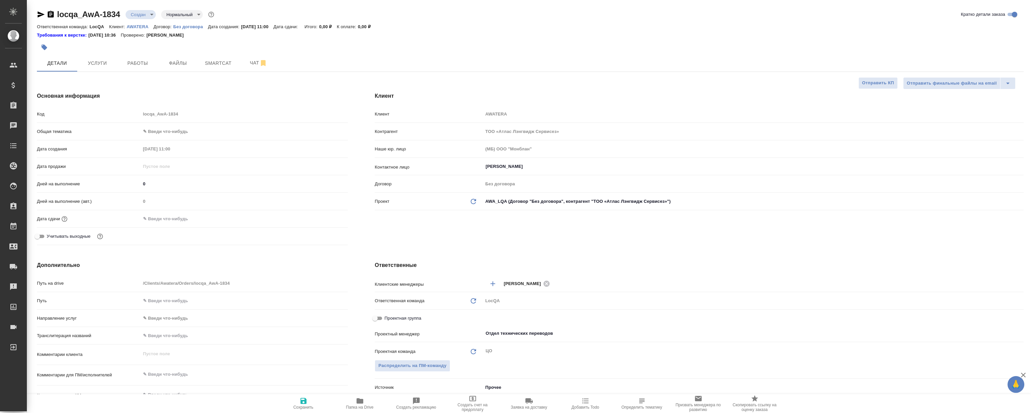
type textarea "x"
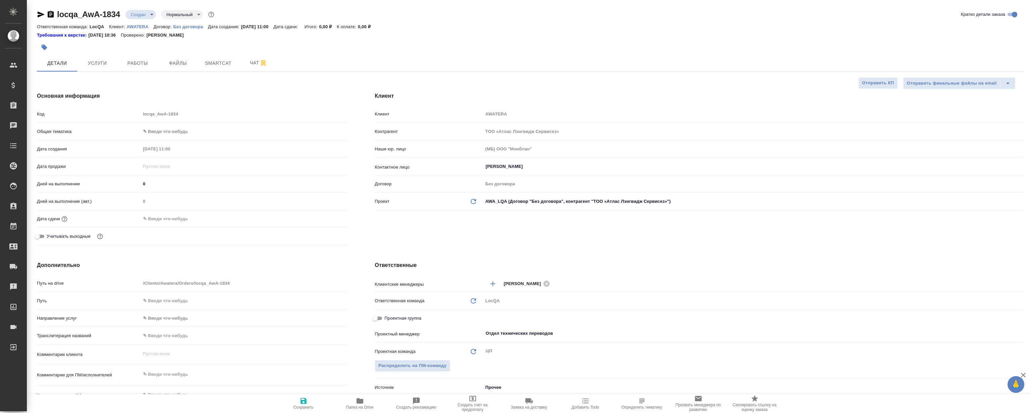
type textarea "x"
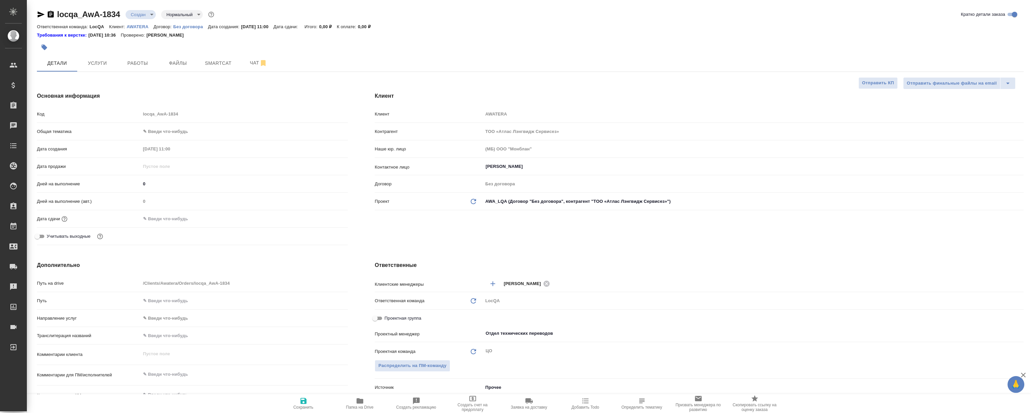
type textarea "x"
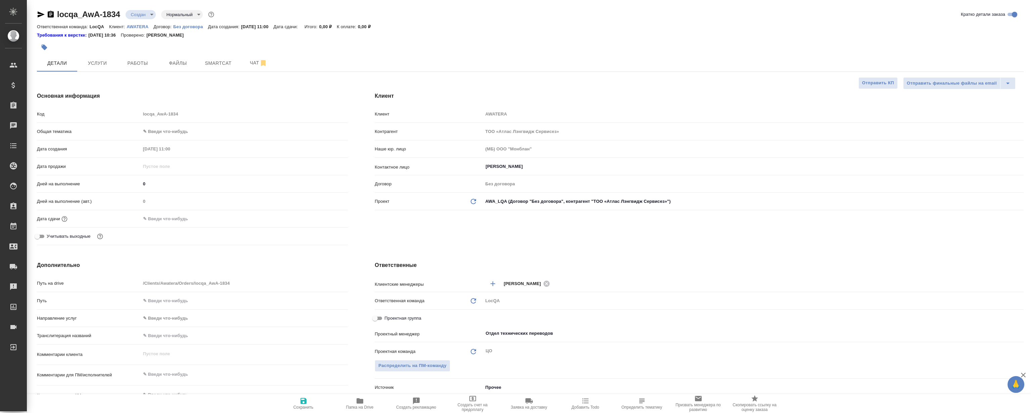
type textarea "x"
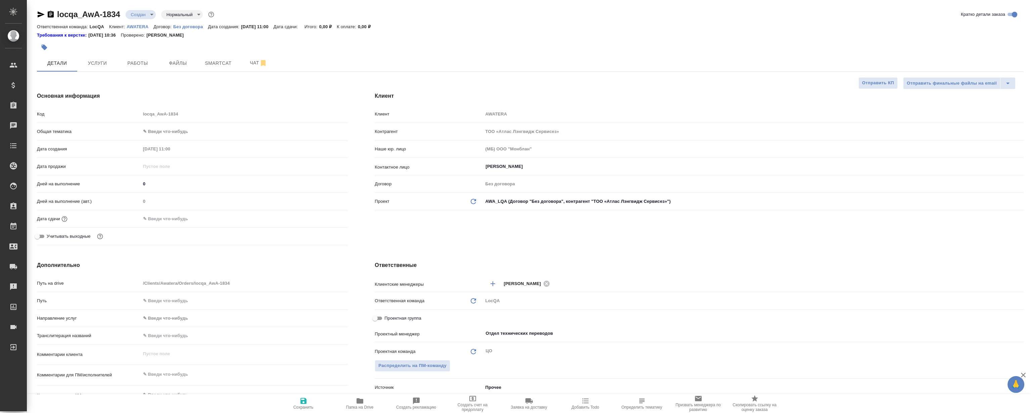
type textarea "x"
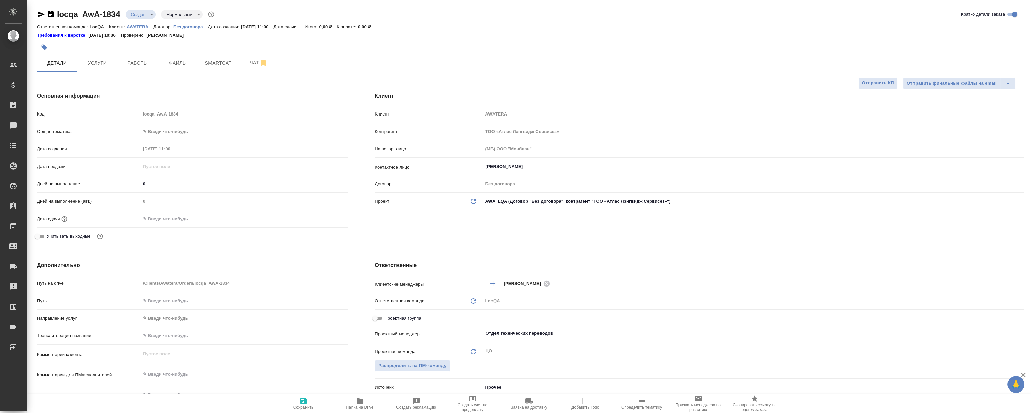
type textarea "x"
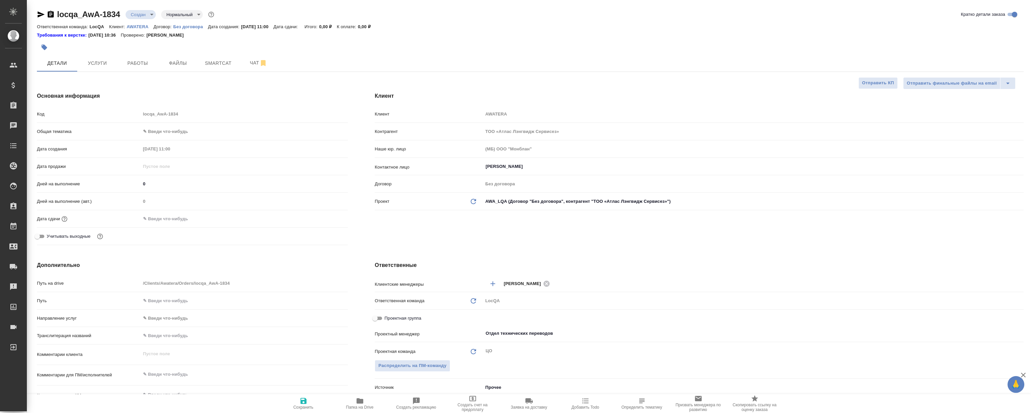
type textarea "x"
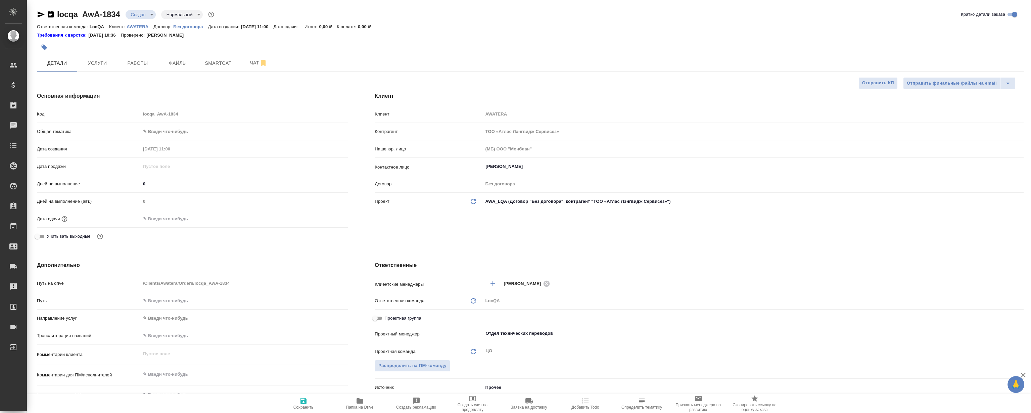
type textarea "x"
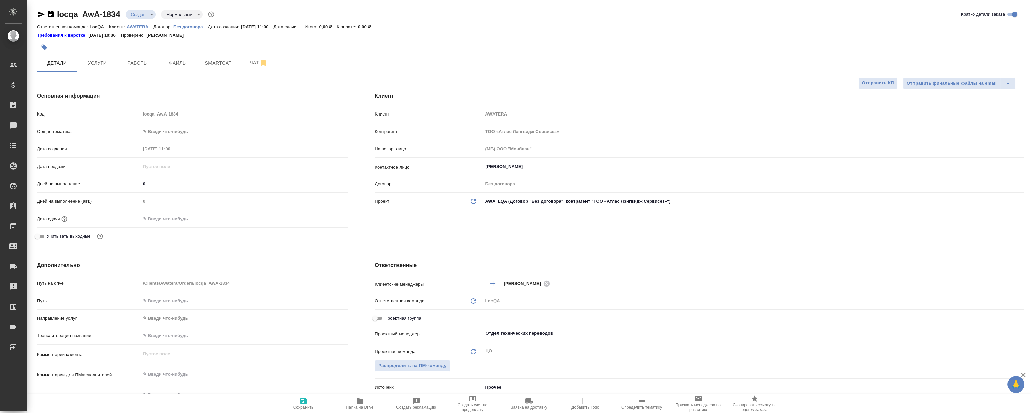
type textarea "x"
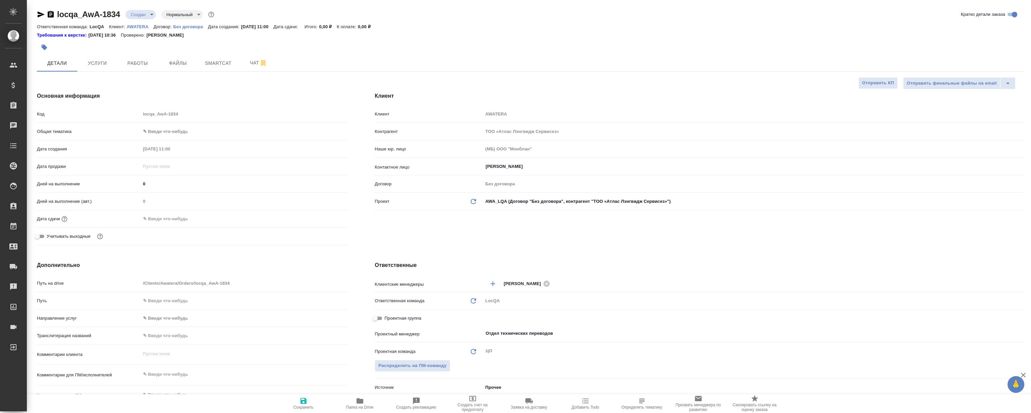
type textarea "x"
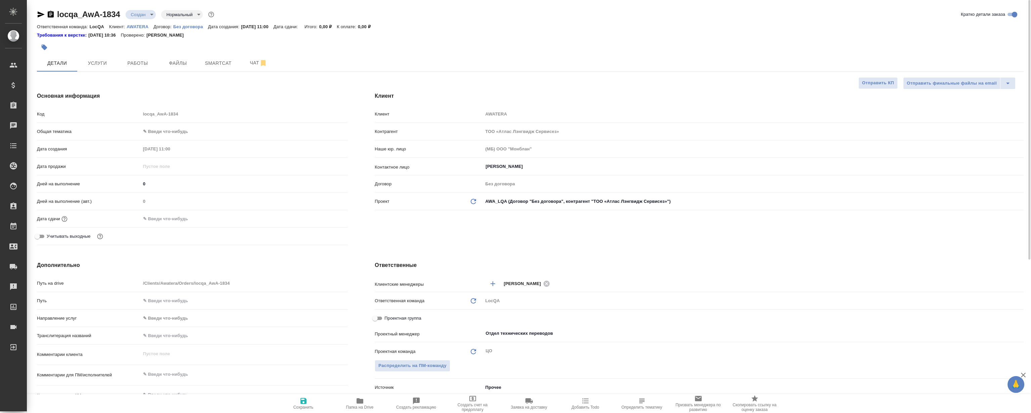
type textarea "x"
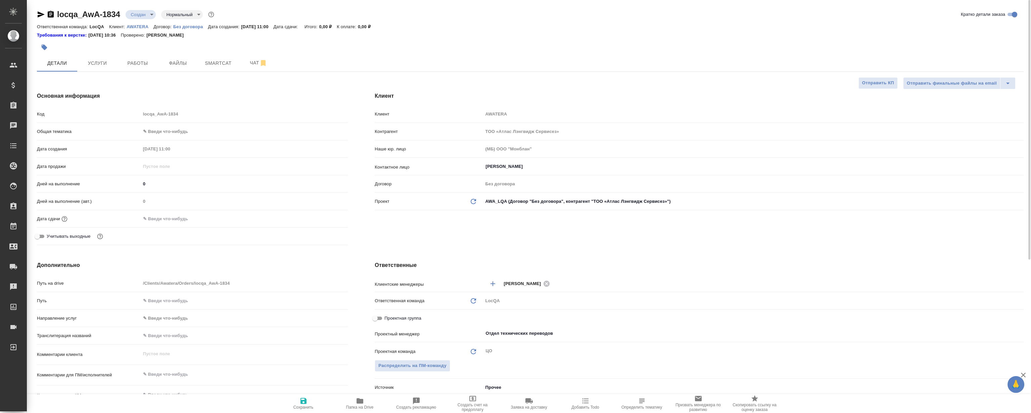
type textarea "x"
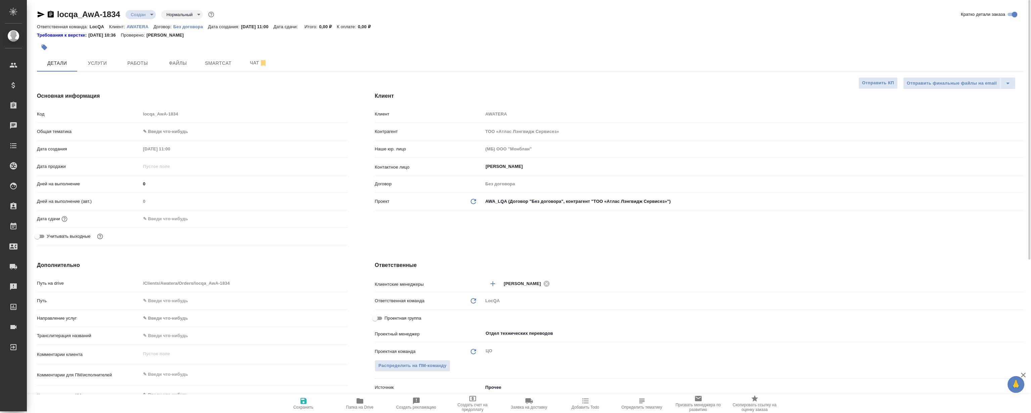
type textarea "x"
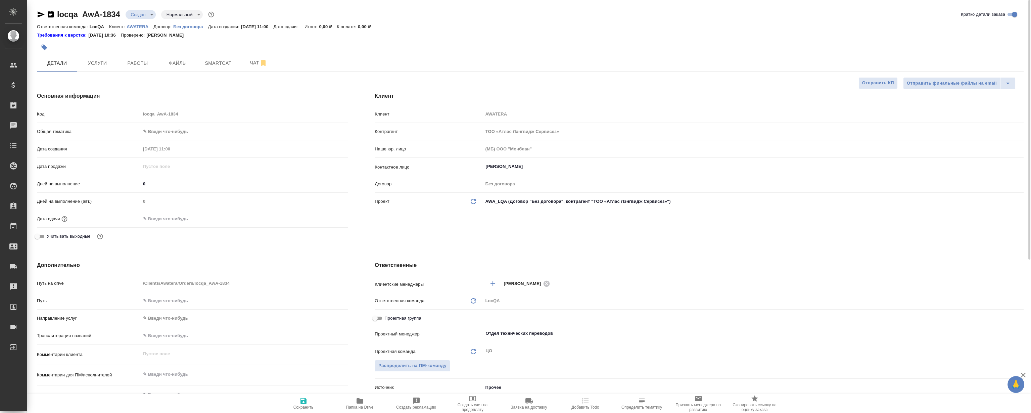
type textarea "x"
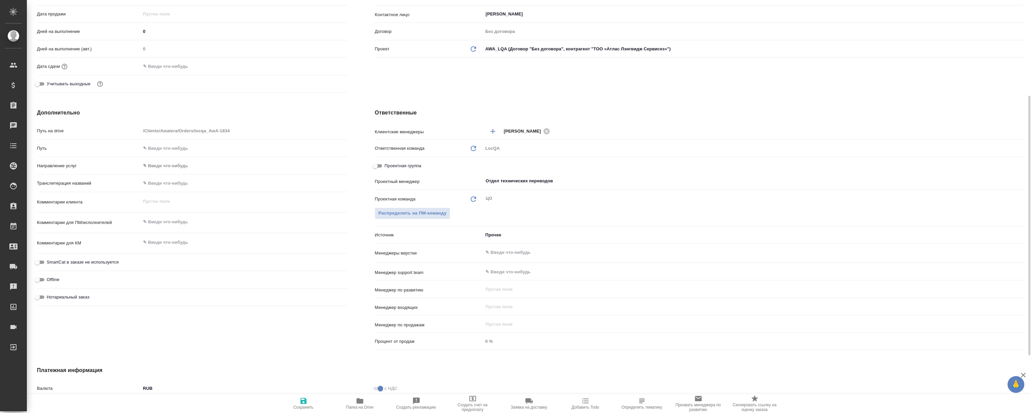
scroll to position [244, 0]
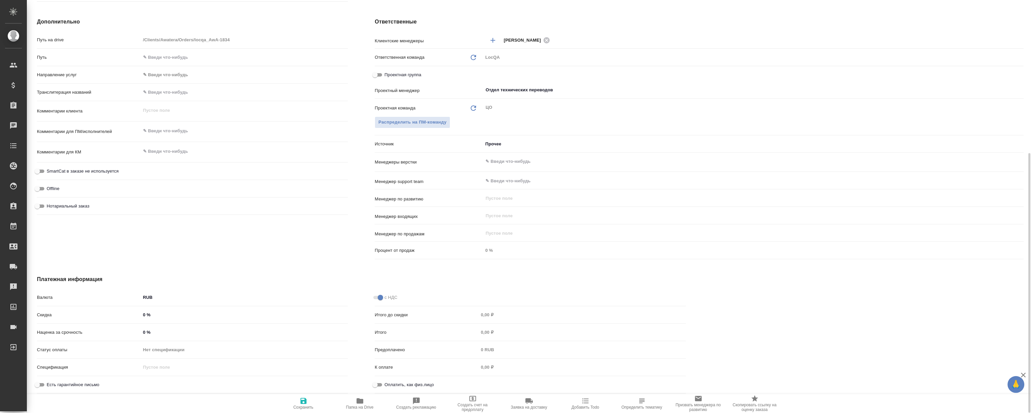
type textarea "x"
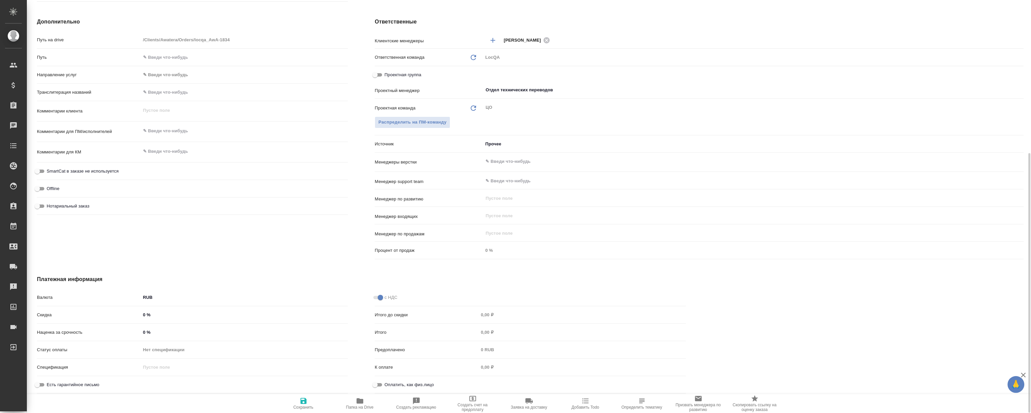
type textarea "x"
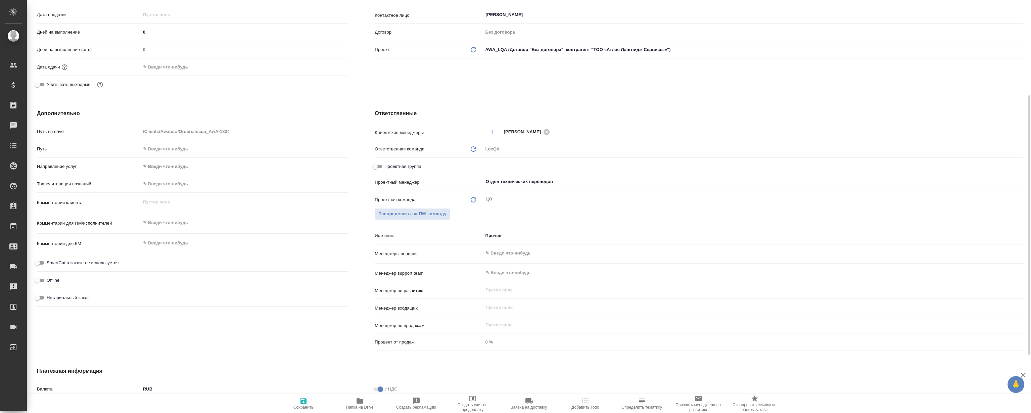
type textarea "x"
click at [175, 221] on textarea at bounding box center [245, 222] width 208 height 11
type textarea "x"
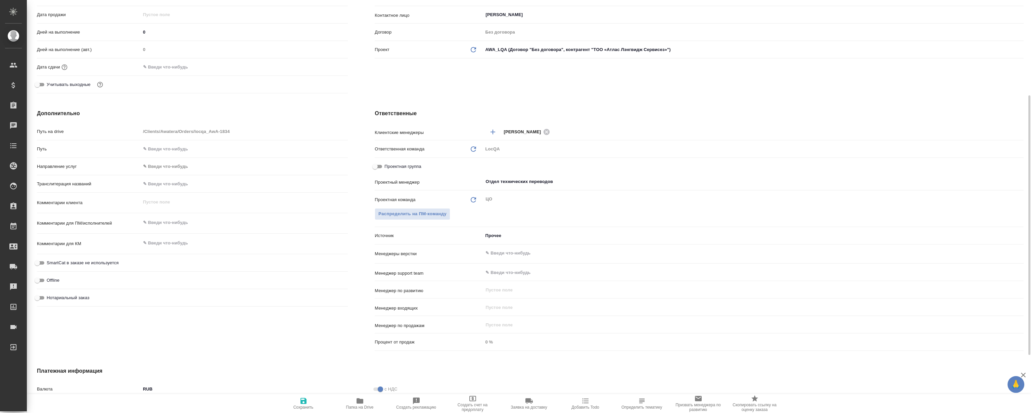
type textarea "x"
paste textarea "Для начислений фрилансерам и штатным менеджерам за задачи LocQA, поставленные с…"
type textarea "x"
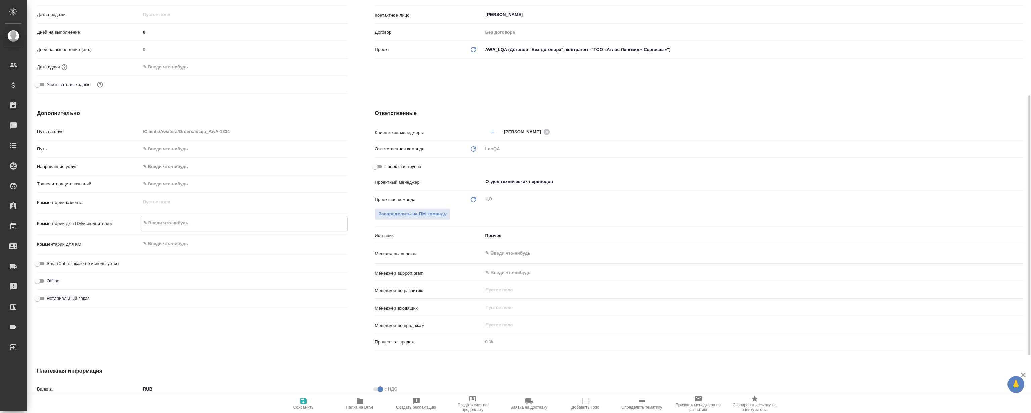
type textarea "Для начислений фрилансерам и штатным менеджерам за задачи LocQA, поставленные с…"
type textarea "x"
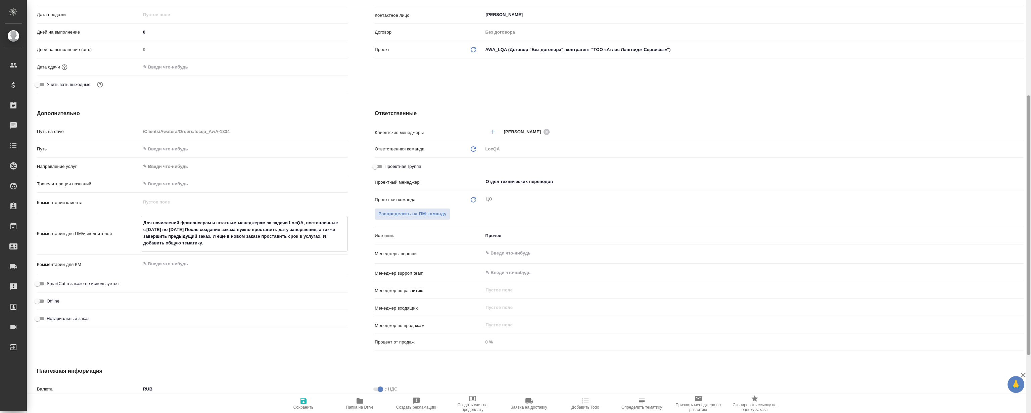
type textarea "Для начислений фрилансерам и штатным менеджерам за задачи LocQA, поставленные с…"
type textarea "x"
click at [155, 227] on textarea "Для начислений фрилансерам и штатным менеджерам за задачи LocQA, поставленные с…" at bounding box center [244, 233] width 207 height 32
type textarea "x"
type textarea "Для начислений фрилансерам и штатным менеджерам за задачи LocQA, поставленные с…"
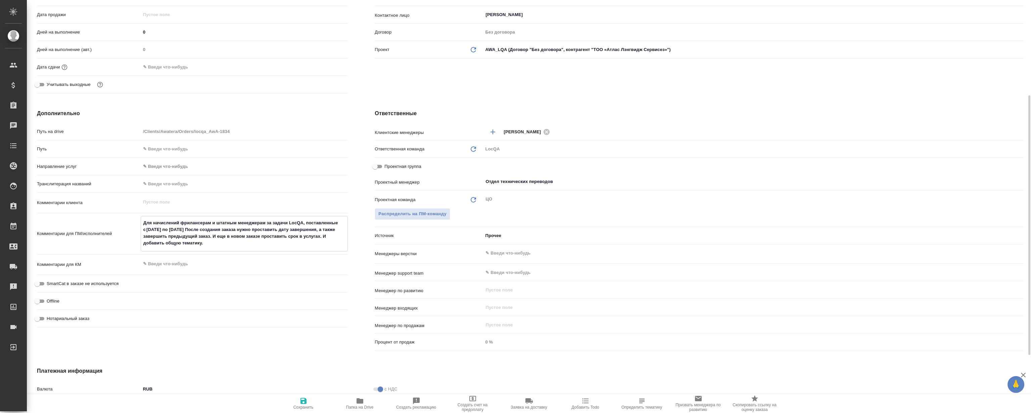
type textarea "x"
click at [161, 226] on textarea "Для начислений фрилансерам и штатным менеджерам за задачи LocQA, поставленные с…" at bounding box center [244, 233] width 207 height 32
type textarea "x"
type textarea "Для начислений фрилансерам и штатным менеджерам за задачи LocQA, поставленные с…"
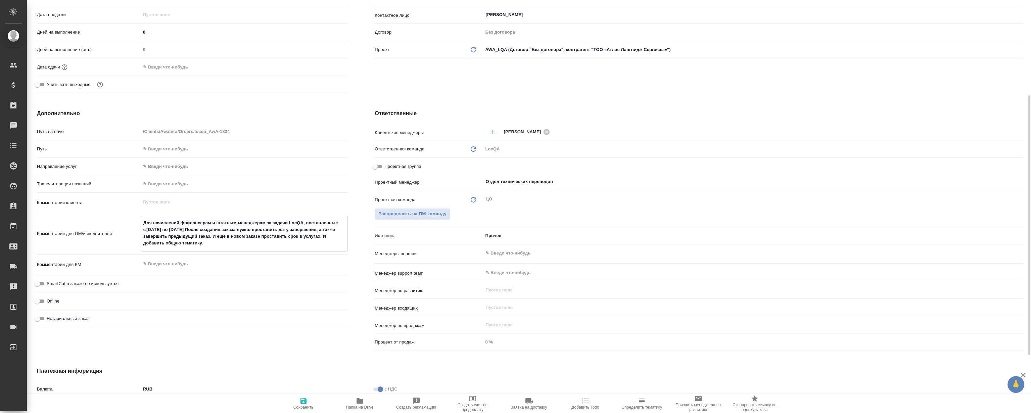
type textarea "x"
type textarea "Для начислений фрилансерам и штатным менеджерам за задачи LocQA, поставленные с…"
type textarea "x"
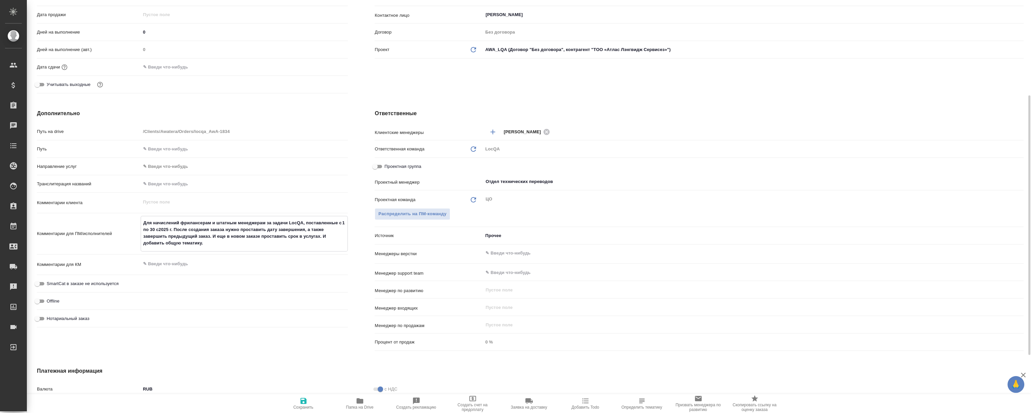
type textarea "x"
type textarea "Для начислений фрилансерам и штатным менеджерам за задачи LocQA, поставленные с…"
type textarea "x"
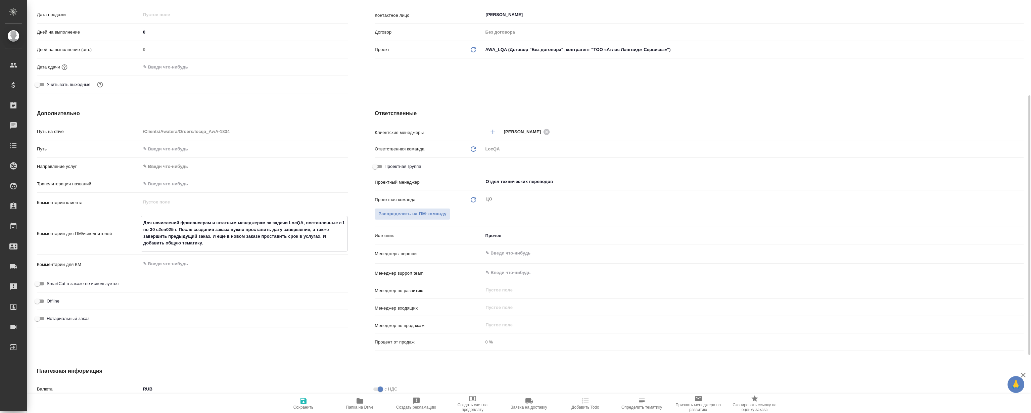
type textarea "x"
type textarea "Для начислений фрилансерам и штатным менеджерам за задачи LocQA, поставленные с…"
type textarea "x"
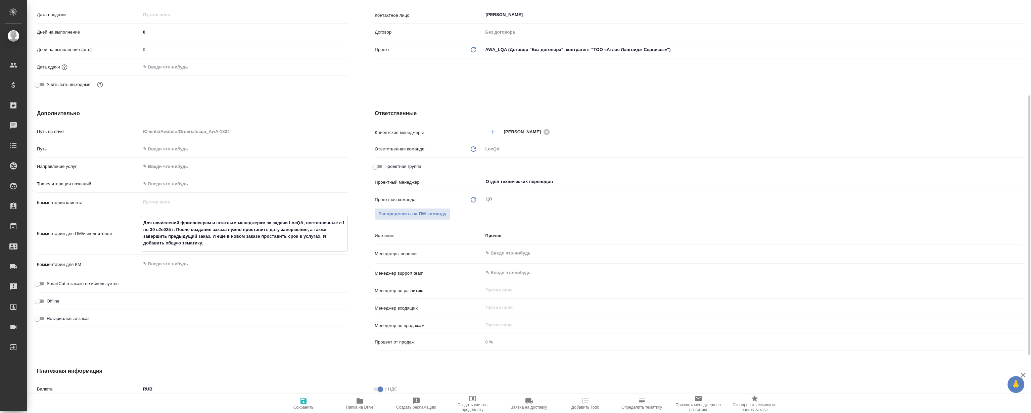
type textarea "Для начислений фрилансерам и штатным менеджерам за задачи LocQA, поставленные с…"
type textarea "x"
type textarea "Для начислений фрилансерам и штатным менеджерам за задачи LocQA, поставленные с…"
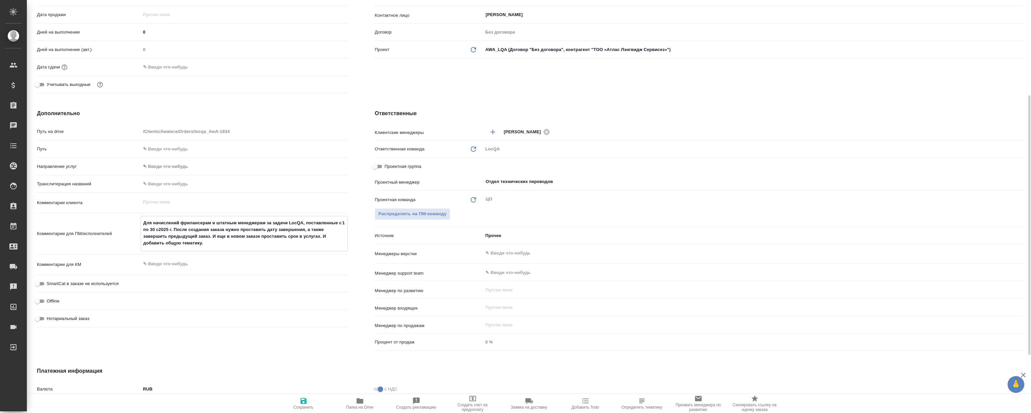
type textarea "x"
type textarea "Для начислений фрилансерам и штатным менеджерам за задачи LocQA, поставленные с…"
type textarea "x"
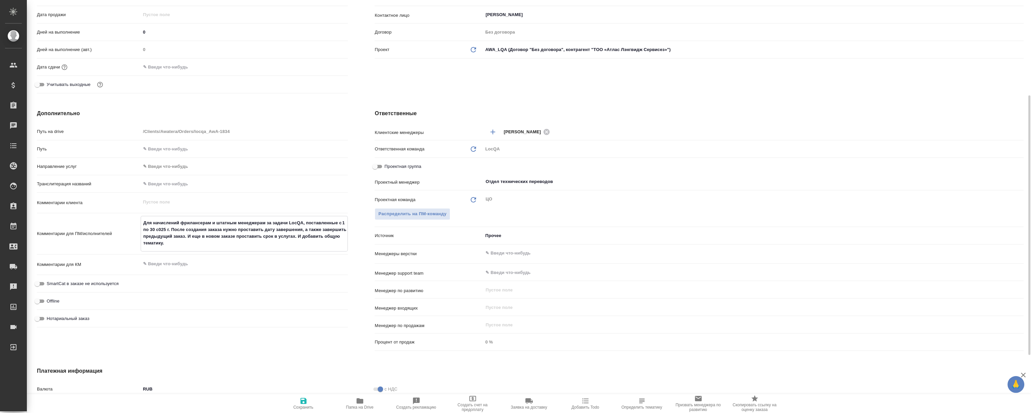
type textarea "x"
type textarea "Для начислений фрилансерам и штатным менеджерам за задачи LocQA, поставленные с…"
type textarea "x"
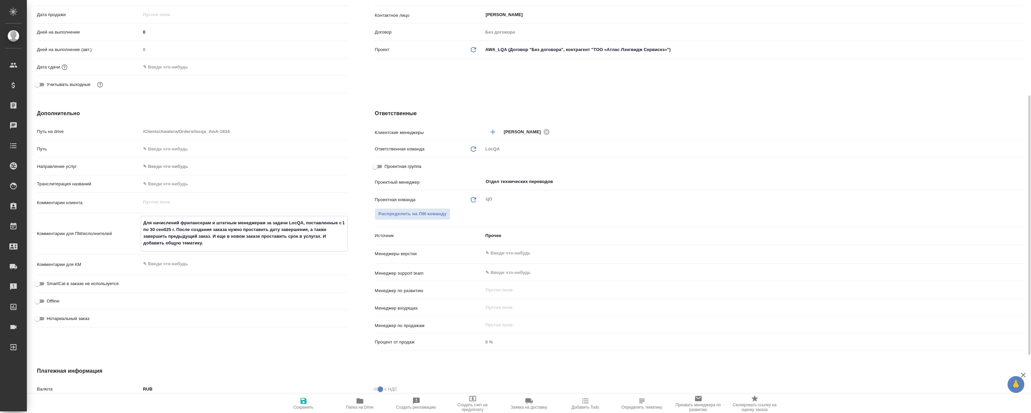
type textarea "Для начислений фрилансерам и штатным менеджерам за задачи LocQA, поставленные с…"
type textarea "x"
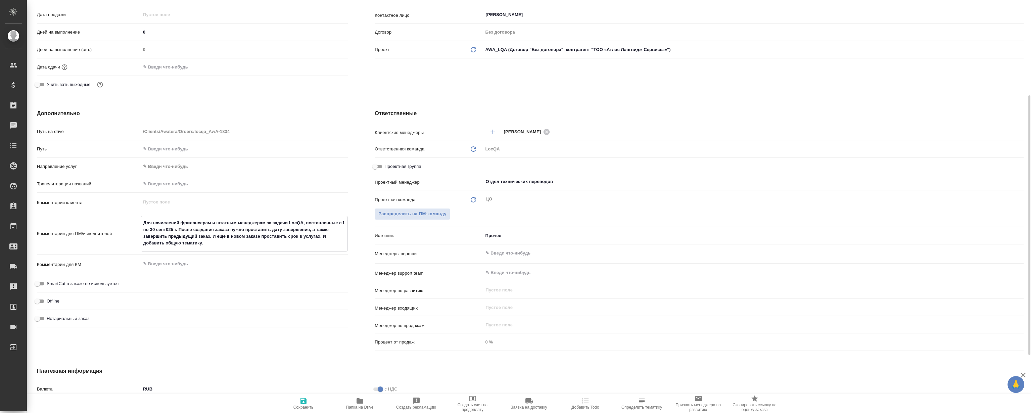
type textarea "Для начислений фрилансерам и штатным менеджерам за задачи LocQA, поставленные с…"
type textarea "x"
type textarea "Для начислений фрилансерам и штатным менеджерам за задачи LocQA, поставленные с…"
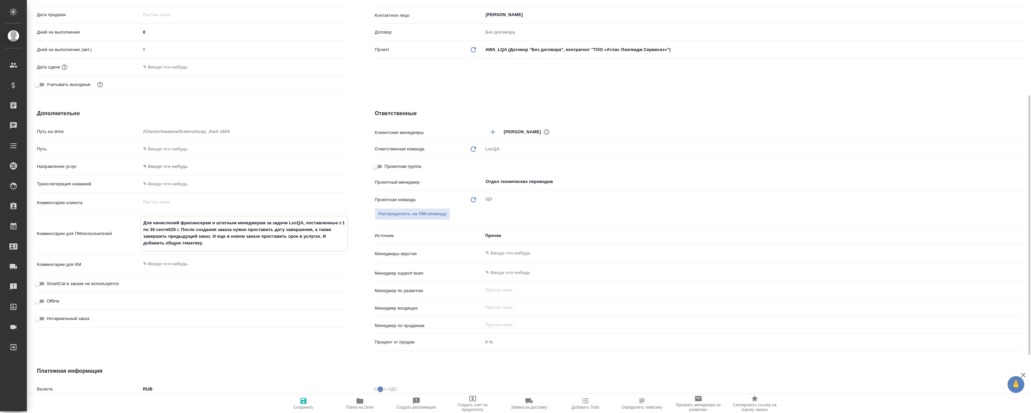
type textarea "x"
type textarea "Для начислений фрилансерам и штатным менеджерам за задачи LocQA, поставленные с…"
type textarea "x"
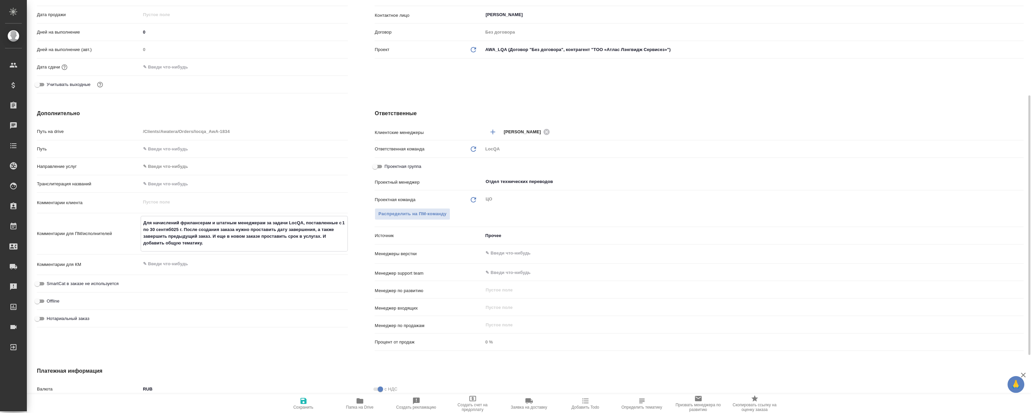
type textarea "x"
type textarea "Для начислений фрилансерам и штатным менеджерам за задачи LocQA, поставленные с…"
type textarea "x"
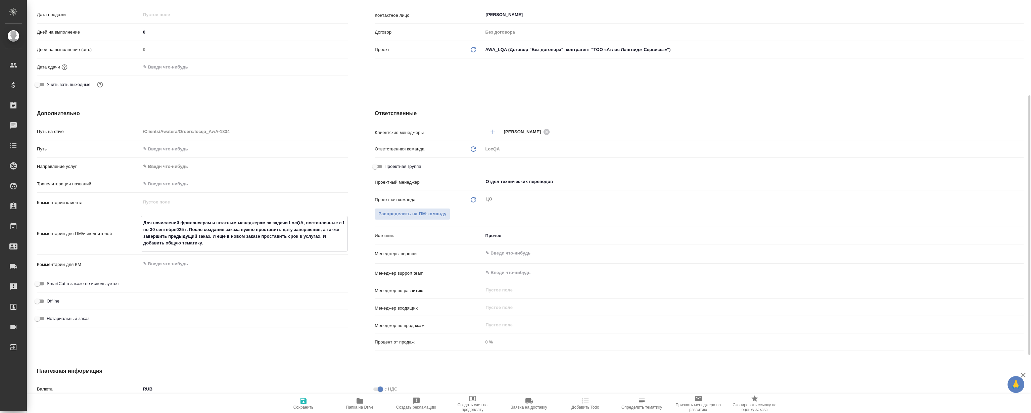
type textarea "x"
type textarea "Для начислений фрилансерам и штатным менеджерам за задачи LocQA, поставленные с…"
type textarea "x"
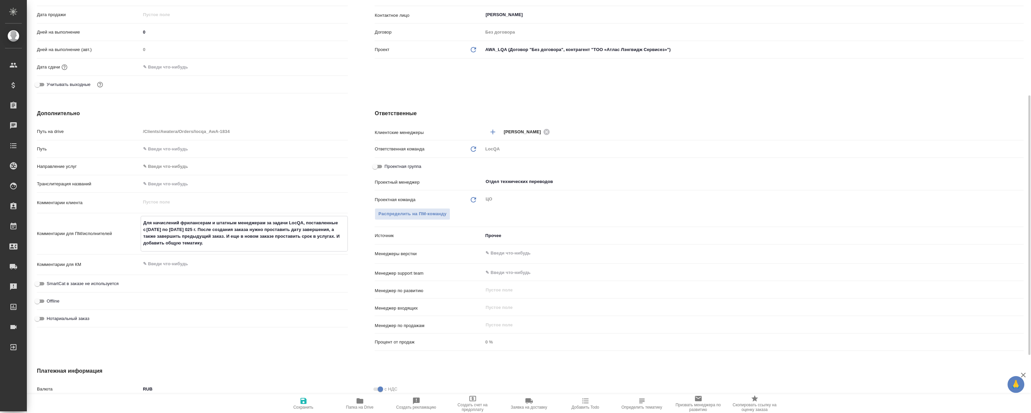
type textarea "Для начислений фрилансерам и штатным менеджерам за задачи LocQA, поставленные с…"
type textarea "x"
type textarea "Для начислений фрилансерам и штатным менеджерам за задачи LocQA, поставленные с…"
click at [293, 249] on div "Для начислений фрилансерам и штатным менеджерам за задачи LocQA, поставленные с…" at bounding box center [245, 234] width 208 height 36
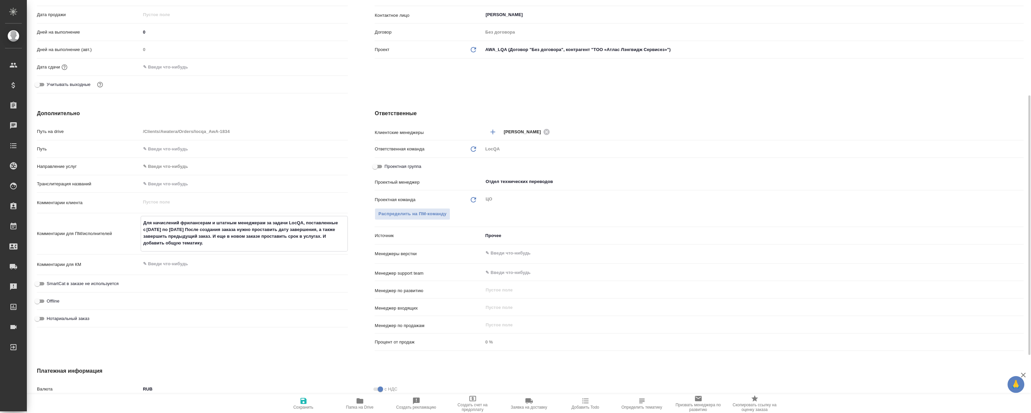
type textarea "x"
click at [304, 402] on icon "button" at bounding box center [304, 401] width 8 height 8
type textarea "x"
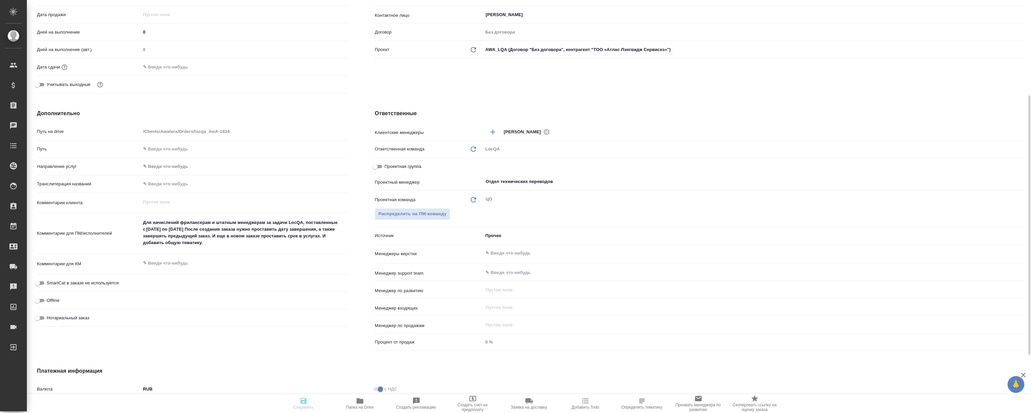
type textarea "x"
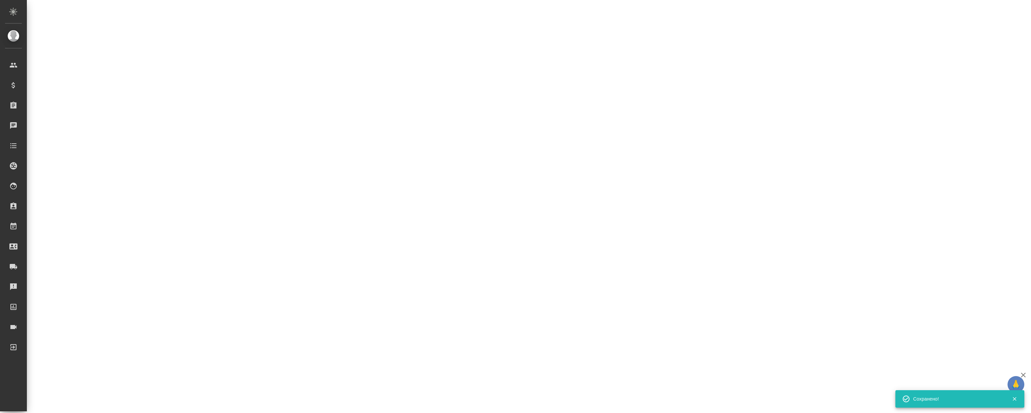
select select "RU"
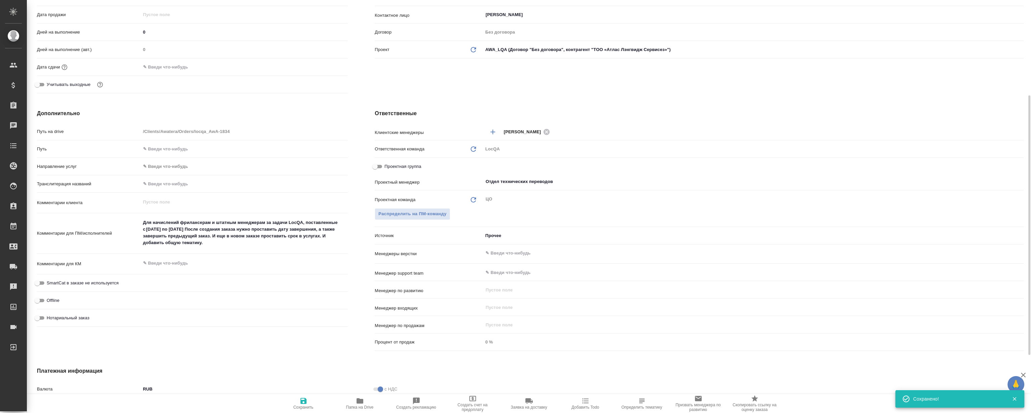
type textarea "x"
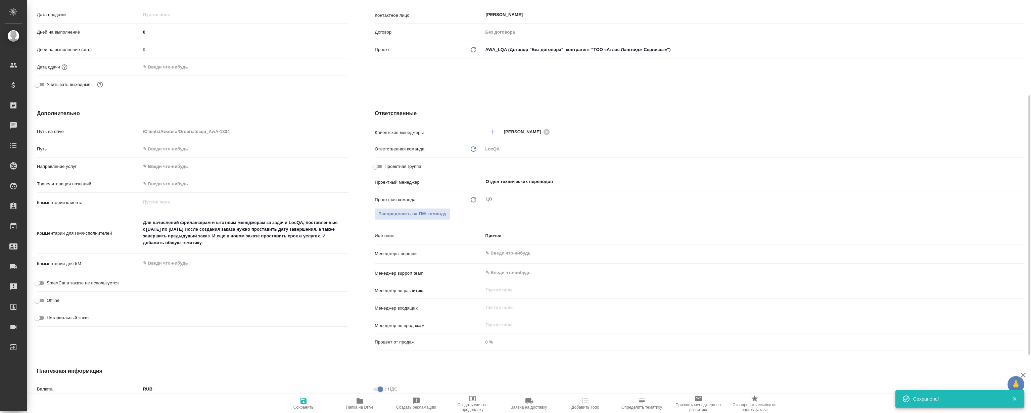
type textarea "x"
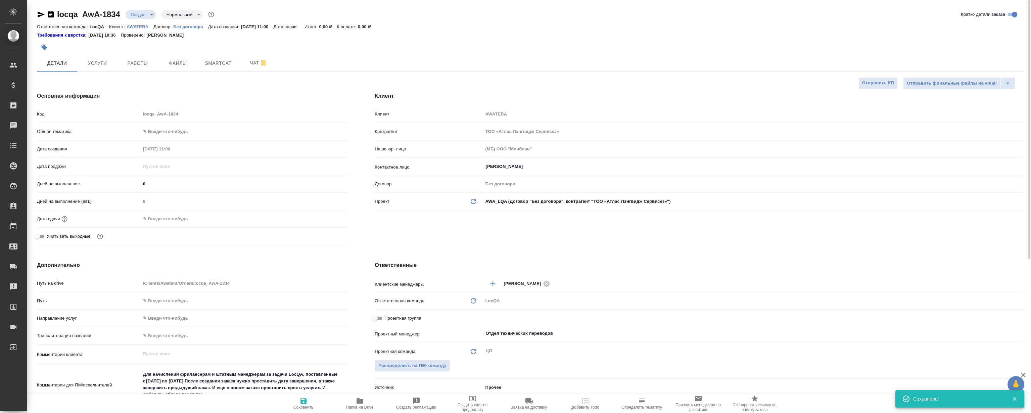
click at [171, 133] on body "🙏 .cls-1 fill:#fff; AWATERA Magerramov Ruslan Клиенты Спецификации Заказы 0 Чат…" at bounding box center [515, 206] width 1031 height 413
click at [162, 152] on li "Маркетинг" at bounding box center [245, 152] width 208 height 11
type input "marketing"
type textarea "x"
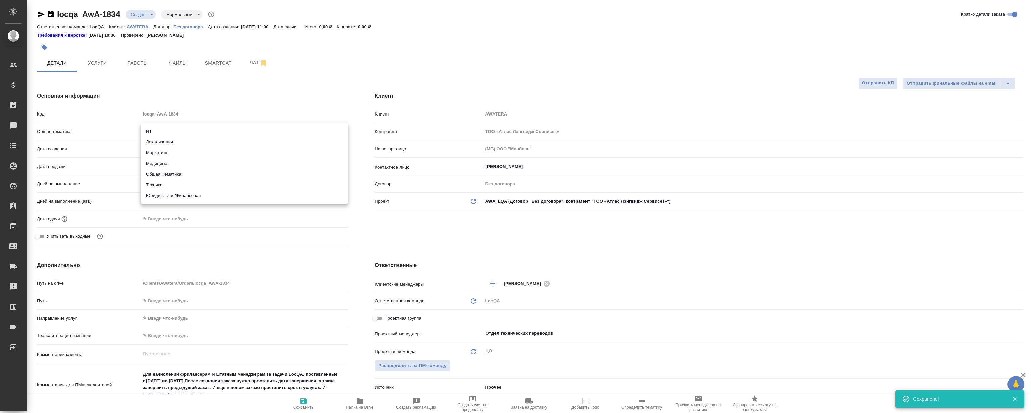
type textarea "x"
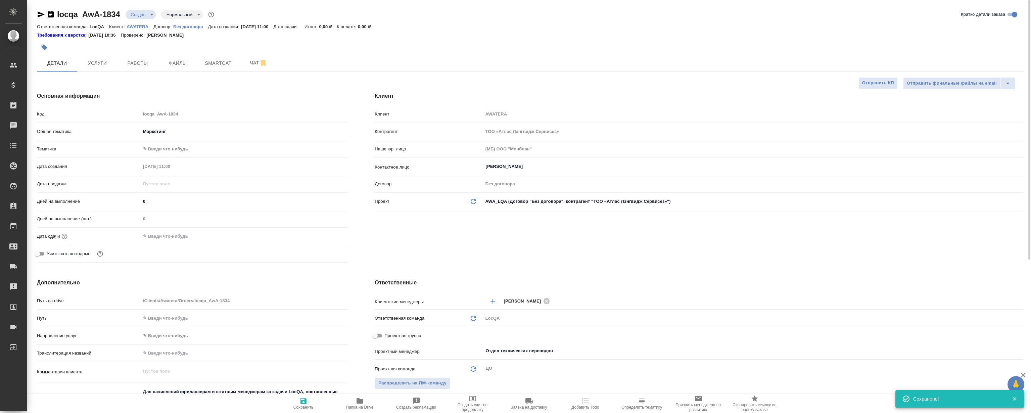
click at [160, 152] on body "🙏 .cls-1 fill:#fff; AWATERA Magerramov Ruslan Клиенты Спецификации Заказы 0 Чат…" at bounding box center [515, 206] width 1031 height 413
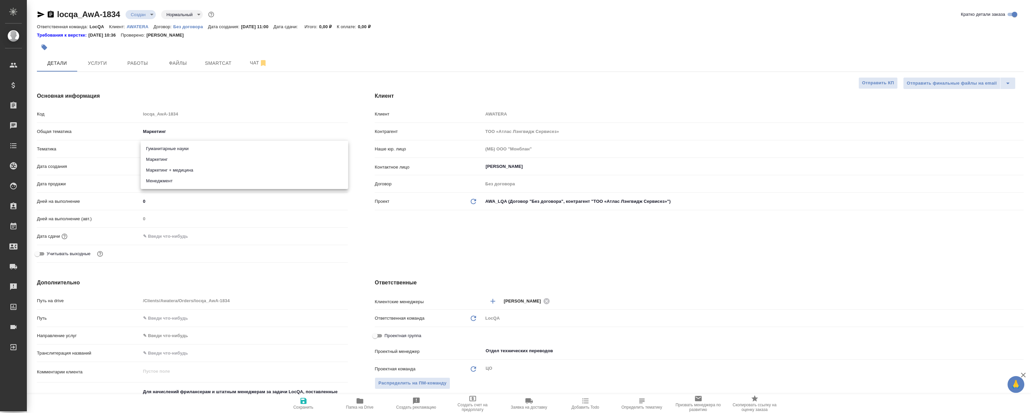
click at [161, 156] on li "Маркетинг" at bounding box center [245, 159] width 208 height 11
type textarea "x"
type input "5a8b8b956a9677013d343d63"
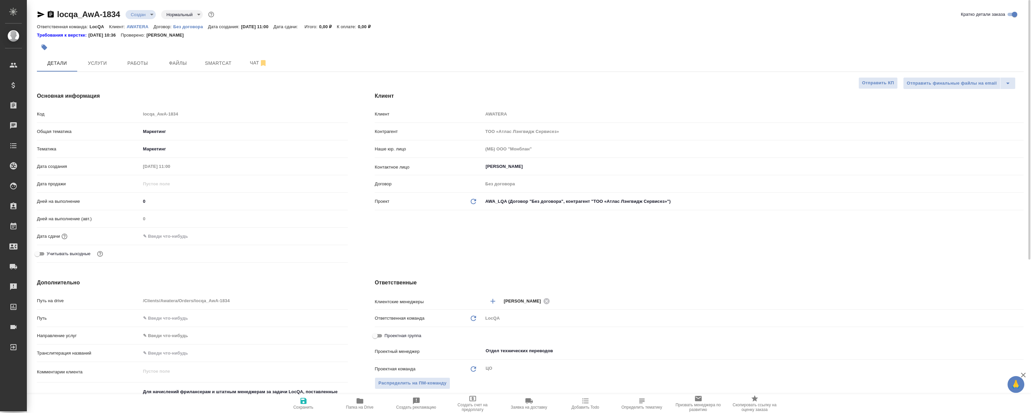
click at [297, 402] on span "Сохранить" at bounding box center [303, 403] width 48 height 13
type textarea "x"
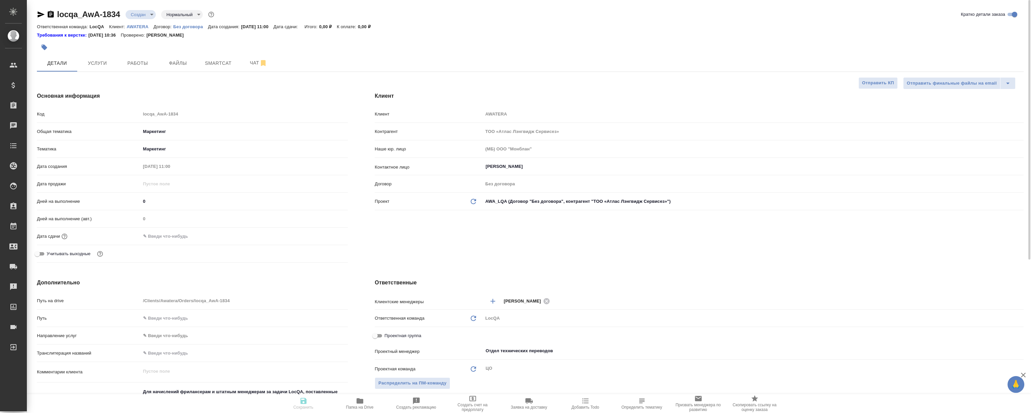
type textarea "x"
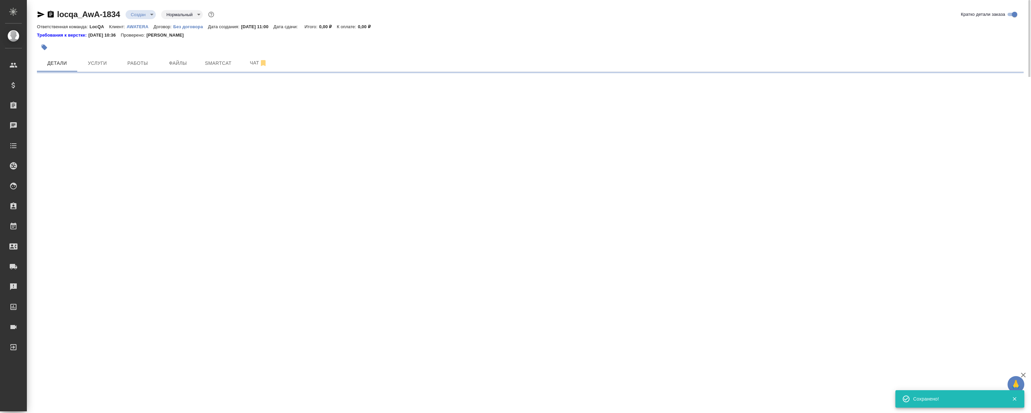
select select "RU"
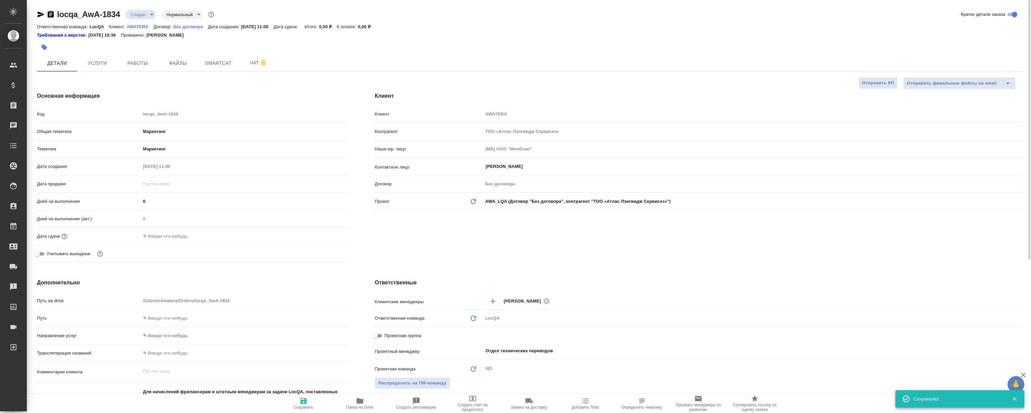
type textarea "x"
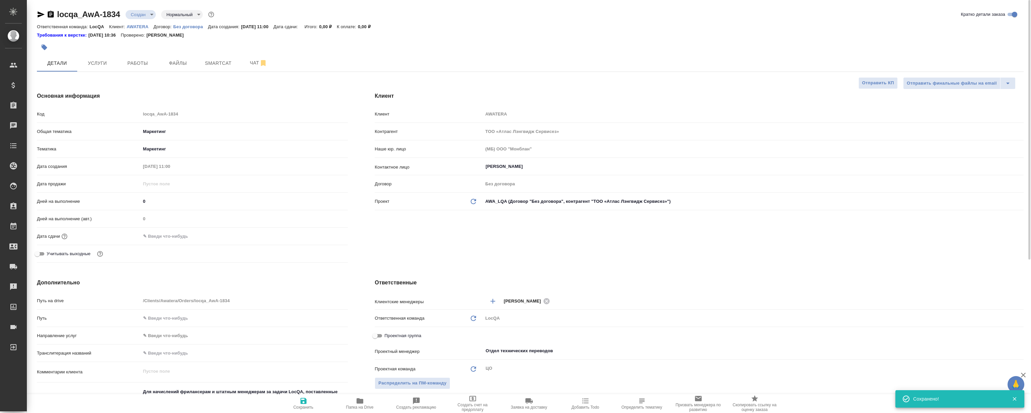
type textarea "x"
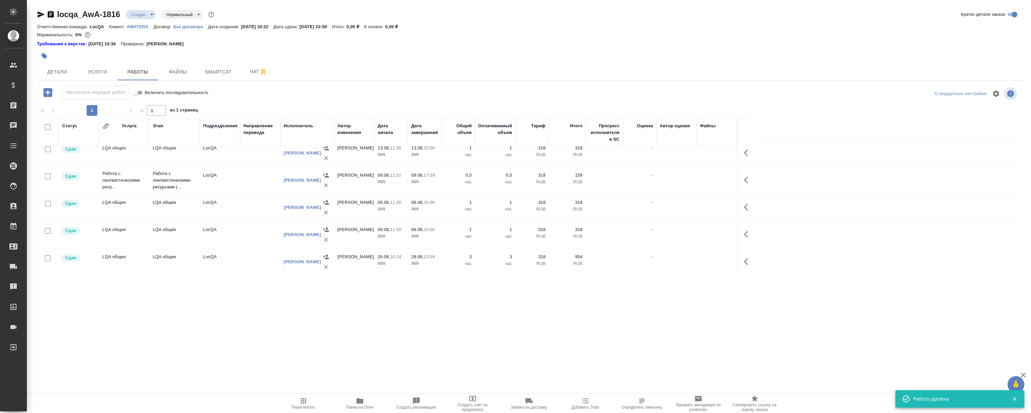
scroll to position [67, 0]
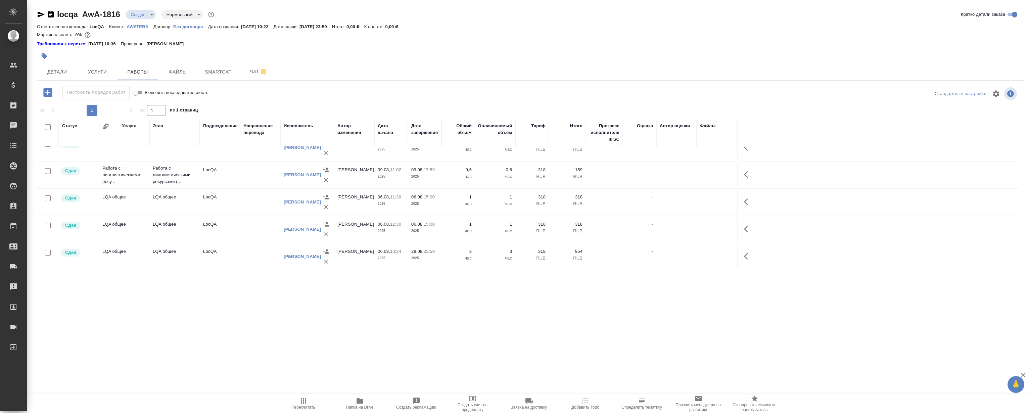
click at [746, 257] on icon "button" at bounding box center [746, 256] width 4 height 7
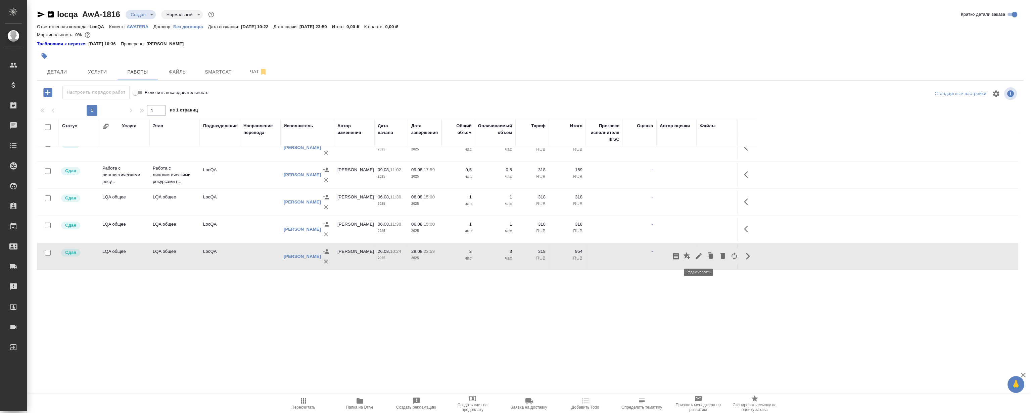
click at [700, 254] on icon "button" at bounding box center [699, 256] width 6 height 6
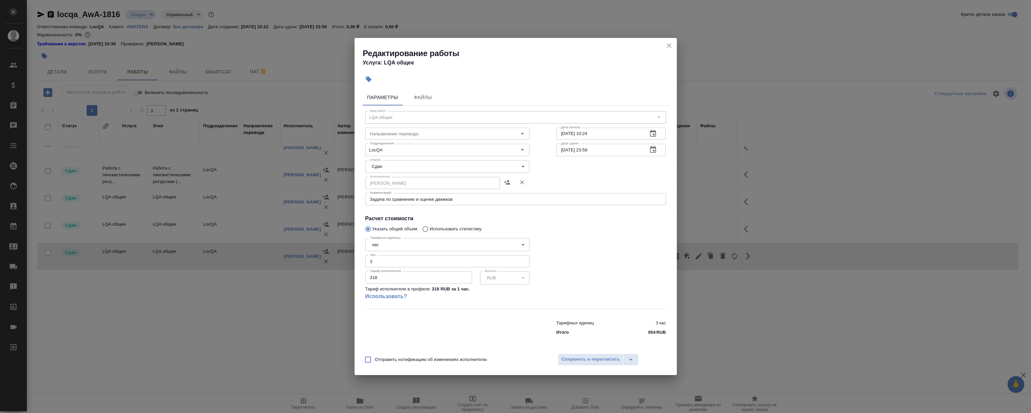
click at [672, 45] on icon "close" at bounding box center [669, 46] width 8 height 8
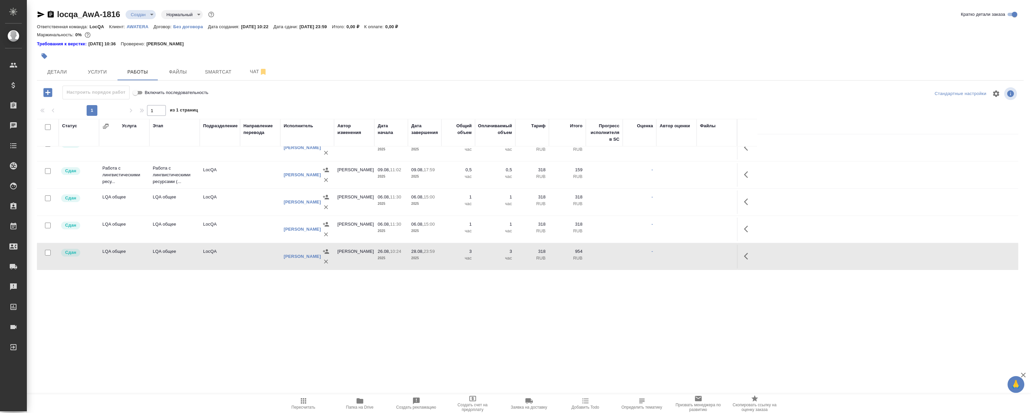
click at [495, 48] on div at bounding box center [530, 47] width 987 height 1
click at [746, 232] on icon "button" at bounding box center [748, 229] width 8 height 8
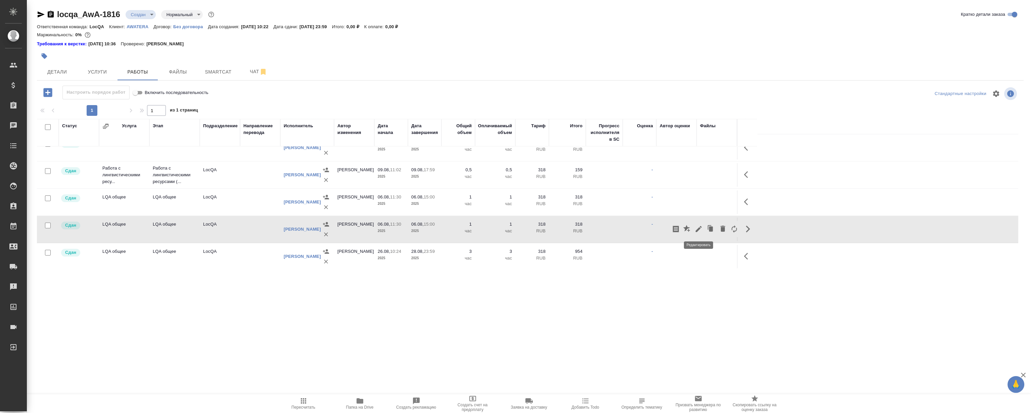
click at [701, 224] on button "button" at bounding box center [698, 229] width 11 height 16
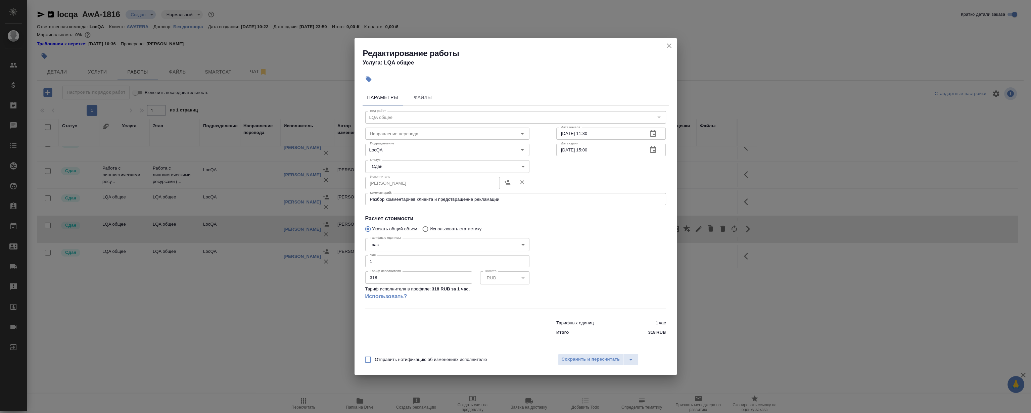
click at [670, 43] on icon "close" at bounding box center [669, 46] width 8 height 8
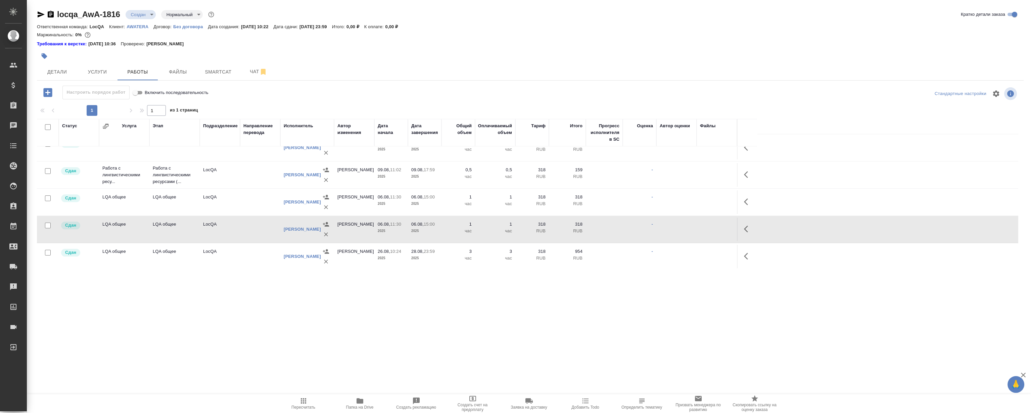
click at [751, 227] on icon "button" at bounding box center [748, 229] width 8 height 8
click at [708, 226] on icon "button" at bounding box center [710, 227] width 4 height 4
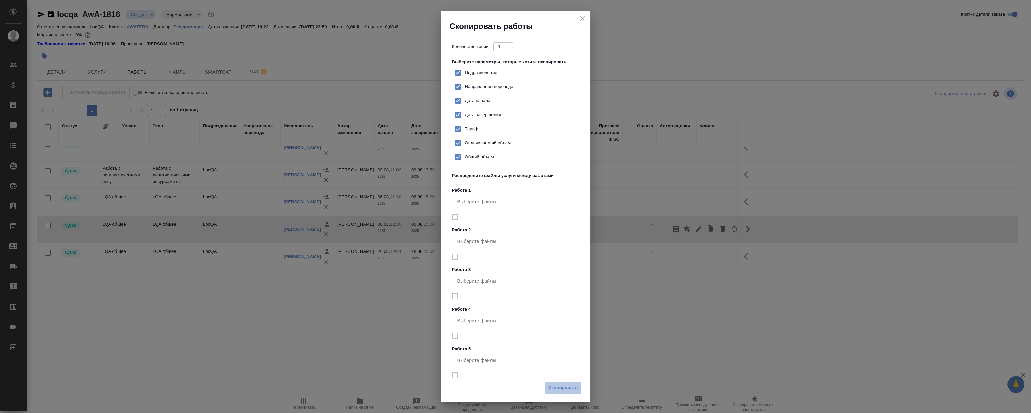
drag, startPoint x: 564, startPoint y: 391, endPoint x: 565, endPoint y: 362, distance: 28.6
click at [564, 390] on span "Скопировать" at bounding box center [563, 388] width 30 height 8
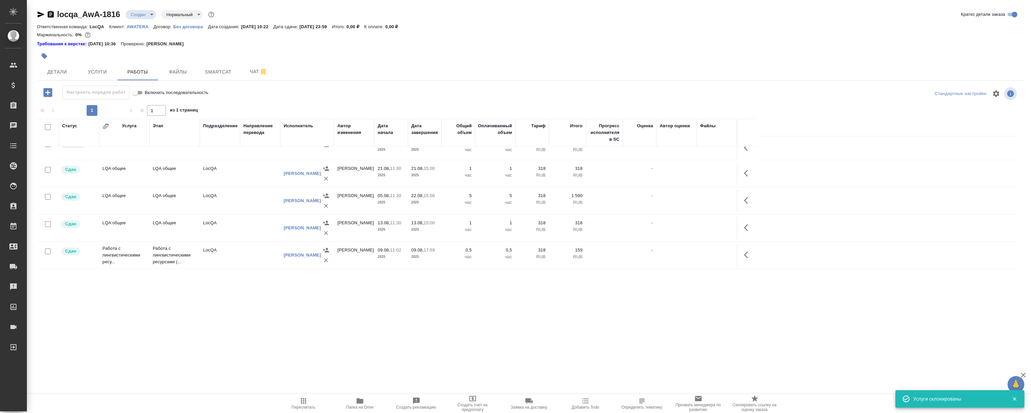
scroll to position [0, 0]
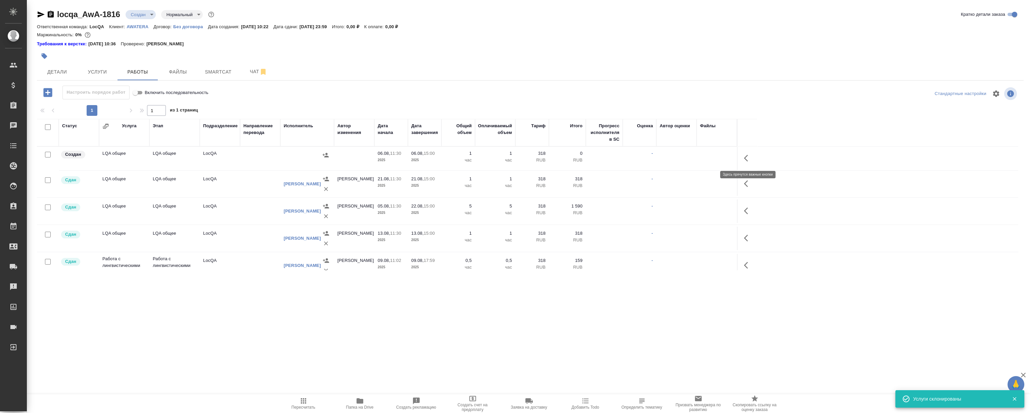
click at [748, 156] on icon "button" at bounding box center [748, 158] width 8 height 8
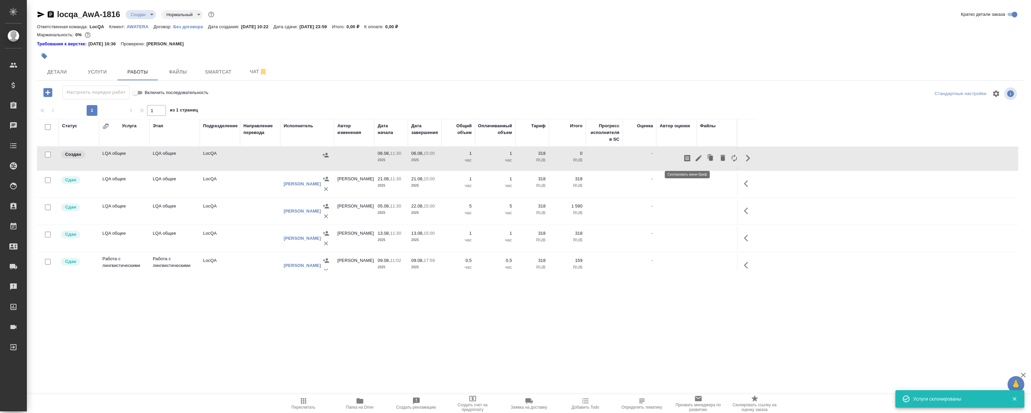
click at [699, 158] on icon "button" at bounding box center [699, 158] width 6 height 6
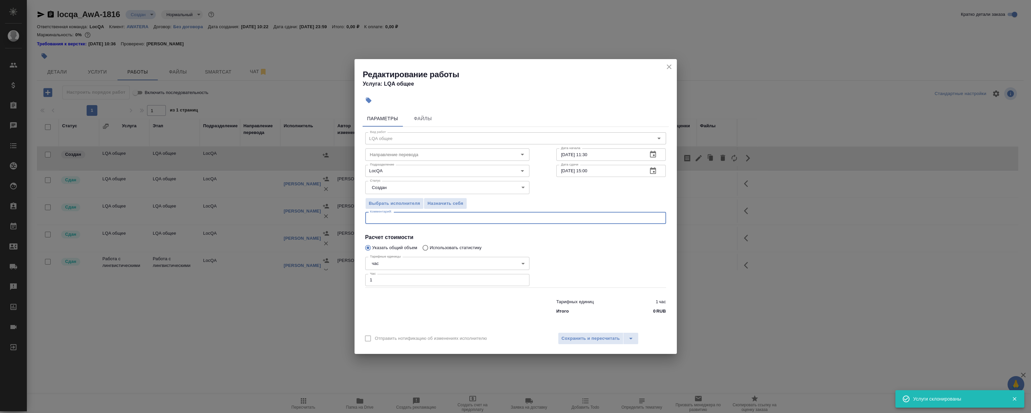
click at [428, 220] on textarea at bounding box center [516, 218] width 292 height 5
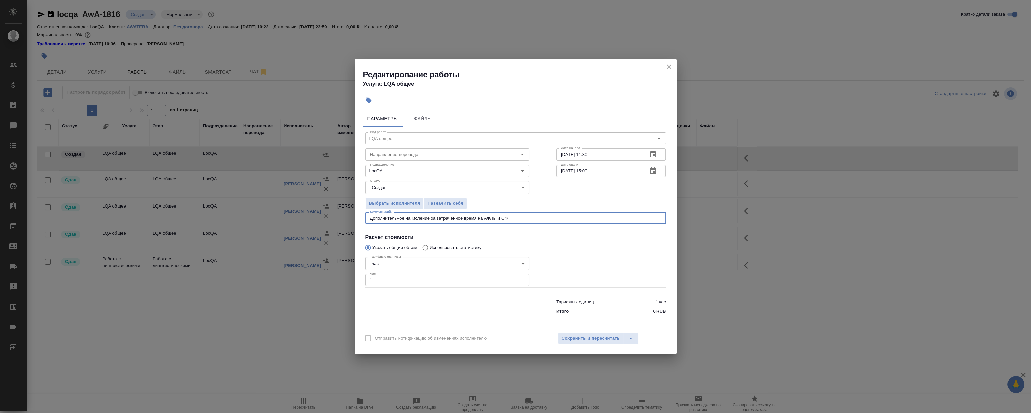
type textarea "Дополнительное начисление за затраченное время на АФЛы и СФТ"
click at [577, 247] on div at bounding box center [611, 271] width 137 height 60
click at [650, 170] on icon "button" at bounding box center [653, 171] width 8 height 8
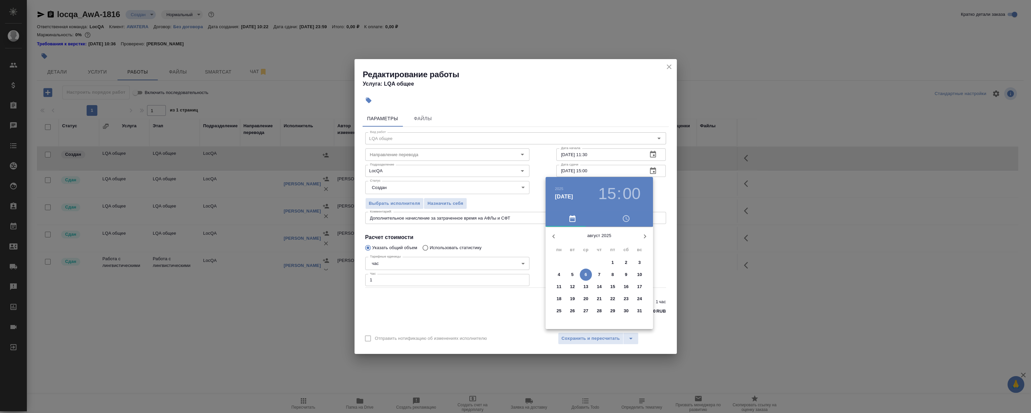
click at [640, 309] on p "31" at bounding box center [639, 311] width 5 height 7
type input "[DATE] 15:00"
click at [575, 96] on div at bounding box center [515, 206] width 1031 height 413
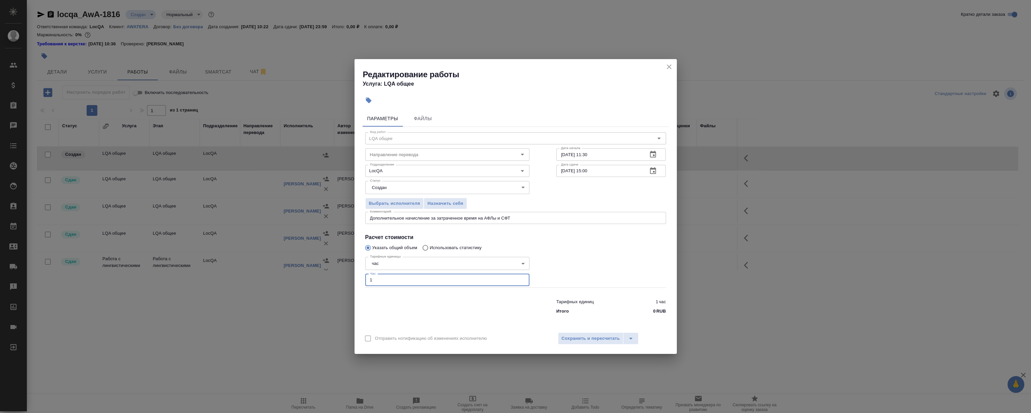
drag, startPoint x: 385, startPoint y: 279, endPoint x: 368, endPoint y: 281, distance: 16.9
click at [368, 281] on input "1" at bounding box center [447, 280] width 164 height 12
type input "2"
click at [586, 338] on span "Сохранить и пересчитать" at bounding box center [591, 339] width 58 height 8
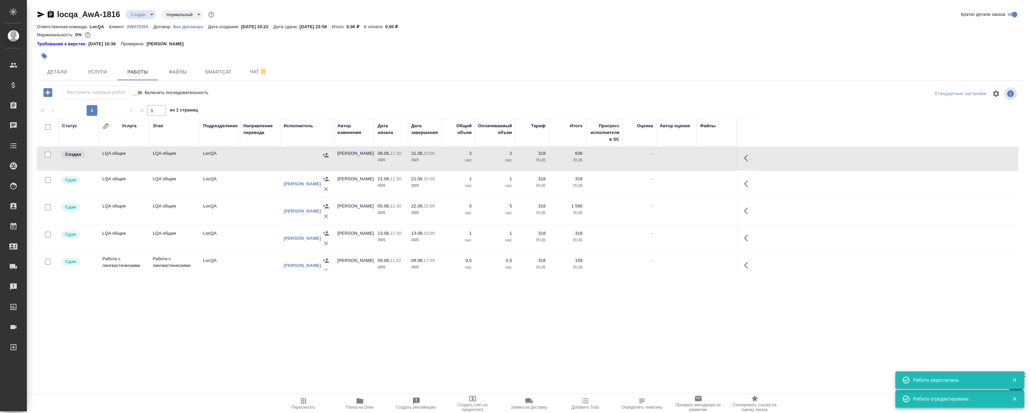
click at [748, 156] on icon "button" at bounding box center [748, 158] width 8 height 8
click at [699, 158] on icon "button" at bounding box center [699, 158] width 6 height 6
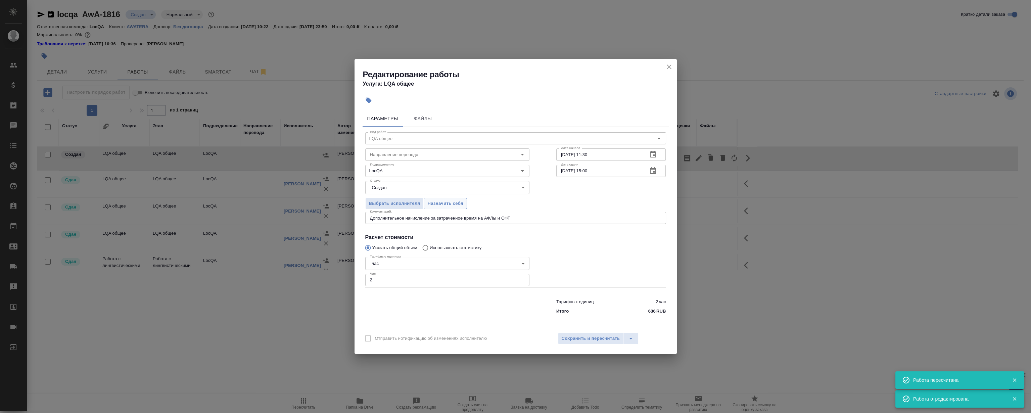
click at [435, 199] on button "Назначить себя" at bounding box center [445, 204] width 43 height 12
click at [671, 65] on icon "close" at bounding box center [669, 66] width 5 height 5
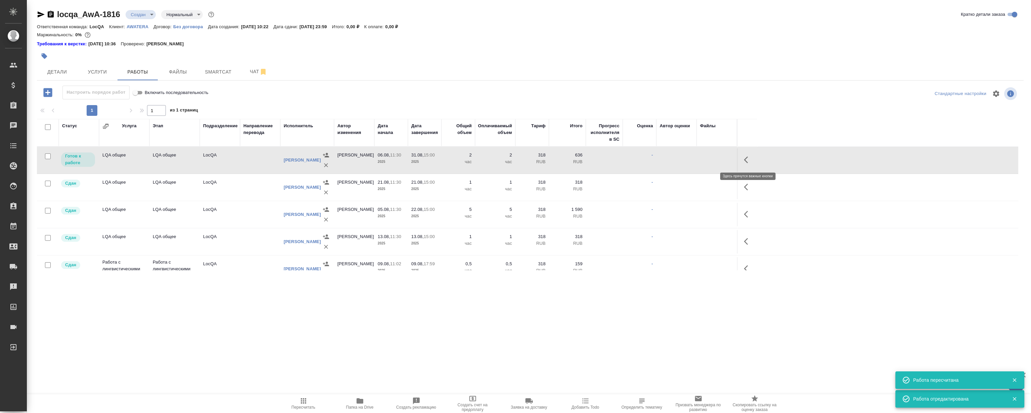
click at [746, 157] on icon "button" at bounding box center [748, 160] width 8 height 8
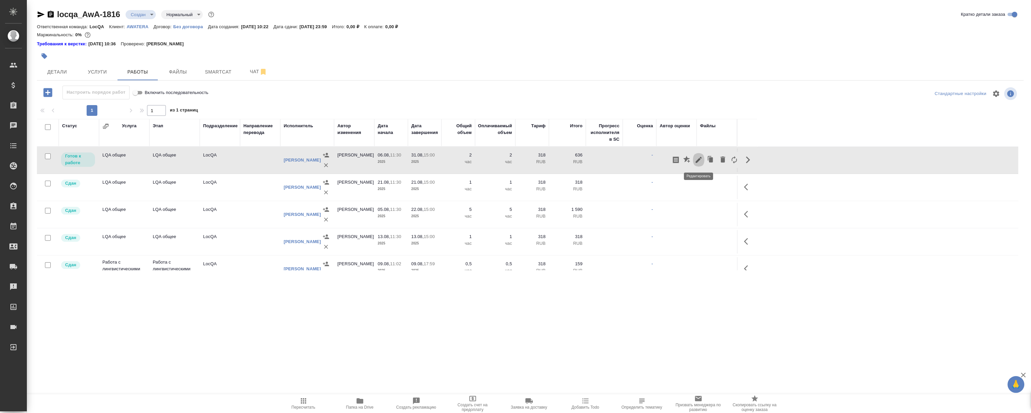
click at [696, 160] on icon "button" at bounding box center [699, 160] width 8 height 8
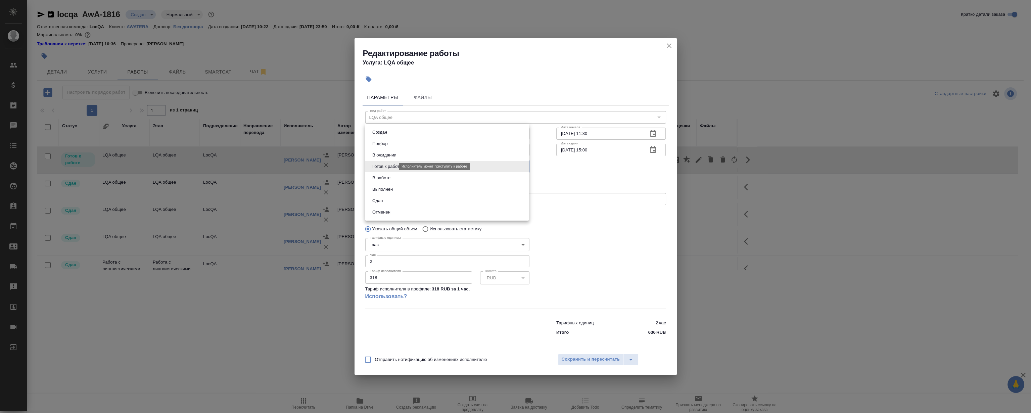
click at [388, 166] on body "🙏 .cls-1 fill:#fff; AWATERA [PERSON_NAME] Клиенты Спецификации Заказы 0 Чаты To…" at bounding box center [515, 206] width 1031 height 413
click at [399, 200] on li "Сдан" at bounding box center [447, 200] width 164 height 11
type input "closed"
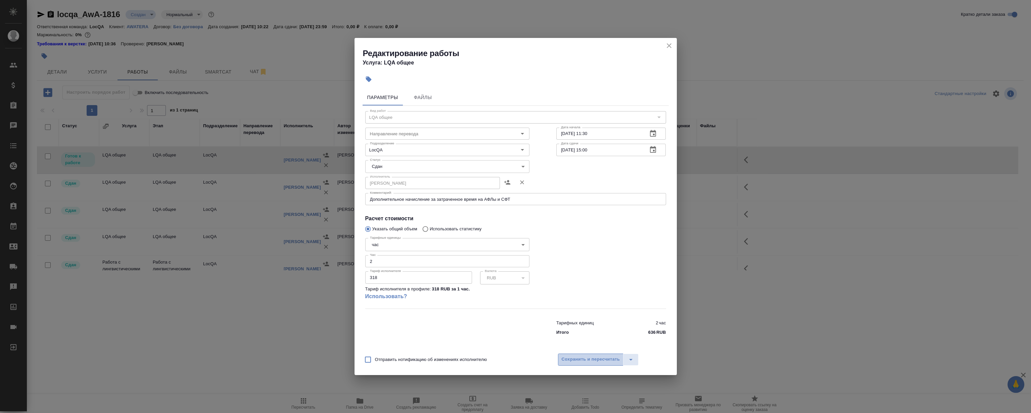
click at [568, 360] on span "Сохранить и пересчитать" at bounding box center [591, 360] width 58 height 8
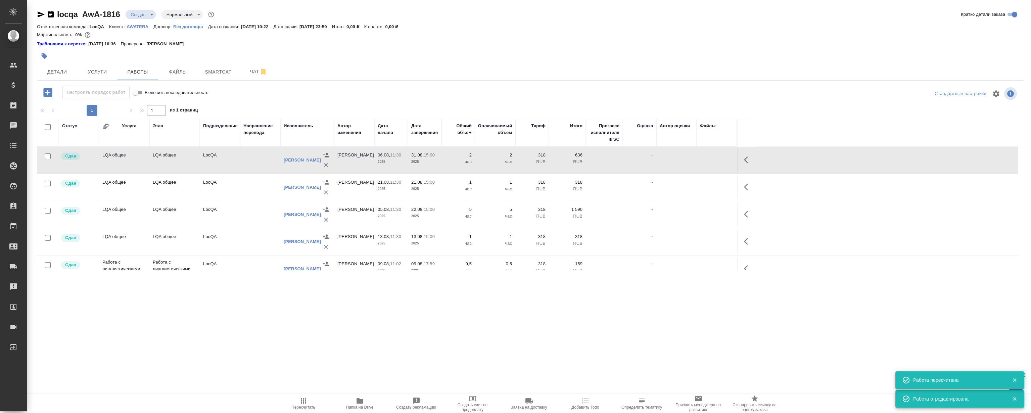
click at [150, 10] on body "🙏 .cls-1 fill:#fff; AWATERA [PERSON_NAME] Клиенты Спецификации Заказы 0 Чаты To…" at bounding box center [515, 206] width 1031 height 413
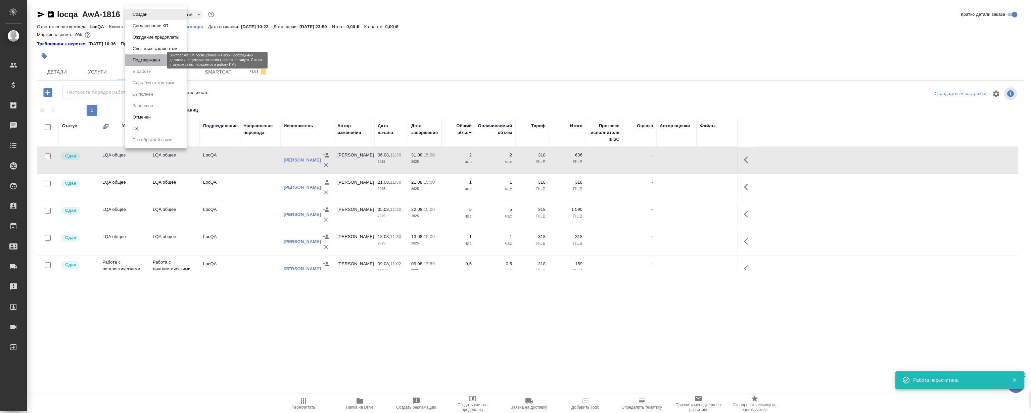
click at [147, 59] on button "Подтвержден" at bounding box center [147, 59] width 32 height 7
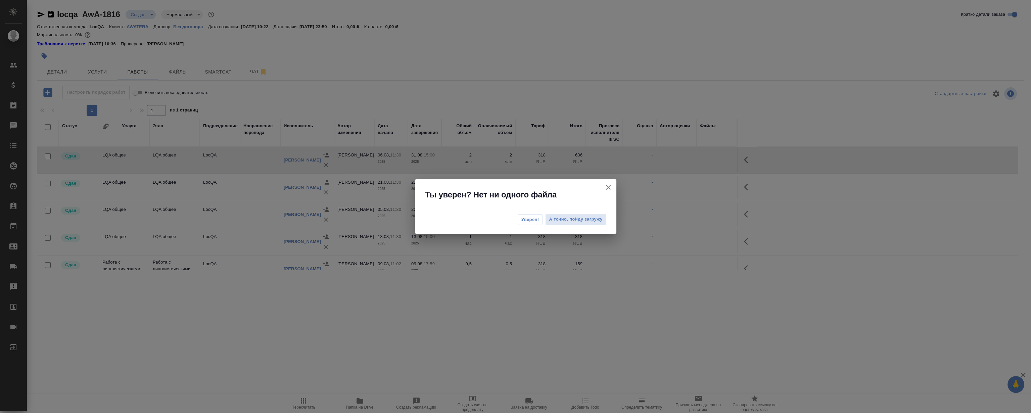
click at [530, 219] on span "Уверен!" at bounding box center [531, 219] width 18 height 7
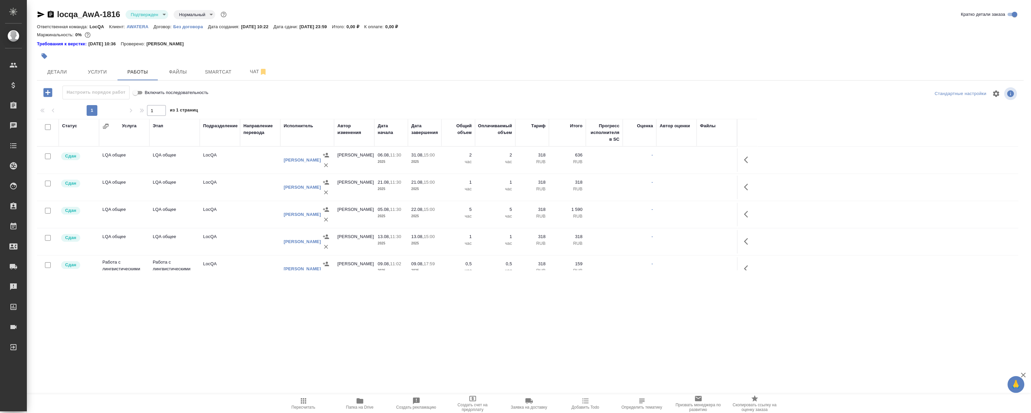
click at [151, 13] on body "🙏 .cls-1 fill:#fff; AWATERA [PERSON_NAME] Спецификации Заказы 0 Чаты Todo Проек…" at bounding box center [515, 206] width 1031 height 413
click at [148, 71] on button "В работе" at bounding box center [142, 70] width 22 height 7
click at [139, 13] on body "🙏 .cls-1 fill:#fff; AWATERA [PERSON_NAME] Спецификации Заказы 0 Чаты Todo Проек…" at bounding box center [515, 206] width 1031 height 413
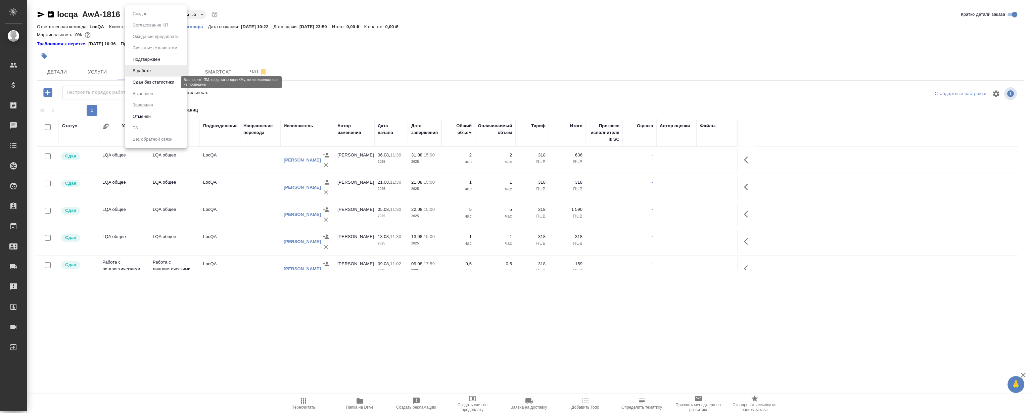
click at [140, 86] on button "Сдан без статистики" at bounding box center [154, 82] width 46 height 7
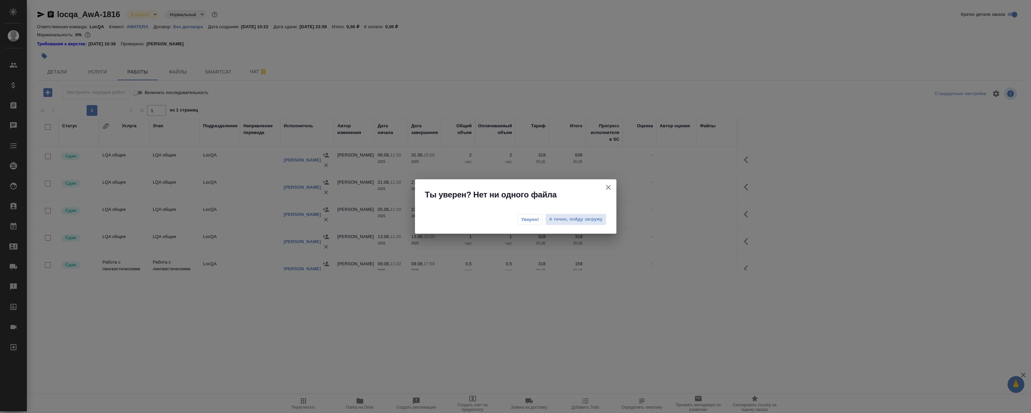
click at [527, 220] on span "Уверен!" at bounding box center [531, 219] width 18 height 7
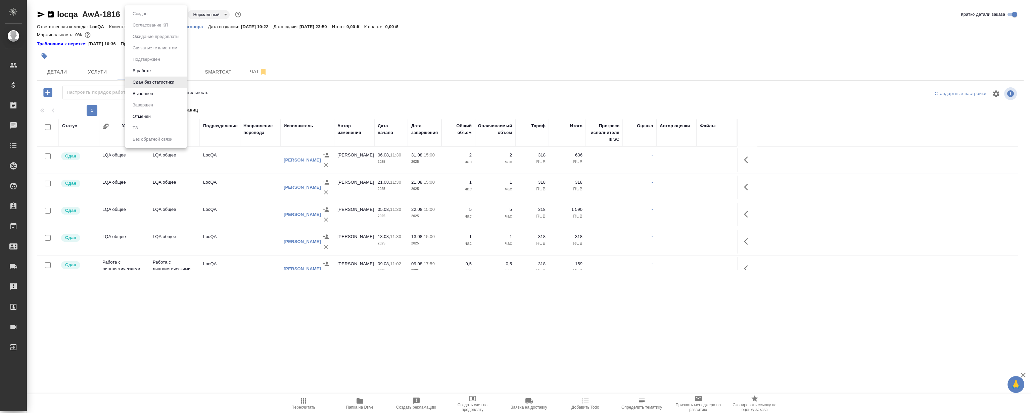
click at [147, 14] on body "🙏 .cls-1 fill:#fff; AWATERA [PERSON_NAME] Клиенты Спецификации Заказы 0 Чаты To…" at bounding box center [515, 206] width 1031 height 413
click at [155, 96] on button "Выполнен" at bounding box center [143, 93] width 25 height 7
click at [139, 12] on body "🙏 .cls-1 fill:#fff; AWATERA [PERSON_NAME] Спецификации Заказы 0 Чаты Todo Проек…" at bounding box center [515, 206] width 1031 height 413
click at [150, 104] on button "Завершен" at bounding box center [143, 104] width 25 height 7
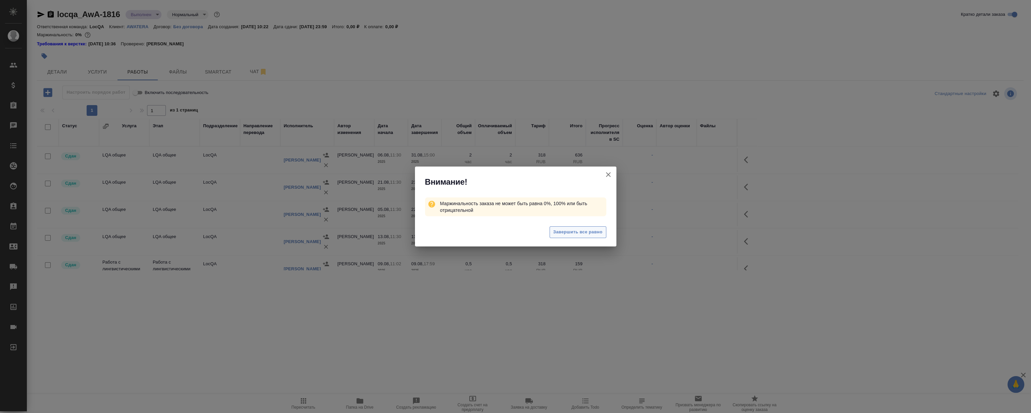
click at [574, 233] on span "Завершить все равно" at bounding box center [578, 232] width 49 height 8
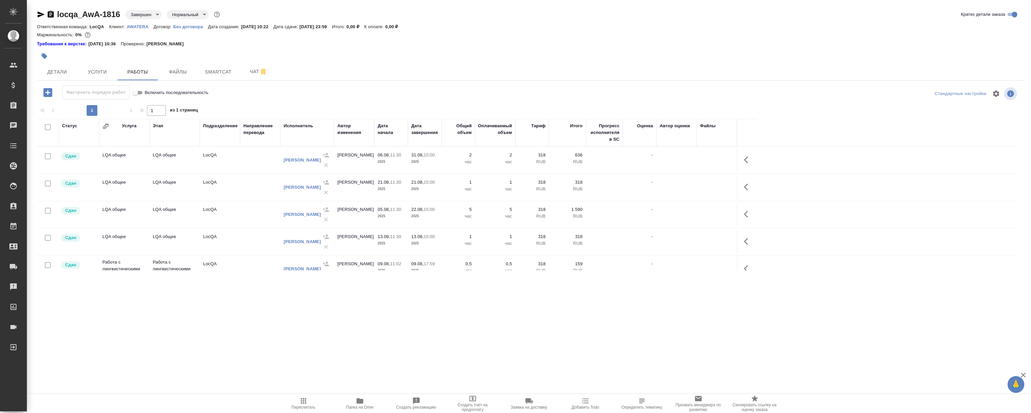
click at [532, 55] on div at bounding box center [366, 56] width 658 height 15
click at [561, 38] on div "Маржинальность: 0%" at bounding box center [530, 35] width 987 height 9
click at [601, 34] on div "Маржинальность: 0%" at bounding box center [530, 35] width 987 height 9
click at [587, 52] on div at bounding box center [366, 56] width 658 height 15
click at [561, 37] on div "Маржинальность: 0%" at bounding box center [530, 35] width 987 height 9
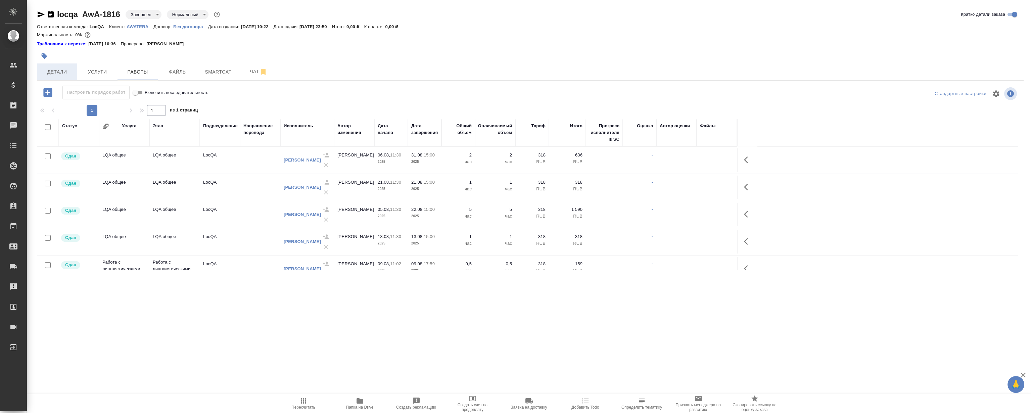
click at [58, 74] on span "Детали" at bounding box center [57, 72] width 32 height 8
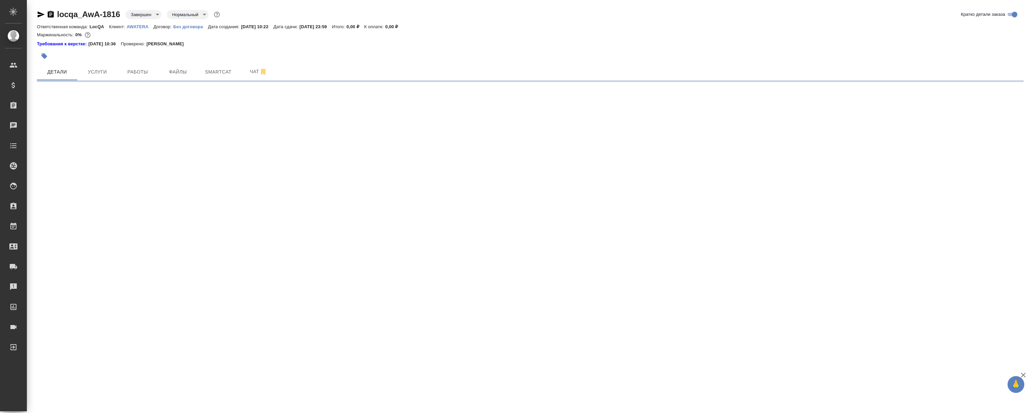
select select "RU"
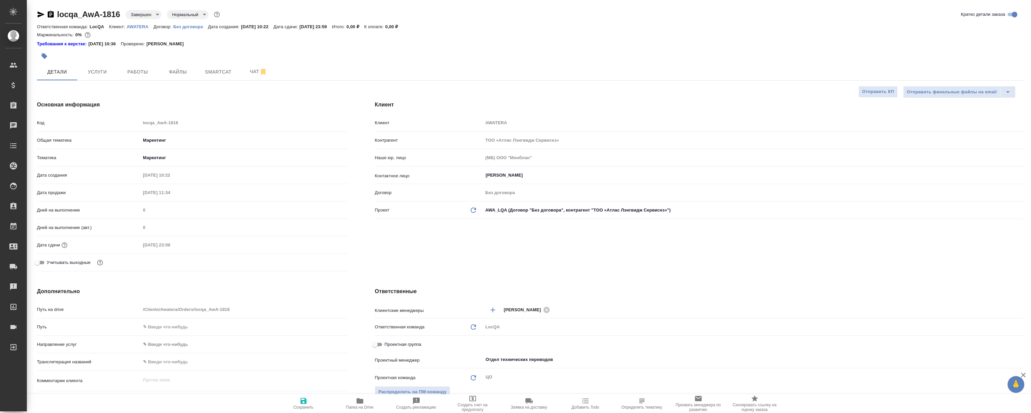
type textarea "x"
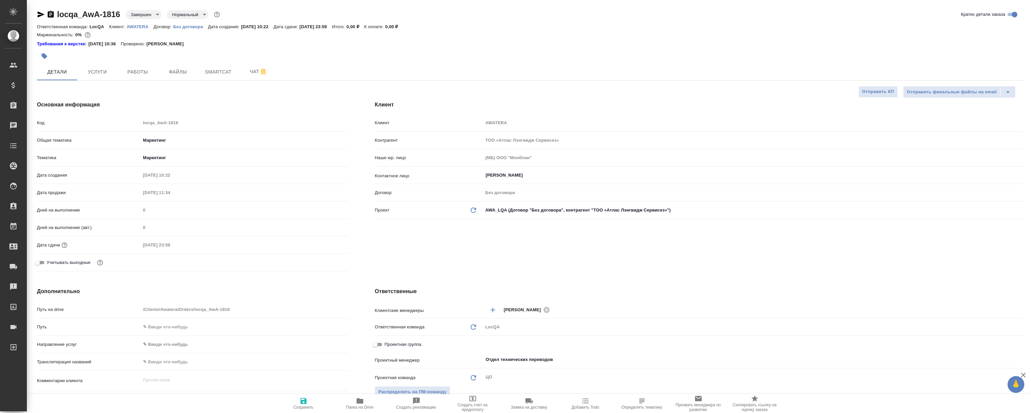
type textarea "x"
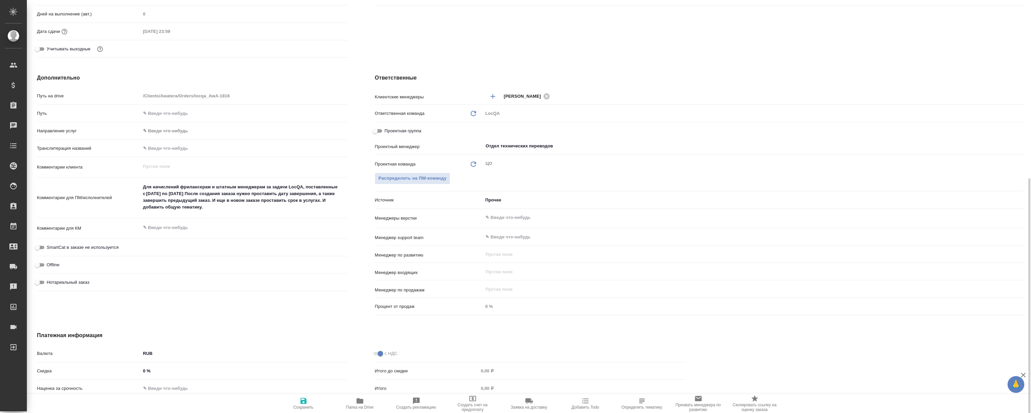
scroll to position [244, 0]
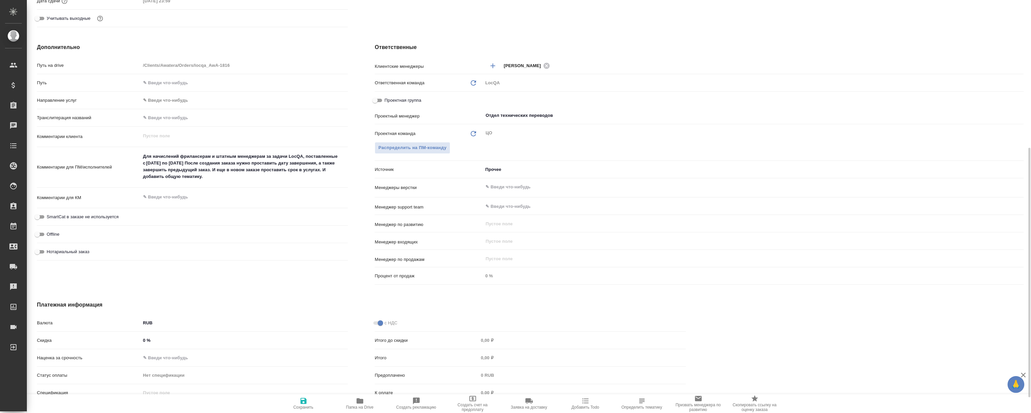
type textarea "x"
click at [215, 174] on textarea "Для начислений фрилансерам и штатным менеджерам за задачи LocQA, поставленные с…" at bounding box center [244, 167] width 207 height 32
type textarea "x"
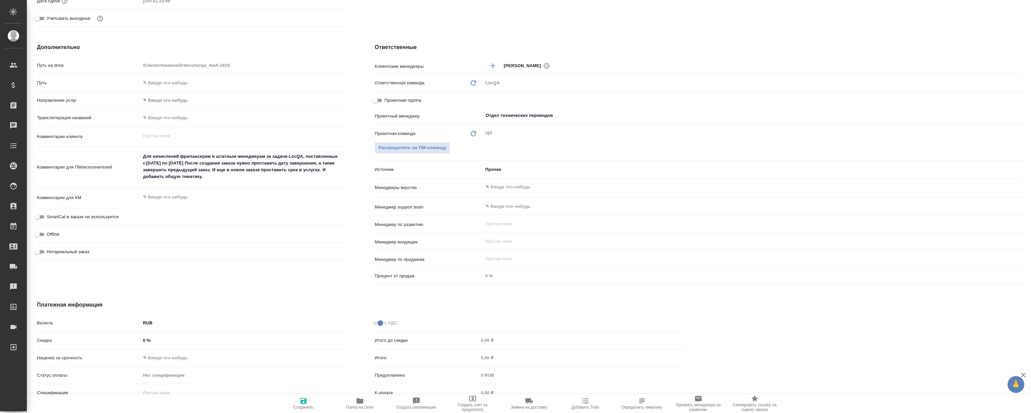
type textarea "x"
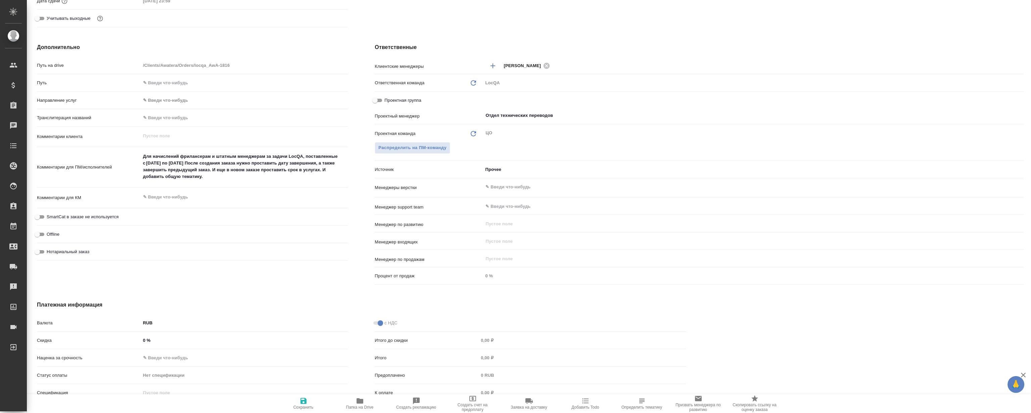
type textarea "x"
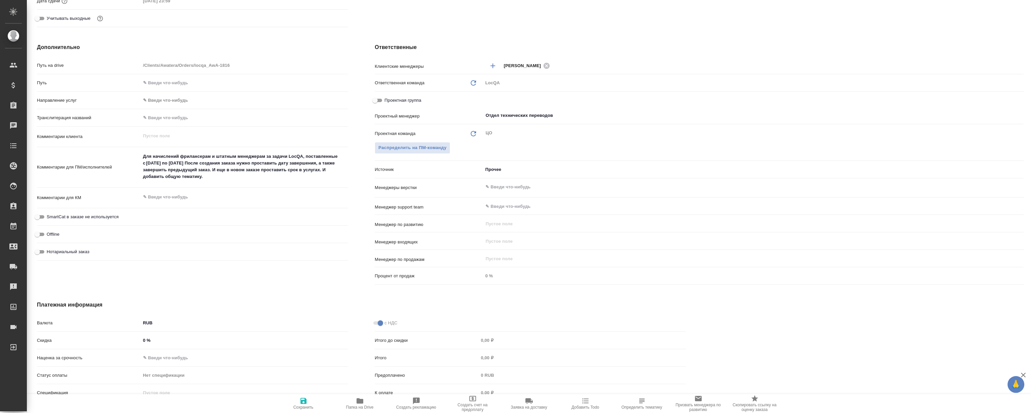
type textarea "x"
click at [300, 232] on div "Offline" at bounding box center [192, 235] width 311 height 12
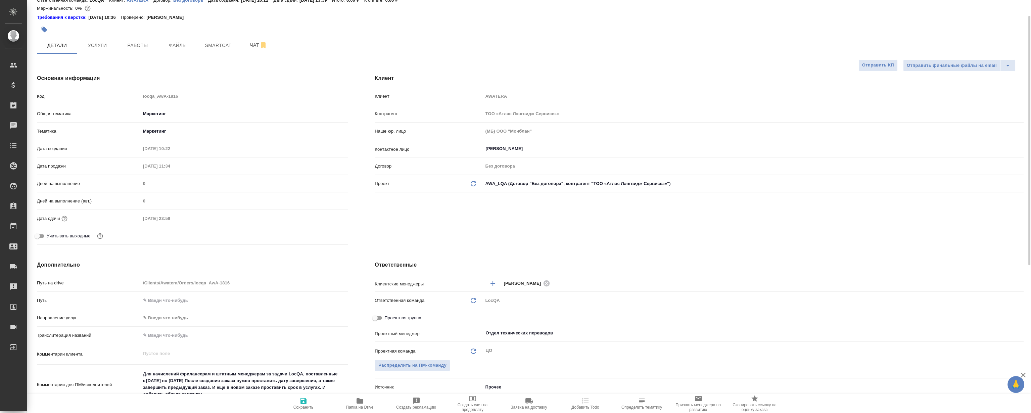
scroll to position [0, 0]
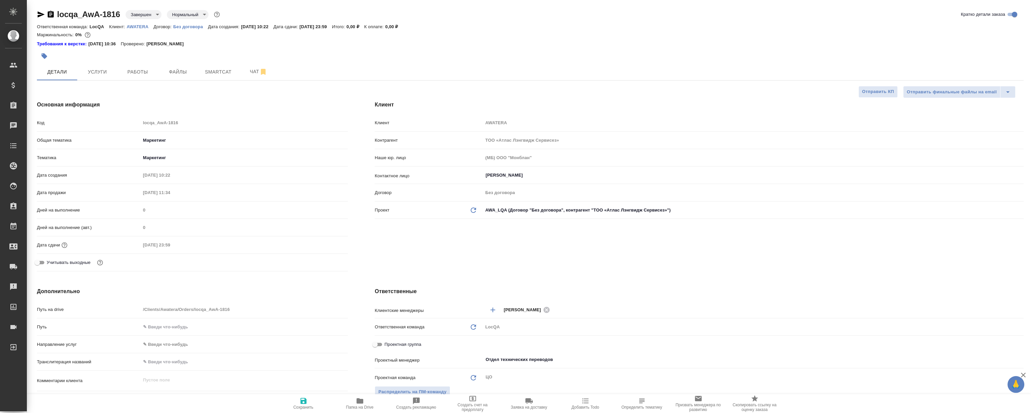
type textarea "x"
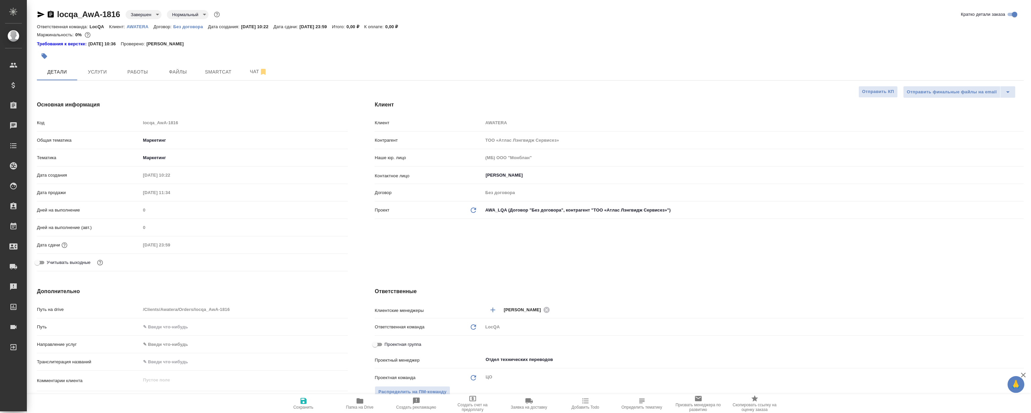
type textarea "x"
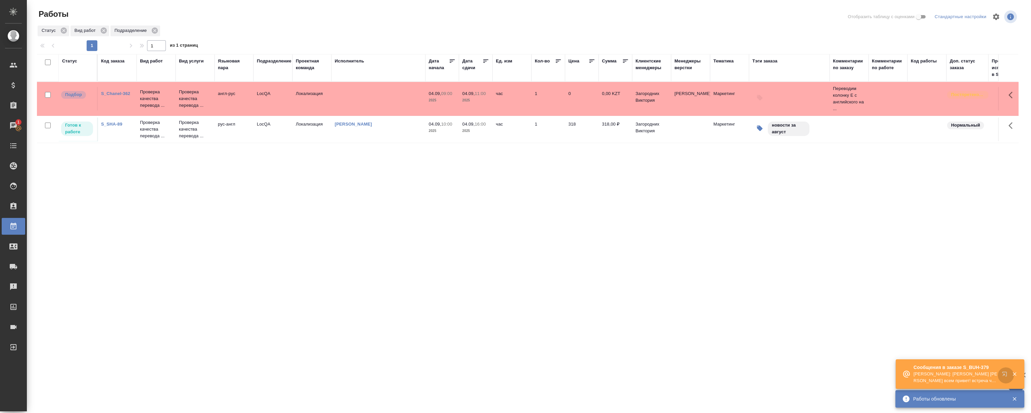
click at [1001, 370] on button "button" at bounding box center [1006, 375] width 16 height 16
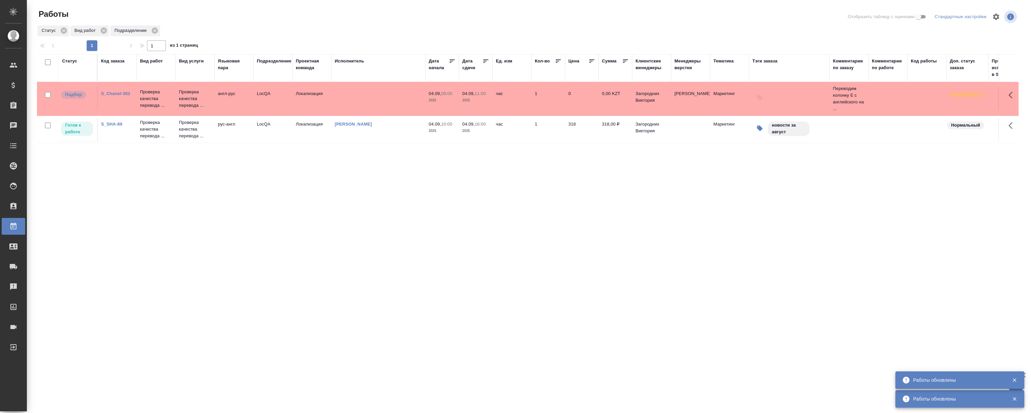
drag, startPoint x: 210, startPoint y: 225, endPoint x: 208, endPoint y: 222, distance: 3.8
click at [210, 224] on div "Статус Код заказа Вид работ Вид услуги Языковая пара Подразделение Проектная ко…" at bounding box center [528, 175] width 982 height 242
click at [115, 92] on link "S_Chanel-362" at bounding box center [115, 93] width 29 height 5
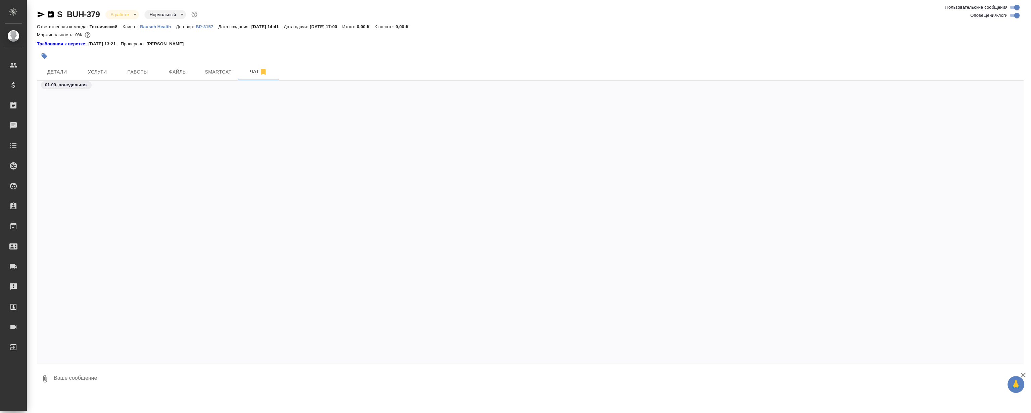
scroll to position [1645, 0]
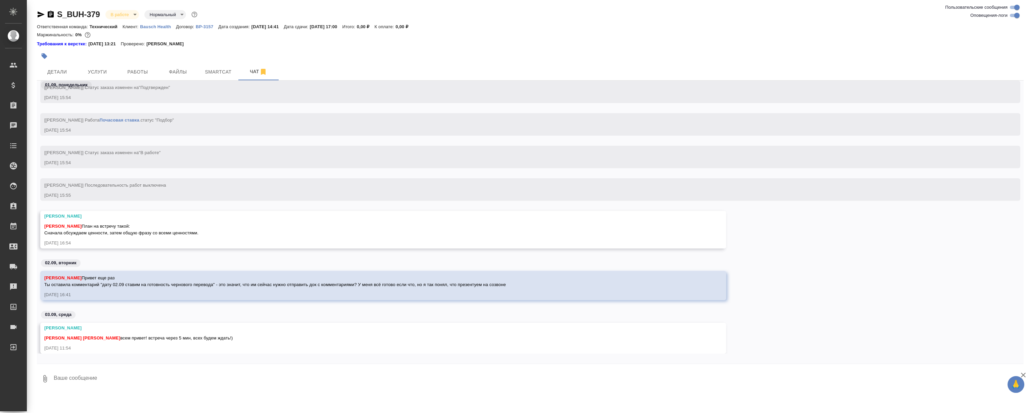
click at [270, 213] on div "[PERSON_NAME]" at bounding box center [373, 216] width 659 height 7
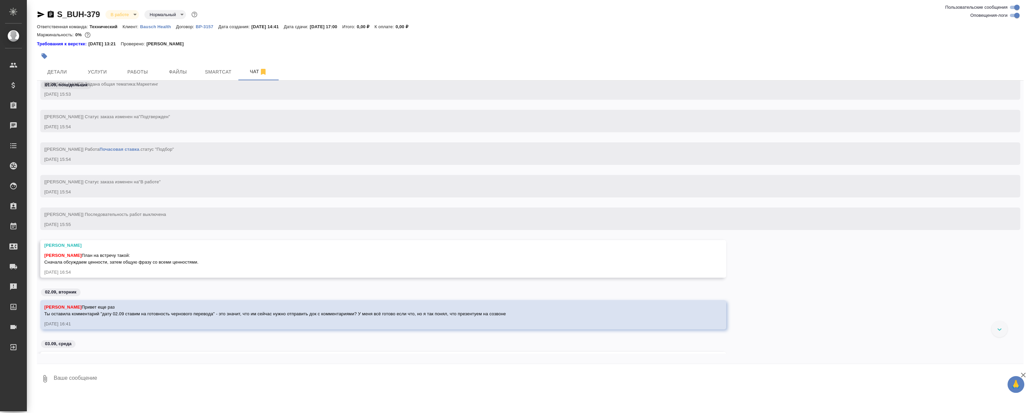
scroll to position [1538, 0]
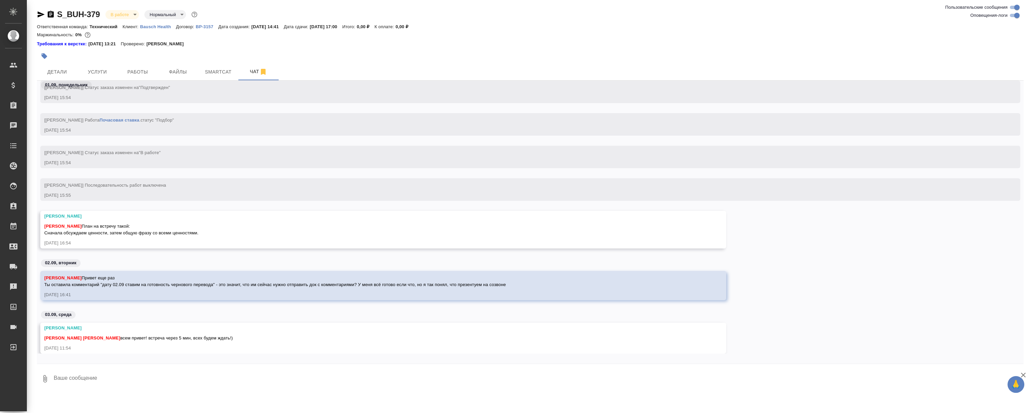
click at [411, 184] on div "[[PERSON_NAME]] Последовательность работ выключена [DATE] 15:55" at bounding box center [520, 189] width 953 height 18
click at [455, 151] on div "[[PERSON_NAME]] Статус заказа изменен на "В работе" [DATE] 15:54" at bounding box center [520, 157] width 953 height 18
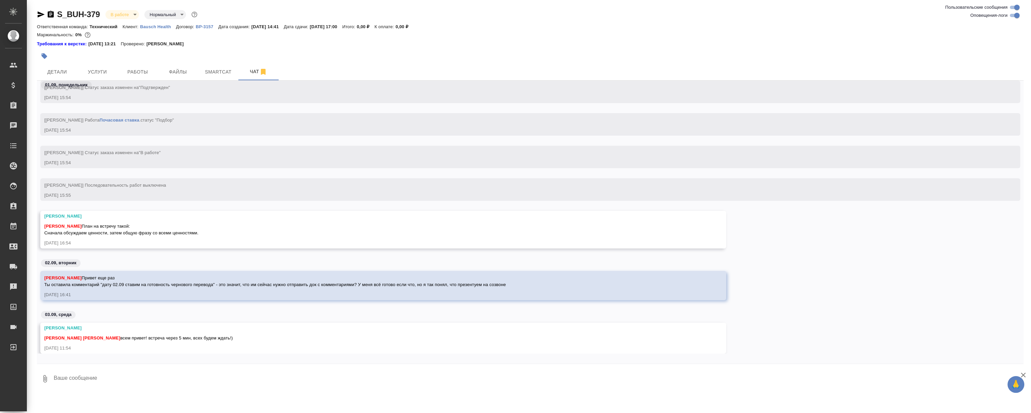
drag, startPoint x: 442, startPoint y: 158, endPoint x: 235, endPoint y: 25, distance: 246.0
click at [442, 160] on div "[DATE] 15:54" at bounding box center [520, 163] width 953 height 7
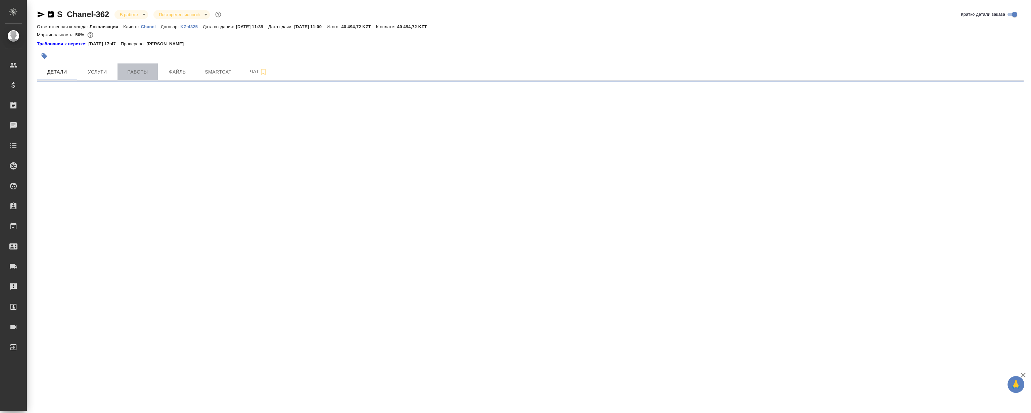
click at [151, 67] on button "Работы" at bounding box center [138, 71] width 40 height 17
select select "RU"
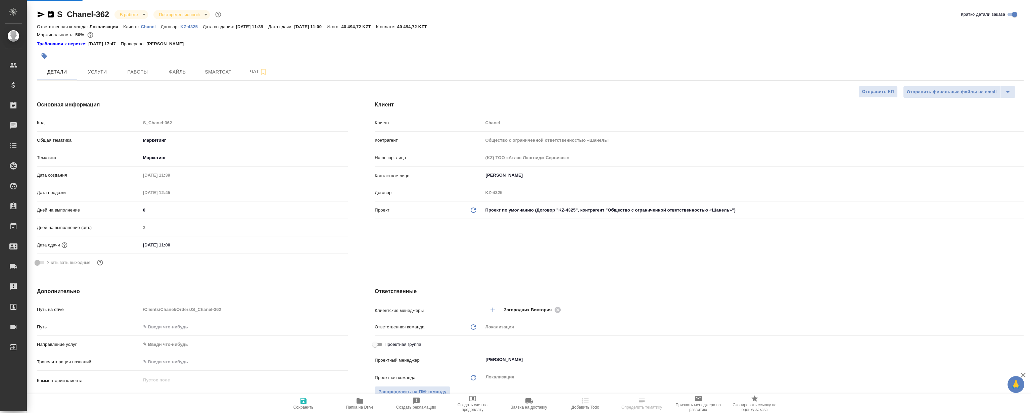
type textarea "x"
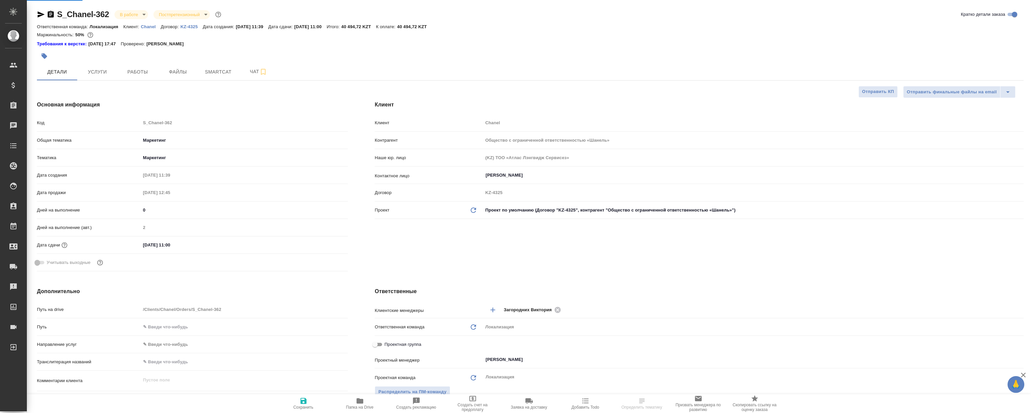
type textarea "x"
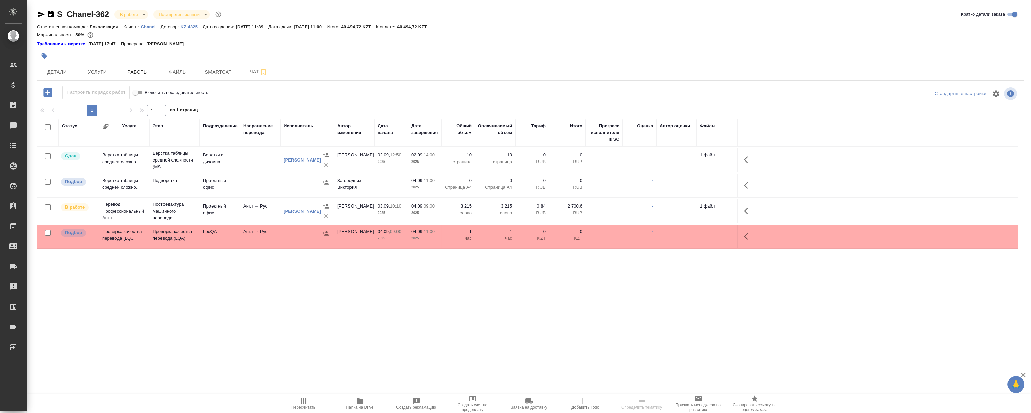
click at [747, 236] on icon "button" at bounding box center [748, 236] width 8 height 8
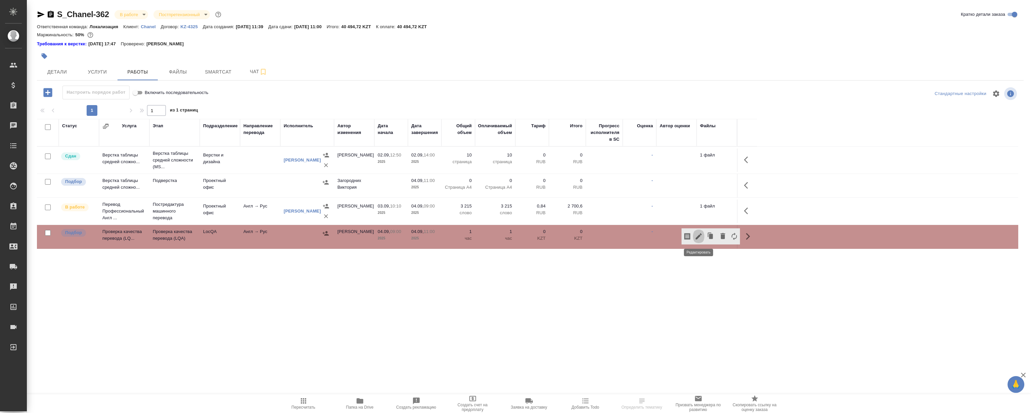
click at [701, 236] on icon "button" at bounding box center [699, 236] width 8 height 8
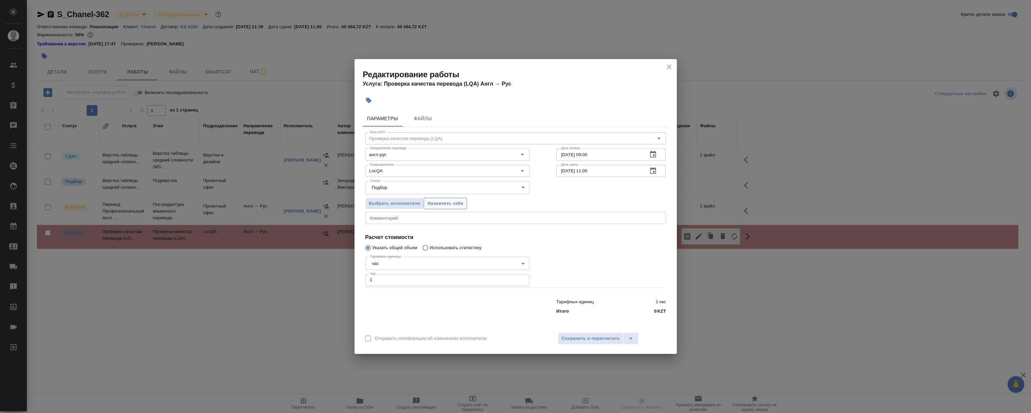
click at [445, 205] on span "Назначить себя" at bounding box center [446, 204] width 36 height 8
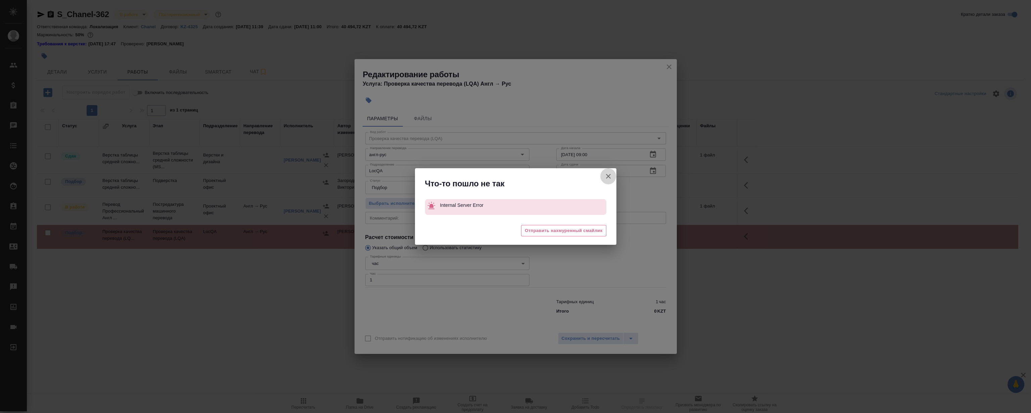
click at [611, 176] on icon "button" at bounding box center [609, 176] width 8 height 8
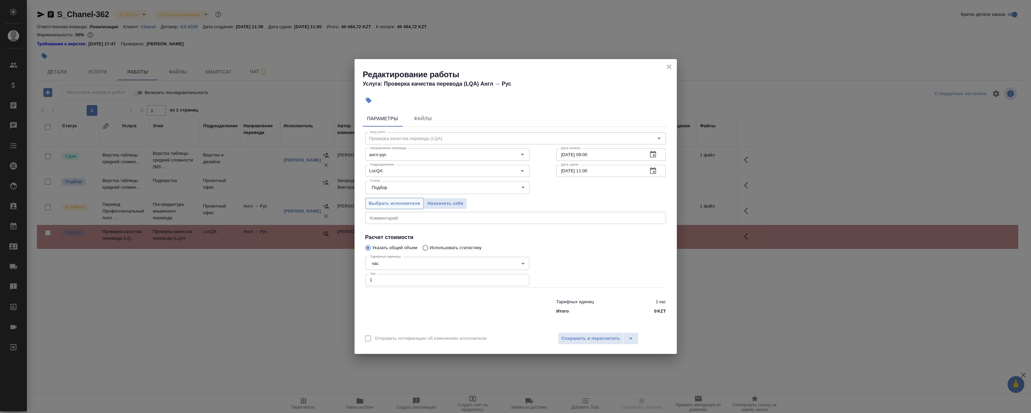
click at [406, 204] on span "Выбрать исполнителя" at bounding box center [394, 204] width 51 height 8
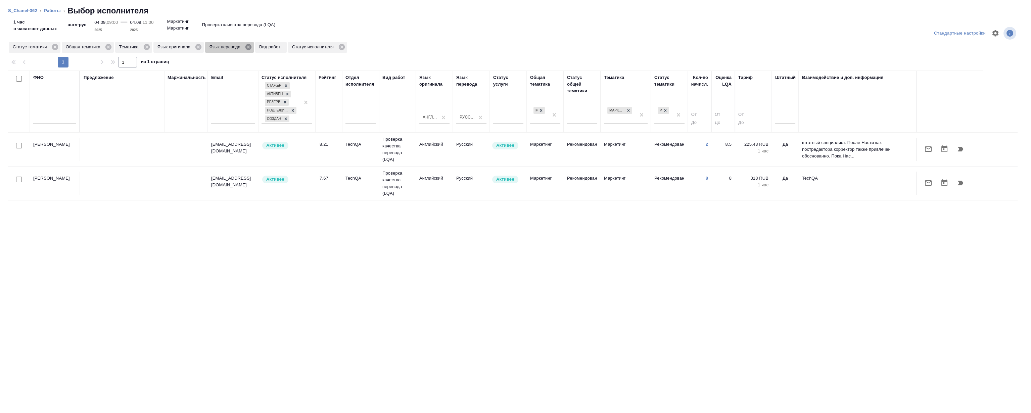
click at [247, 45] on icon at bounding box center [249, 47] width 6 height 6
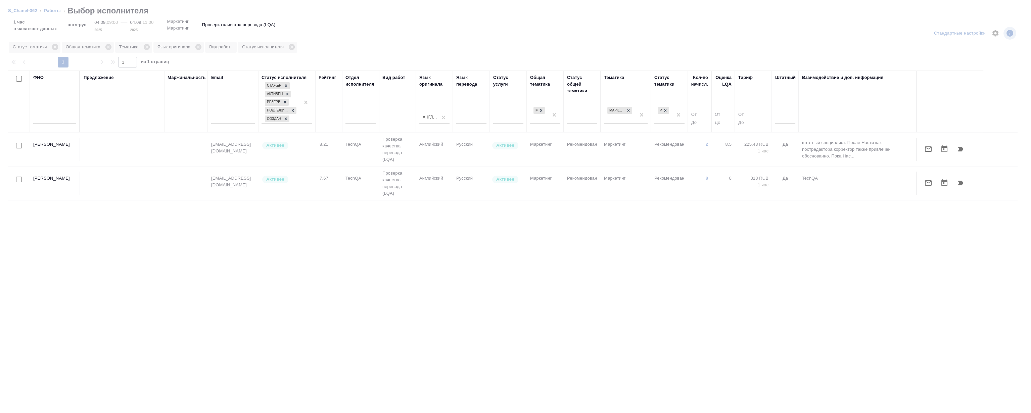
click at [198, 47] on div at bounding box center [515, 206] width 1031 height 413
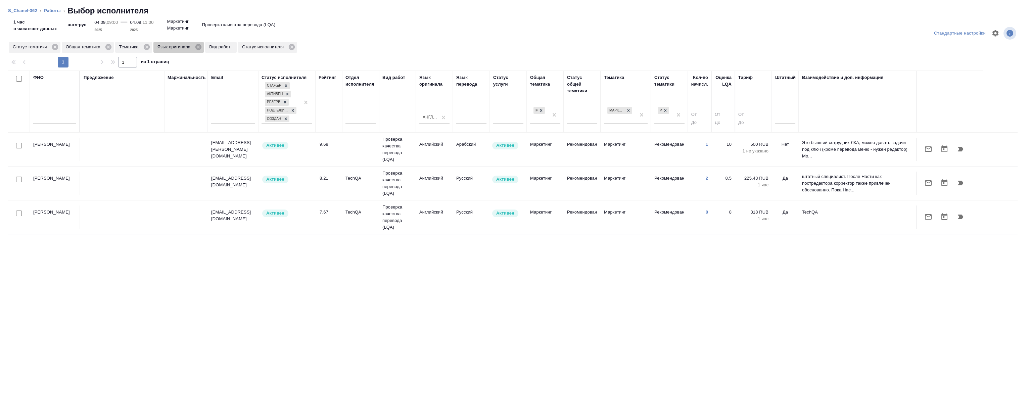
click at [198, 47] on icon at bounding box center [198, 46] width 7 height 7
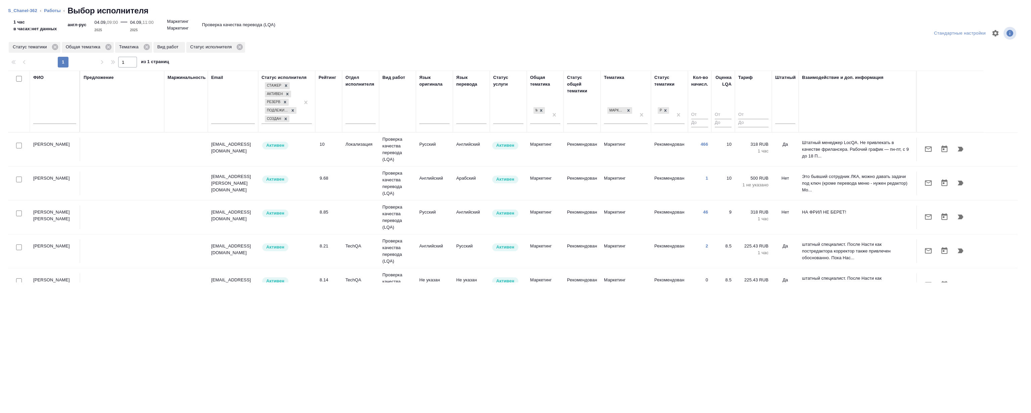
click at [959, 150] on icon "button" at bounding box center [961, 149] width 6 height 5
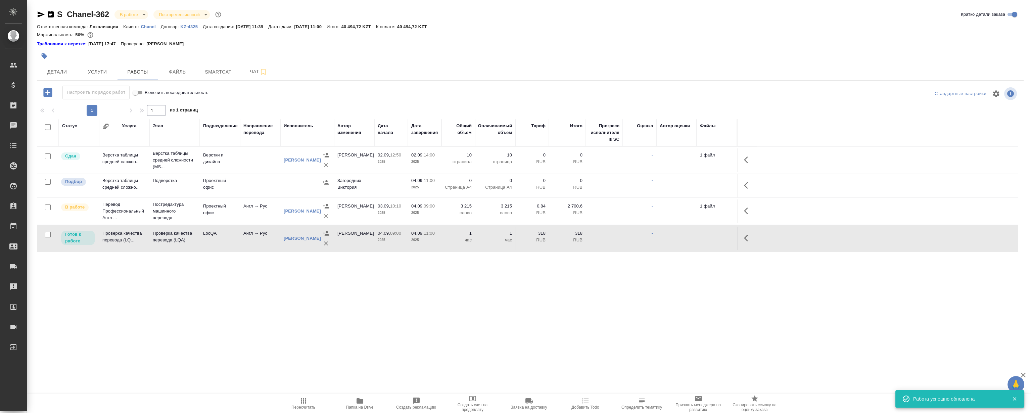
click at [525, 288] on div ".cls-1 fill:#fff; AWATERA [PERSON_NAME] Спецификации Заказы 0 Чаты Todo Проекты…" at bounding box center [515, 206] width 1031 height 413
drag, startPoint x: 586, startPoint y: 300, endPoint x: 552, endPoint y: 292, distance: 34.8
click at [585, 300] on div ".cls-1 fill:#fff; AWATERA [PERSON_NAME] Спецификации Заказы 0 Чаты Todo Проекты…" at bounding box center [515, 206] width 1031 height 413
